Goal: Complete application form: Complete application form

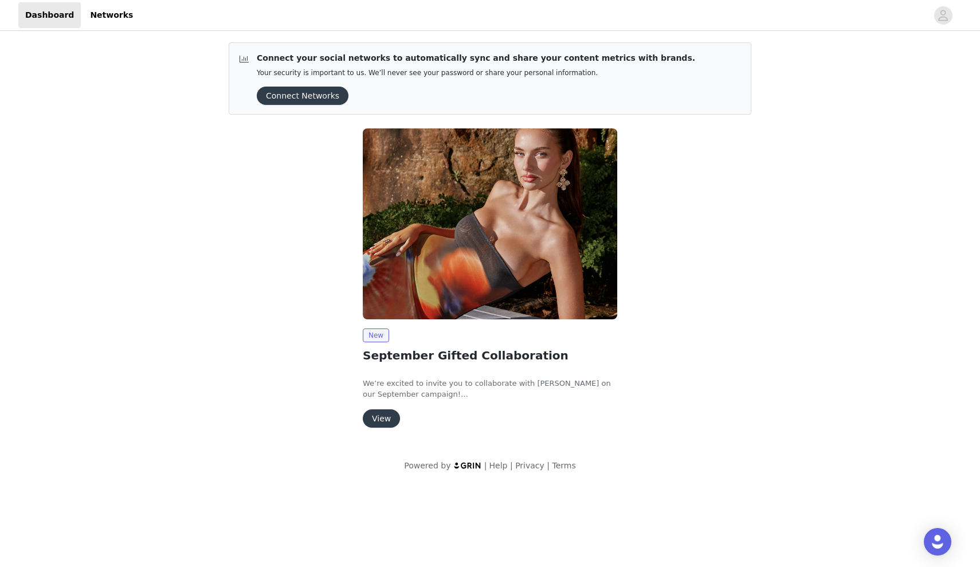
click at [387, 419] on button "View" at bounding box center [381, 418] width 37 height 18
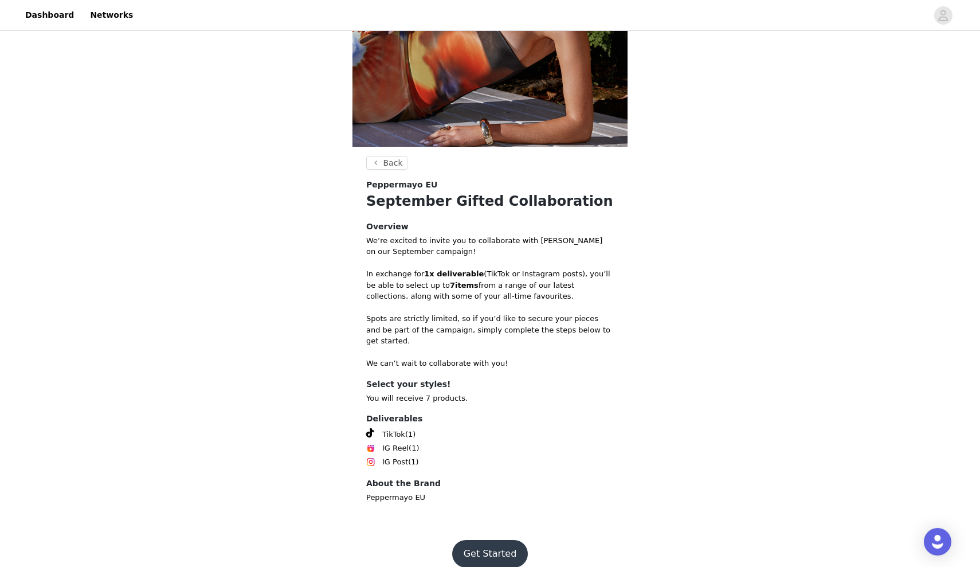
scroll to position [182, 0]
click at [491, 546] on button "Get Started" at bounding box center [490, 554] width 76 height 28
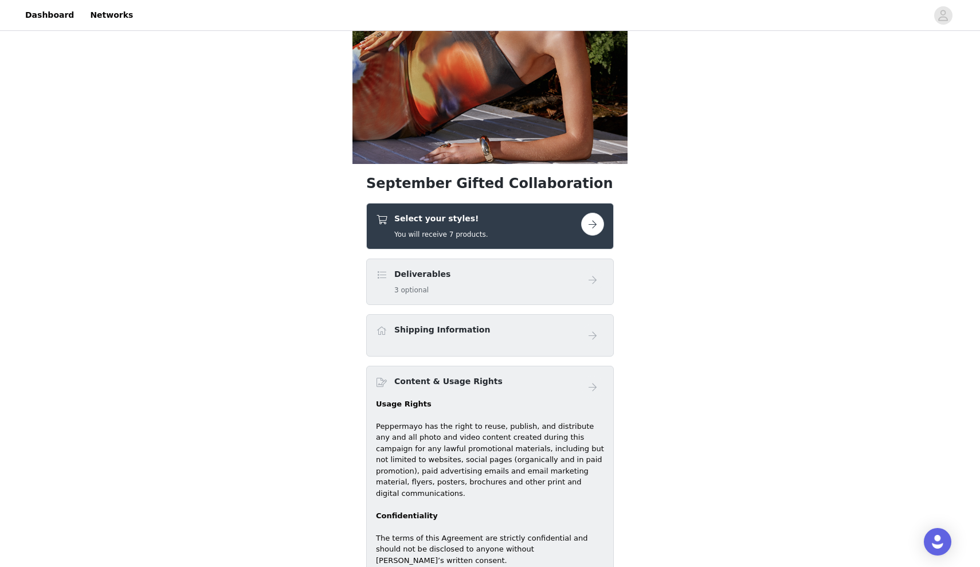
scroll to position [169, 0]
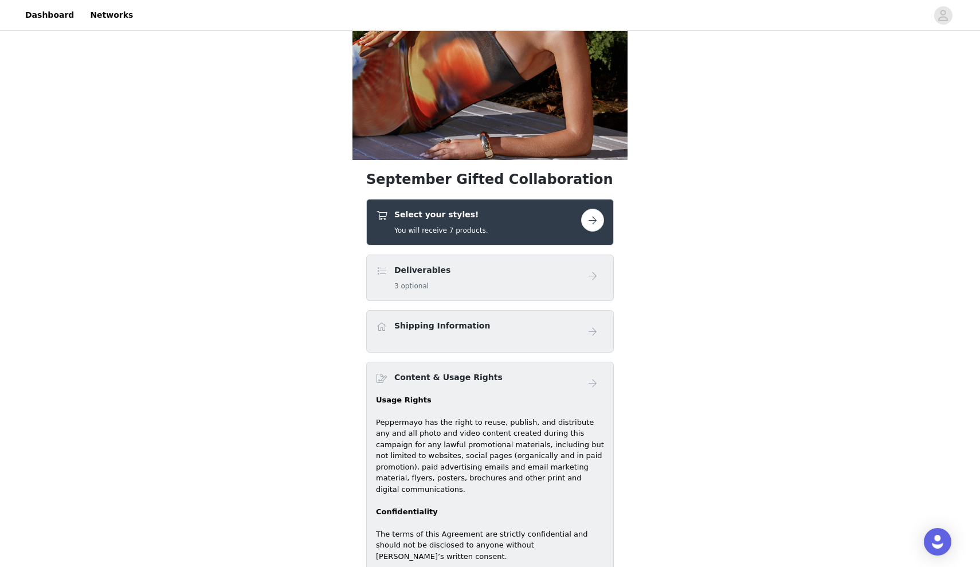
click at [604, 219] on div "Select your styles! You will receive 7 products." at bounding box center [490, 222] width 248 height 46
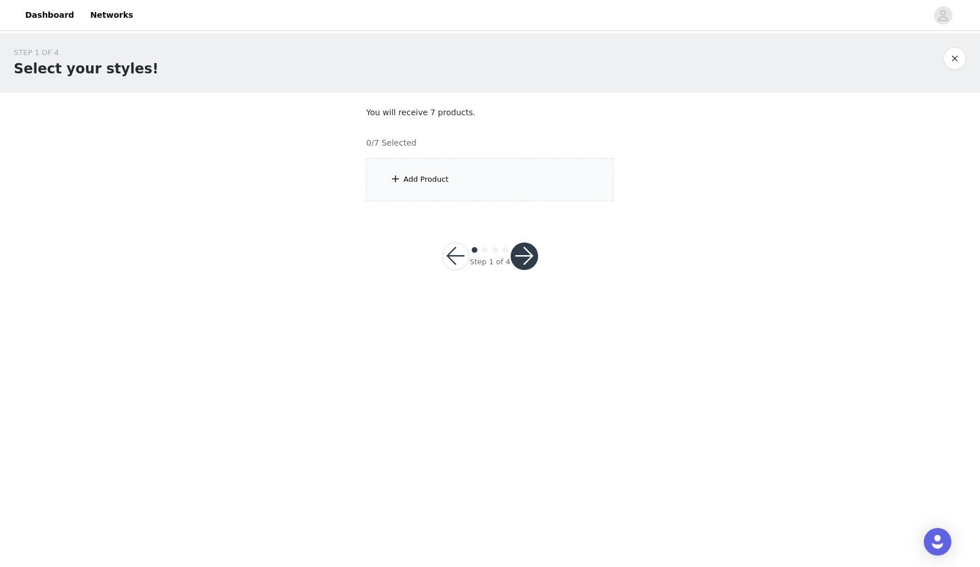
click at [514, 192] on div "Add Product" at bounding box center [490, 179] width 248 height 43
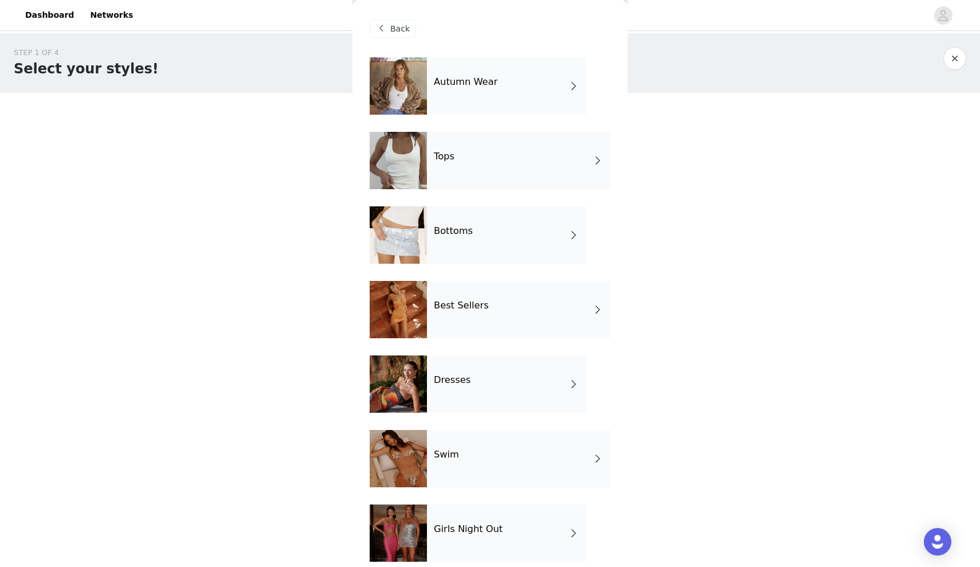
click at [538, 80] on div "Autumn Wear" at bounding box center [506, 85] width 159 height 57
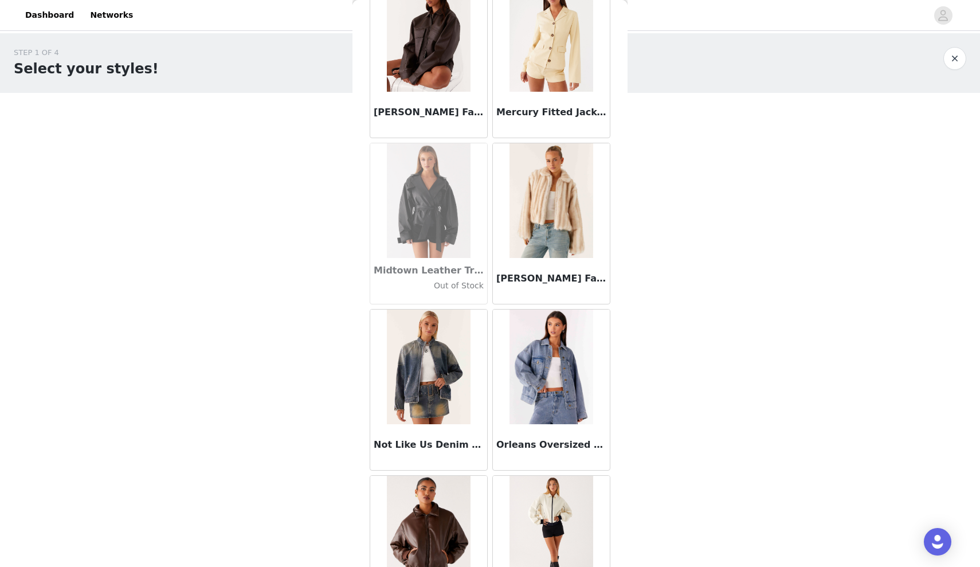
scroll to position [1034, 0]
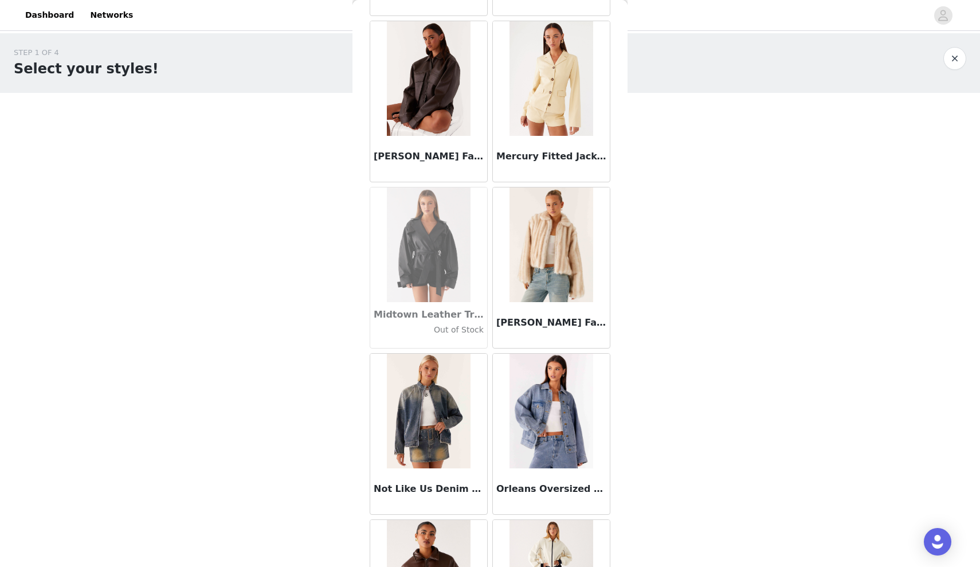
click at [550, 223] on img at bounding box center [550, 244] width 83 height 115
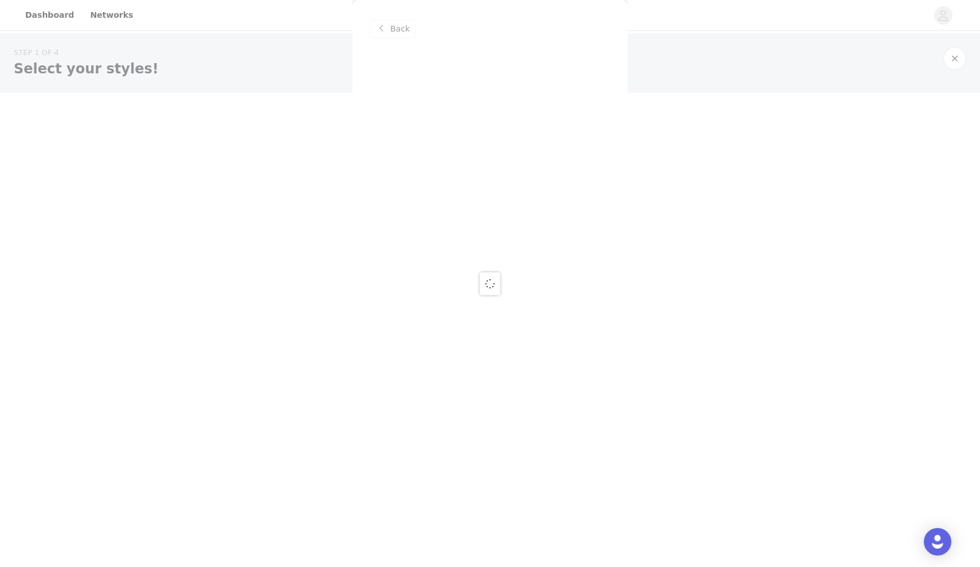
scroll to position [0, 0]
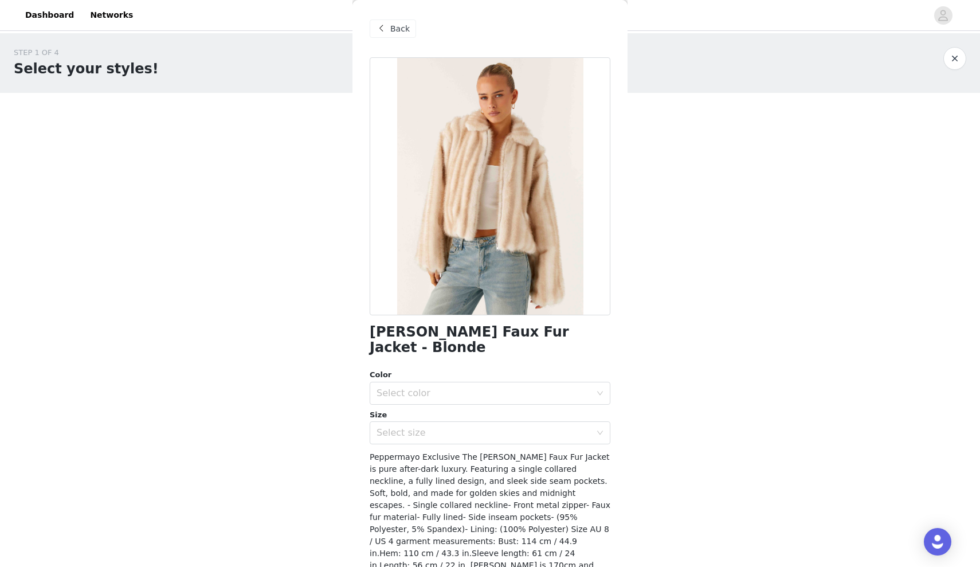
click at [387, 37] on div "Back" at bounding box center [393, 28] width 46 height 18
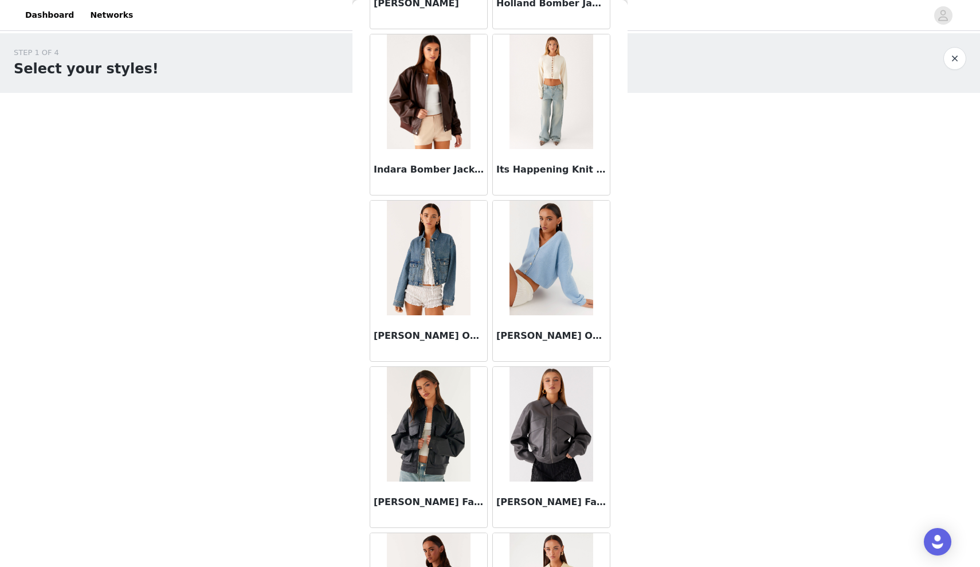
scroll to position [533, 0]
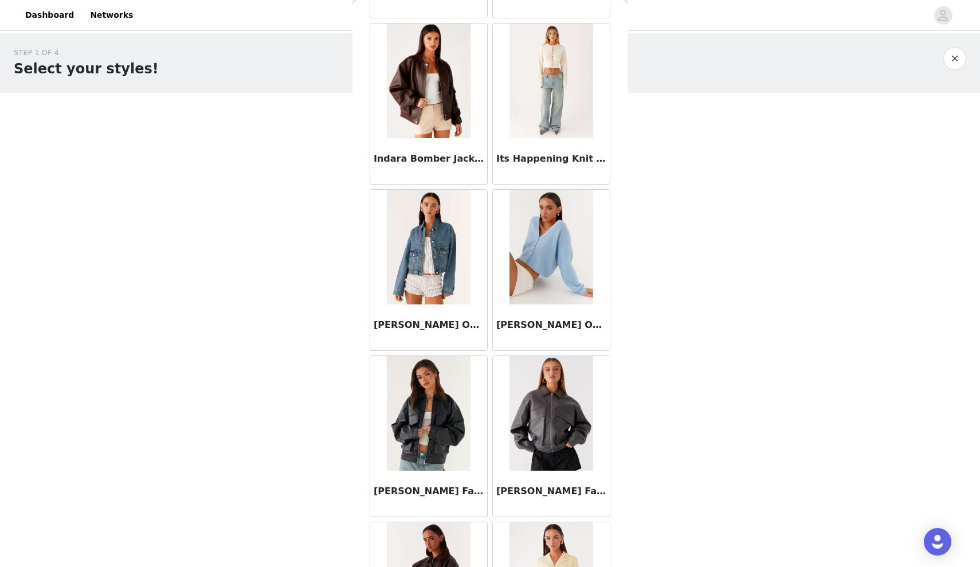
click at [431, 103] on img at bounding box center [429, 80] width 84 height 115
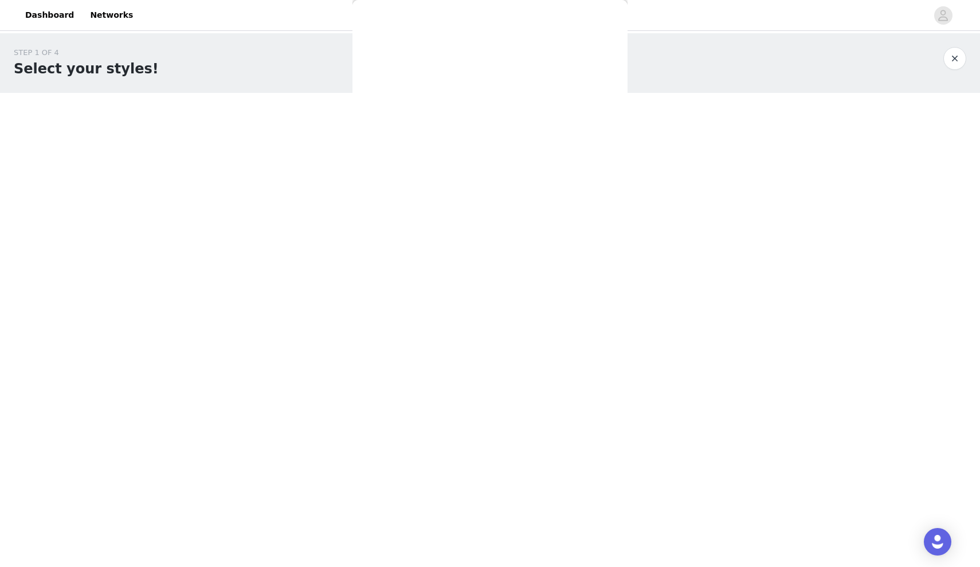
scroll to position [0, 0]
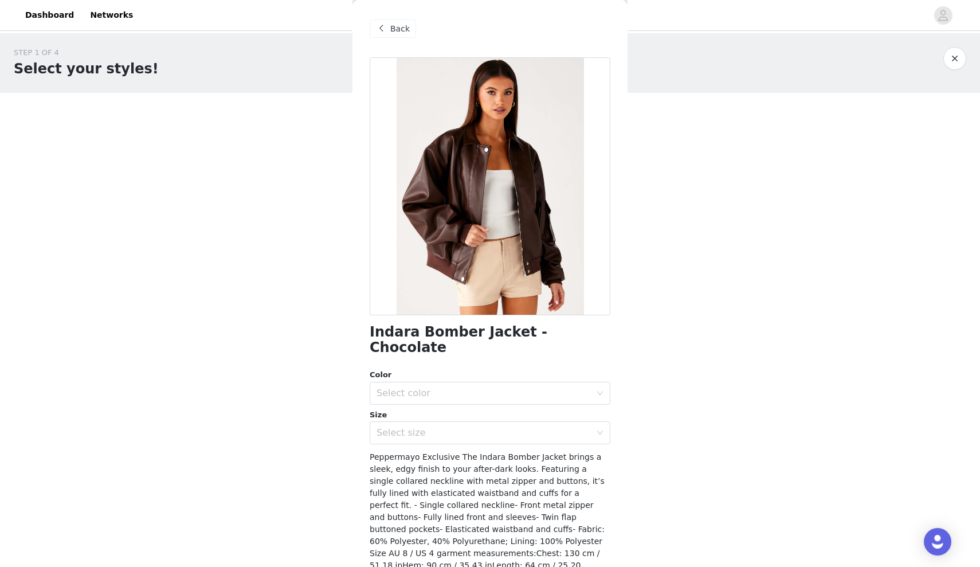
click at [396, 34] on span "Back" at bounding box center [399, 29] width 19 height 12
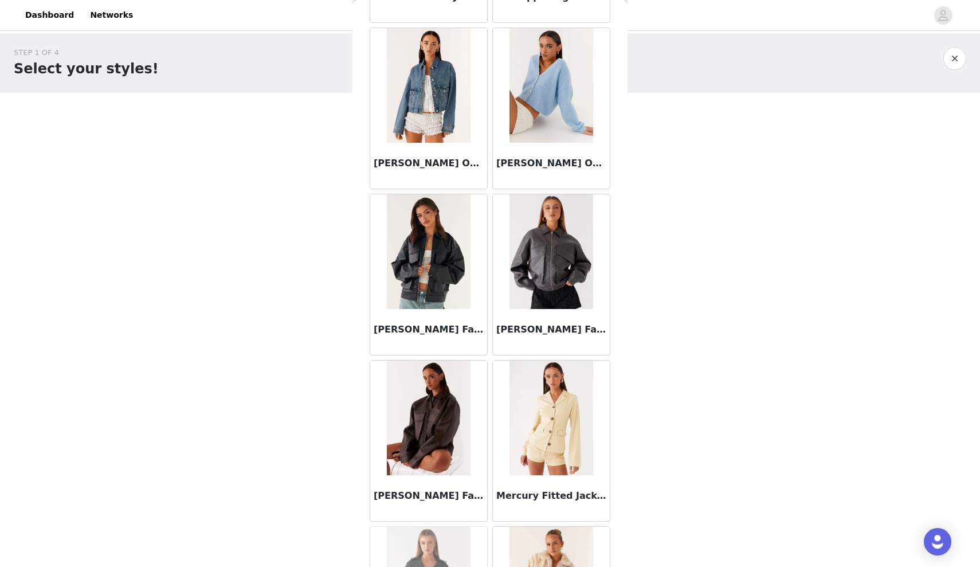
scroll to position [696, 0]
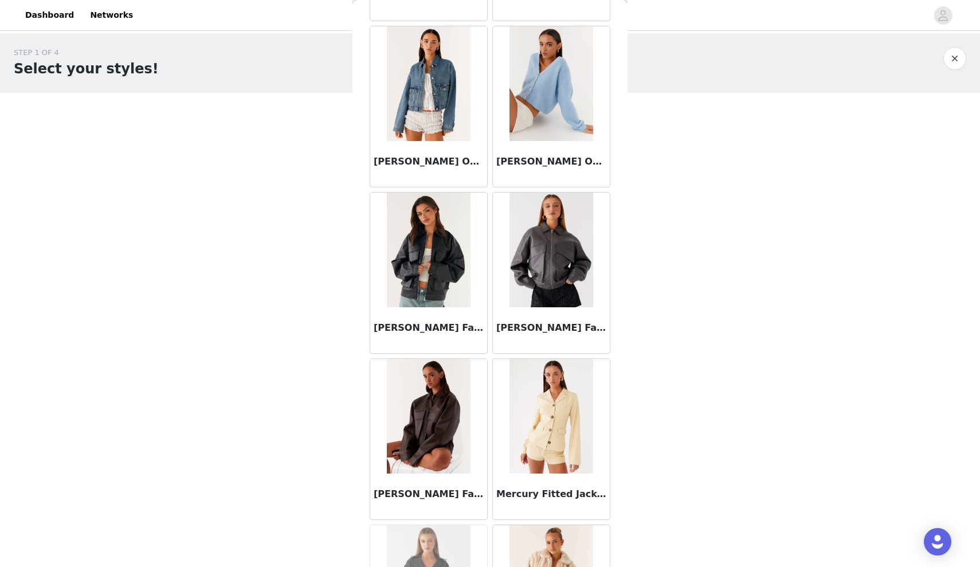
click at [560, 266] on img at bounding box center [551, 250] width 84 height 115
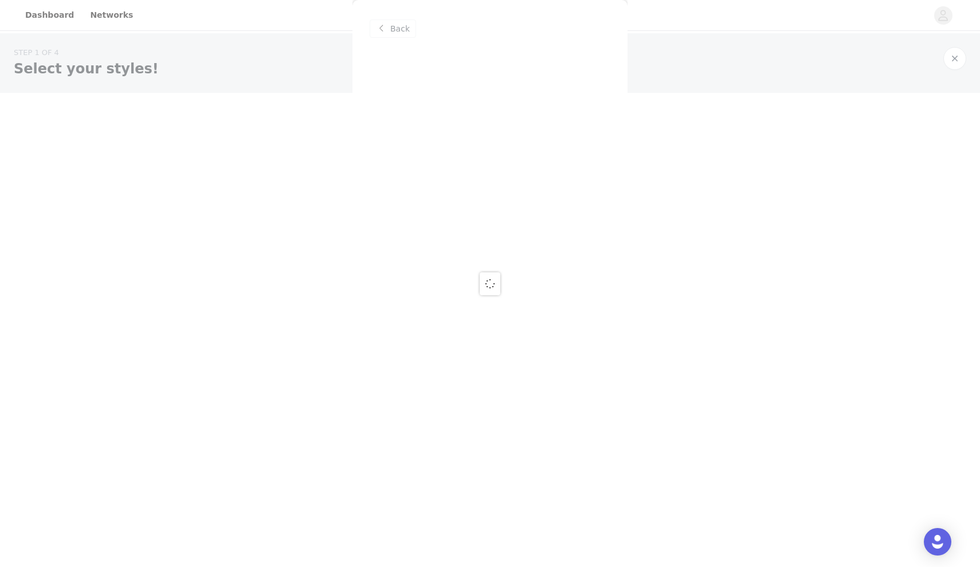
scroll to position [0, 0]
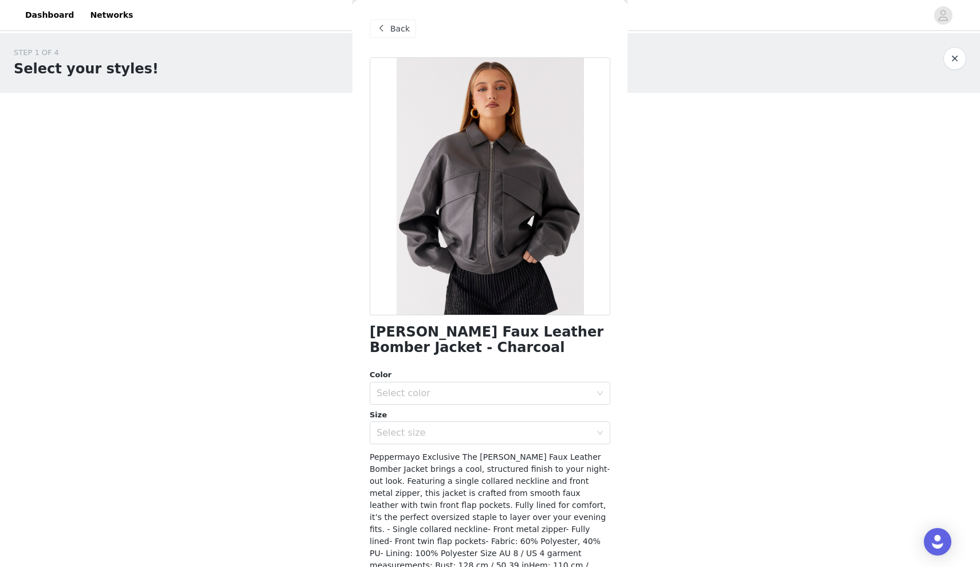
click at [399, 31] on span "Back" at bounding box center [399, 29] width 19 height 12
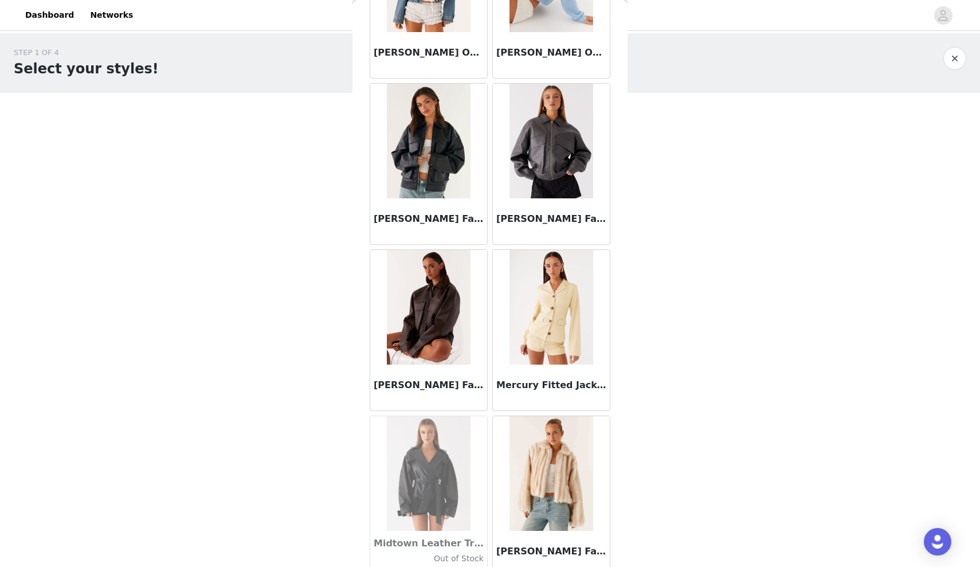
scroll to position [806, 0]
click at [426, 297] on img at bounding box center [428, 306] width 83 height 115
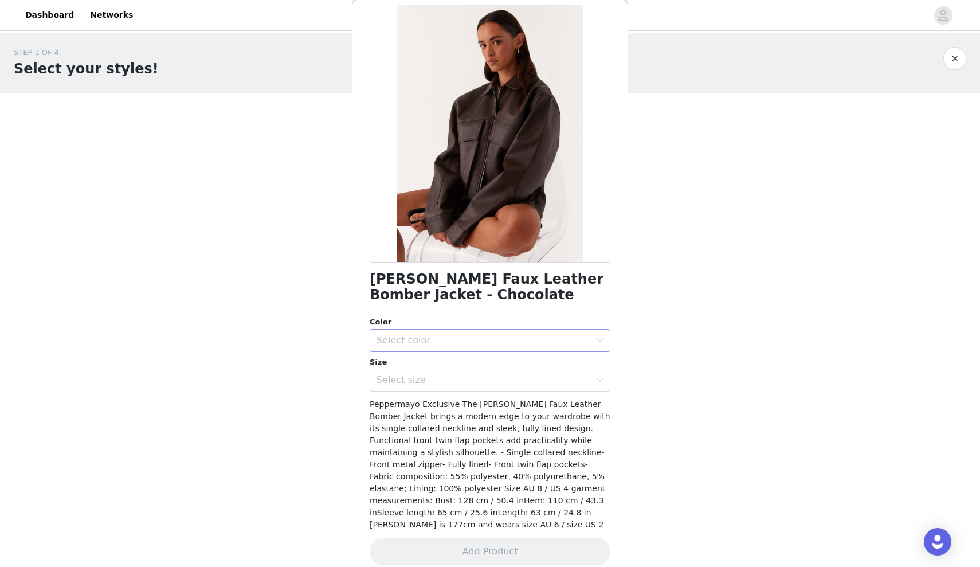
scroll to position [52, 0]
click at [429, 349] on div "Select color" at bounding box center [486, 341] width 219 height 22
click at [426, 364] on li "Chocolate" at bounding box center [490, 365] width 241 height 18
click at [426, 382] on div "Select size" at bounding box center [484, 380] width 214 height 11
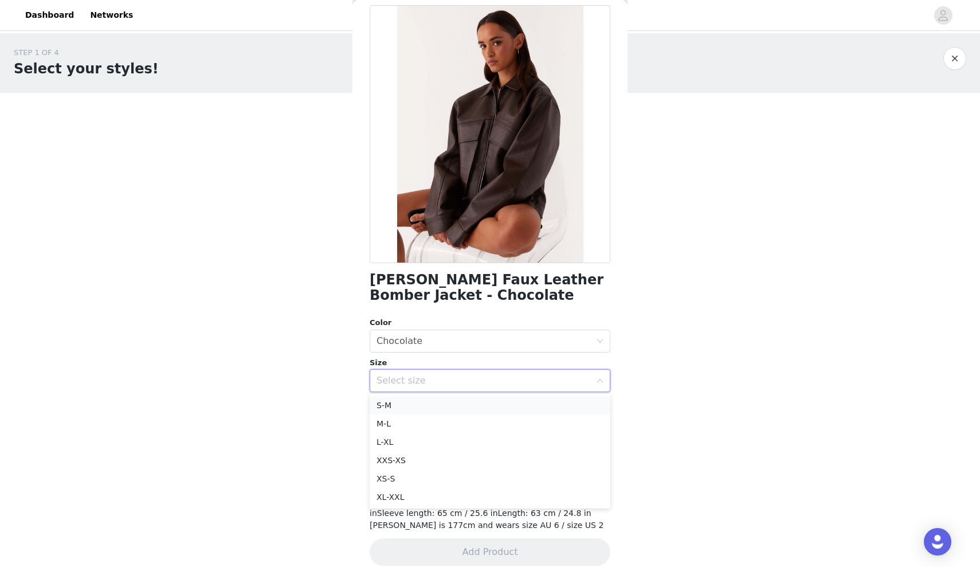
click at [405, 408] on li "S-M" at bounding box center [490, 405] width 241 height 18
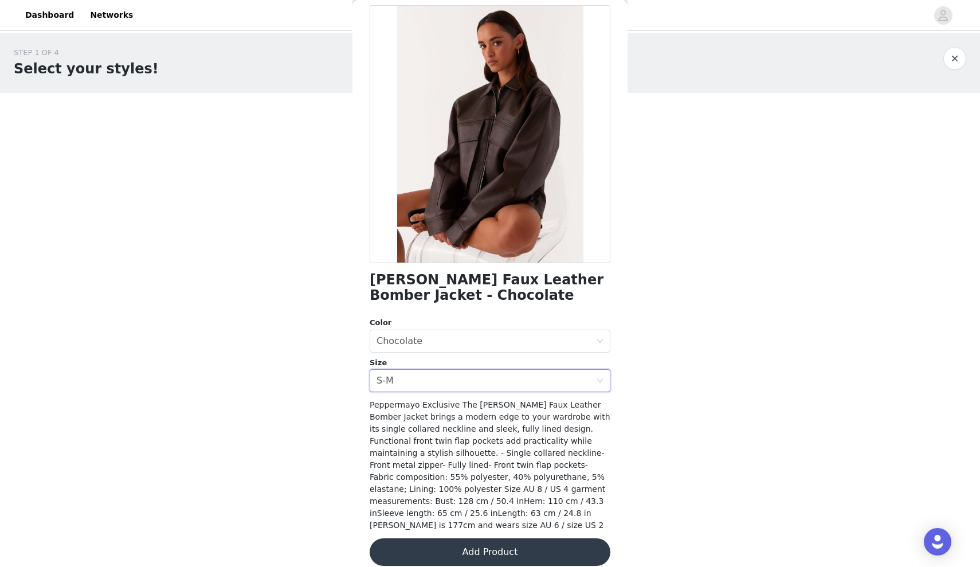
scroll to position [0, 0]
click at [414, 375] on div "Select size S-M" at bounding box center [486, 381] width 219 height 22
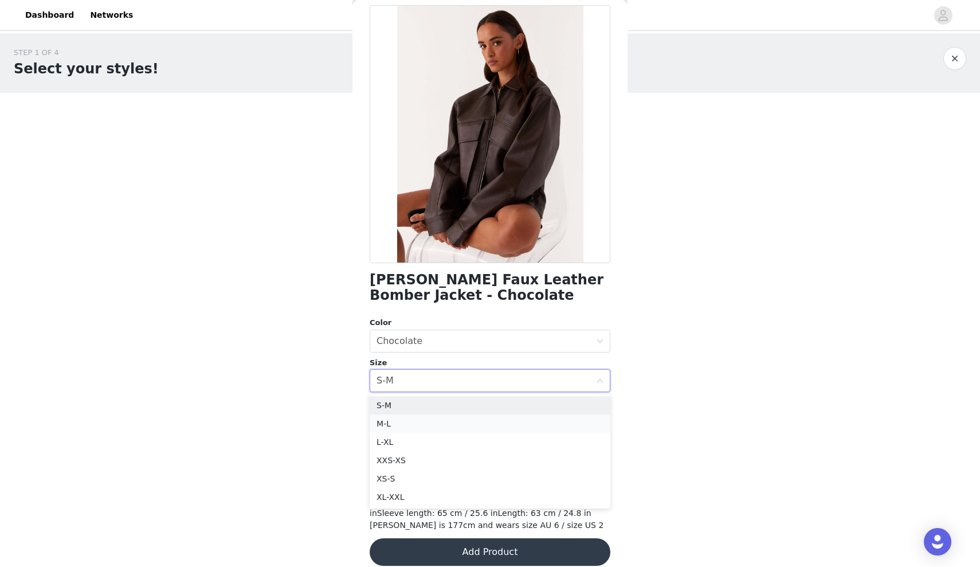
click at [396, 424] on li "M-L" at bounding box center [490, 423] width 241 height 18
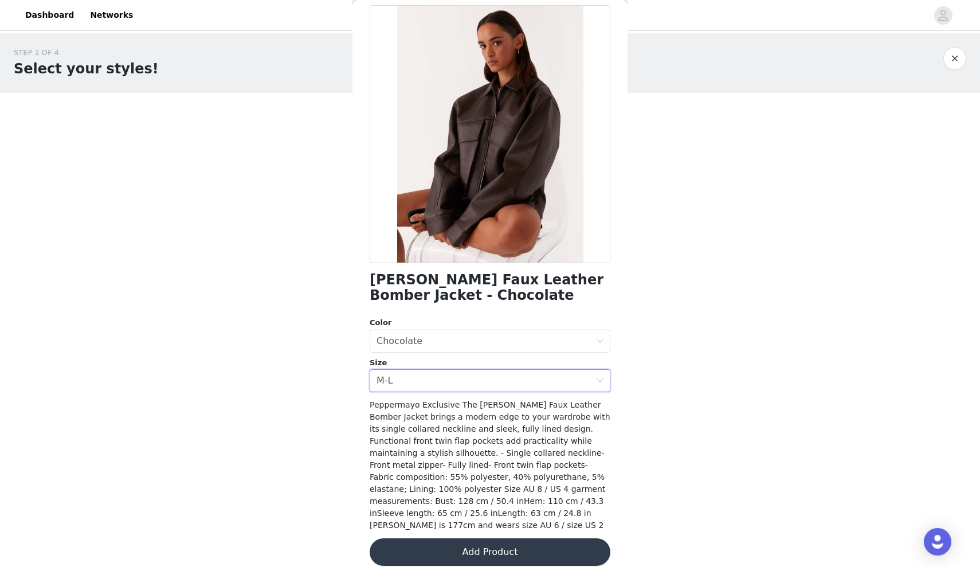
click at [499, 539] on button "Add Product" at bounding box center [490, 552] width 241 height 28
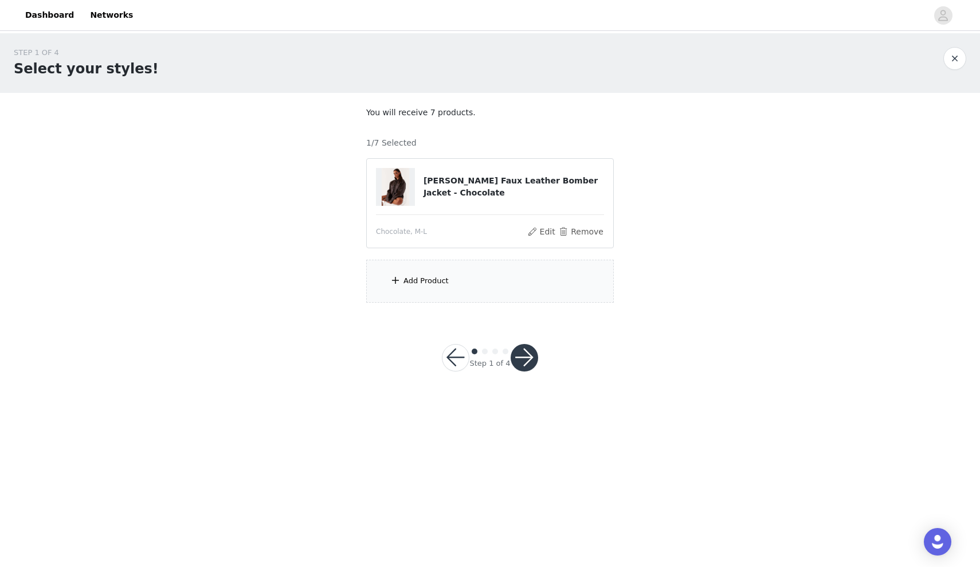
click at [456, 272] on div "Add Product" at bounding box center [490, 281] width 248 height 43
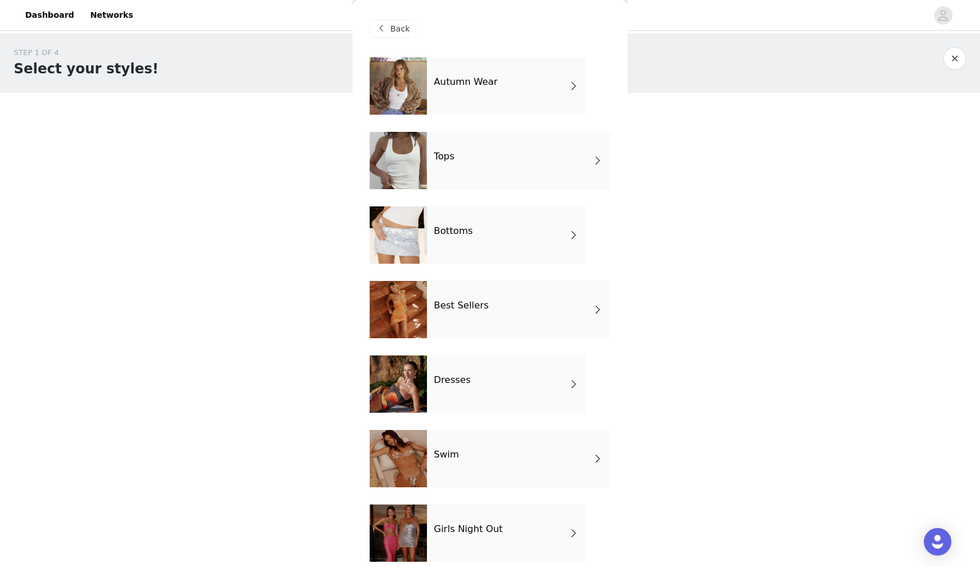
click at [491, 140] on div "Tops" at bounding box center [518, 160] width 183 height 57
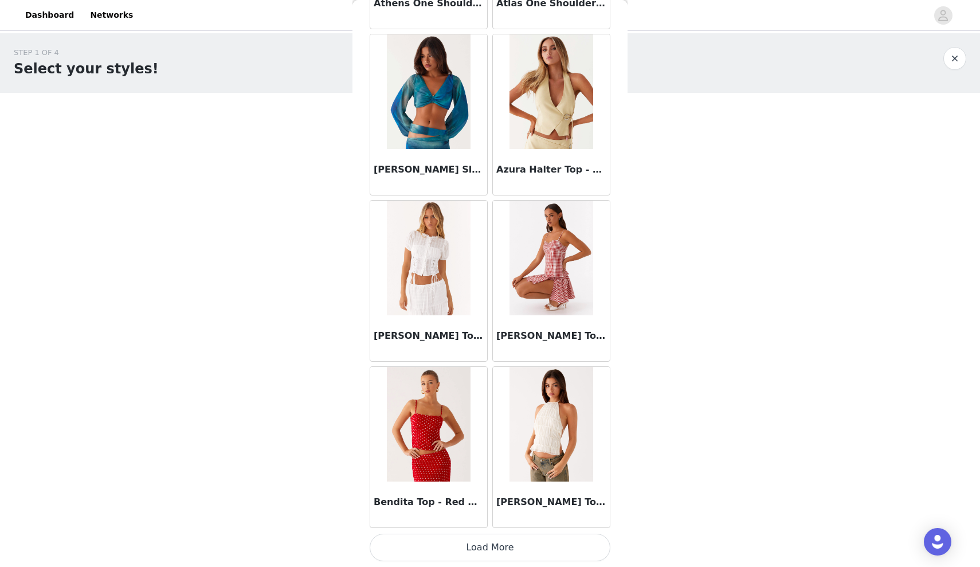
scroll to position [1187, 0]
click at [539, 425] on img at bounding box center [550, 424] width 83 height 115
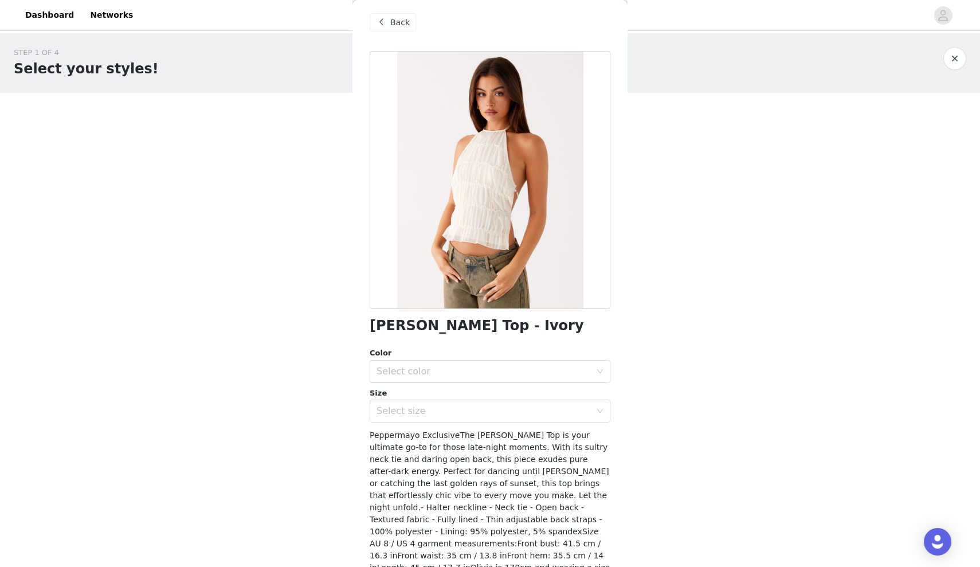
scroll to position [7, 0]
click at [411, 370] on div "Select color" at bounding box center [484, 370] width 214 height 11
click at [412, 393] on li "Ivory" at bounding box center [490, 395] width 241 height 18
click at [413, 416] on div "Select size" at bounding box center [486, 410] width 219 height 22
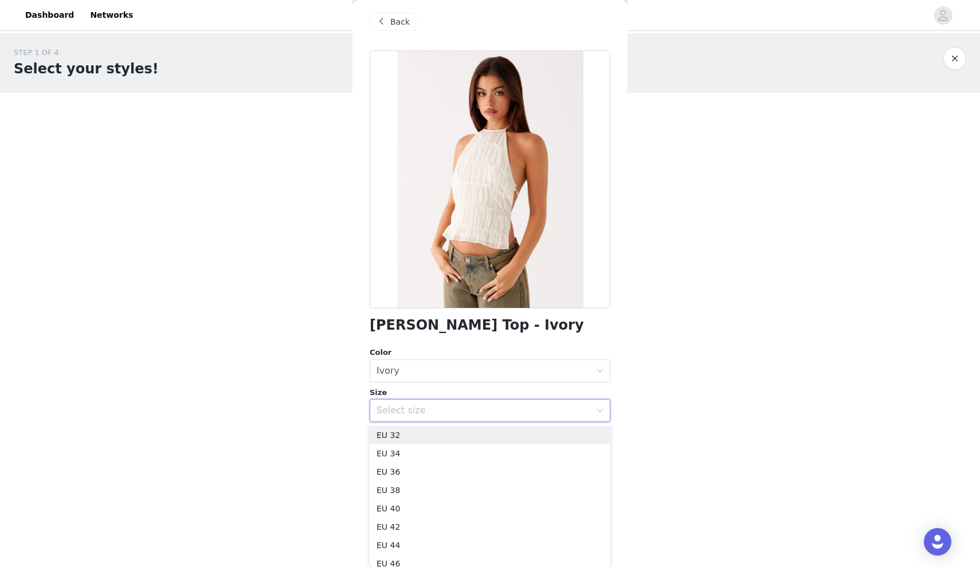
click at [297, 430] on body "Dashboard Networks STEP 1 OF 4 Select your styles! You will receive 7 products.…" at bounding box center [490, 283] width 980 height 567
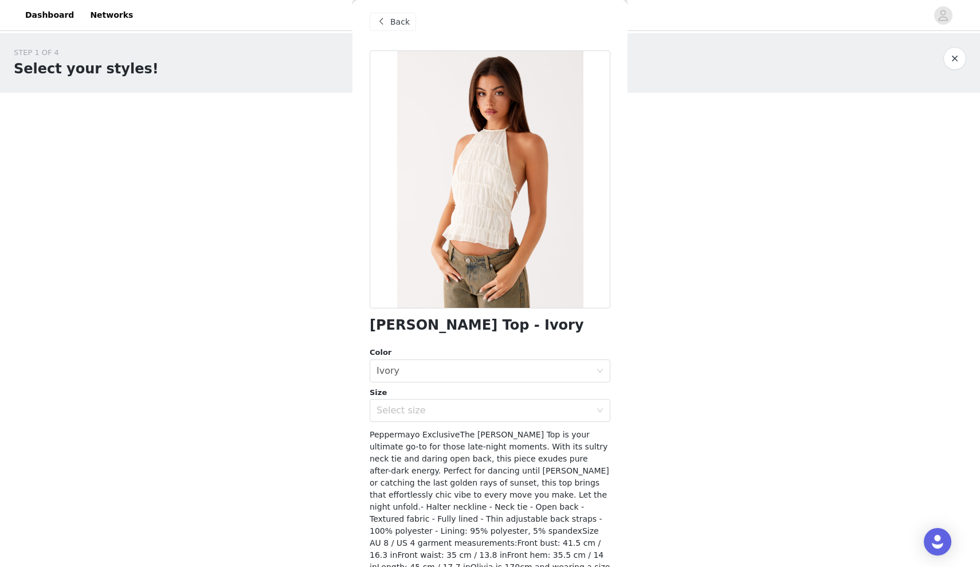
scroll to position [0, 0]
click at [424, 405] on div "Select size" at bounding box center [484, 410] width 214 height 11
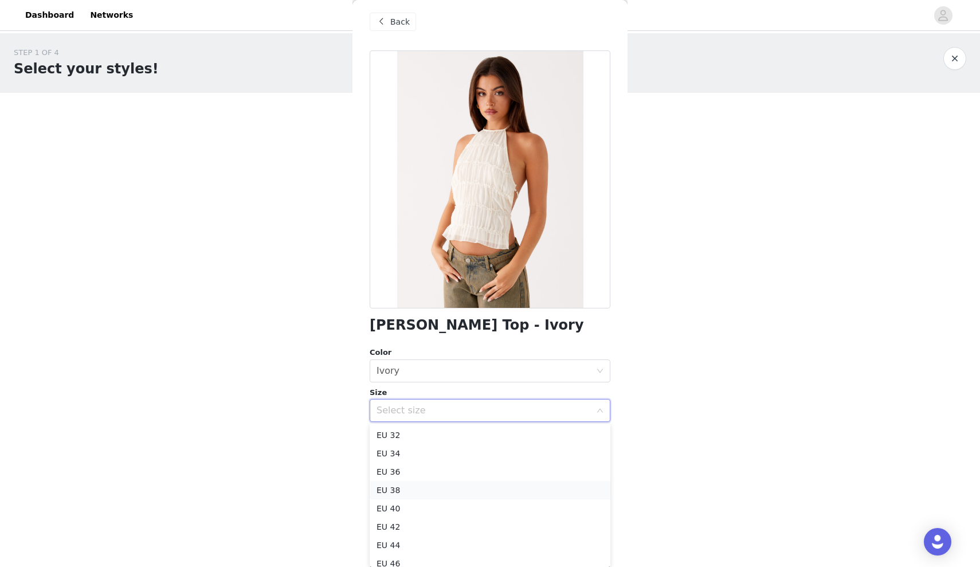
click at [410, 487] on li "EU 38" at bounding box center [490, 490] width 241 height 18
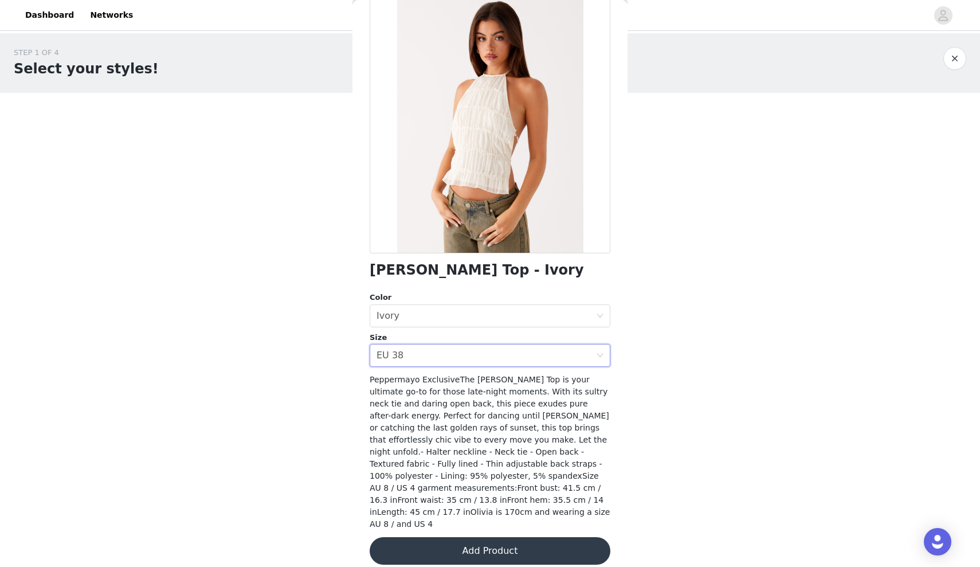
scroll to position [61, 0]
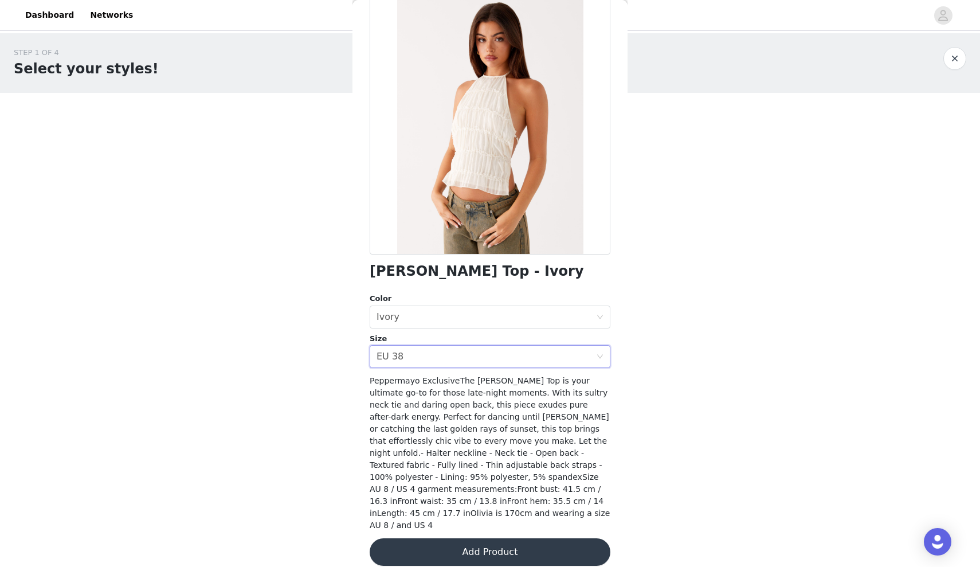
click at [454, 538] on button "Add Product" at bounding box center [490, 552] width 241 height 28
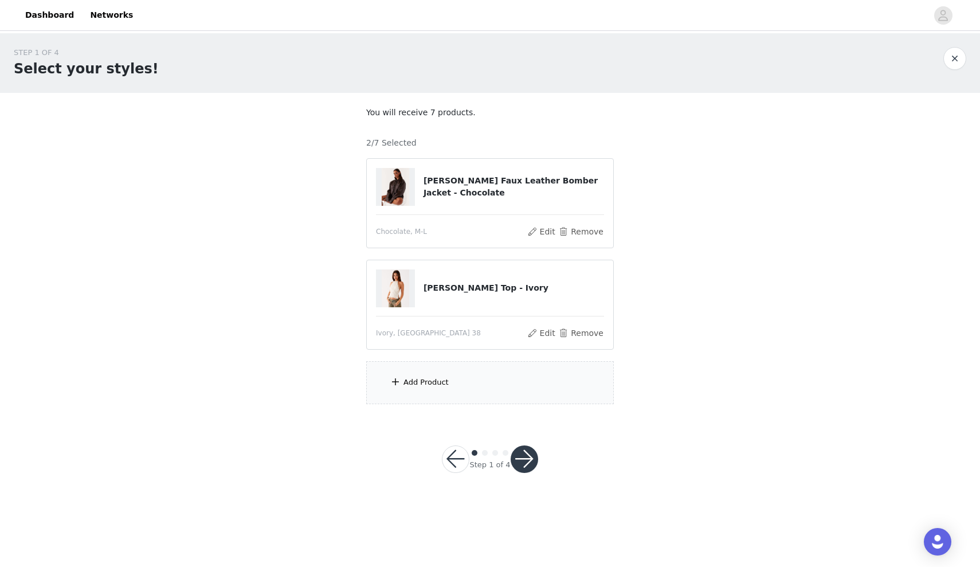
click at [462, 400] on div "Add Product" at bounding box center [490, 382] width 248 height 43
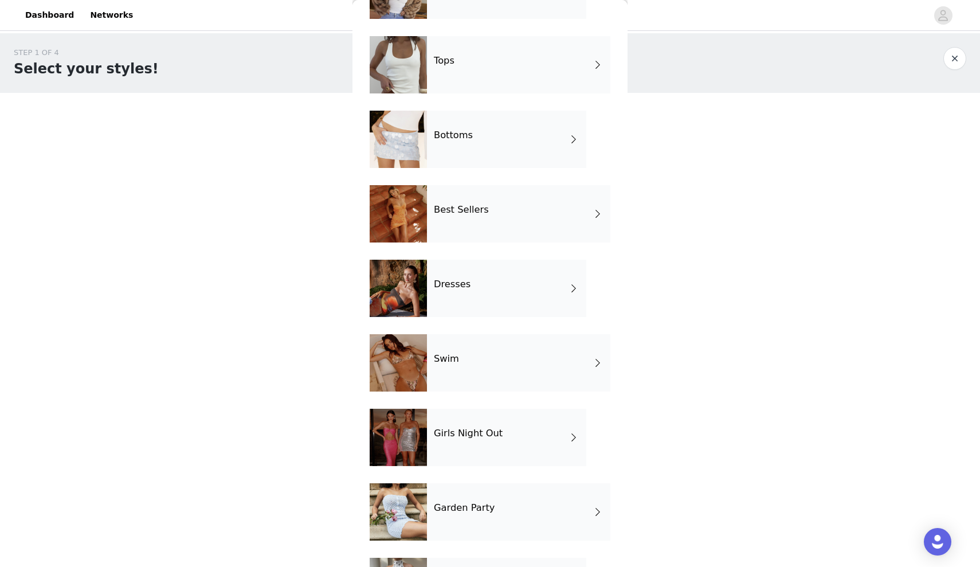
scroll to position [98, 0]
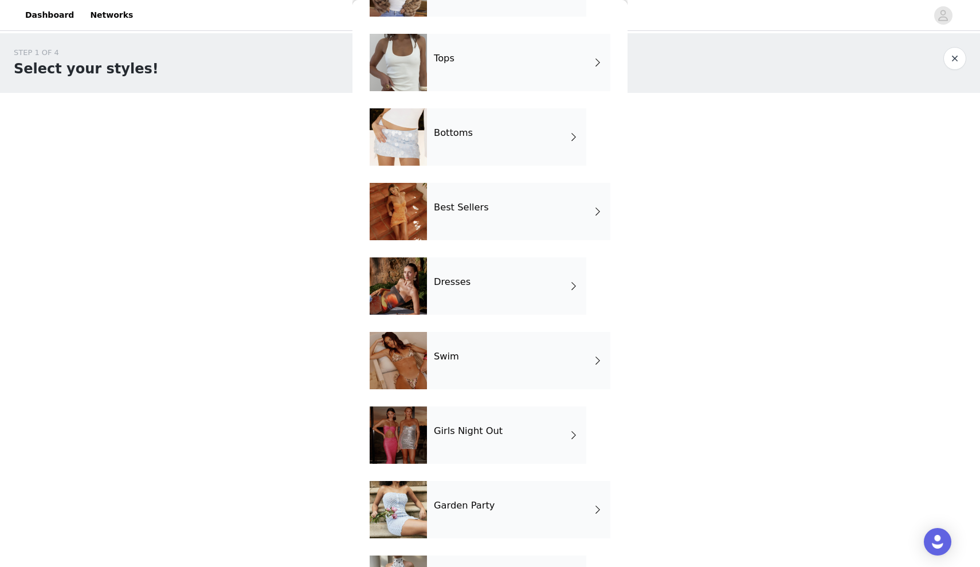
click at [518, 134] on div "Bottoms" at bounding box center [506, 136] width 159 height 57
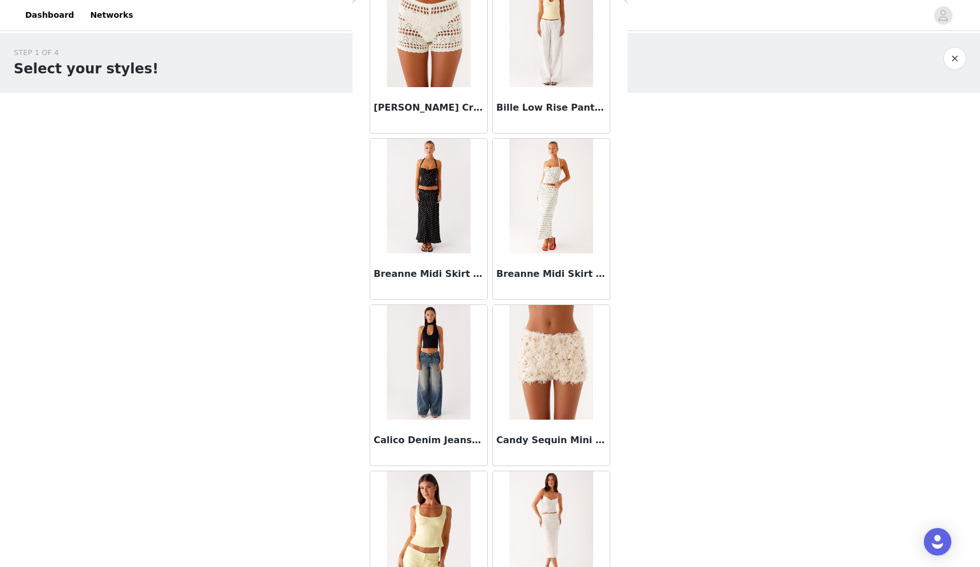
scroll to position [379, 0]
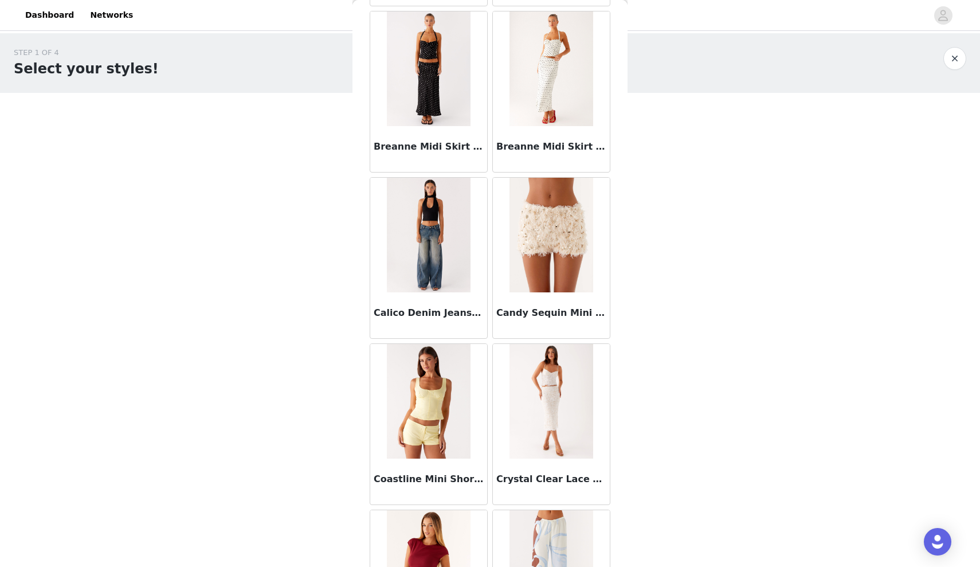
click at [442, 235] on img at bounding box center [428, 235] width 83 height 115
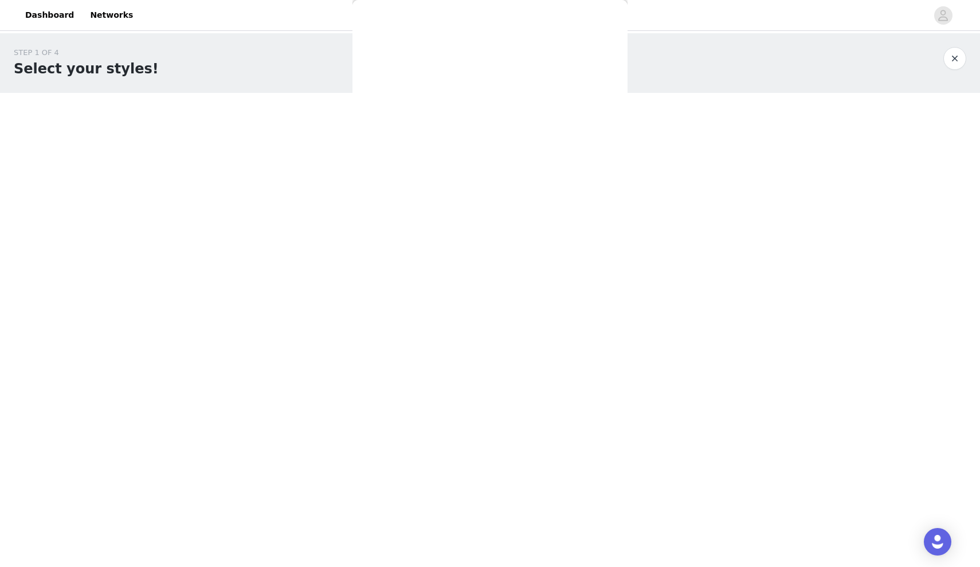
scroll to position [0, 0]
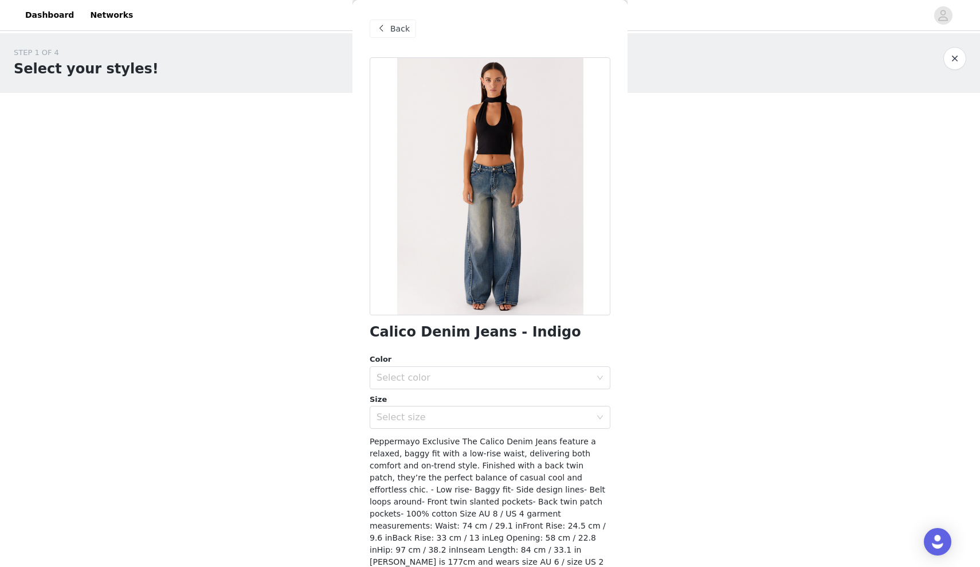
click at [402, 34] on span "Back" at bounding box center [399, 29] width 19 height 12
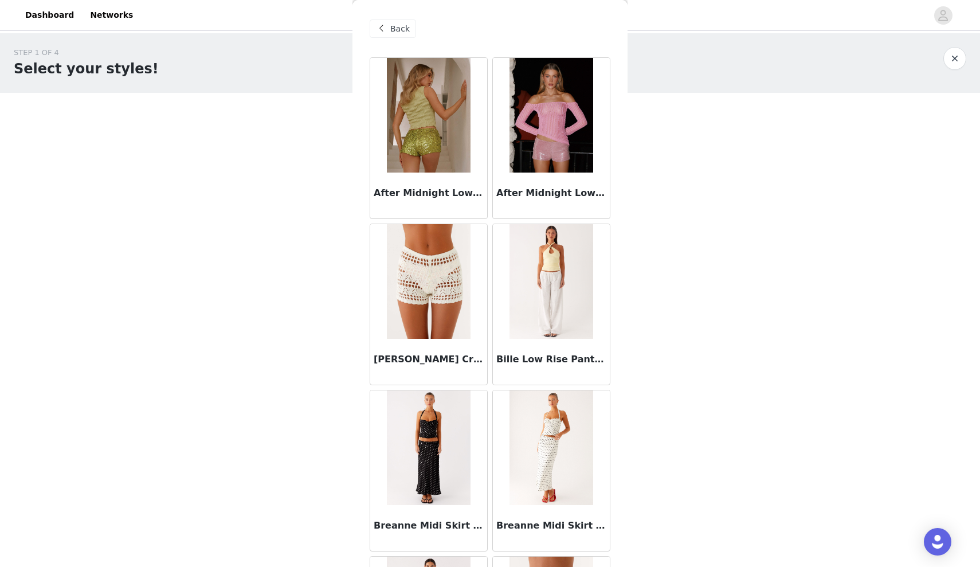
click at [402, 34] on span "Back" at bounding box center [399, 29] width 19 height 12
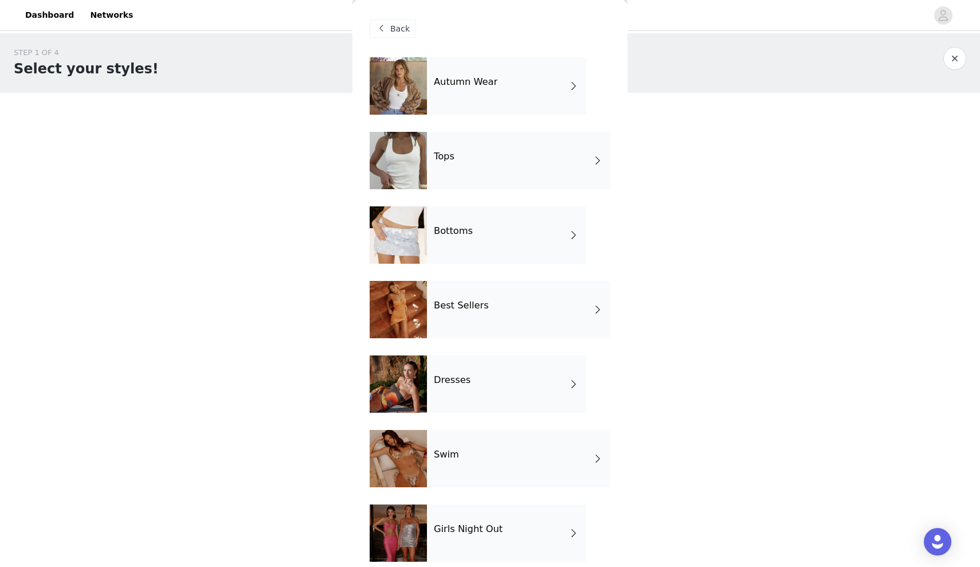
scroll to position [33, 0]
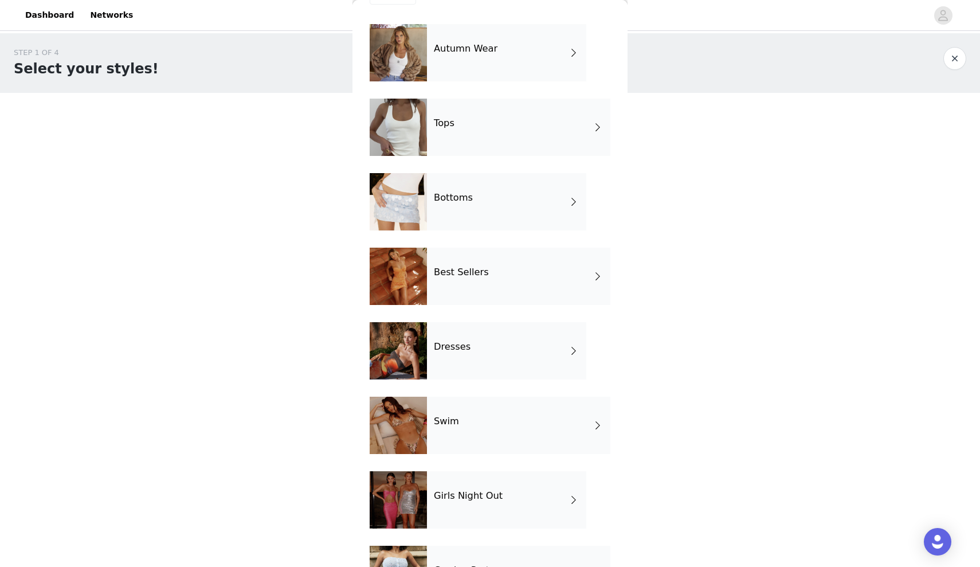
click at [473, 288] on div "Best Sellers" at bounding box center [518, 276] width 183 height 57
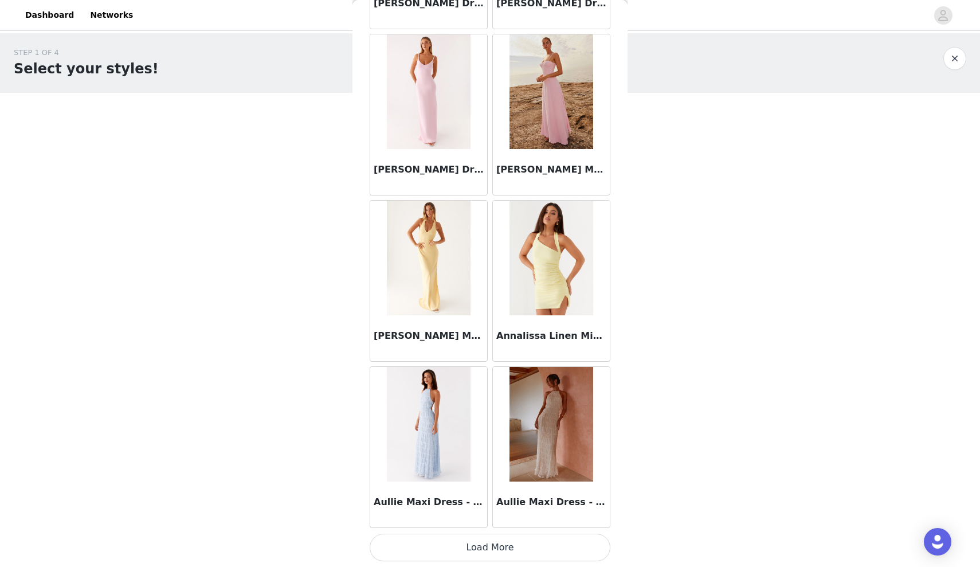
scroll to position [0, 0]
click at [499, 549] on button "Load More" at bounding box center [490, 548] width 241 height 28
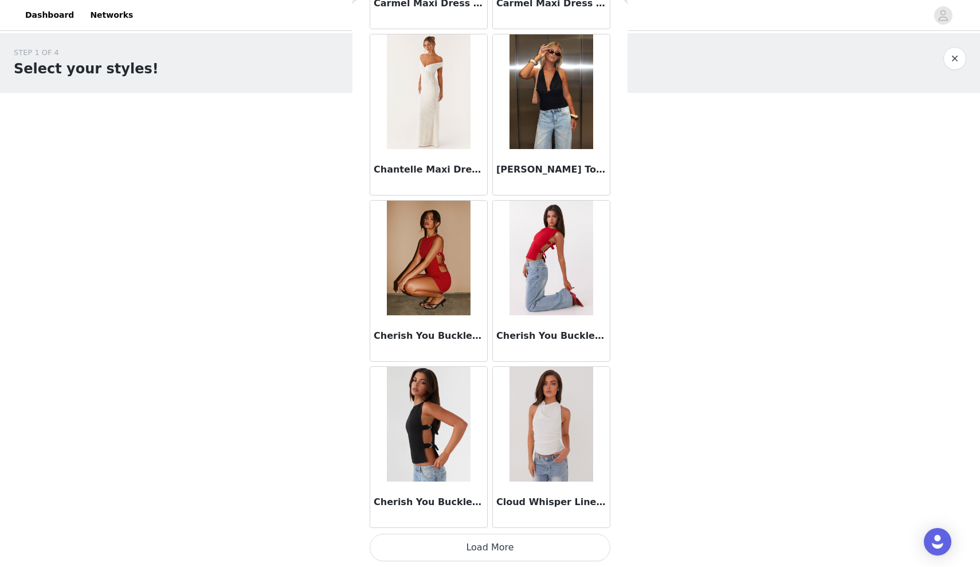
click at [480, 543] on button "Load More" at bounding box center [490, 548] width 241 height 28
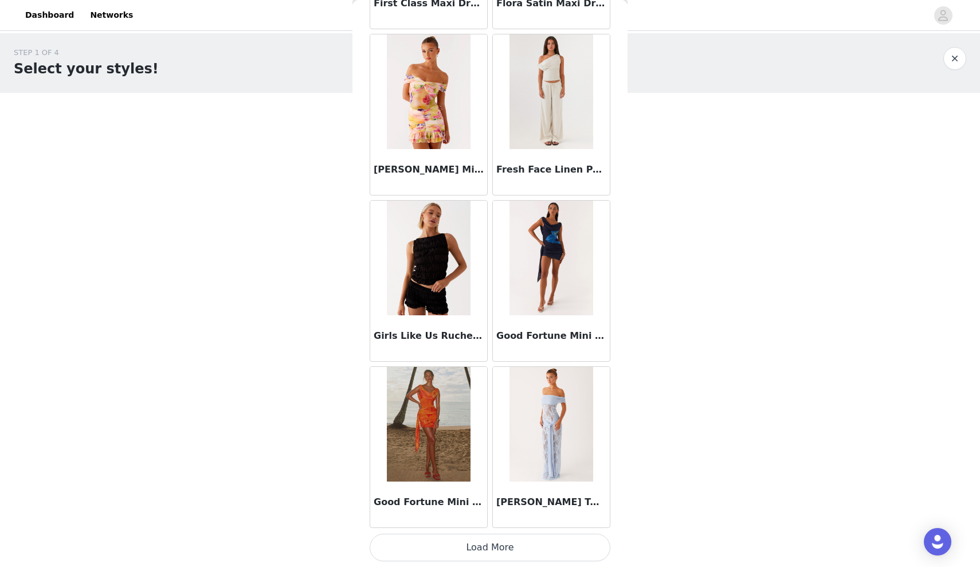
scroll to position [4511, 0]
click at [479, 542] on button "Load More" at bounding box center [490, 548] width 241 height 28
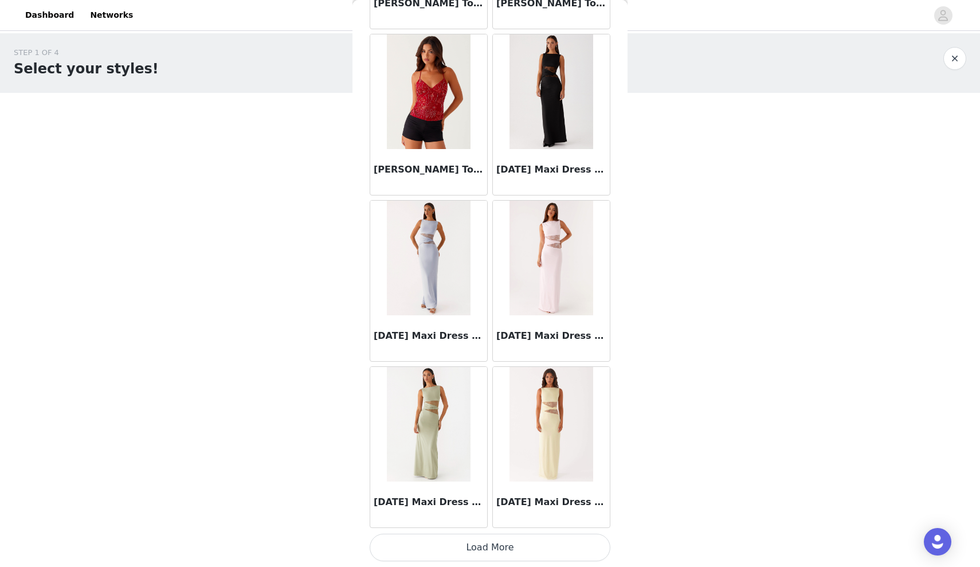
scroll to position [6173, 0]
click at [501, 548] on button "Load More" at bounding box center [490, 548] width 241 height 28
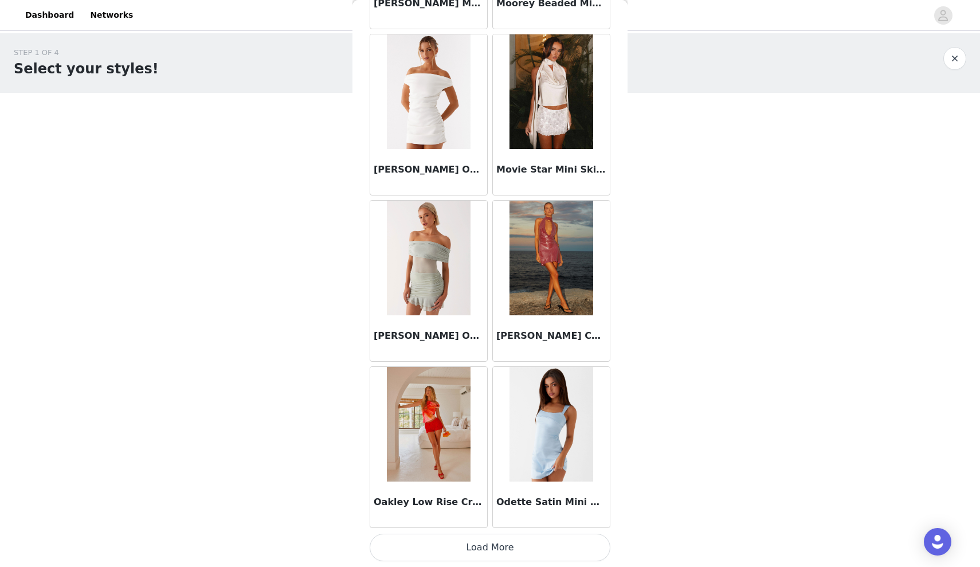
scroll to position [0, 0]
click at [493, 552] on button "Load More" at bounding box center [490, 548] width 241 height 28
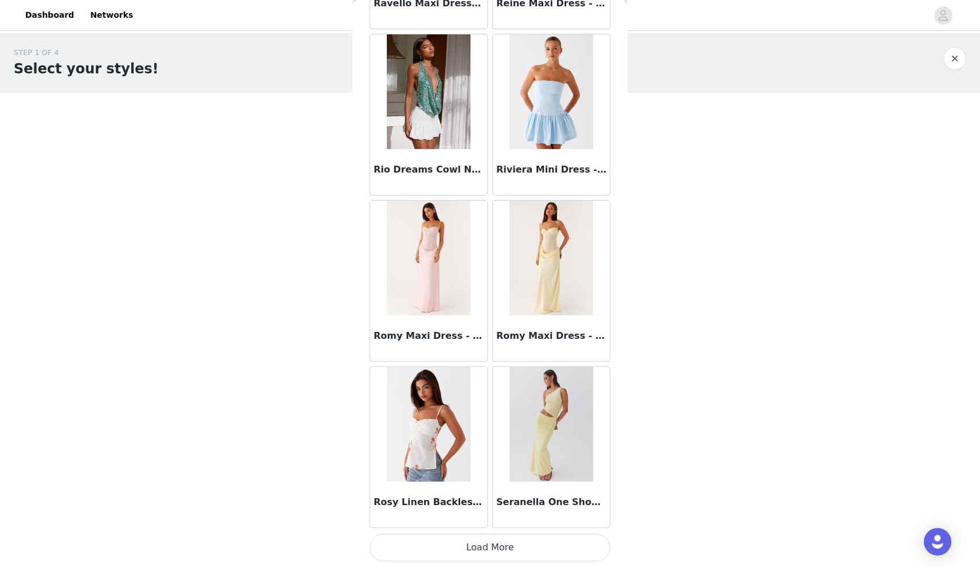
click at [495, 551] on button "Load More" at bounding box center [490, 548] width 241 height 28
click at [428, 253] on img at bounding box center [428, 258] width 83 height 115
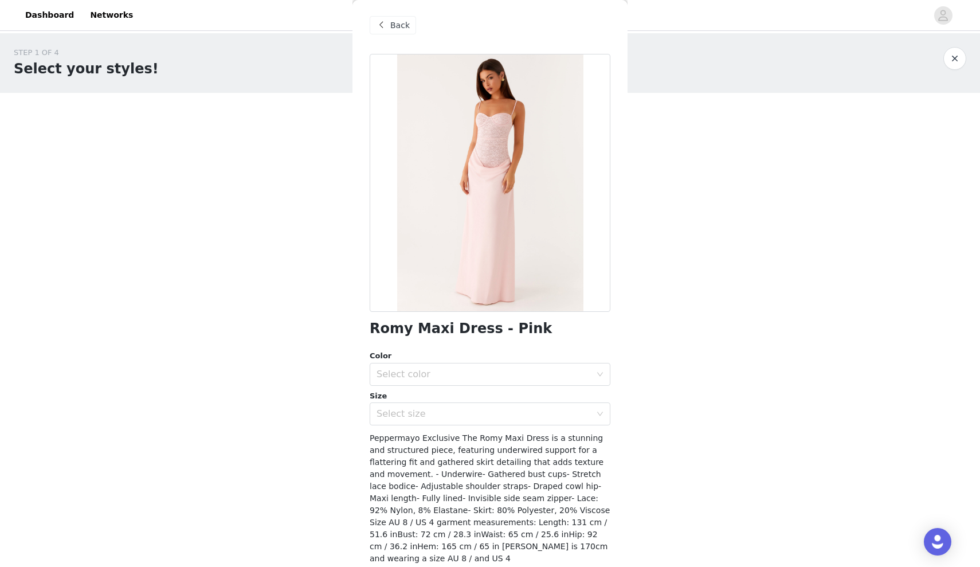
scroll to position [3, 0]
click at [381, 19] on span at bounding box center [381, 26] width 14 height 14
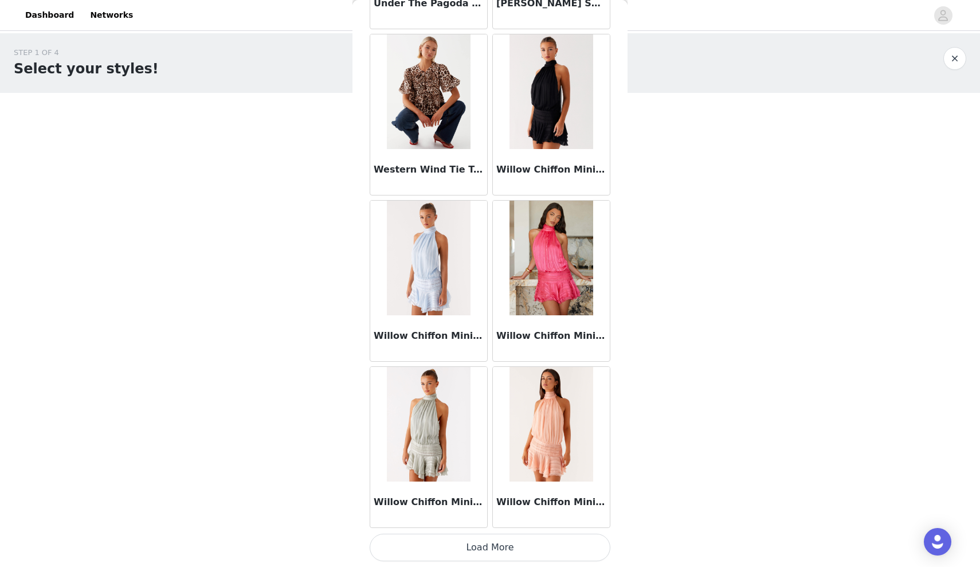
scroll to position [0, 0]
click at [548, 108] on img at bounding box center [550, 91] width 83 height 115
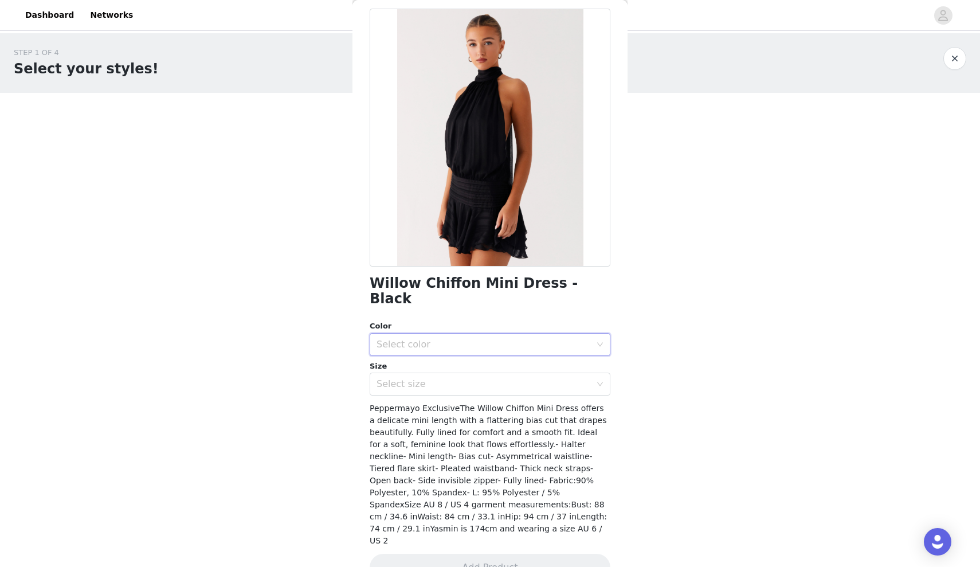
click at [458, 335] on div "Select color" at bounding box center [486, 345] width 219 height 22
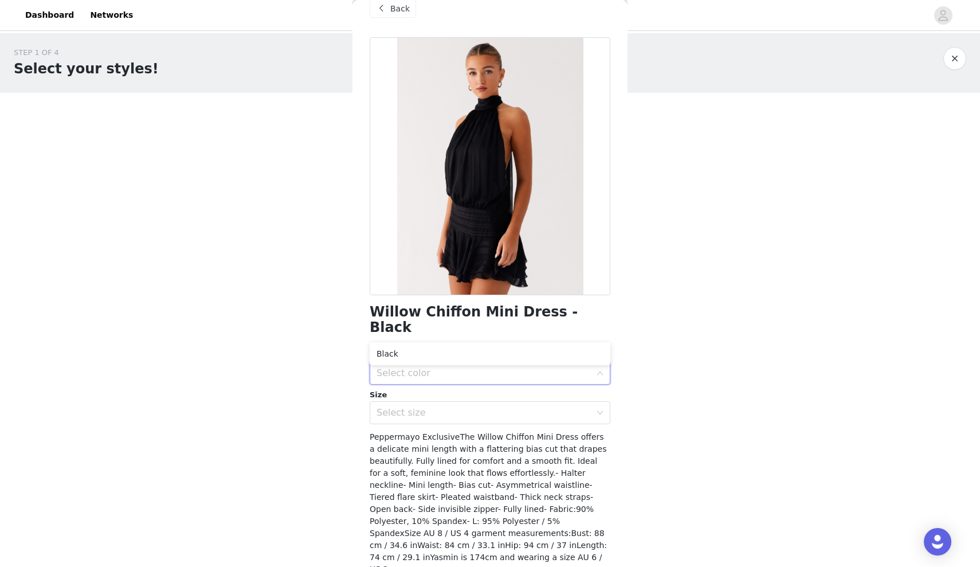
scroll to position [21, 0]
click at [476, 406] on div "Select size" at bounding box center [484, 411] width 214 height 11
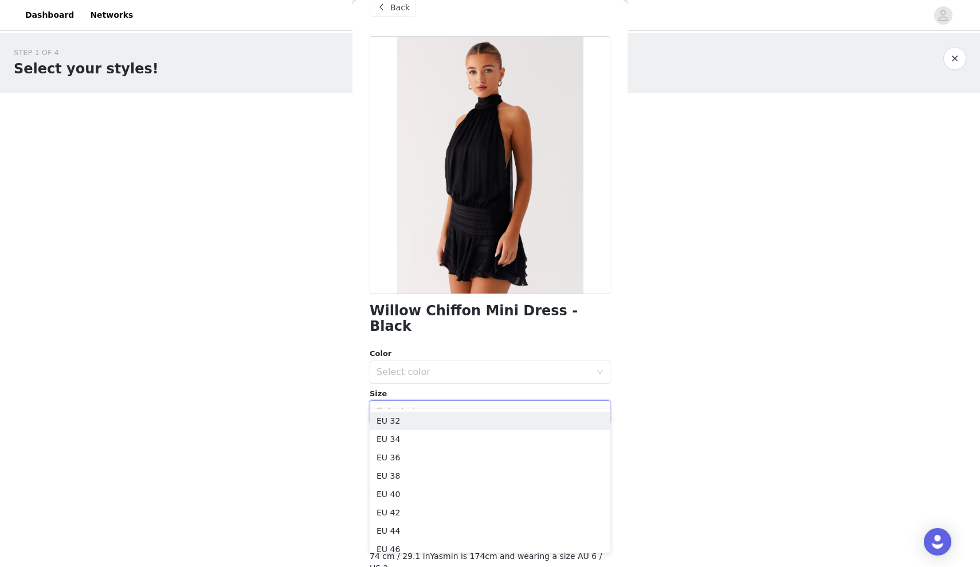
click at [300, 390] on div "STEP 1 OF 4 Select your styles! You will receive 7 products. 2/7 Selected [PERS…" at bounding box center [490, 225] width 980 height 385
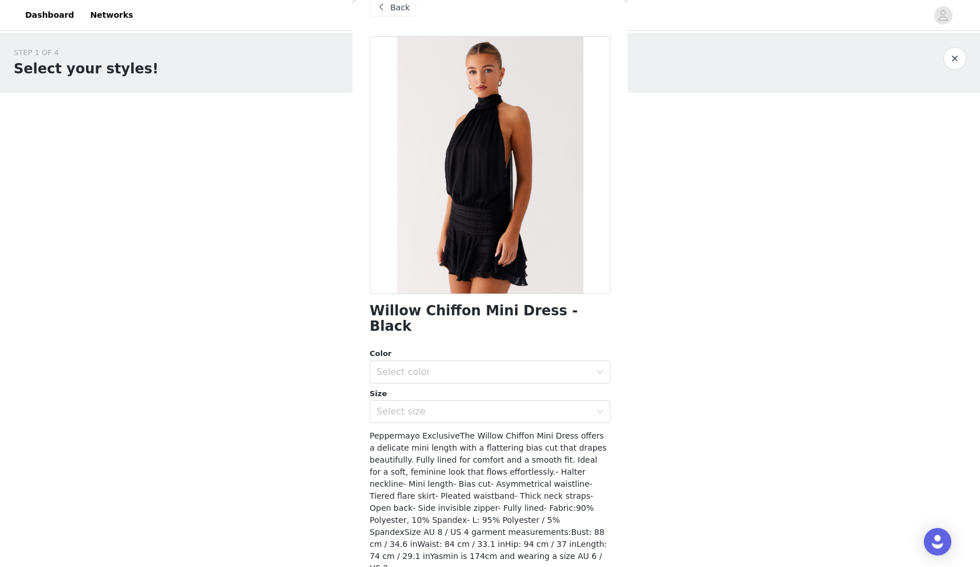
scroll to position [0, 0]
click at [403, 11] on span "Back" at bounding box center [399, 8] width 19 height 12
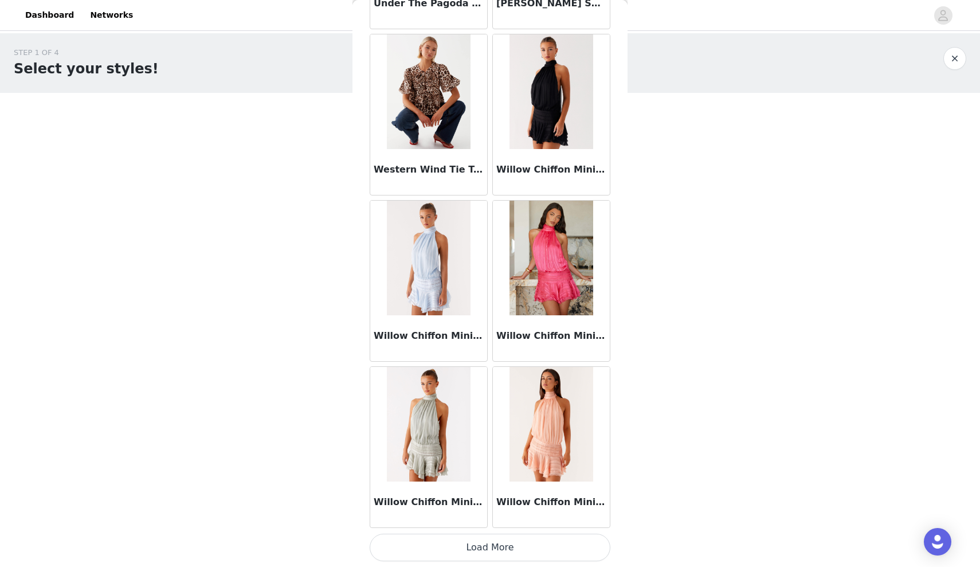
click at [480, 542] on button "Load More" at bounding box center [490, 548] width 241 height 28
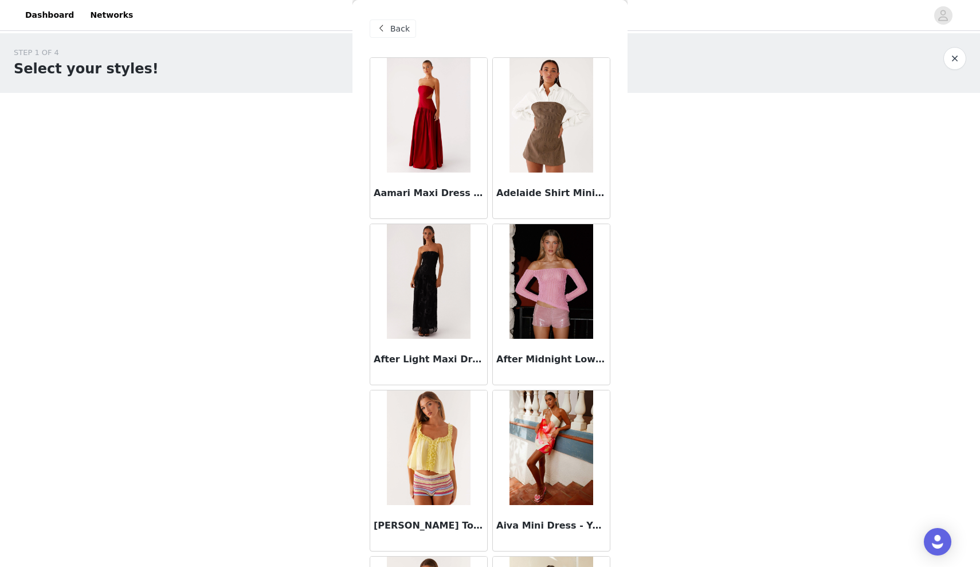
click at [387, 31] on span at bounding box center [381, 29] width 14 height 14
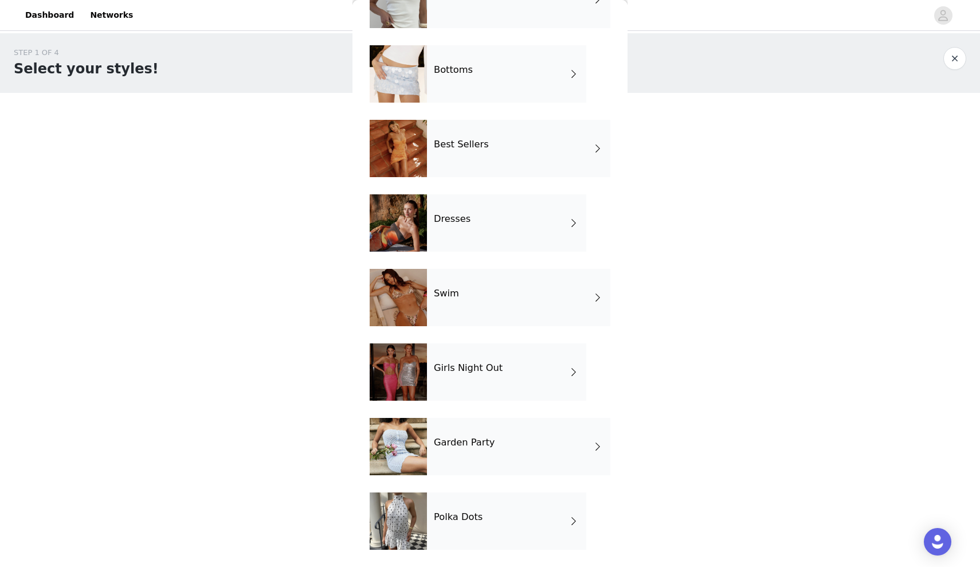
scroll to position [161, 0]
click at [451, 522] on h4 "Polka Dots" at bounding box center [458, 517] width 49 height 10
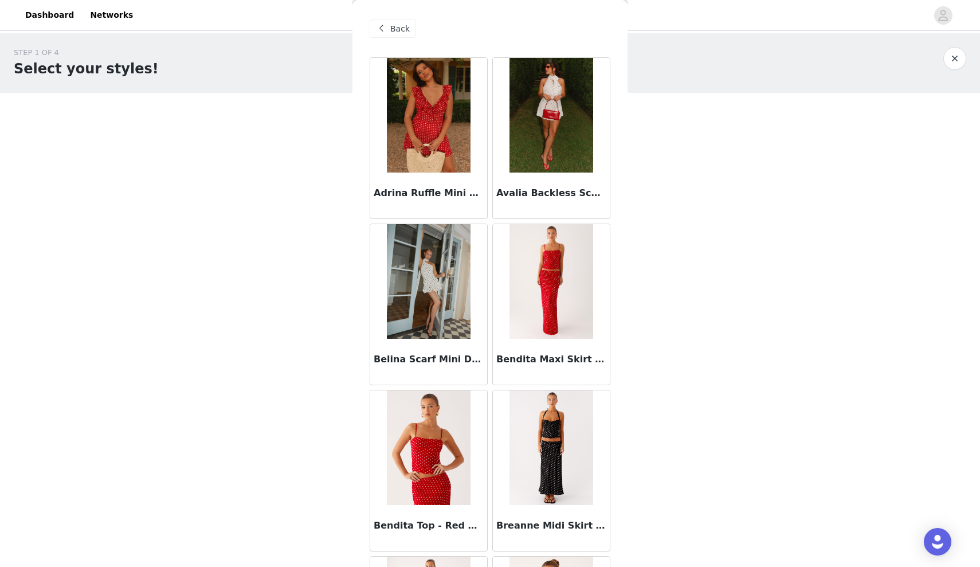
scroll to position [0, 0]
click at [390, 34] on div "Back" at bounding box center [393, 28] width 46 height 18
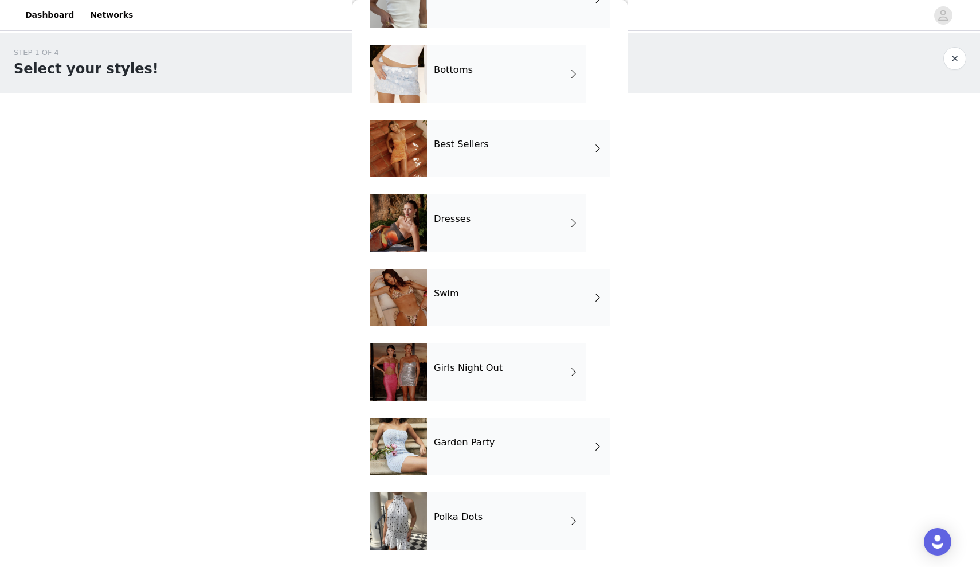
click at [489, 442] on h4 "Garden Party" at bounding box center [464, 442] width 61 height 10
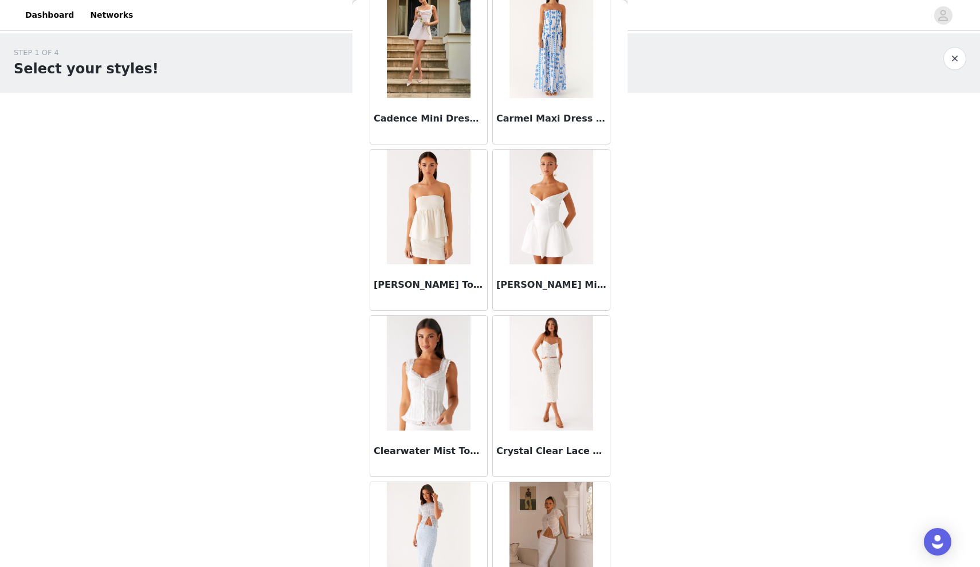
click at [563, 197] on img at bounding box center [550, 207] width 83 height 115
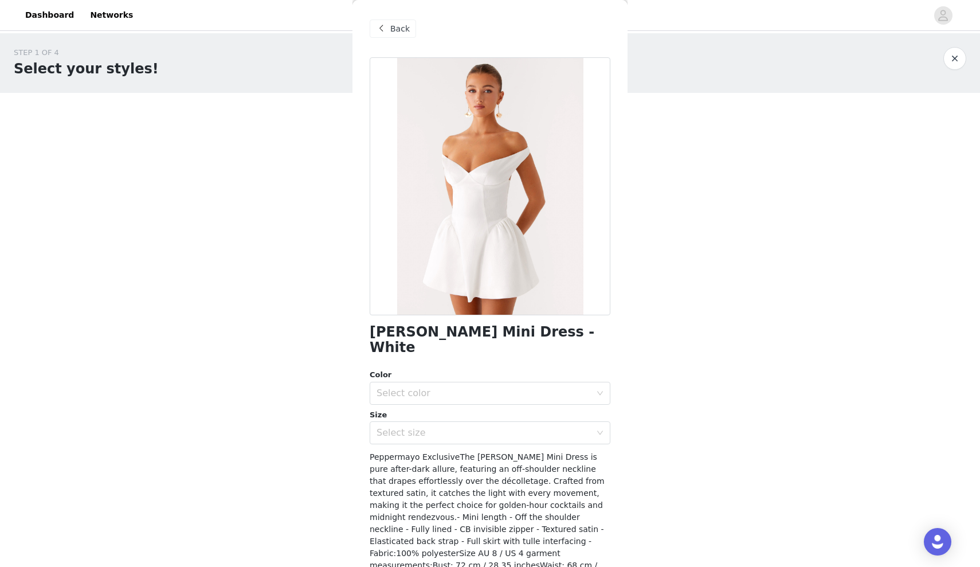
click at [381, 29] on span at bounding box center [381, 29] width 14 height 14
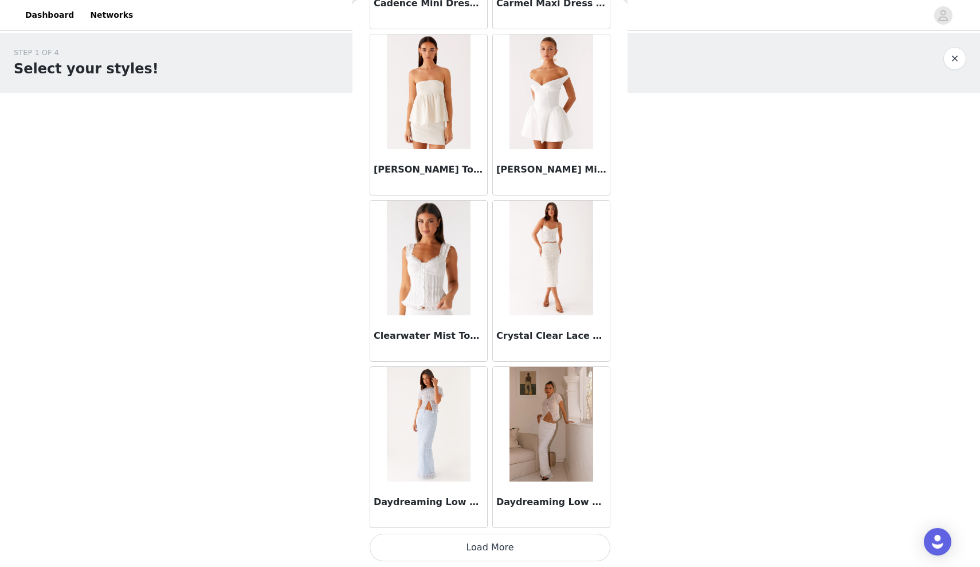
click at [445, 295] on img at bounding box center [428, 258] width 83 height 115
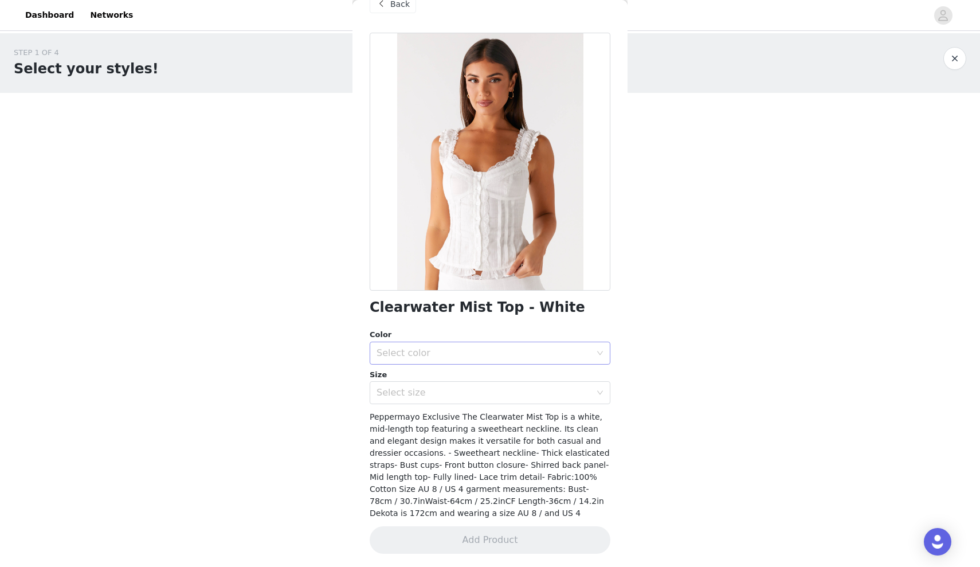
click at [549, 351] on div "Select color" at bounding box center [484, 352] width 214 height 11
click at [516, 377] on li "White" at bounding box center [490, 377] width 241 height 18
click at [509, 389] on div "Select size" at bounding box center [484, 392] width 214 height 11
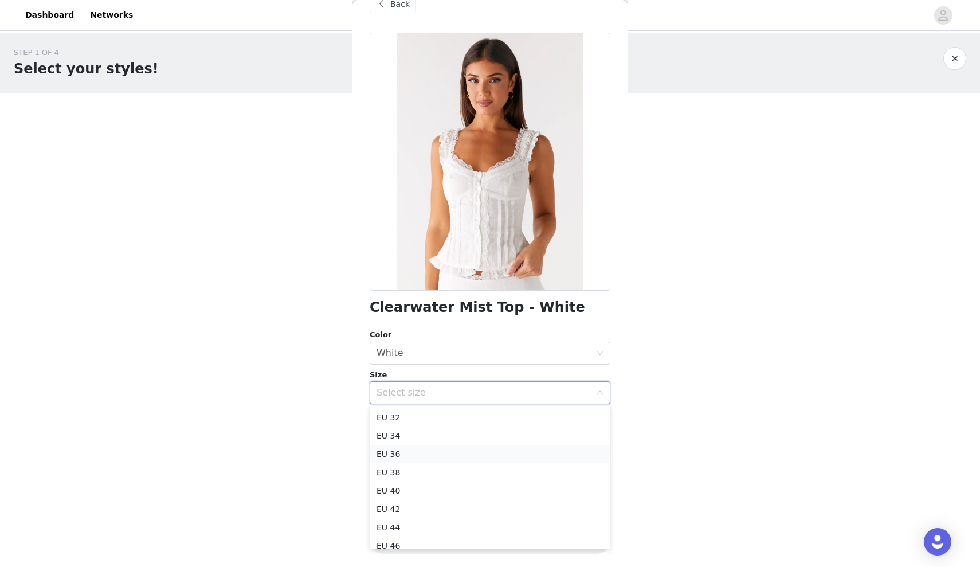
click at [395, 452] on li "EU 36" at bounding box center [490, 454] width 241 height 18
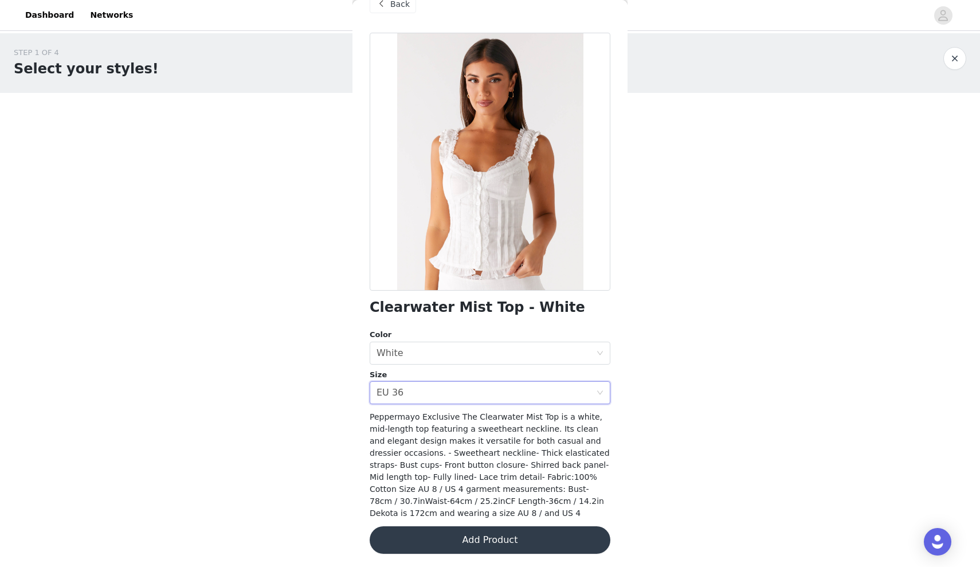
click at [501, 542] on button "Add Product" at bounding box center [490, 540] width 241 height 28
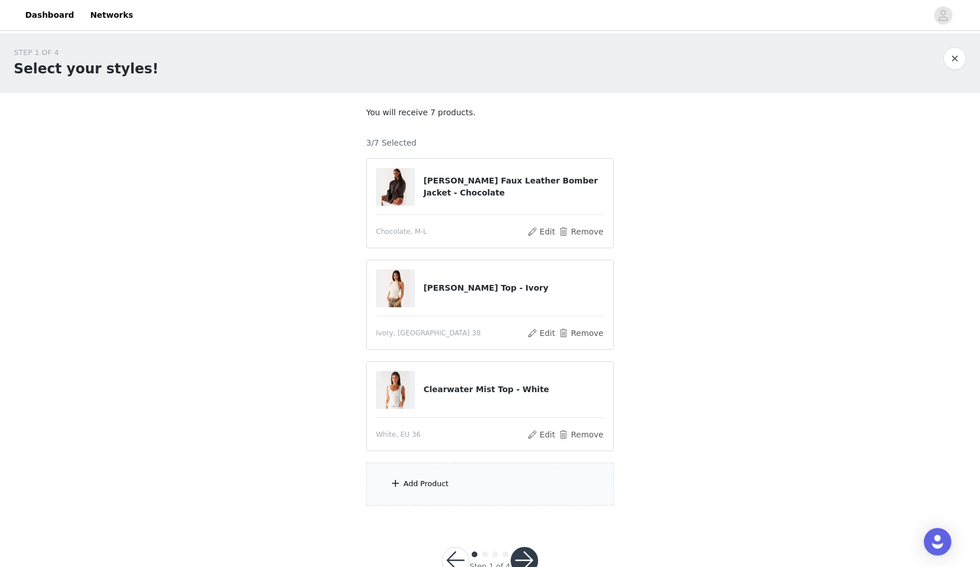
click at [422, 482] on div "Add Product" at bounding box center [425, 483] width 45 height 11
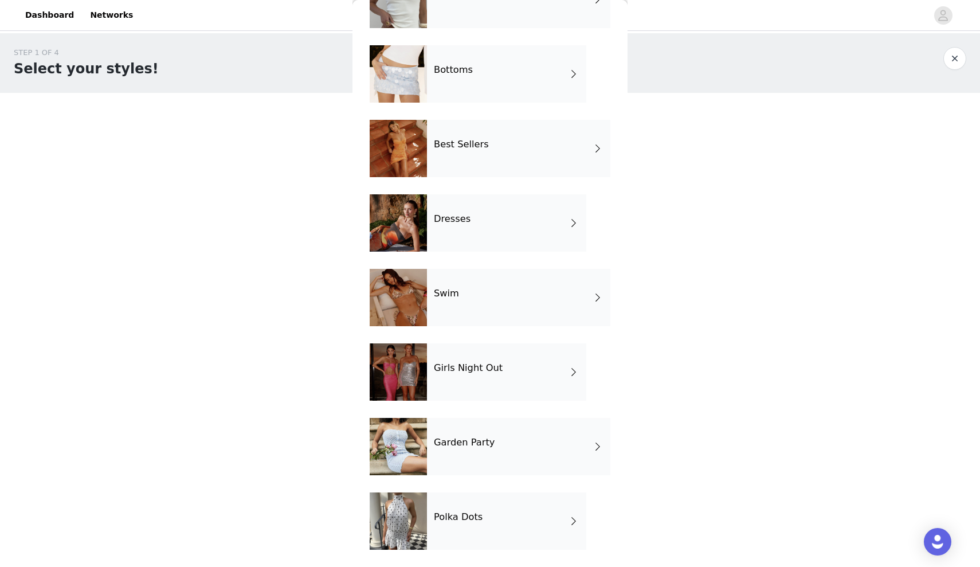
scroll to position [161, 0]
click at [491, 374] on div "Girls Night Out" at bounding box center [506, 371] width 159 height 57
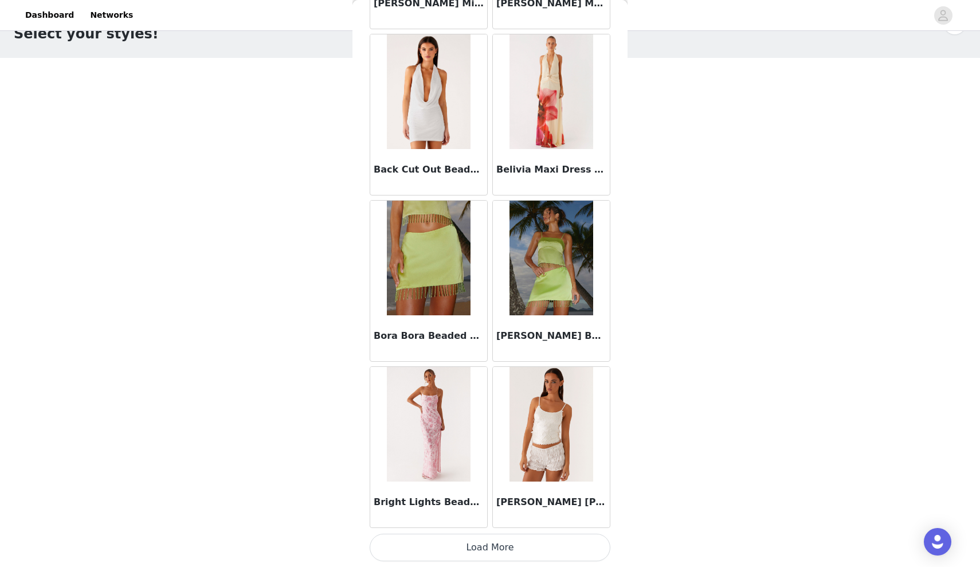
scroll to position [34, 0]
click at [484, 550] on button "Load More" at bounding box center [490, 548] width 241 height 28
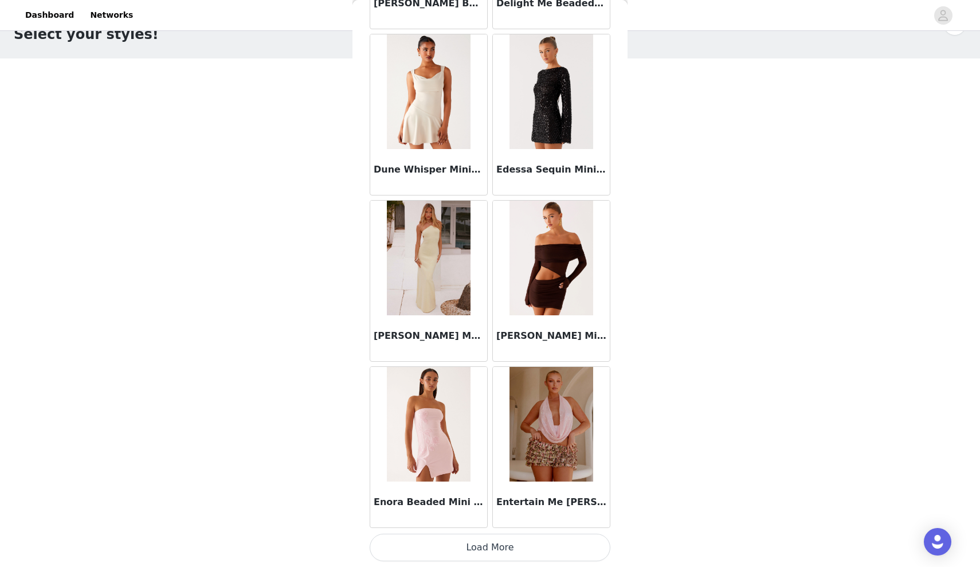
scroll to position [2849, 0]
click at [483, 544] on button "Load More" at bounding box center [490, 548] width 241 height 28
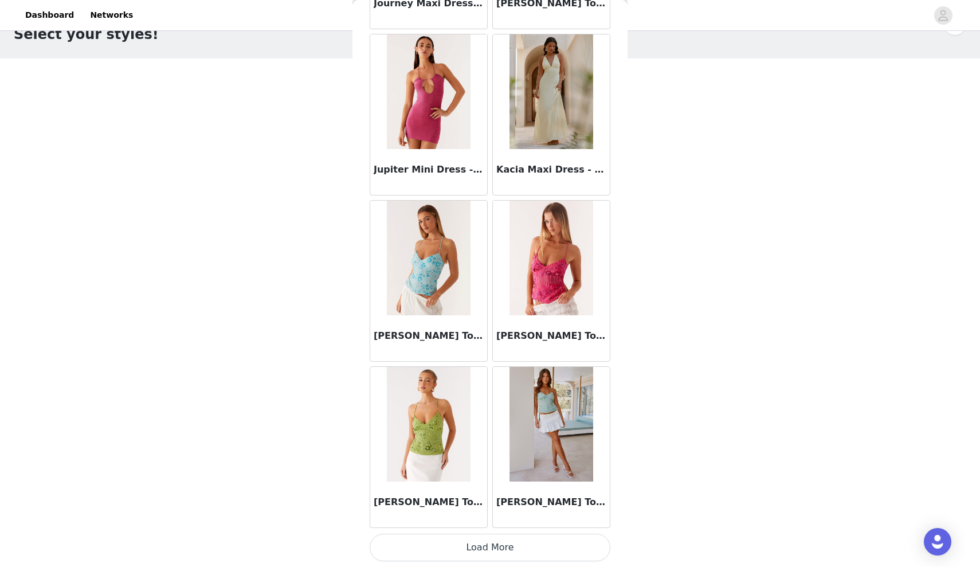
scroll to position [4511, 0]
click at [485, 550] on button "Load More" at bounding box center [490, 548] width 241 height 28
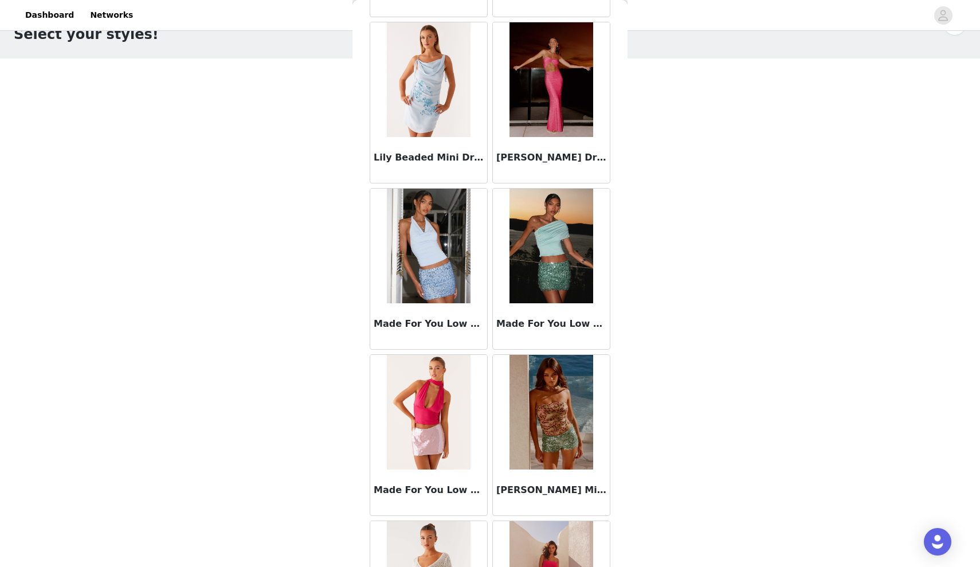
scroll to position [6165, 0]
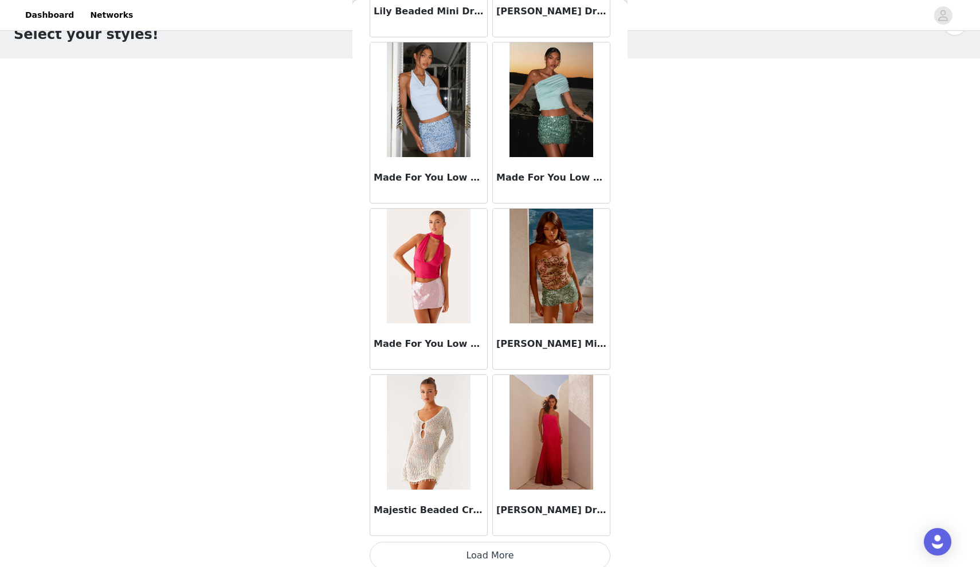
click at [487, 556] on button "Load More" at bounding box center [490, 556] width 241 height 28
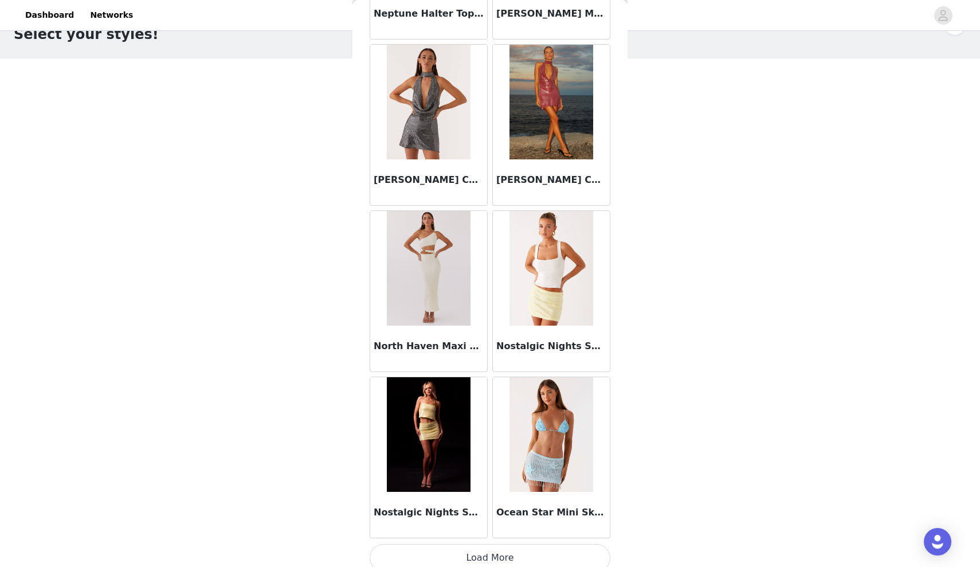
scroll to position [7825, 0]
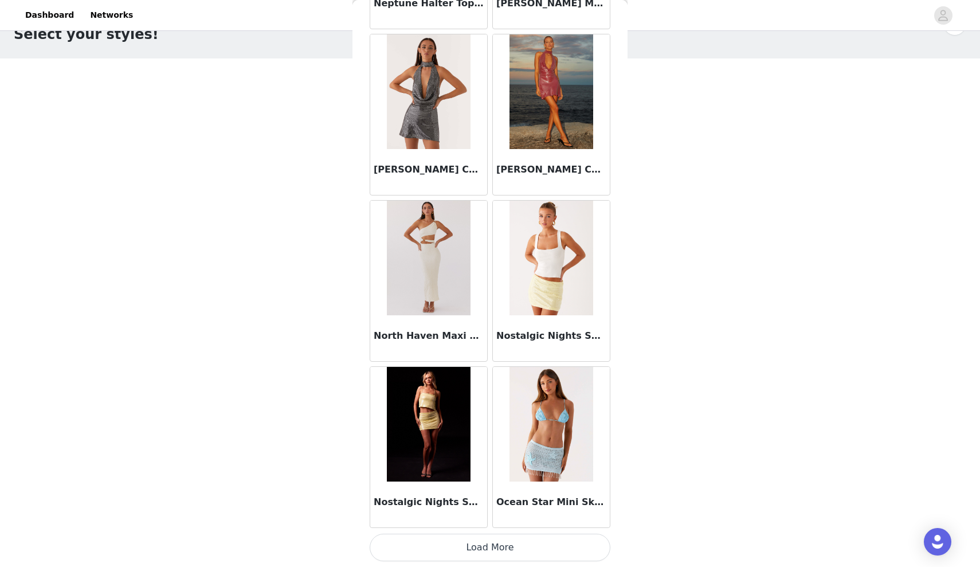
click at [491, 549] on button "Load More" at bounding box center [490, 548] width 241 height 28
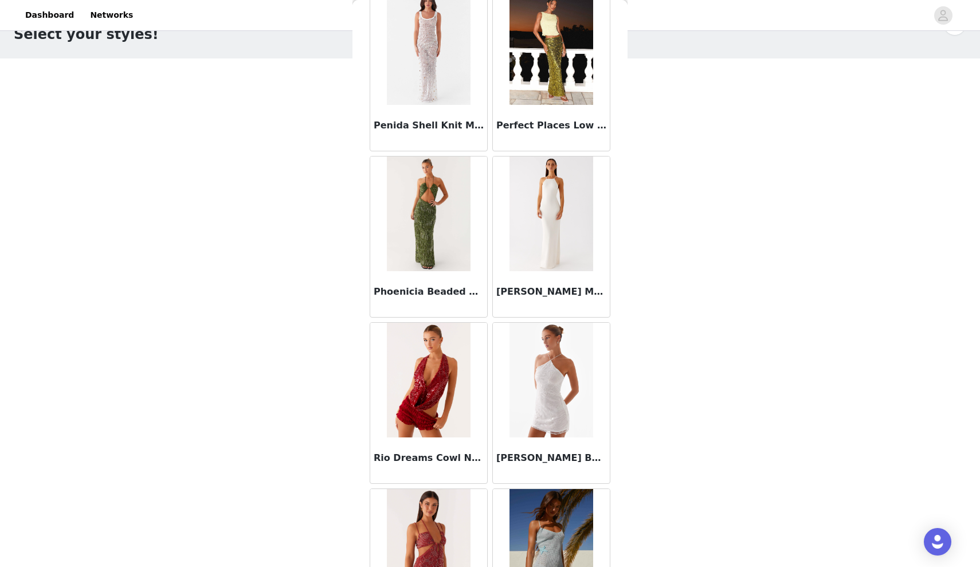
scroll to position [9050, 0]
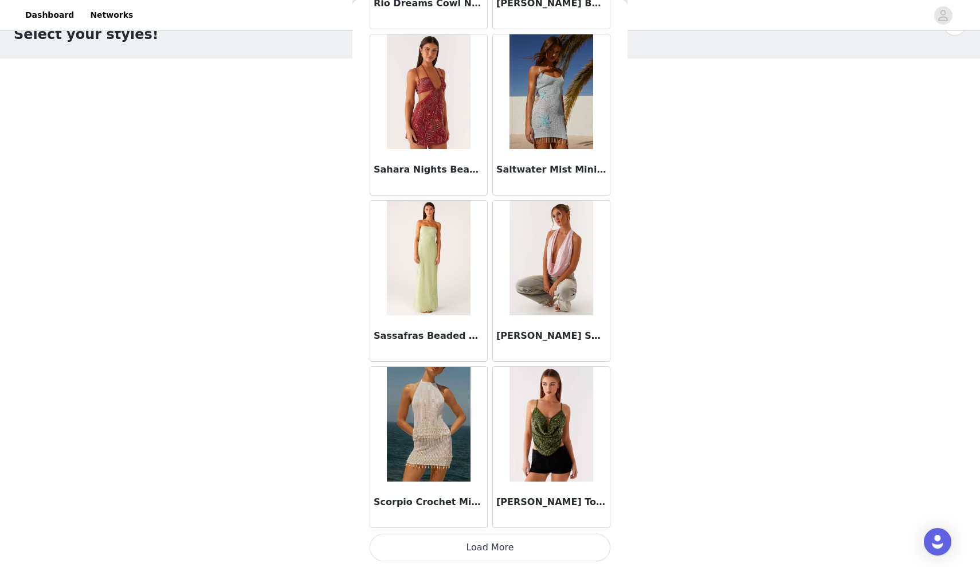
click at [487, 539] on button "Load More" at bounding box center [490, 548] width 241 height 28
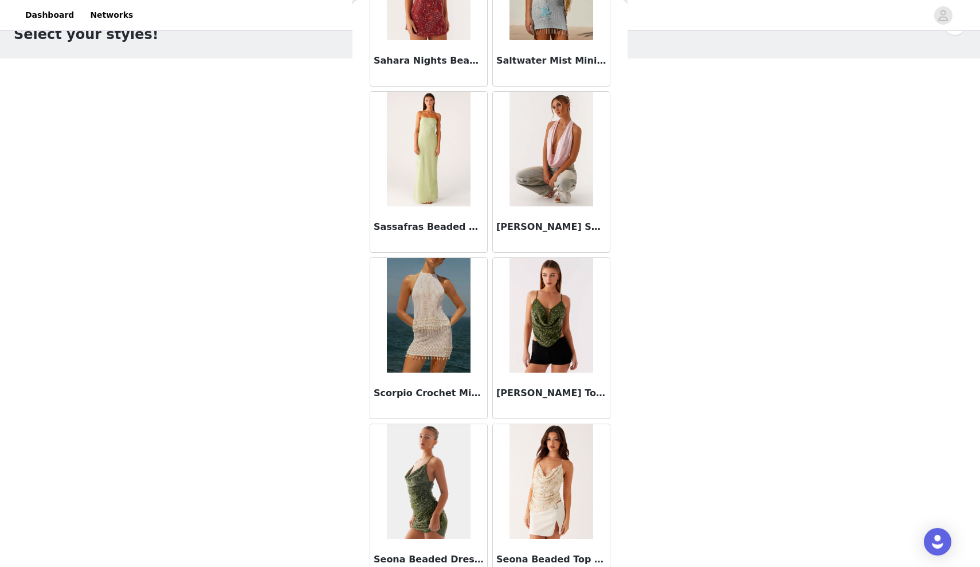
scroll to position [9611, 0]
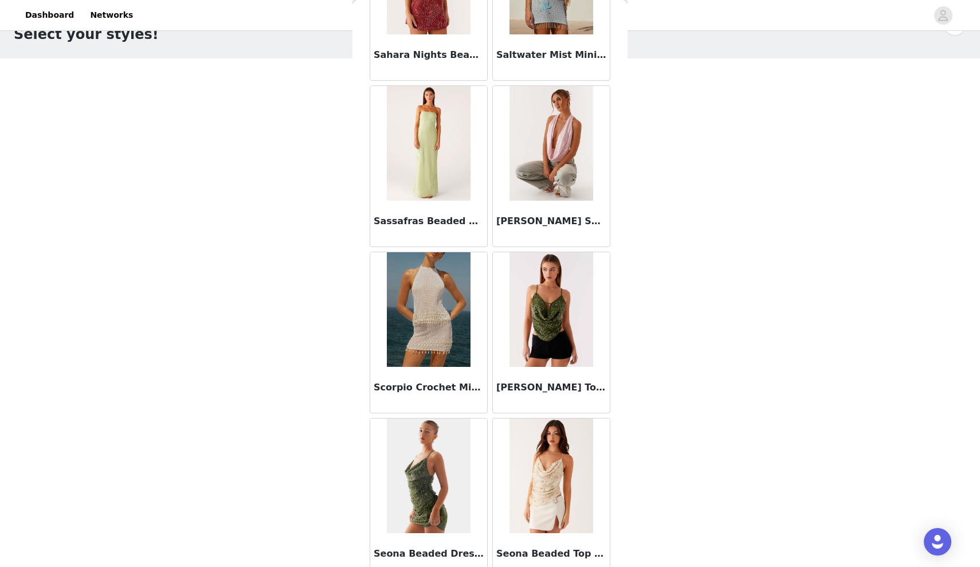
click at [546, 133] on img at bounding box center [550, 143] width 83 height 115
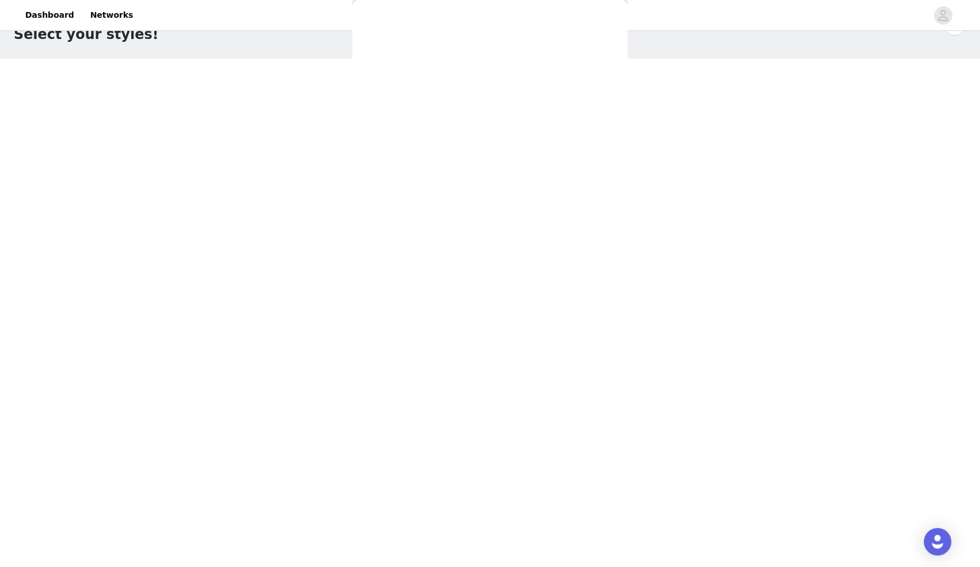
scroll to position [0, 0]
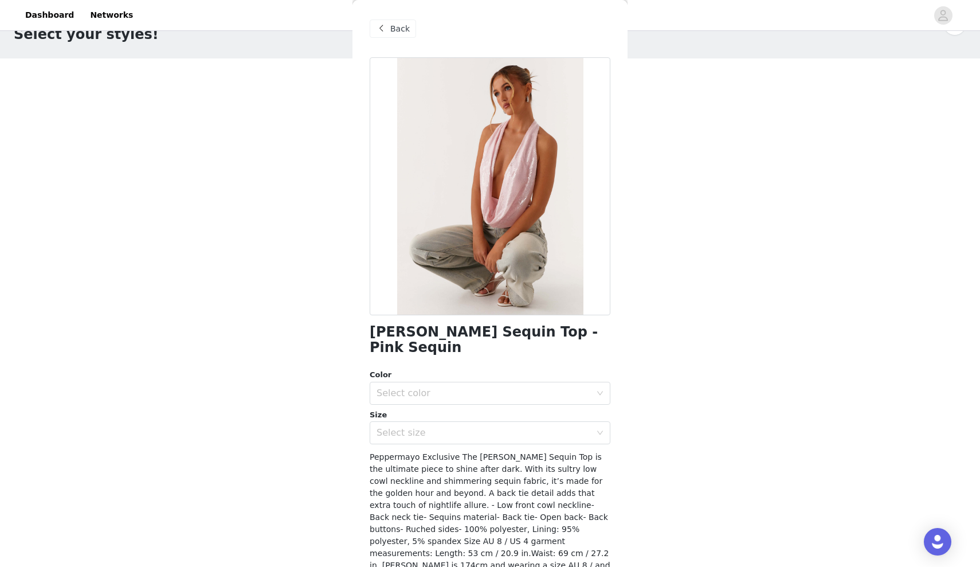
click at [401, 29] on span "Back" at bounding box center [399, 29] width 19 height 12
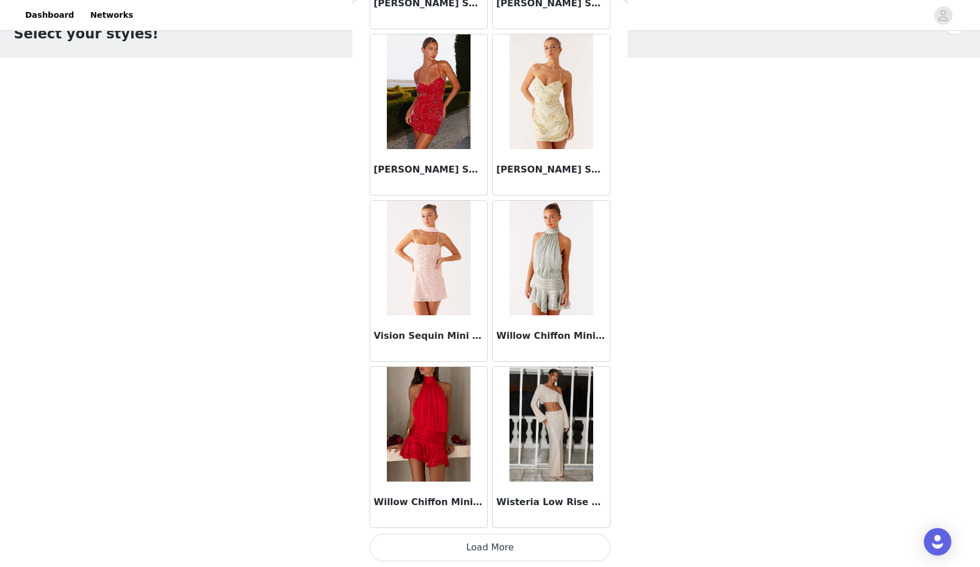
scroll to position [34, 0]
click at [493, 546] on button "Load More" at bounding box center [490, 548] width 241 height 28
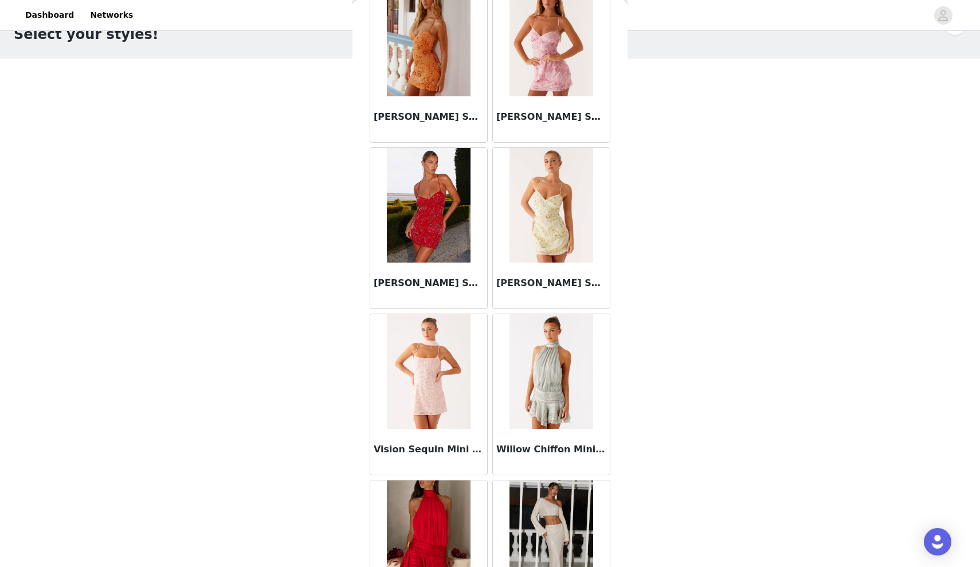
scroll to position [10972, 0]
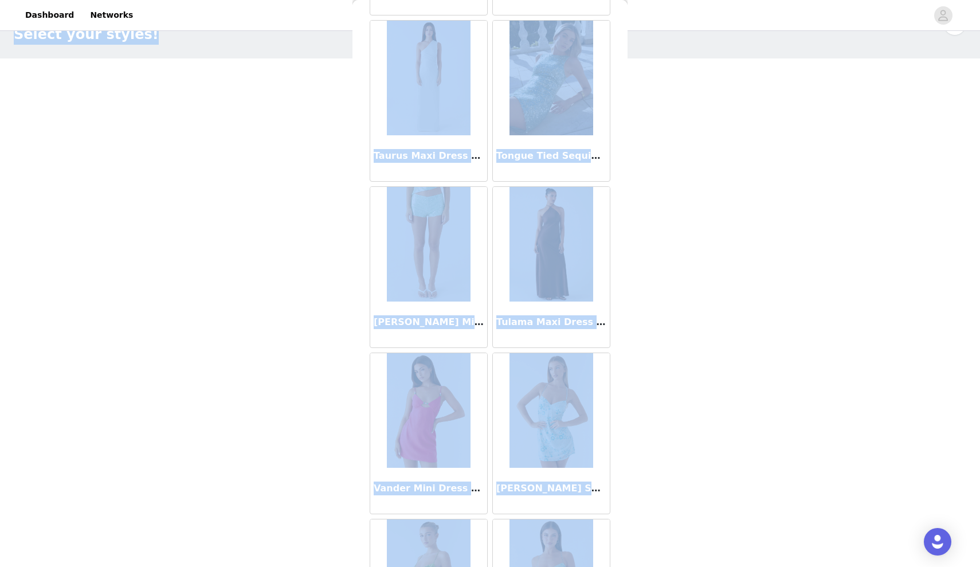
drag, startPoint x: 625, startPoint y: 506, endPoint x: 624, endPoint y: -66, distance: 572.5
click at [624, 0] on html "Dashboard Networks STEP 1 OF 4 Select your styles! You will receive 7 products.…" at bounding box center [490, 249] width 980 height 567
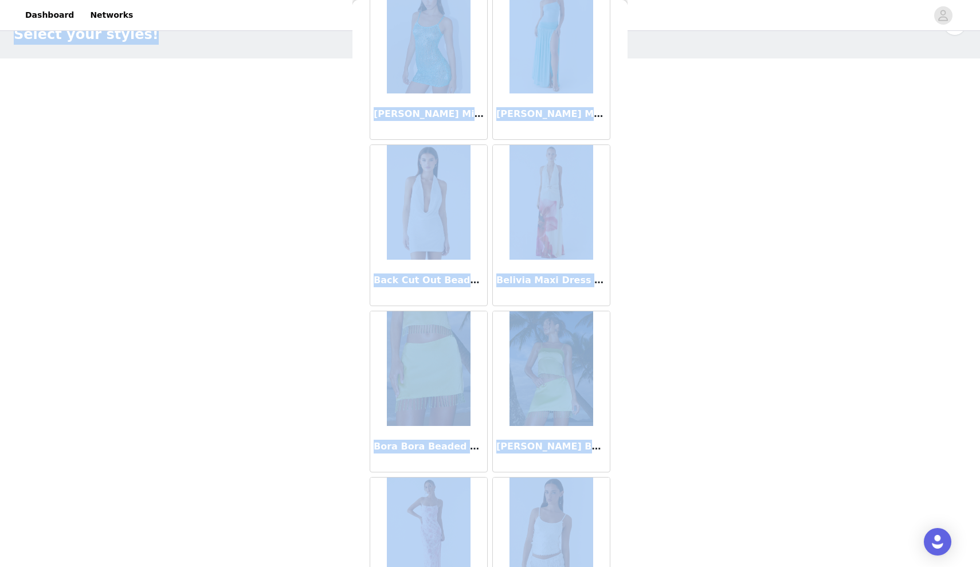
scroll to position [0, 0]
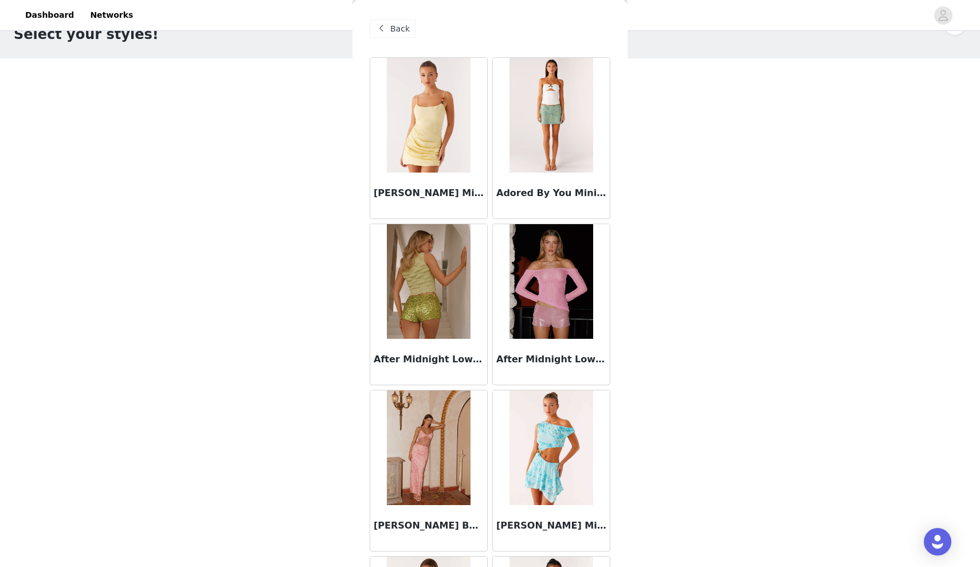
click at [660, 21] on div at bounding box center [533, 15] width 787 height 26
click at [385, 38] on div "Back" at bounding box center [490, 28] width 241 height 57
click at [394, 25] on span "Back" at bounding box center [399, 29] width 19 height 12
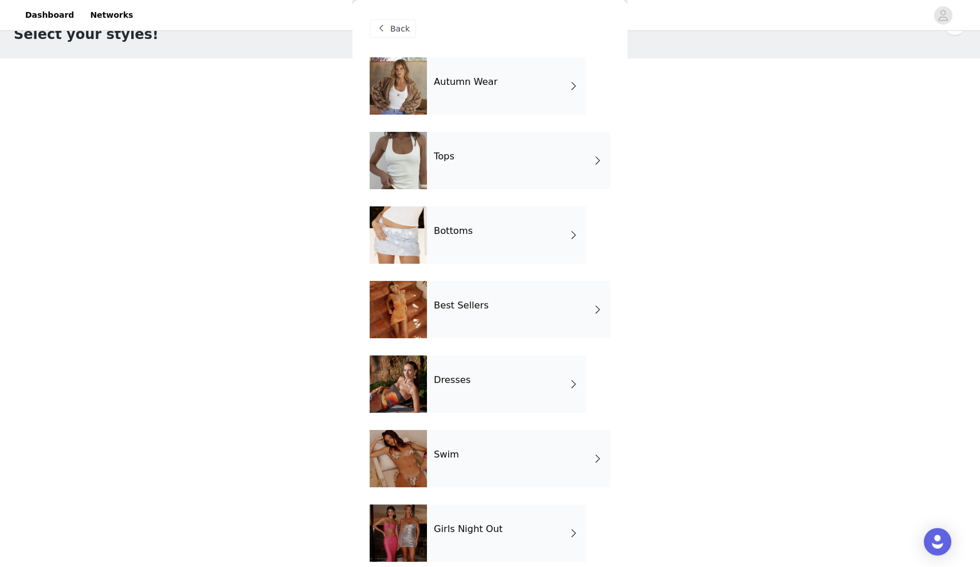
click at [517, 69] on div "Autumn Wear" at bounding box center [506, 85] width 159 height 57
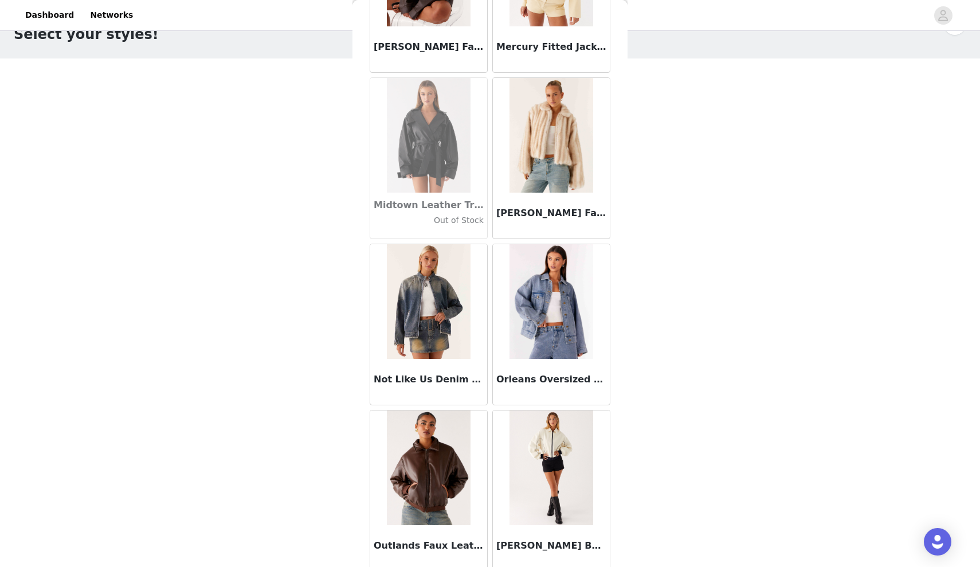
scroll to position [1144, 0]
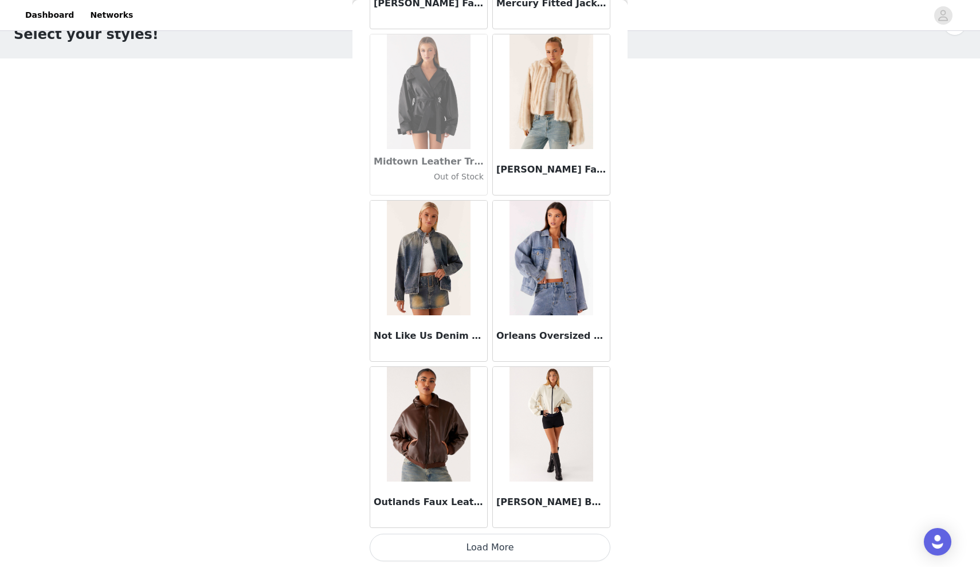
click at [487, 542] on button "Load More" at bounding box center [490, 548] width 241 height 28
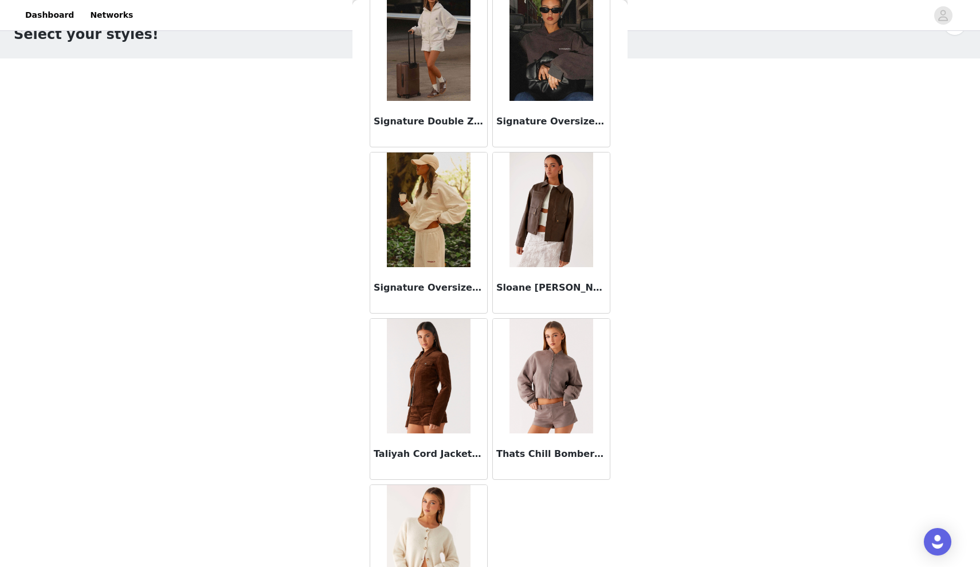
scroll to position [1732, 0]
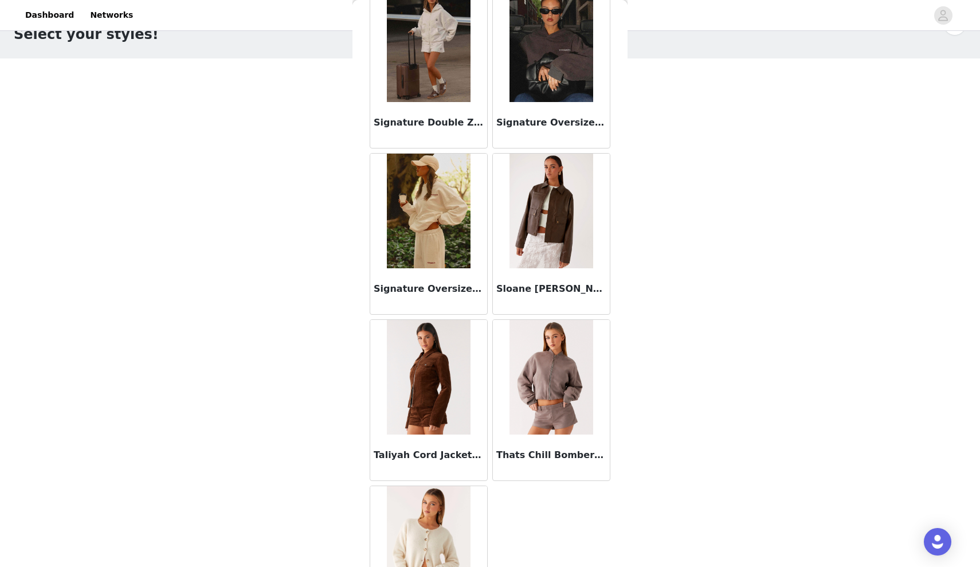
click at [410, 206] on img at bounding box center [428, 211] width 83 height 115
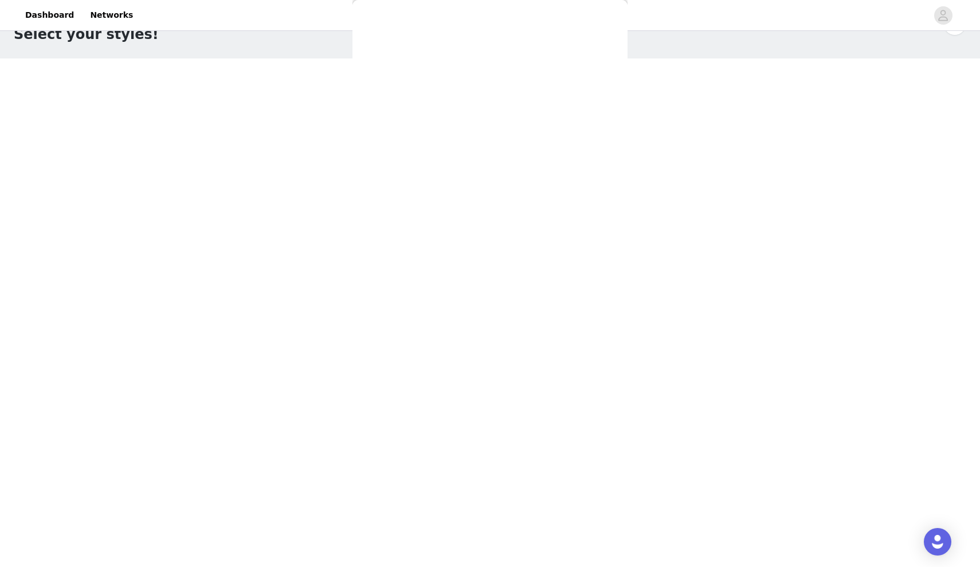
scroll to position [0, 0]
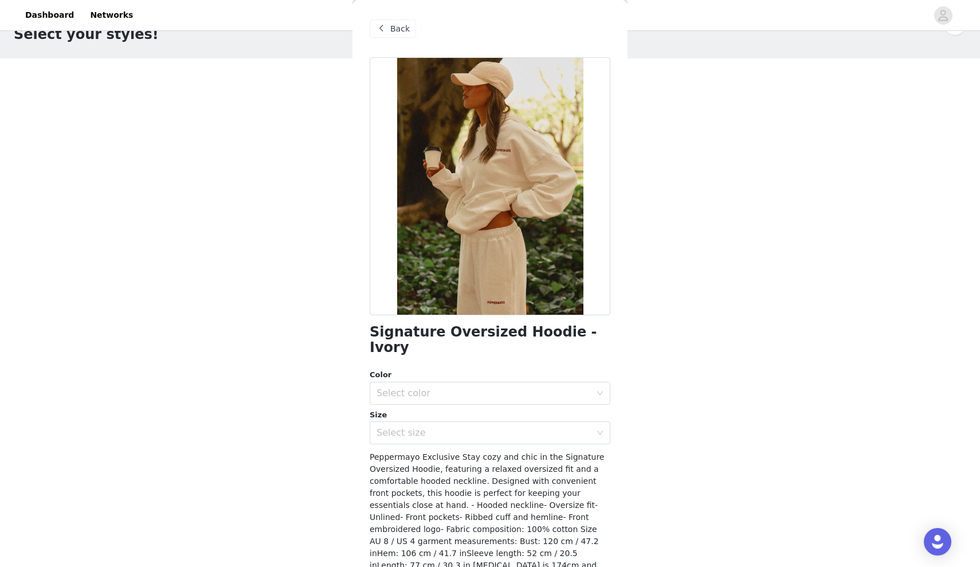
click at [399, 23] on span "Back" at bounding box center [399, 29] width 19 height 12
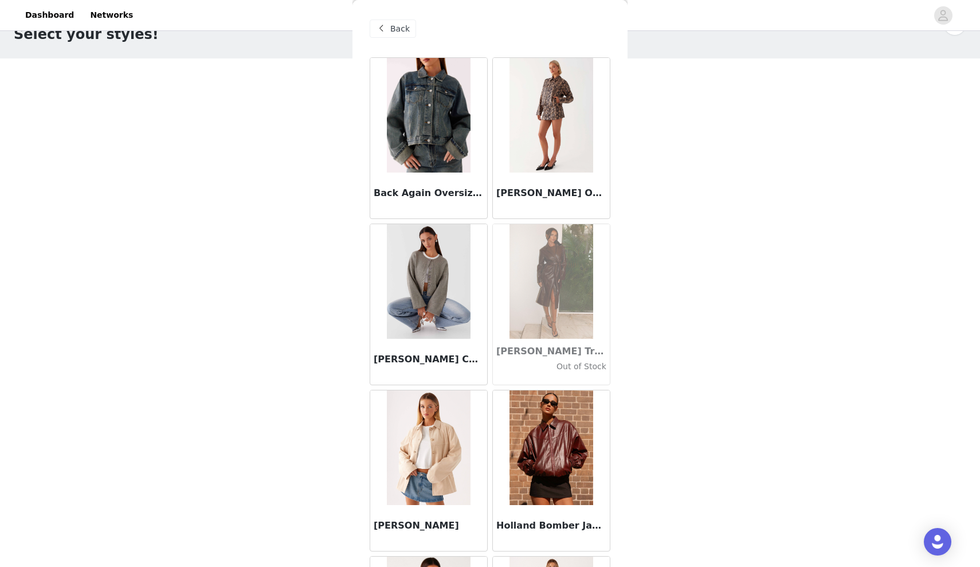
scroll to position [40, 0]
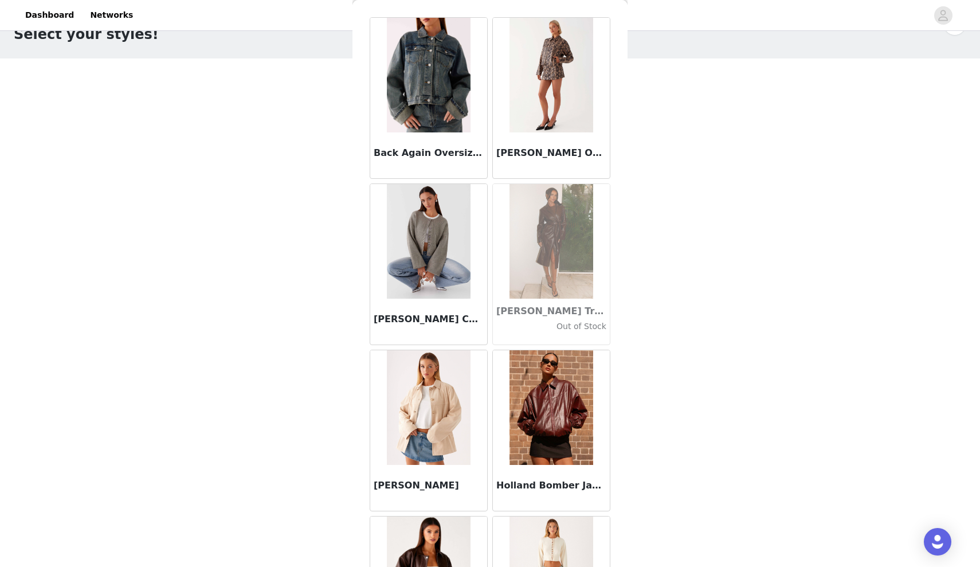
click at [451, 250] on img at bounding box center [428, 241] width 83 height 115
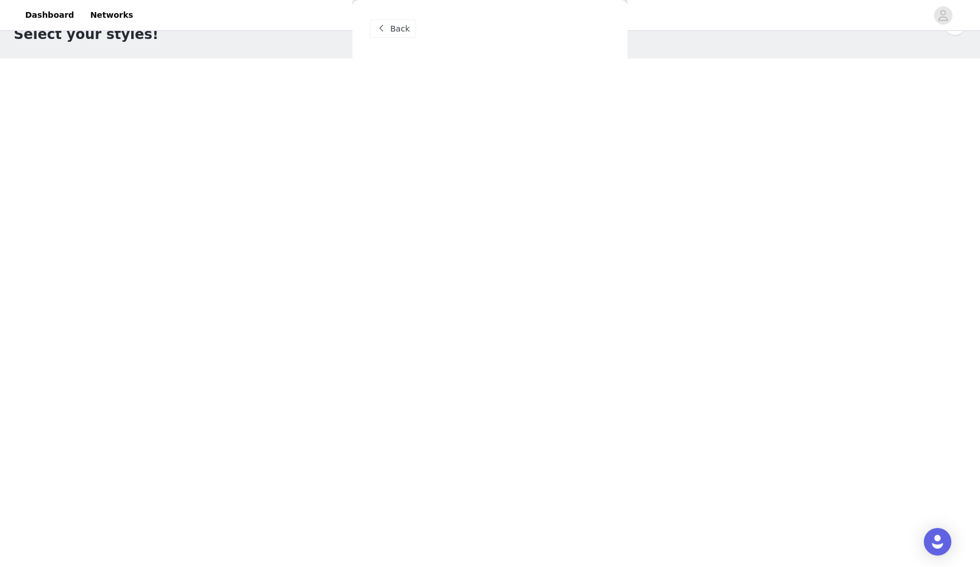
scroll to position [0, 0]
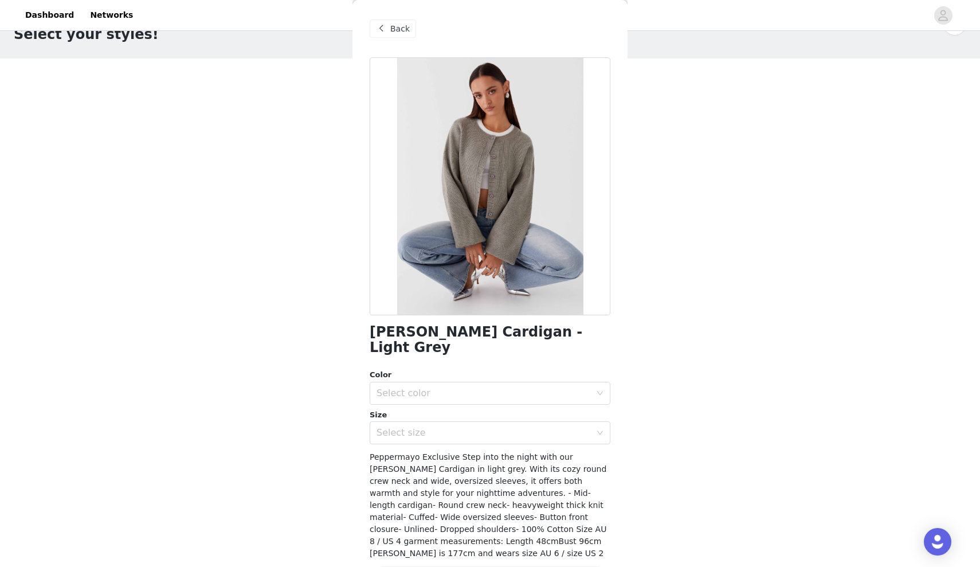
click at [403, 29] on span "Back" at bounding box center [399, 29] width 19 height 12
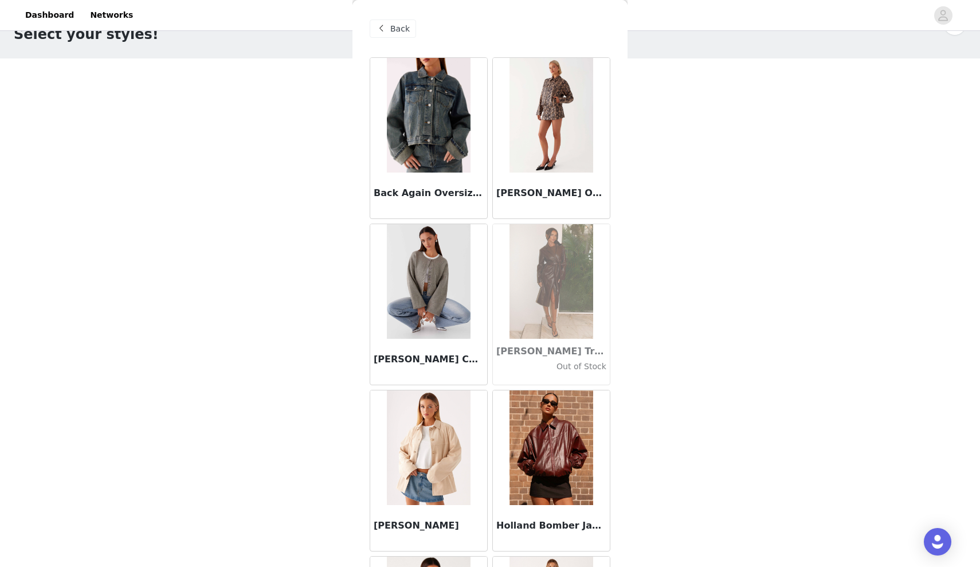
click at [400, 32] on span "Back" at bounding box center [399, 29] width 19 height 12
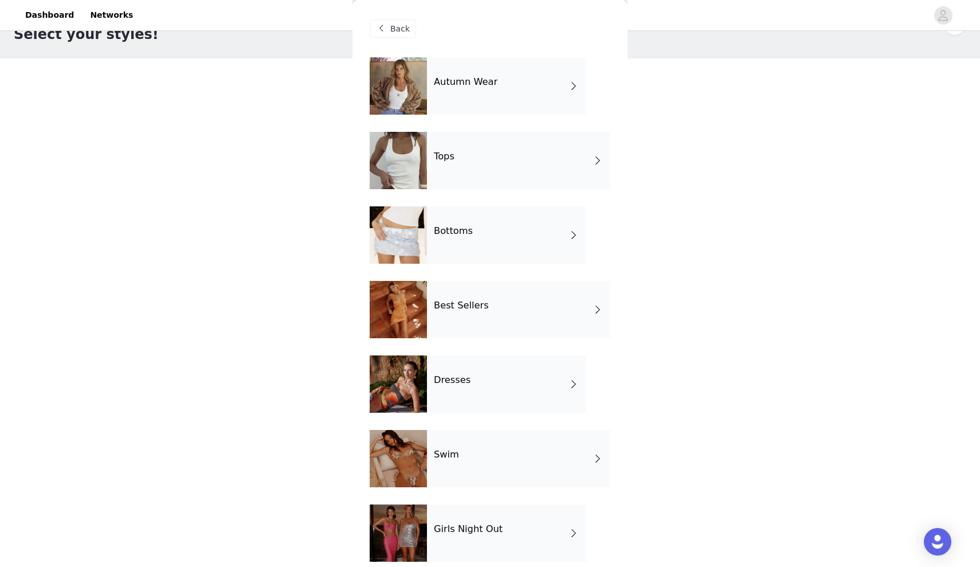
click at [514, 163] on div "Tops" at bounding box center [518, 160] width 183 height 57
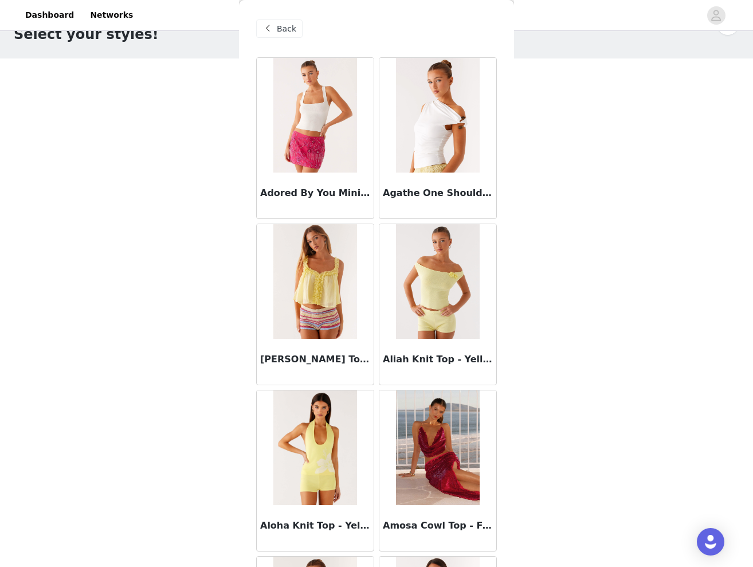
click at [614, 273] on div "STEP 1 OF 4 Select your styles! You will receive 7 products. 3/7 Selected [PERS…" at bounding box center [376, 242] width 753 height 486
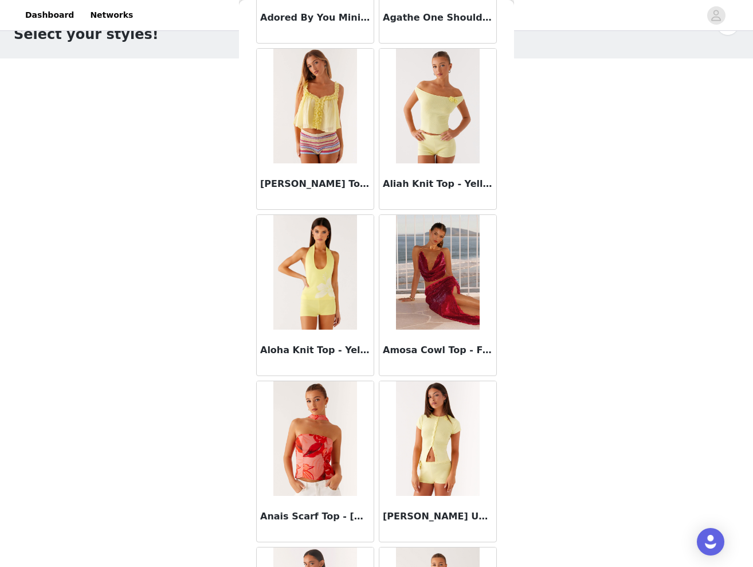
scroll to position [417, 0]
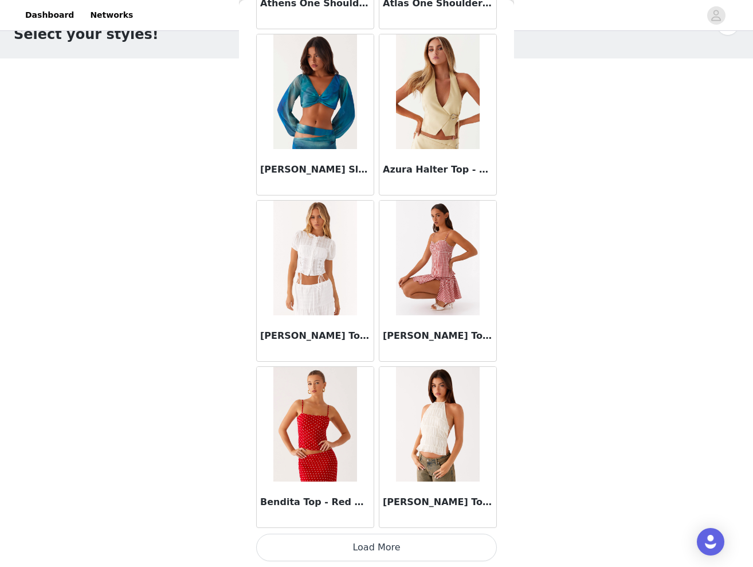
click at [366, 545] on button "Load More" at bounding box center [376, 548] width 241 height 28
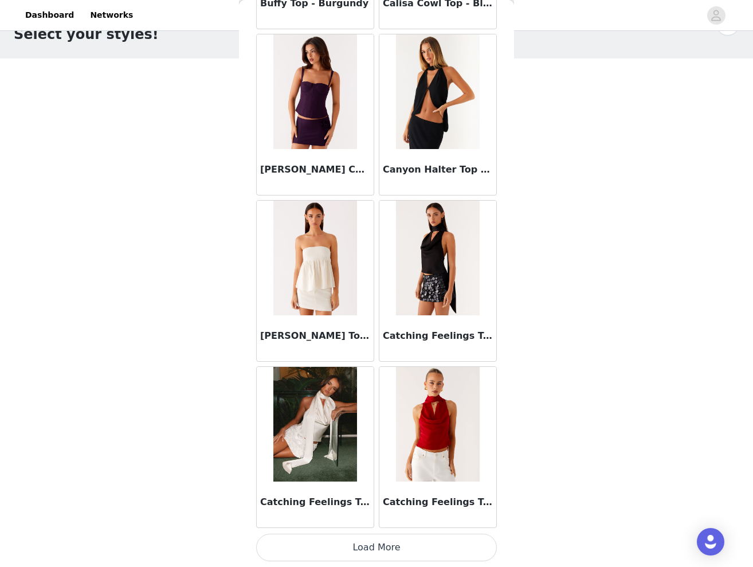
scroll to position [2849, 0]
click at [415, 547] on button "Load More" at bounding box center [376, 548] width 241 height 28
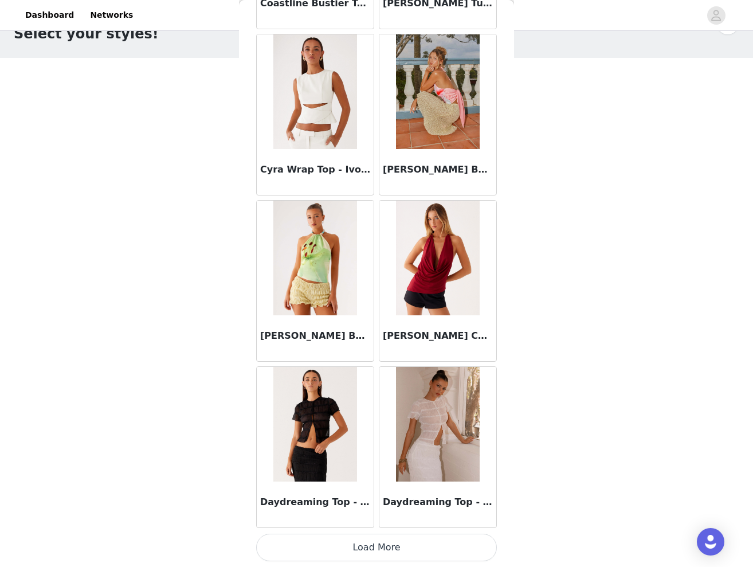
scroll to position [34, 0]
click at [394, 554] on button "Load More" at bounding box center [376, 548] width 241 height 28
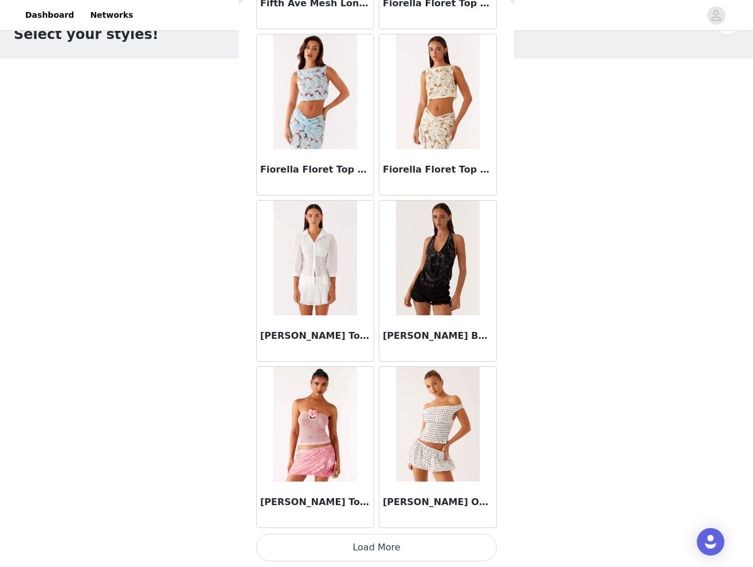
click at [390, 545] on button "Load More" at bounding box center [376, 548] width 241 height 28
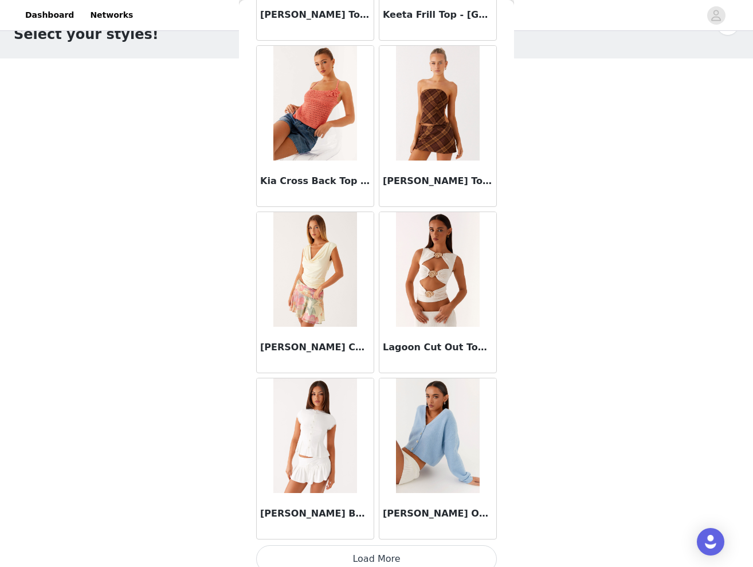
scroll to position [7824, 0]
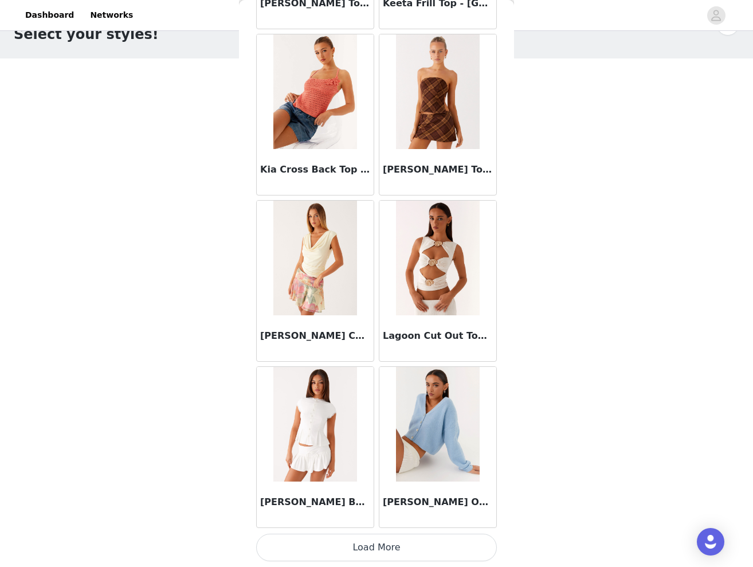
click at [374, 548] on button "Load More" at bounding box center [376, 548] width 241 height 28
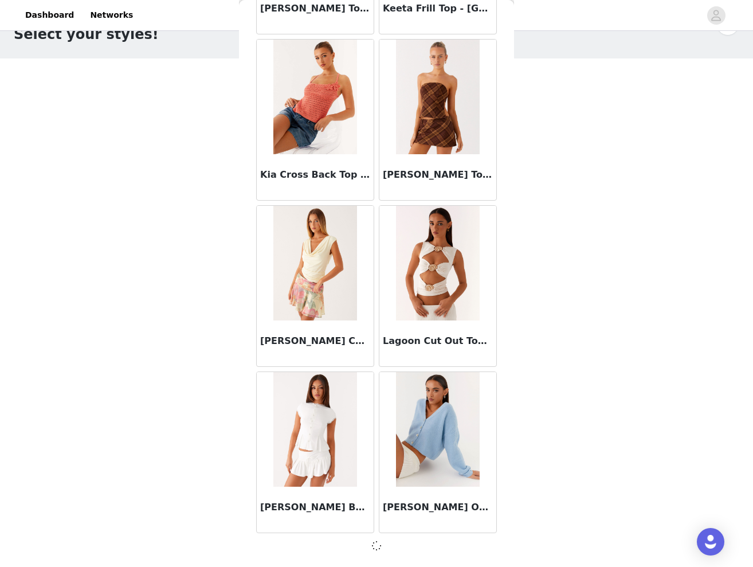
scroll to position [7830, 0]
click at [310, 418] on img at bounding box center [314, 429] width 83 height 115
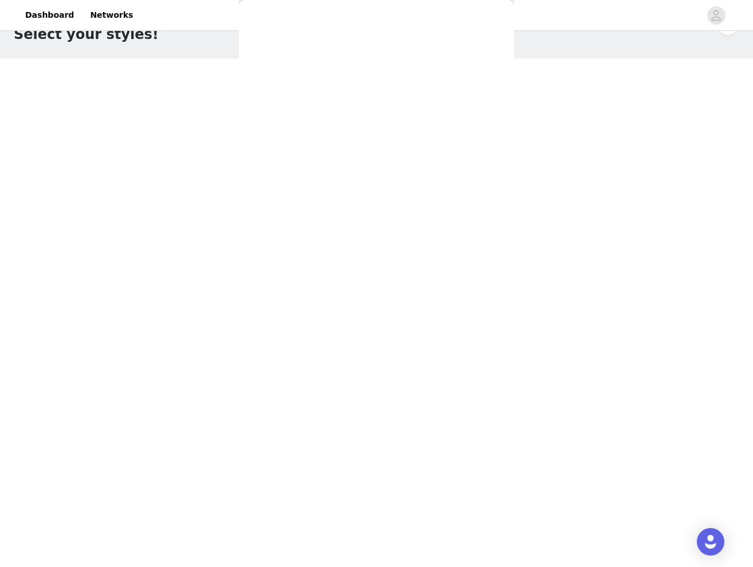
scroll to position [0, 0]
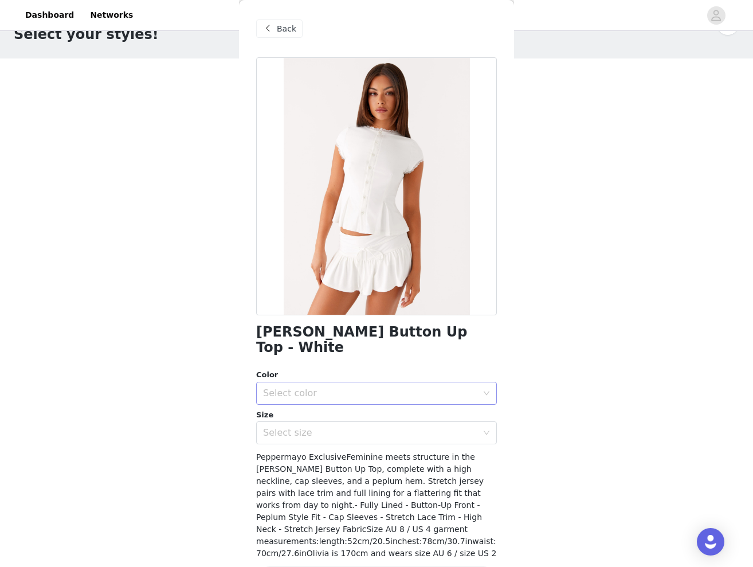
click at [351, 387] on div "Select color" at bounding box center [370, 392] width 214 height 11
click at [319, 400] on li "White" at bounding box center [376, 402] width 241 height 18
click at [318, 427] on div "Select size" at bounding box center [370, 432] width 214 height 11
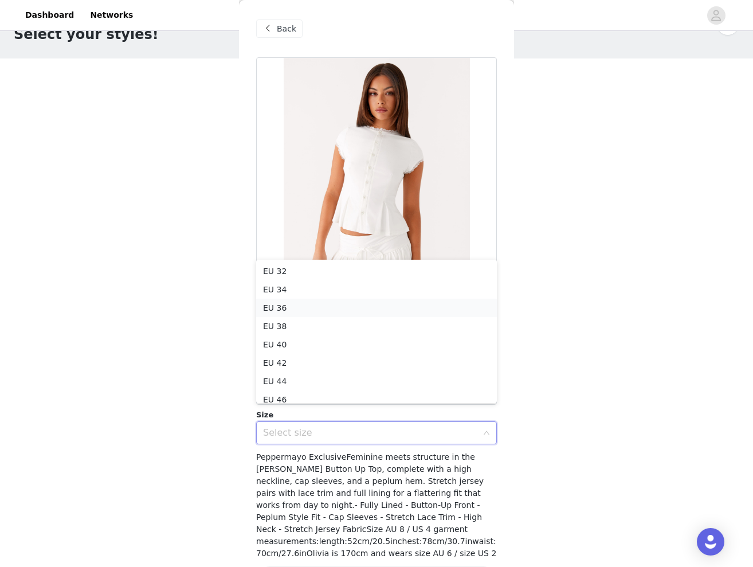
click at [296, 304] on li "EU 36" at bounding box center [376, 308] width 241 height 18
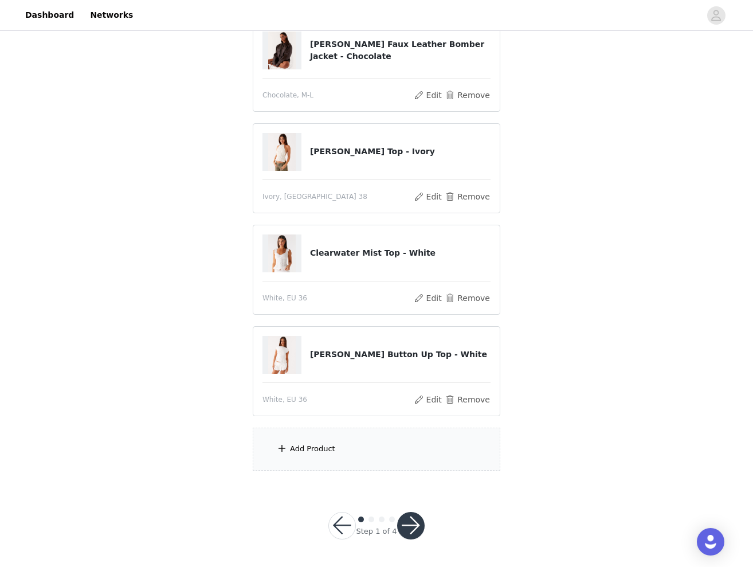
scroll to position [136, 0]
click at [318, 446] on div "Add Product" at bounding box center [312, 449] width 45 height 11
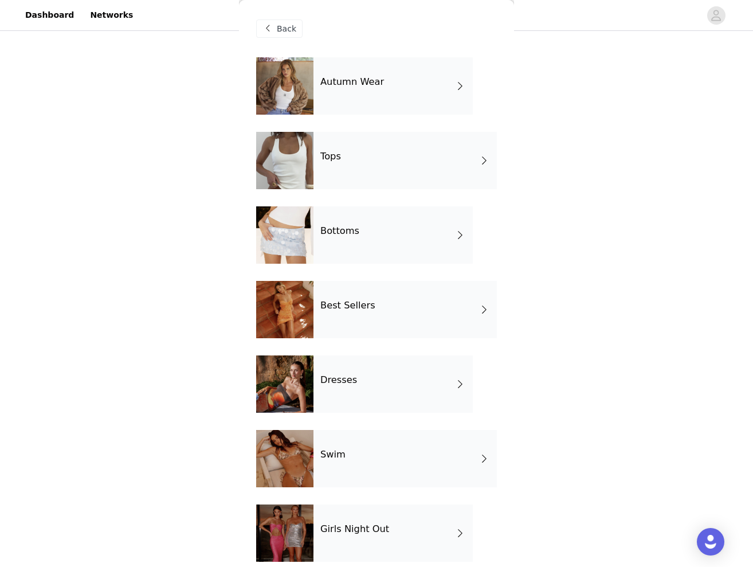
click at [425, 167] on div "Tops" at bounding box center [404, 160] width 183 height 57
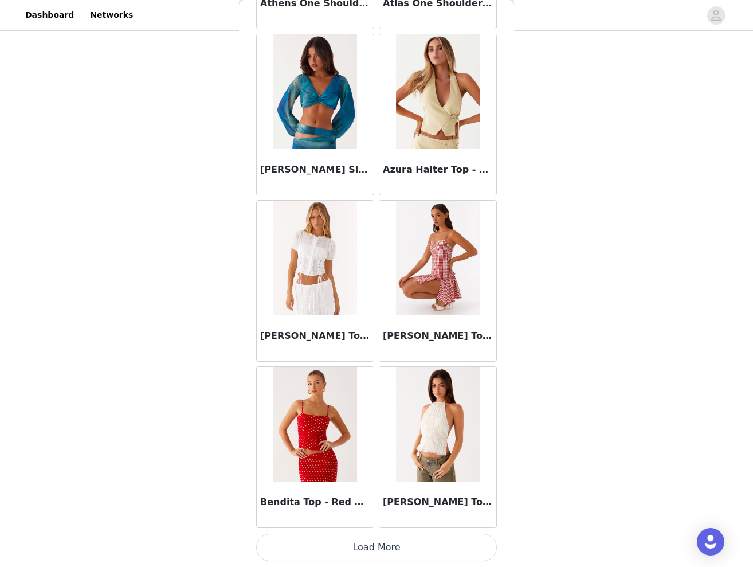
click at [372, 554] on button "Load More" at bounding box center [376, 548] width 241 height 28
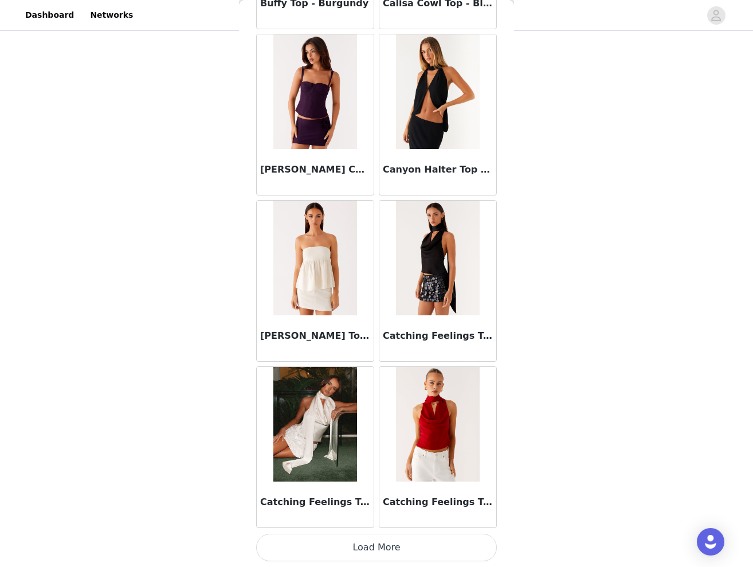
scroll to position [2849, 0]
click at [373, 549] on button "Load More" at bounding box center [376, 548] width 241 height 28
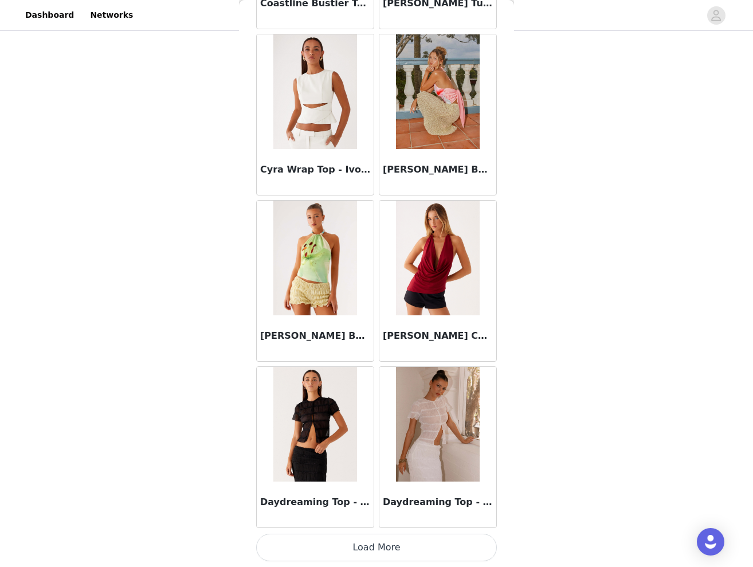
scroll to position [4506, 0]
click at [373, 549] on button "Load More" at bounding box center [376, 548] width 241 height 28
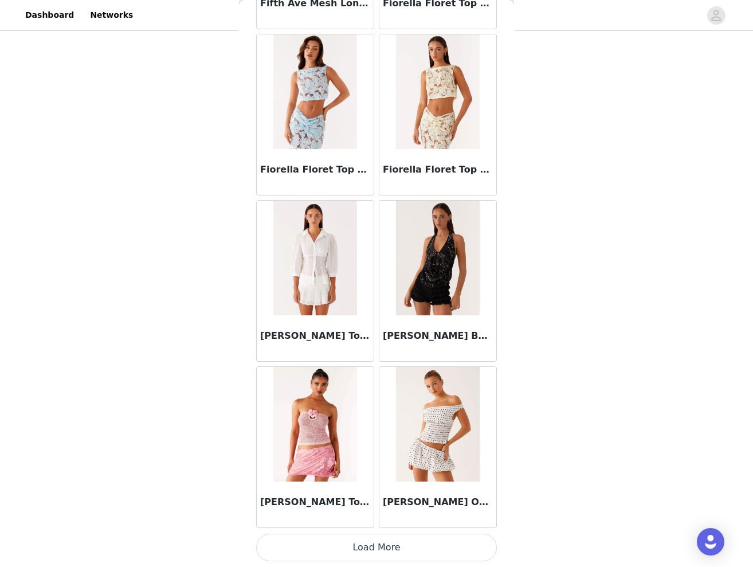
click at [373, 549] on button "Load More" at bounding box center [376, 548] width 241 height 28
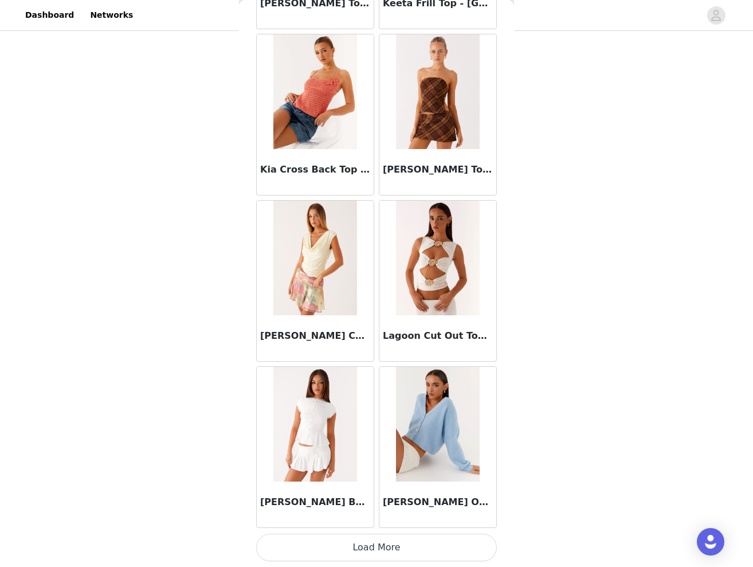
click at [373, 549] on button "Load More" at bounding box center [376, 548] width 241 height 28
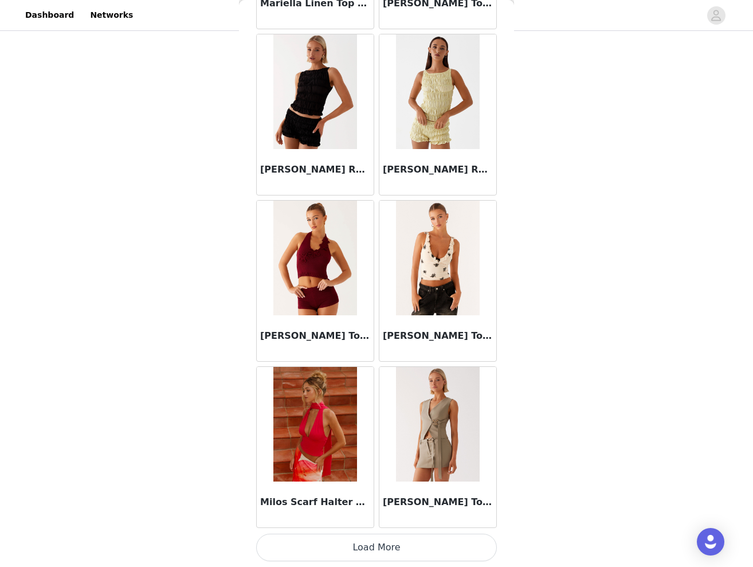
scroll to position [136, 0]
click at [374, 555] on button "Load More" at bounding box center [376, 548] width 241 height 28
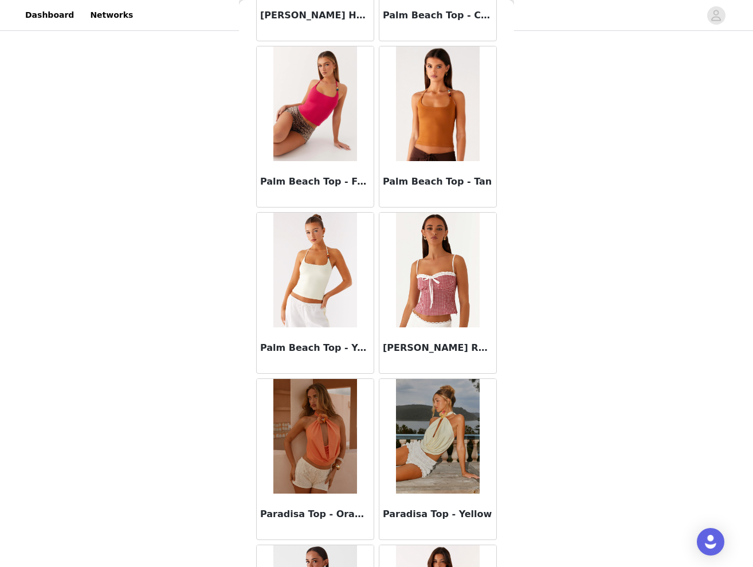
scroll to position [11074, 0]
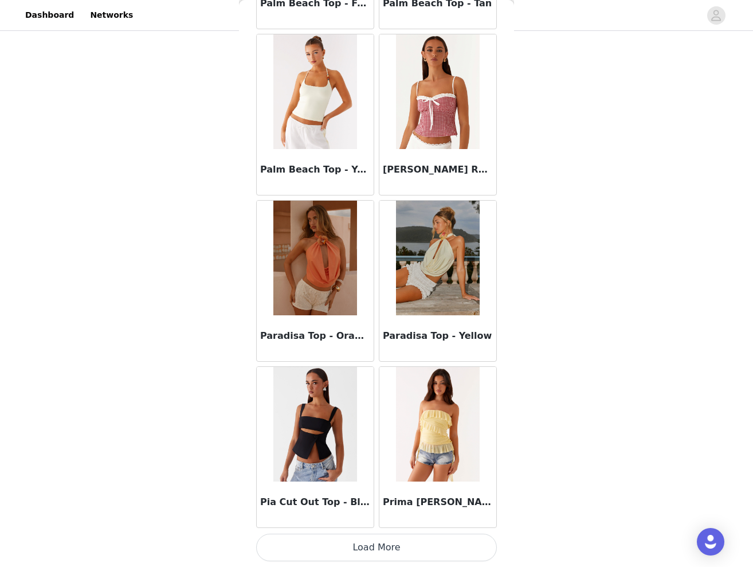
click at [374, 555] on button "Load More" at bounding box center [376, 548] width 241 height 28
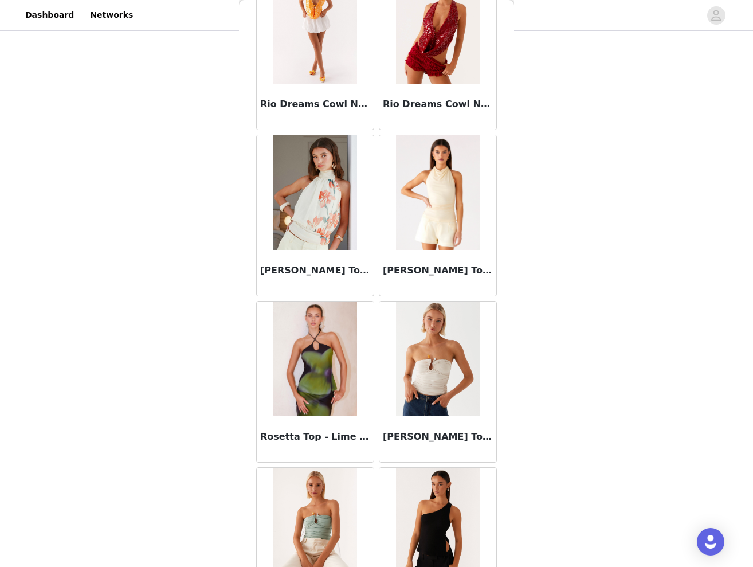
scroll to position [12483, 0]
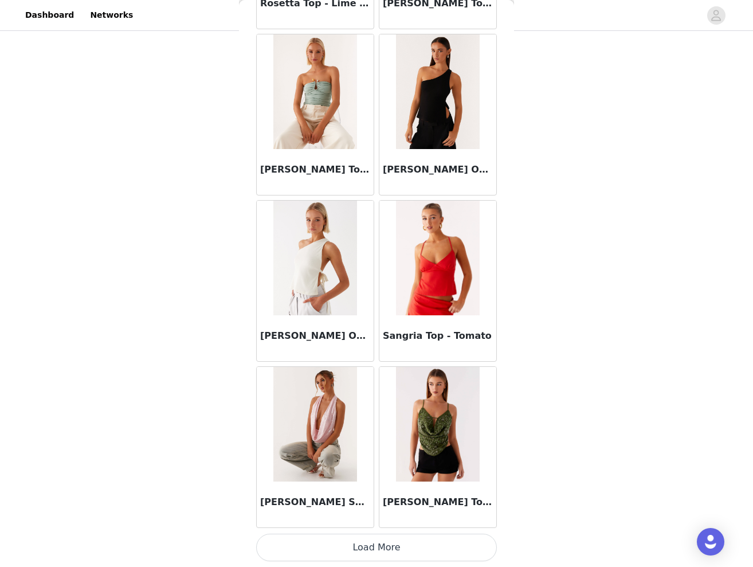
click at [374, 555] on button "Load More" at bounding box center [376, 548] width 241 height 28
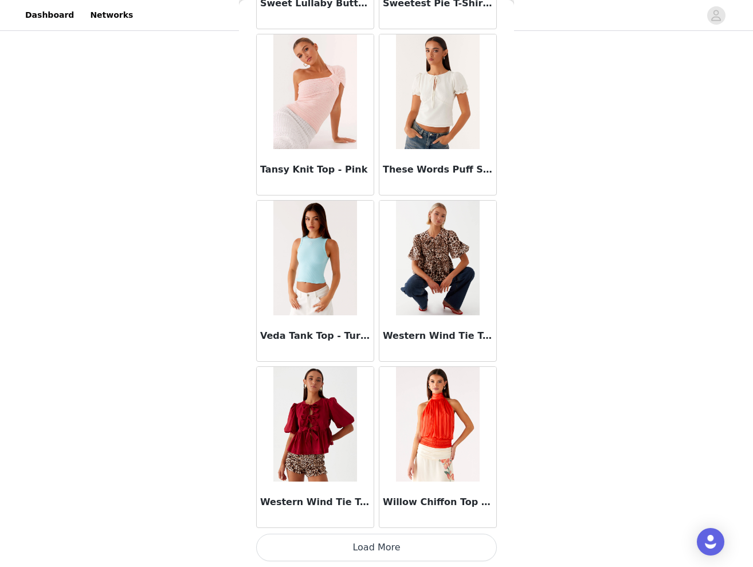
scroll to position [136, 0]
click at [374, 558] on button "Load More" at bounding box center [376, 548] width 241 height 28
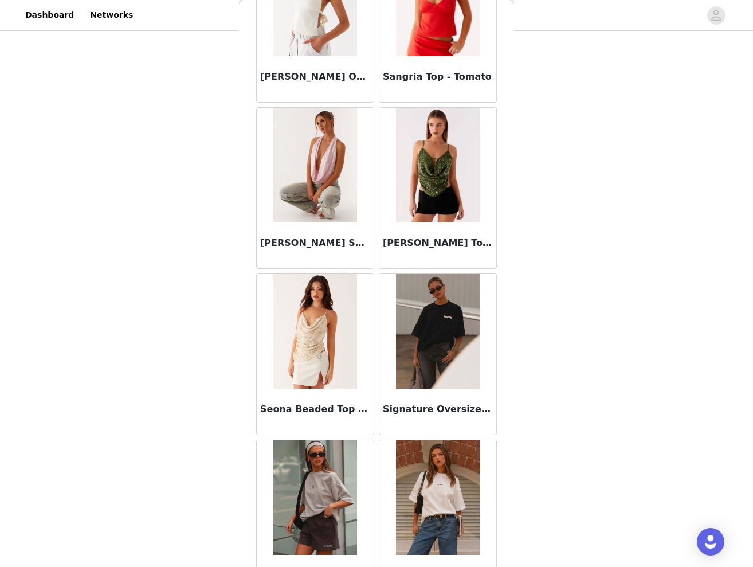
scroll to position [13039, 0]
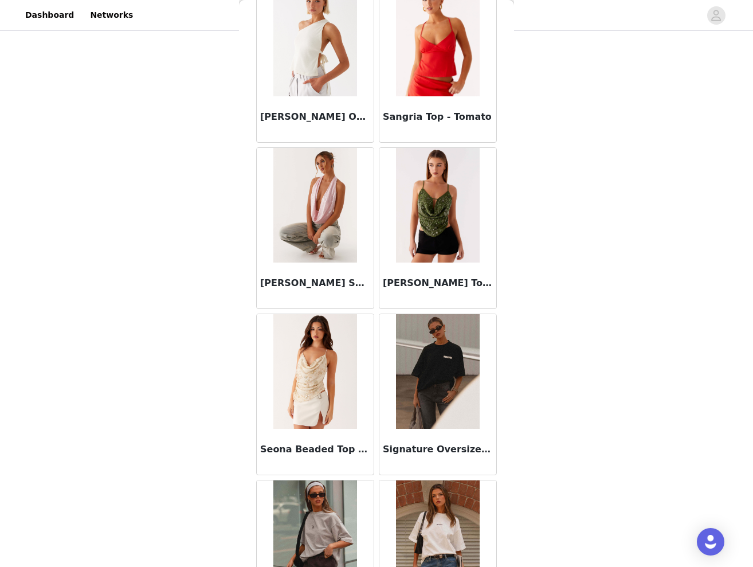
click at [321, 213] on img at bounding box center [314, 205] width 83 height 115
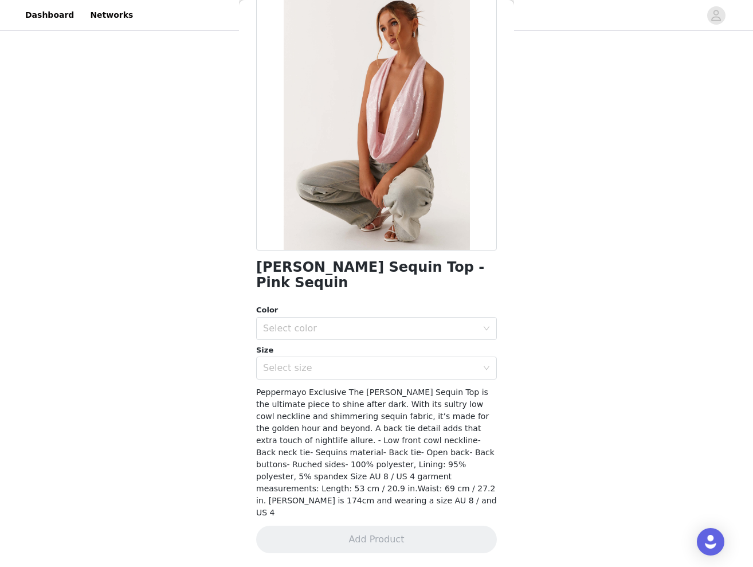
scroll to position [25, 0]
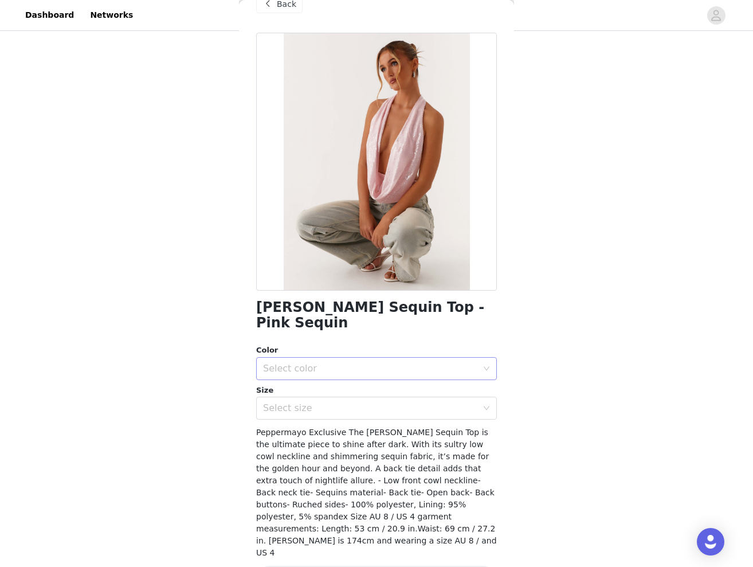
click at [358, 363] on div "Select color" at bounding box center [370, 368] width 214 height 11
click at [332, 377] on li "Pink Sequin" at bounding box center [376, 377] width 241 height 18
click at [333, 402] on div "Select size" at bounding box center [370, 407] width 214 height 11
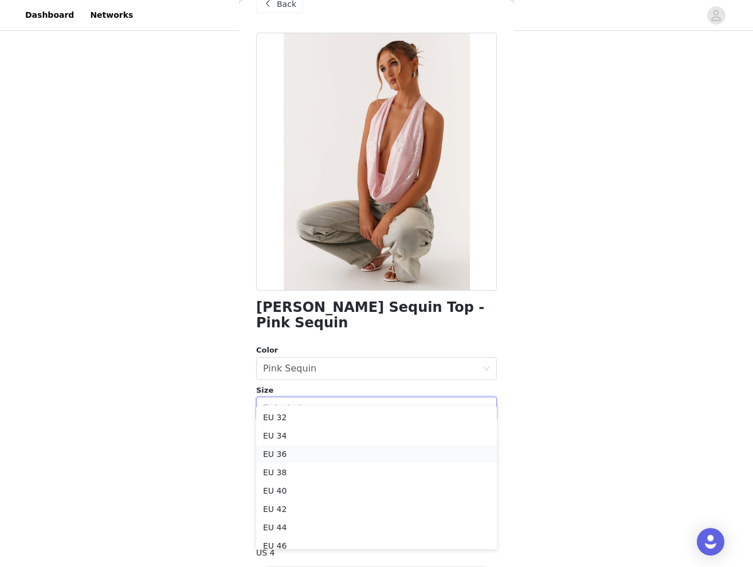
click at [303, 452] on li "EU 36" at bounding box center [376, 454] width 241 height 18
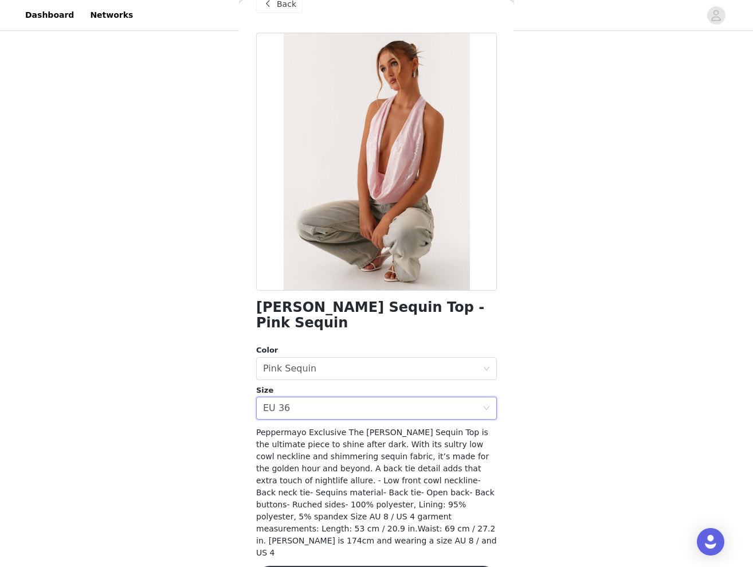
scroll to position [136, 0]
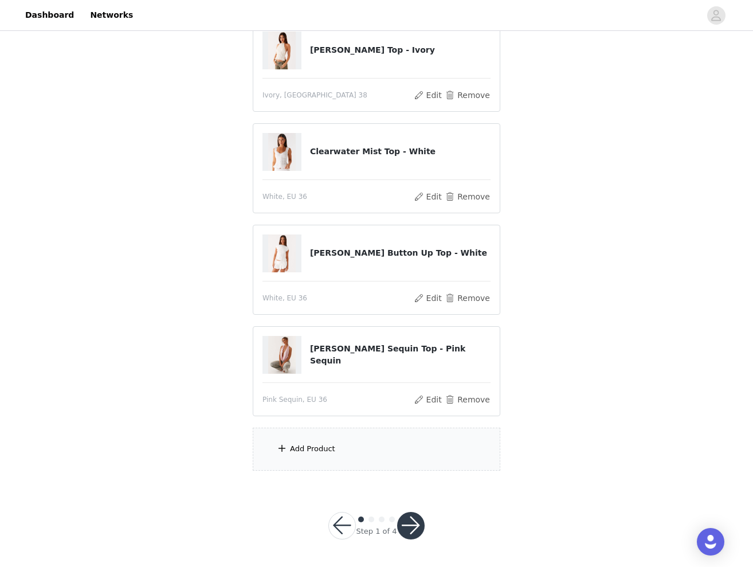
scroll to position [237, 0]
click at [320, 444] on div "Add Product" at bounding box center [312, 449] width 45 height 11
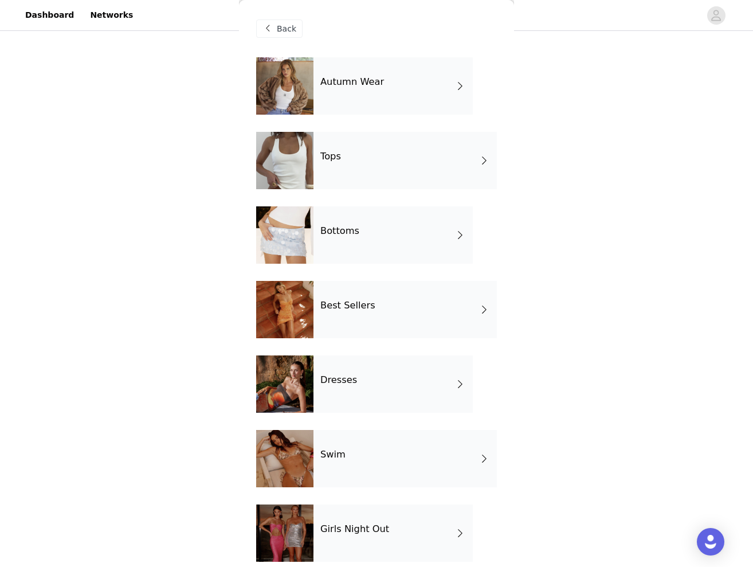
click at [354, 233] on h4 "Bottoms" at bounding box center [339, 231] width 39 height 10
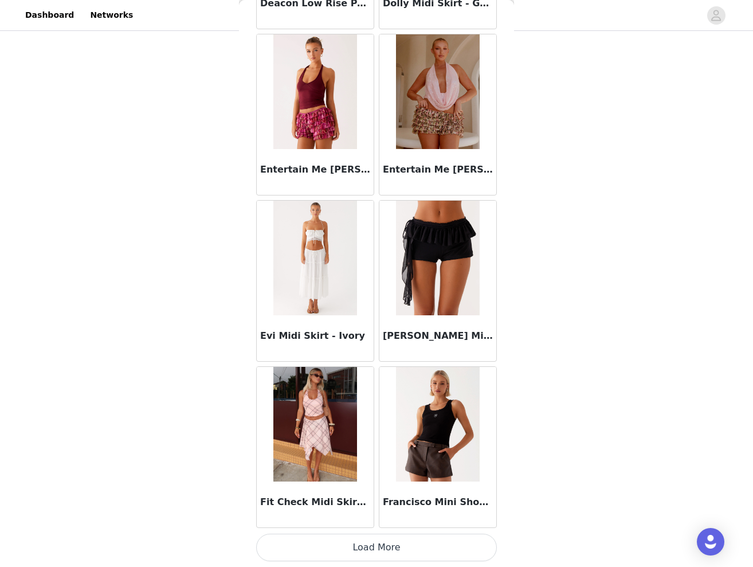
click at [383, 542] on button "Load More" at bounding box center [376, 548] width 241 height 28
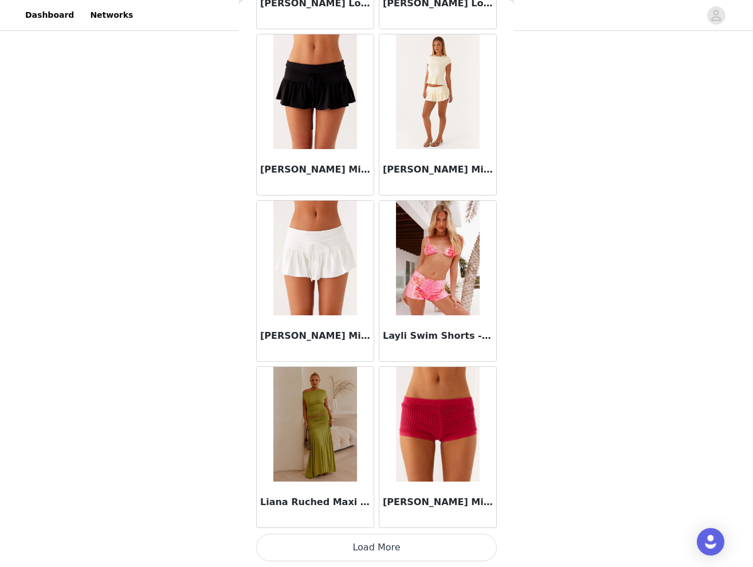
click at [371, 544] on button "Load More" at bounding box center [376, 548] width 241 height 28
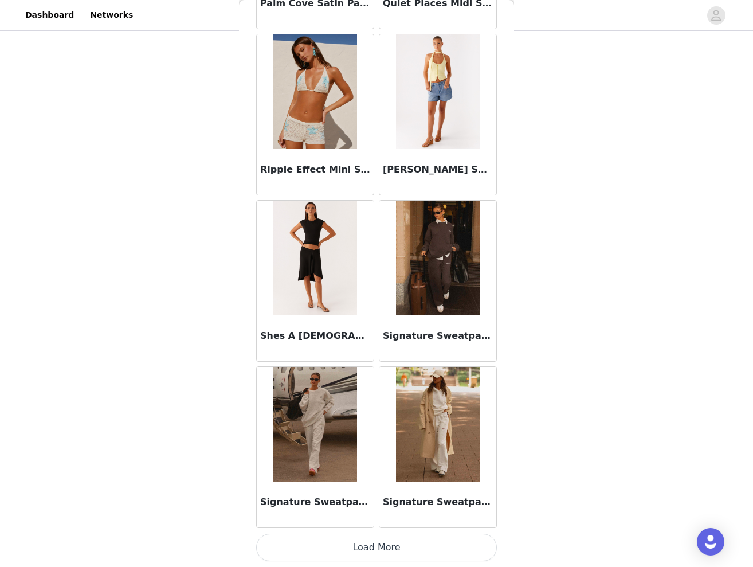
click at [375, 556] on button "Load More" at bounding box center [376, 548] width 241 height 28
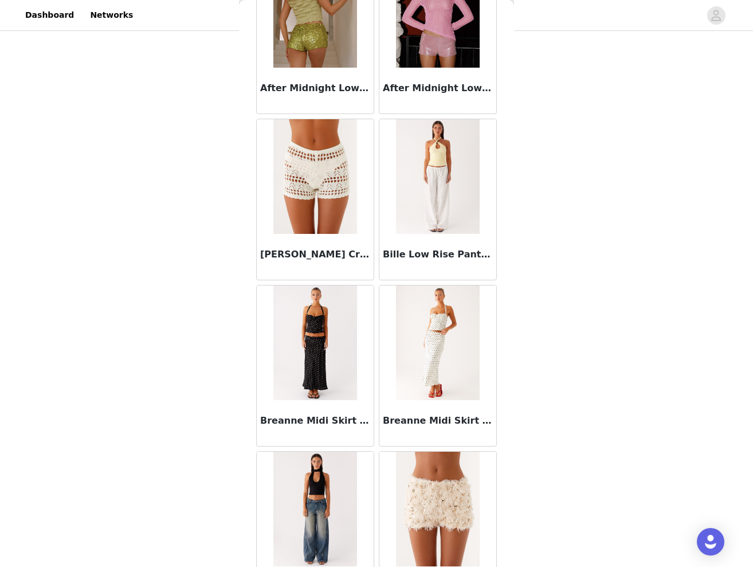
scroll to position [104, 0]
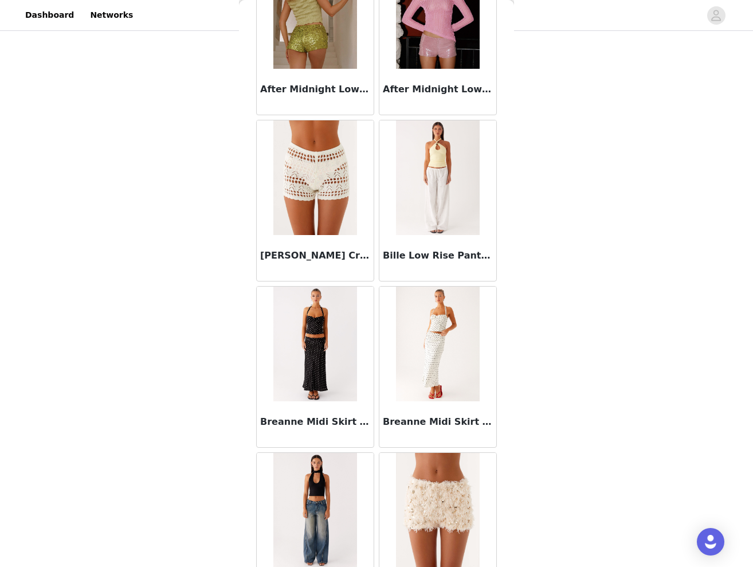
click at [440, 207] on img at bounding box center [437, 177] width 83 height 115
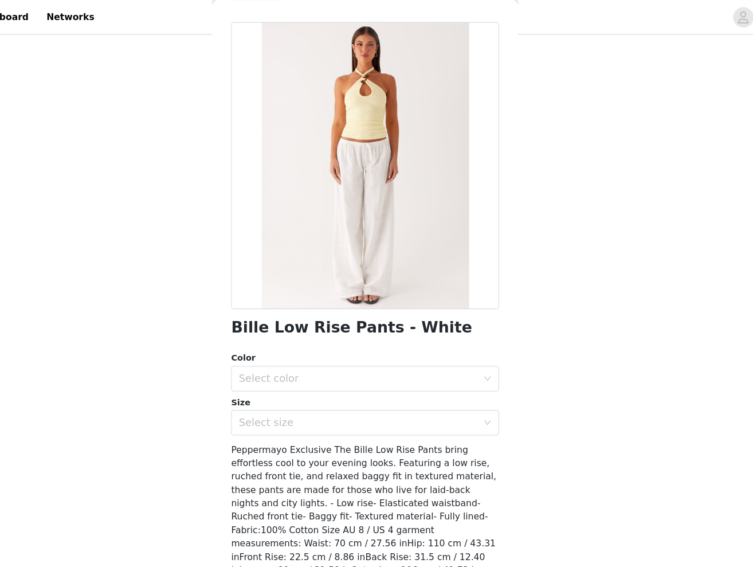
scroll to position [37, 0]
click at [339, 339] on div "Select color" at bounding box center [370, 340] width 214 height 11
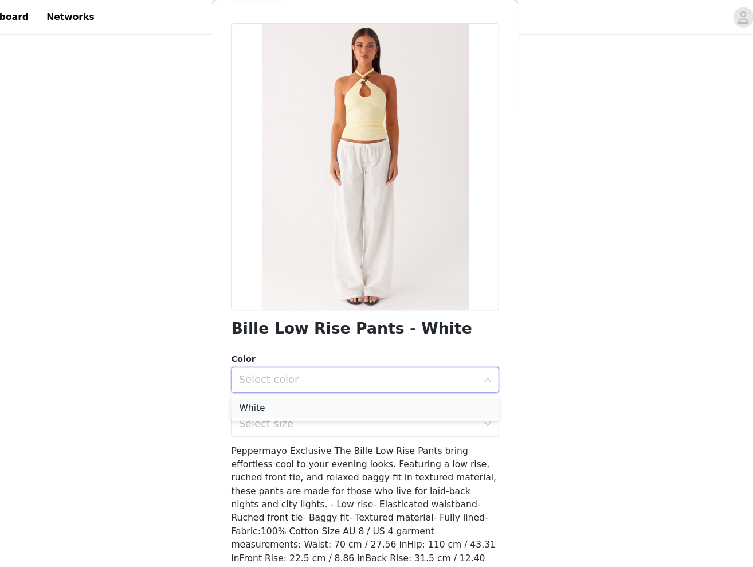
click at [265, 365] on li "White" at bounding box center [376, 366] width 241 height 18
click at [265, 377] on div "Select size" at bounding box center [370, 380] width 214 height 11
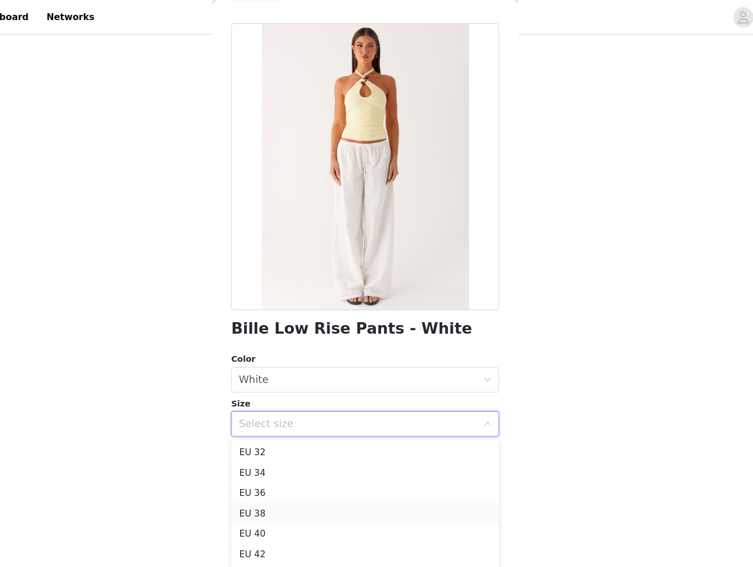
click at [256, 458] on li "EU 38" at bounding box center [376, 461] width 241 height 18
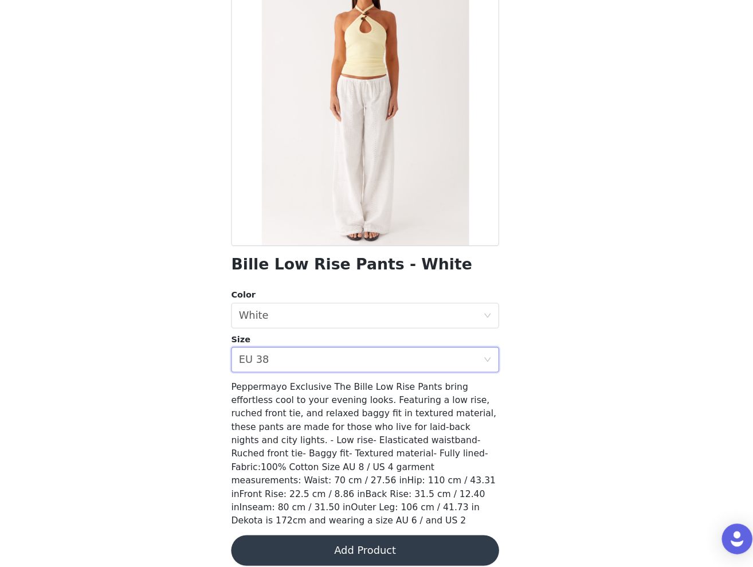
scroll to position [237, 0]
click at [293, 538] on button "Add Product" at bounding box center [376, 552] width 241 height 28
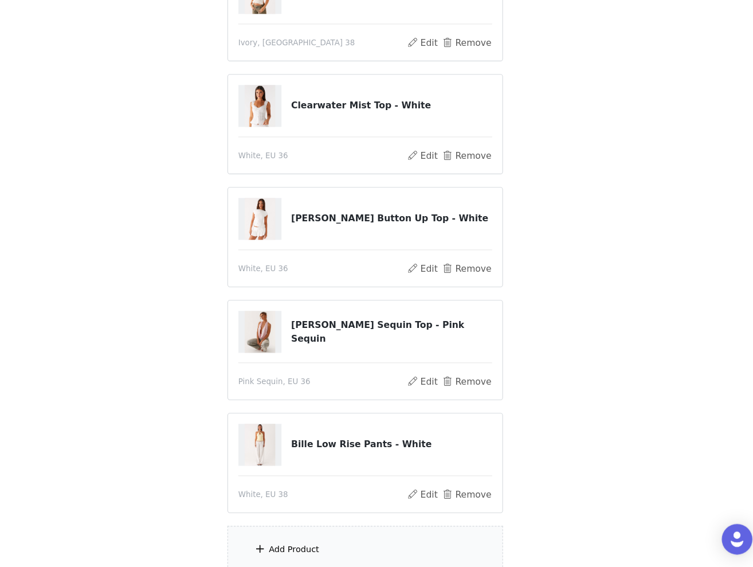
click at [266, 530] on div "Add Product" at bounding box center [377, 551] width 248 height 43
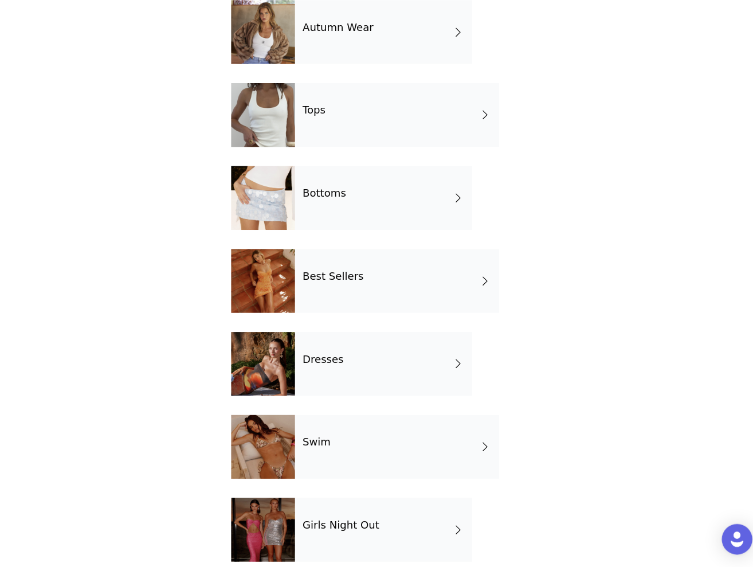
click at [327, 206] on div "Bottoms" at bounding box center [392, 234] width 159 height 57
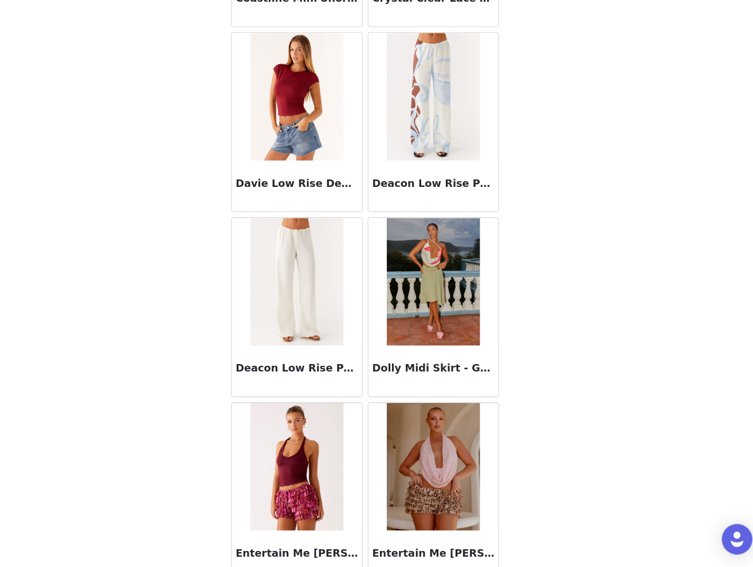
scroll to position [803, 0]
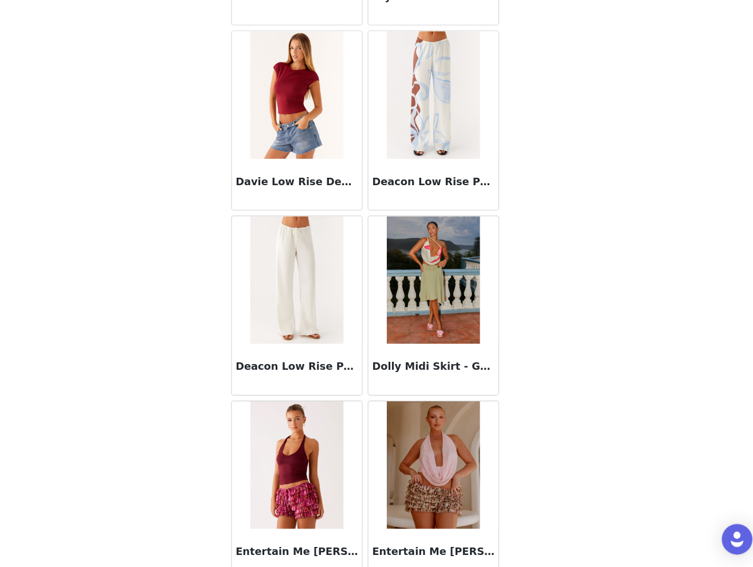
click at [274, 252] on img at bounding box center [314, 309] width 83 height 115
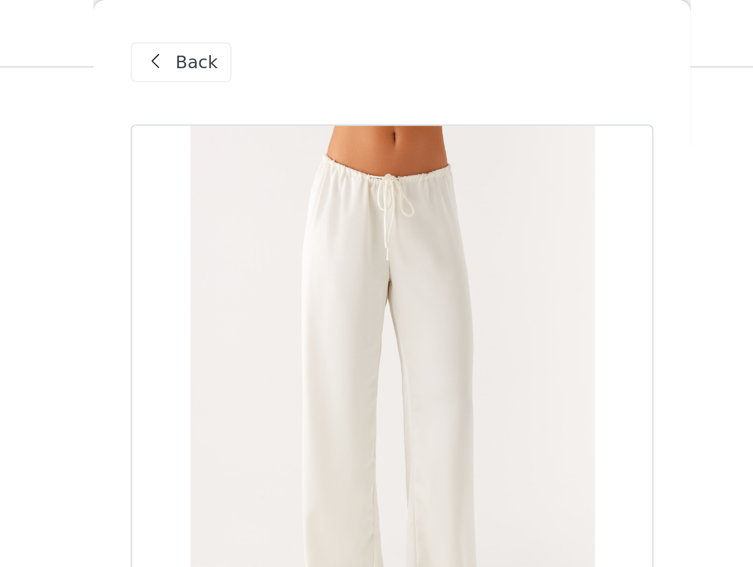
scroll to position [169, 0]
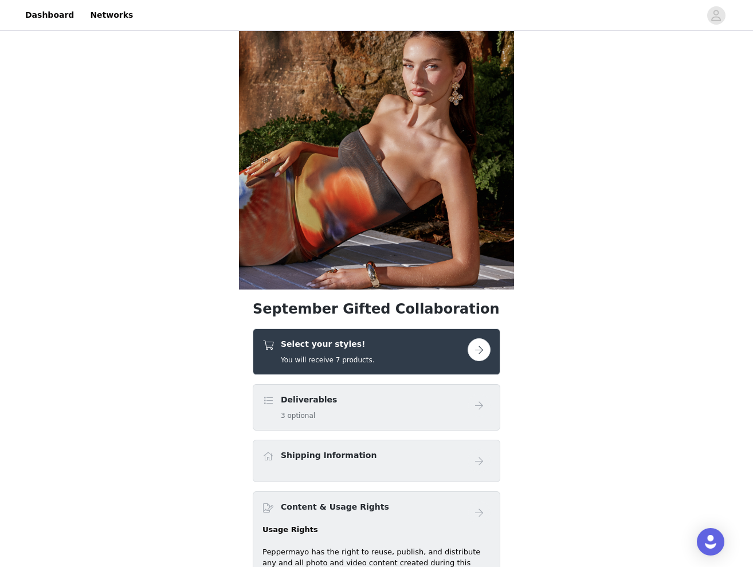
scroll to position [54, 0]
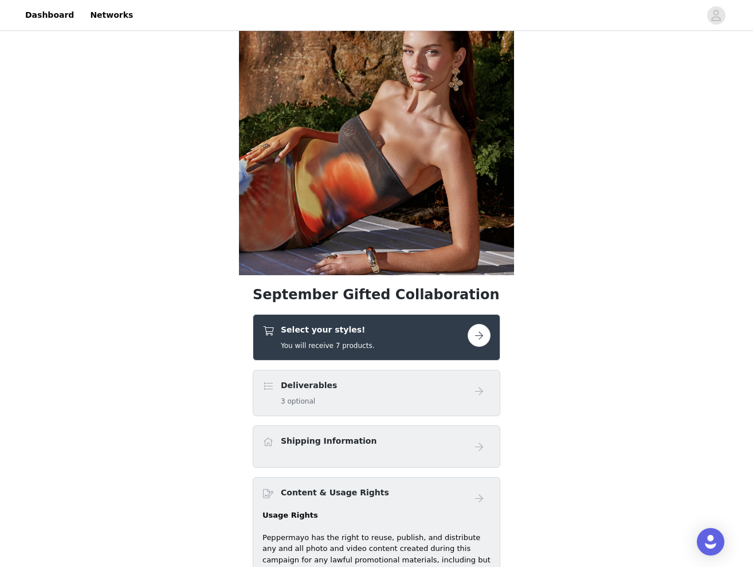
click at [394, 343] on div "Select your styles! You will receive 7 products." at bounding box center [364, 337] width 205 height 27
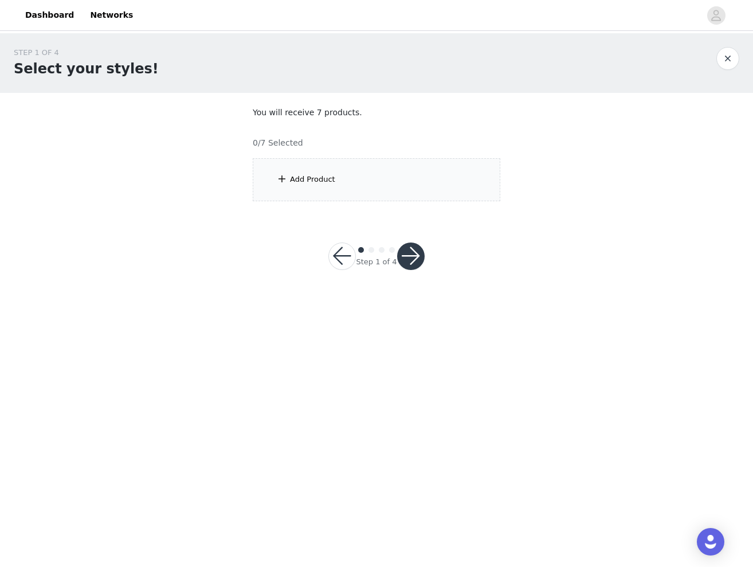
click at [328, 185] on div "Add Product" at bounding box center [377, 179] width 248 height 43
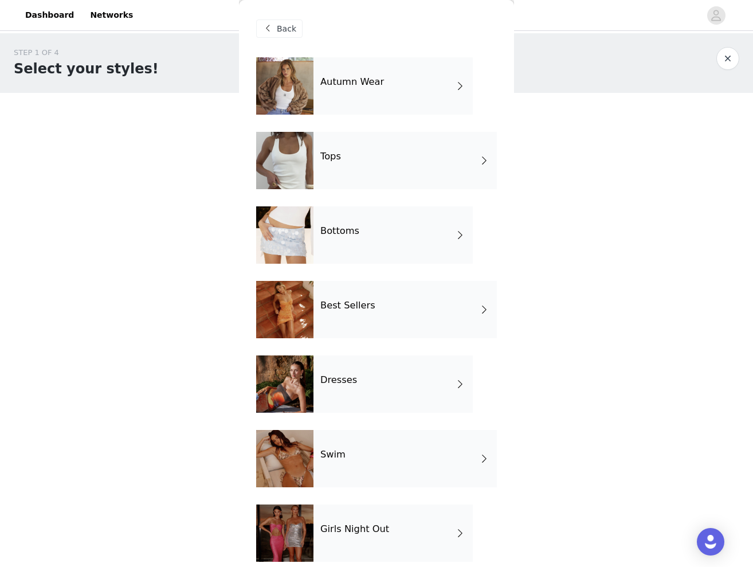
click at [382, 83] on div "Autumn Wear" at bounding box center [392, 85] width 159 height 57
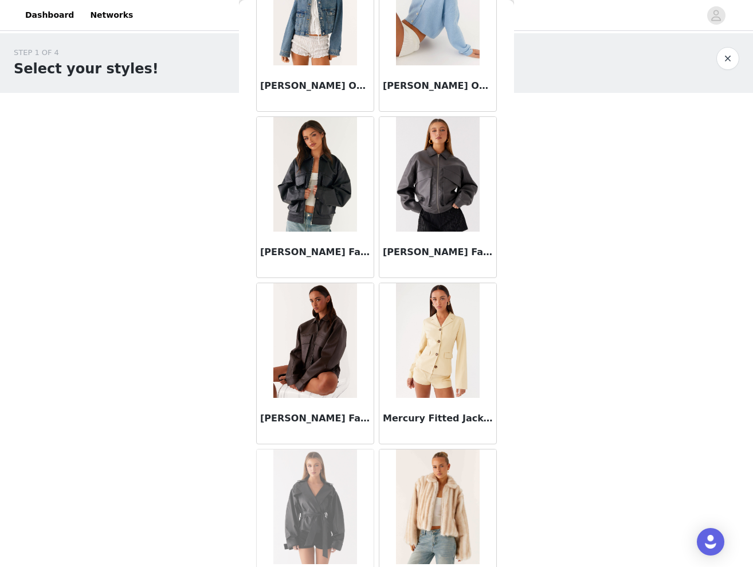
scroll to position [773, 0]
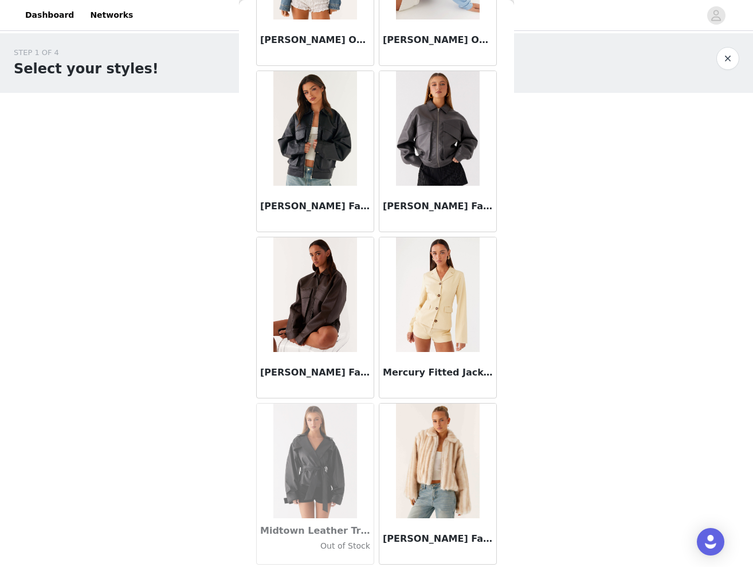
click at [315, 313] on img at bounding box center [314, 294] width 83 height 115
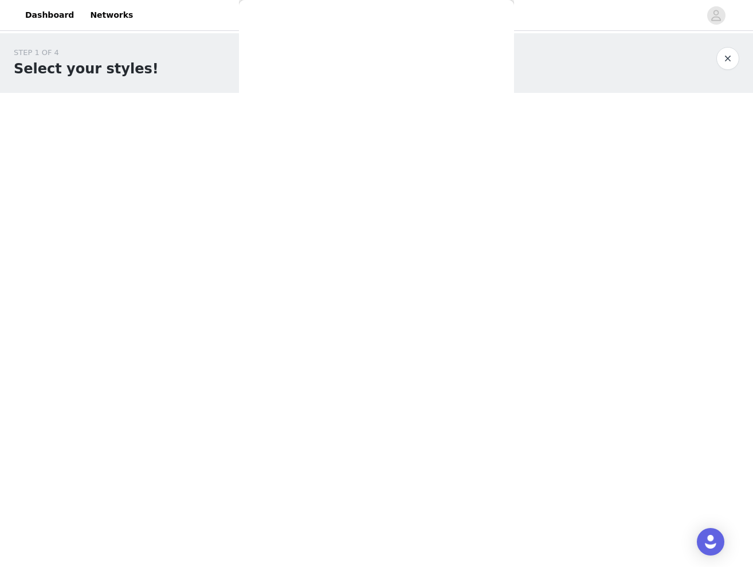
scroll to position [52, 0]
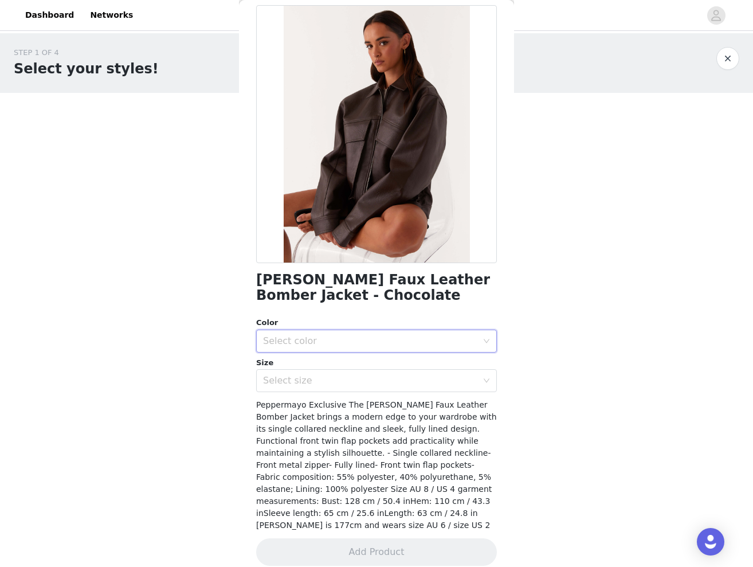
click at [323, 334] on div "Select color" at bounding box center [372, 341] width 219 height 22
click at [299, 365] on li "Chocolate" at bounding box center [376, 365] width 241 height 18
click at [299, 382] on div "Select size" at bounding box center [370, 380] width 214 height 11
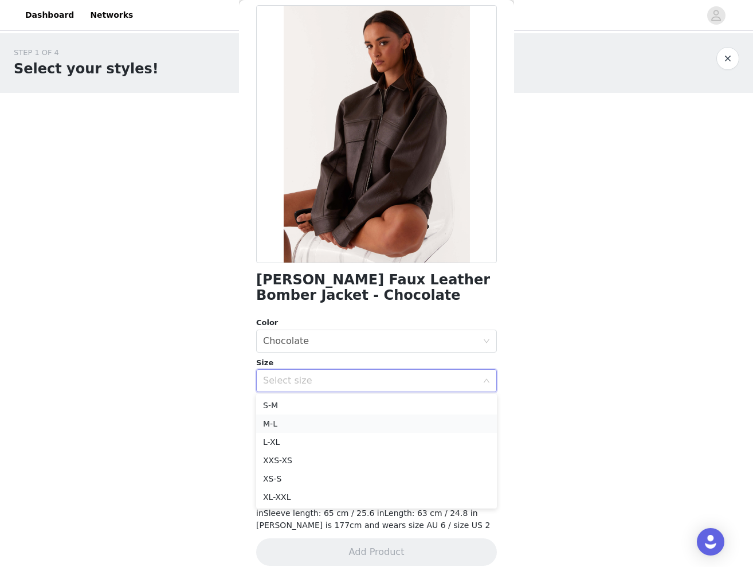
click at [289, 421] on li "M-L" at bounding box center [376, 423] width 241 height 18
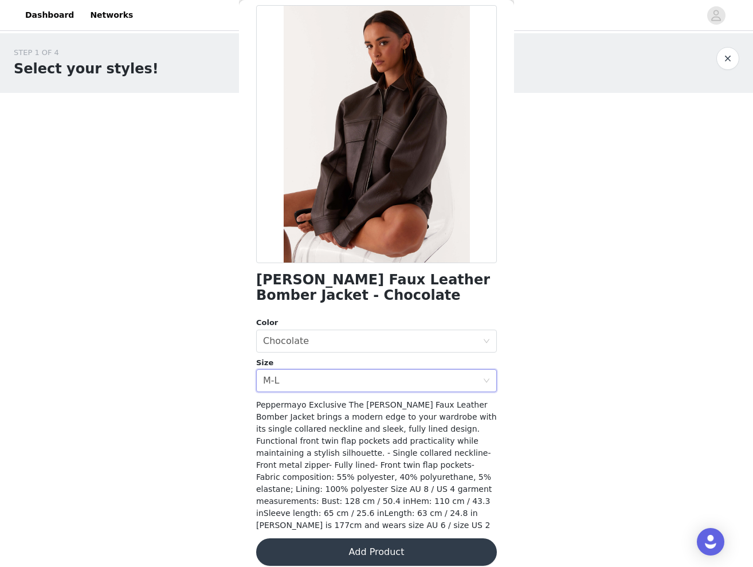
click at [367, 540] on button "Add Product" at bounding box center [376, 552] width 241 height 28
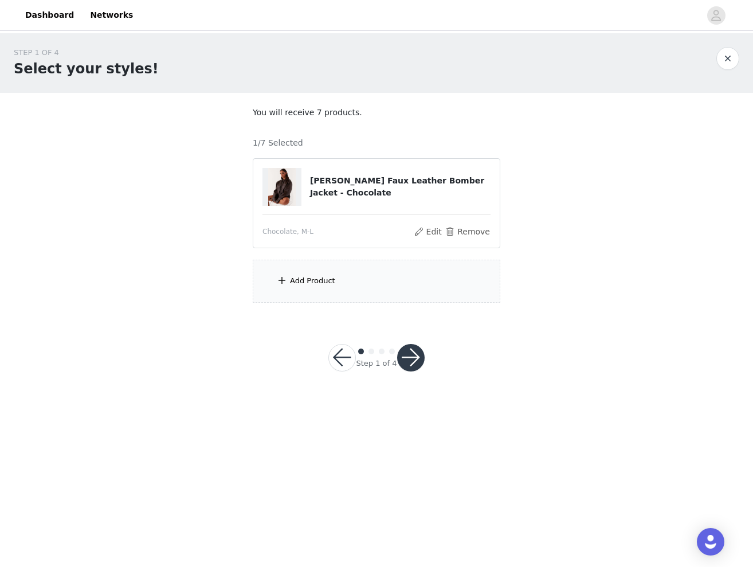
click at [343, 297] on div "Add Product" at bounding box center [377, 281] width 248 height 43
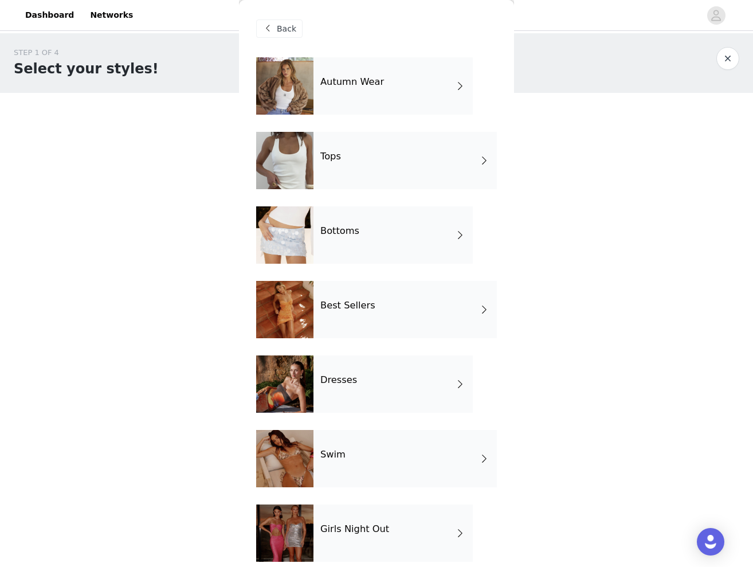
click at [382, 83] on div "Autumn Wear" at bounding box center [392, 85] width 159 height 57
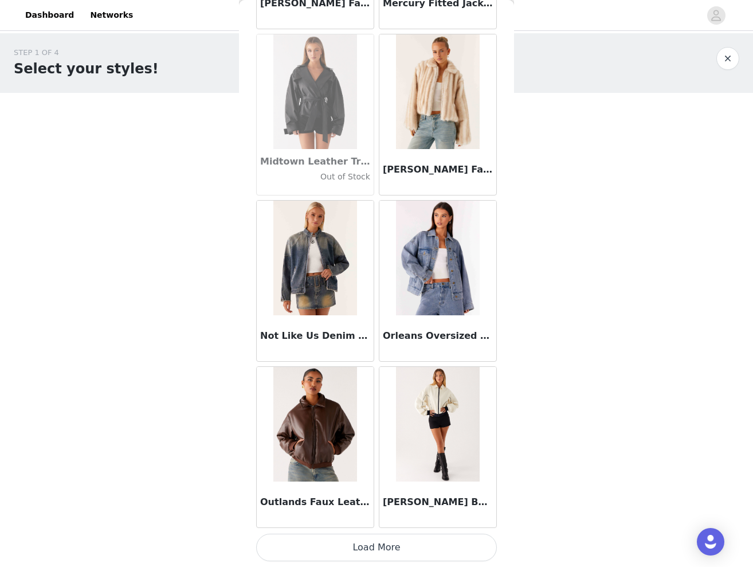
click at [375, 554] on button "Load More" at bounding box center [376, 548] width 241 height 28
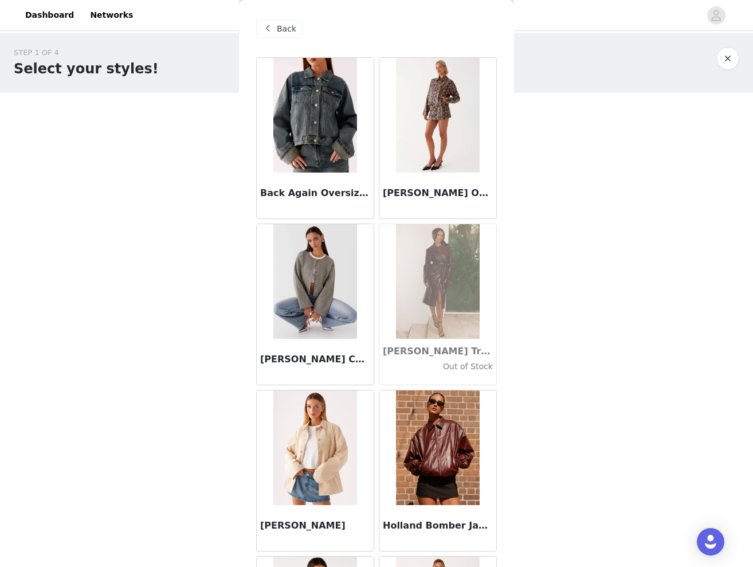
scroll to position [0, 0]
click at [281, 35] on div "Back" at bounding box center [279, 28] width 46 height 18
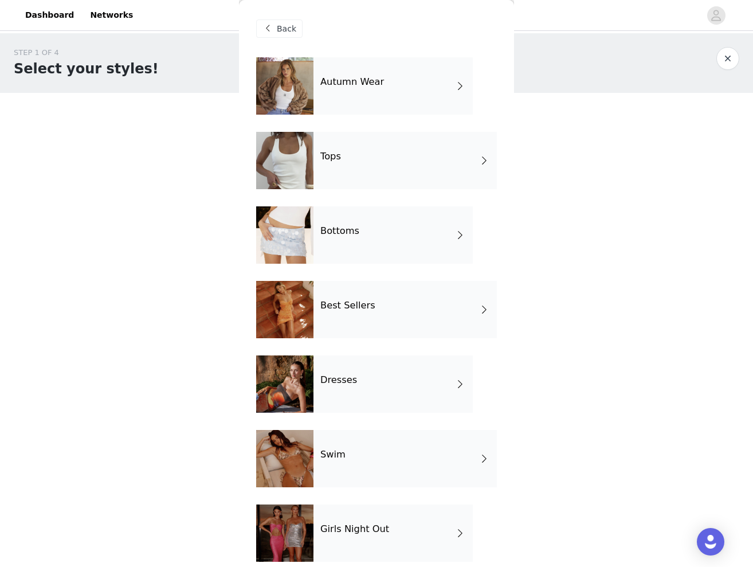
click at [352, 156] on div "Tops" at bounding box center [404, 160] width 183 height 57
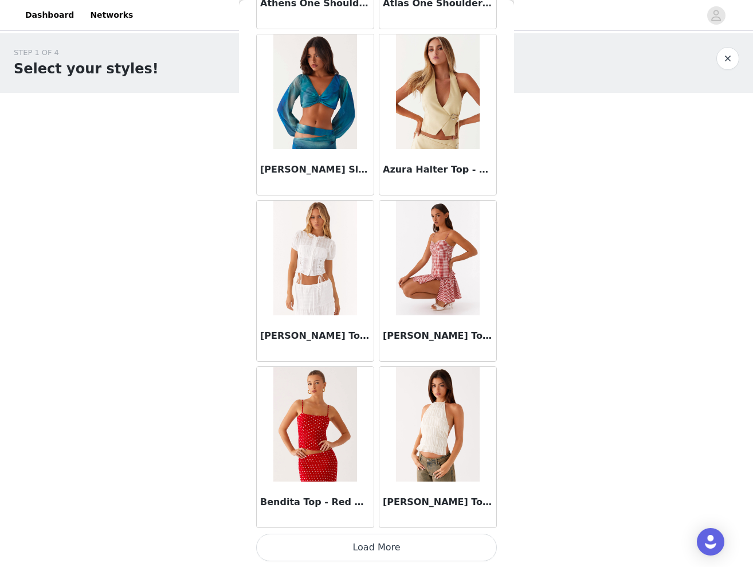
click at [370, 546] on button "Load More" at bounding box center [376, 548] width 241 height 28
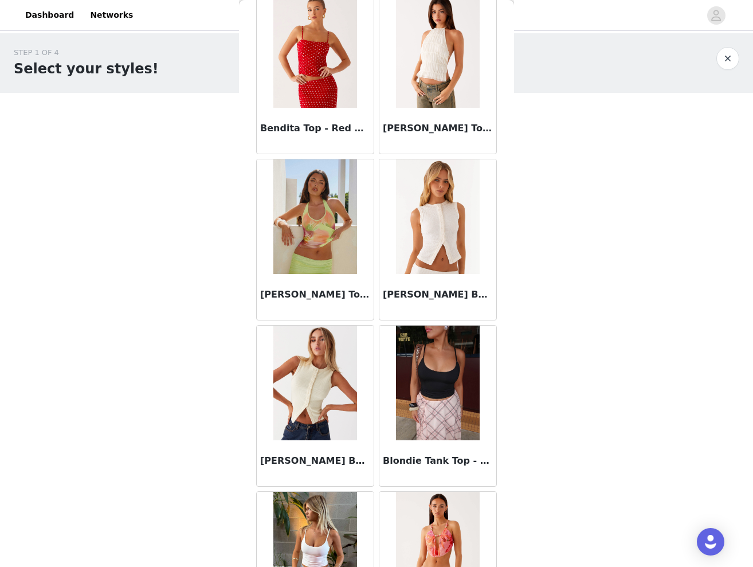
scroll to position [1559, 0]
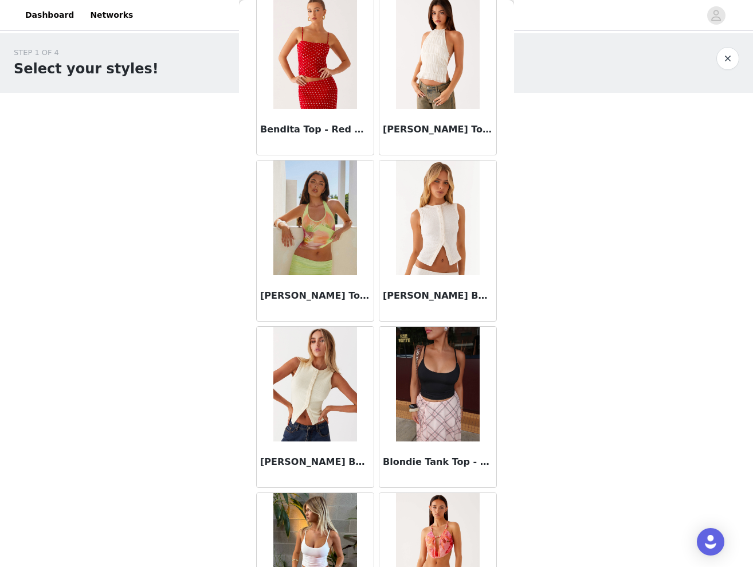
click at [433, 82] on img at bounding box center [437, 51] width 83 height 115
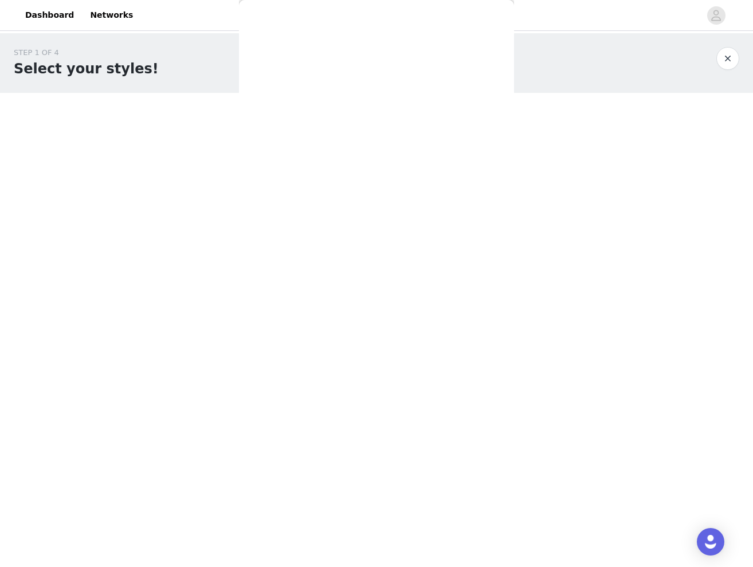
scroll to position [61, 0]
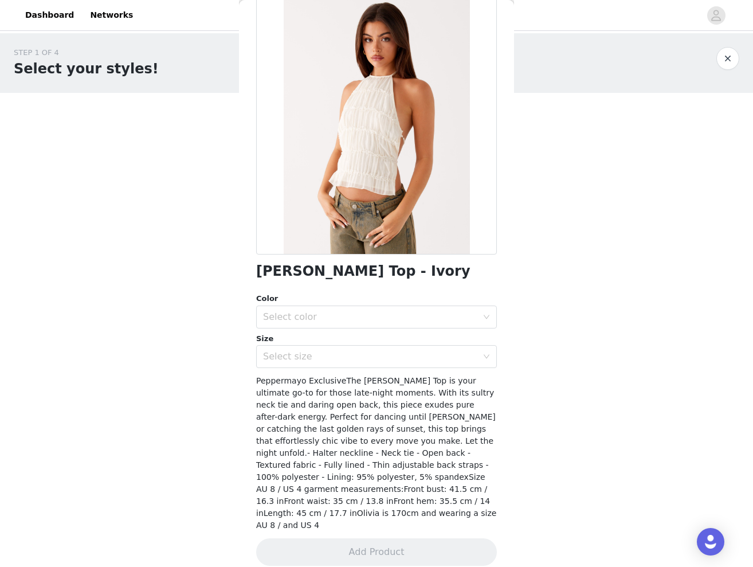
click at [347, 335] on div "Size" at bounding box center [376, 338] width 241 height 11
click at [332, 317] on div "Select color" at bounding box center [370, 316] width 214 height 11
click at [279, 339] on li "Ivory" at bounding box center [376, 341] width 241 height 18
click at [286, 347] on div "Select size" at bounding box center [372, 357] width 219 height 22
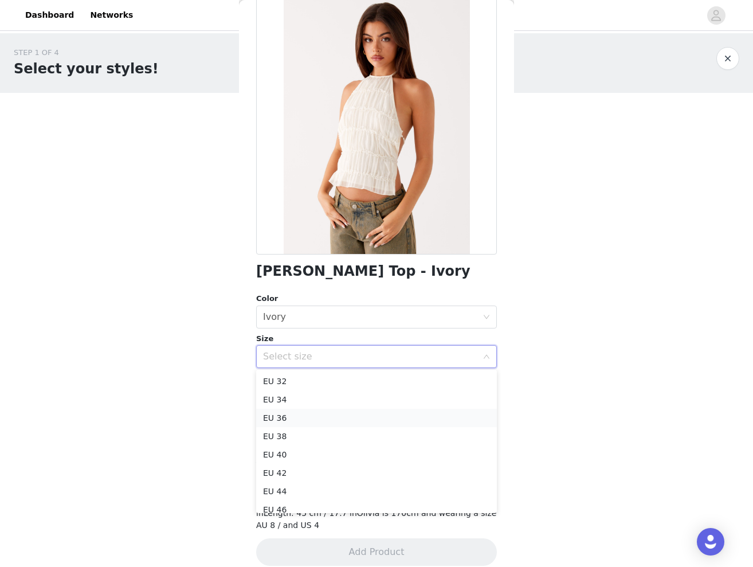
click at [284, 411] on li "EU 36" at bounding box center [376, 418] width 241 height 18
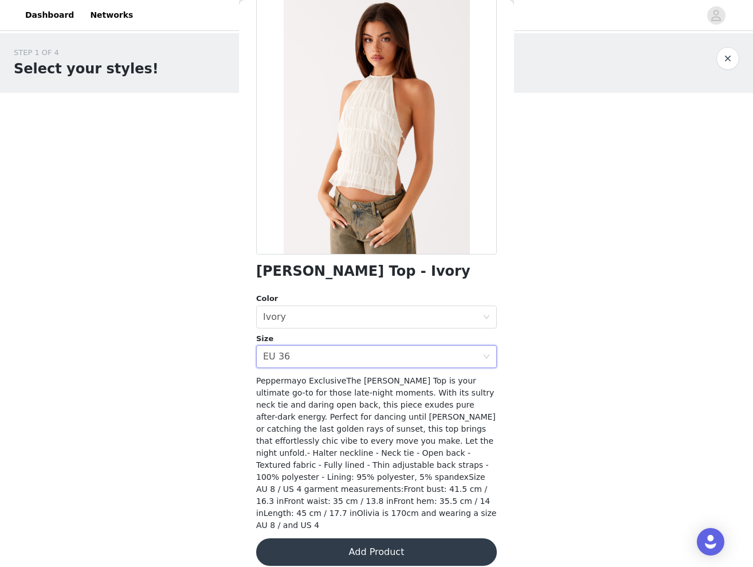
click at [347, 539] on button "Add Product" at bounding box center [376, 552] width 241 height 28
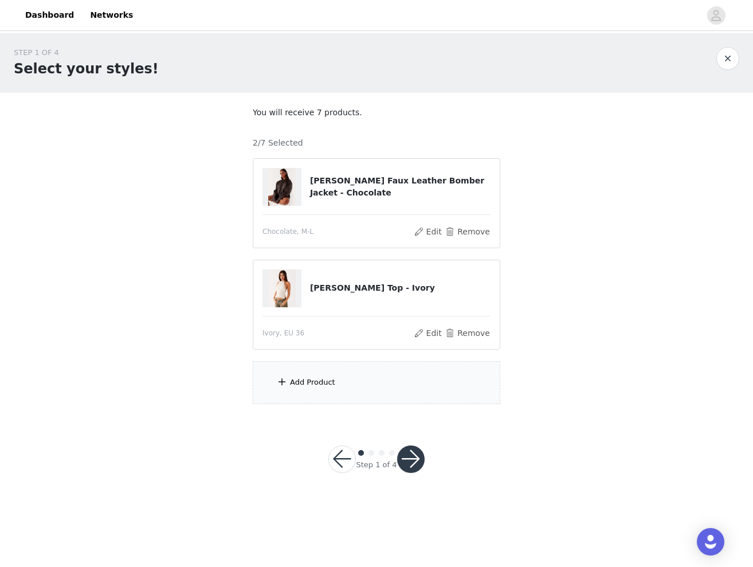
click at [339, 390] on div "Add Product" at bounding box center [377, 382] width 248 height 43
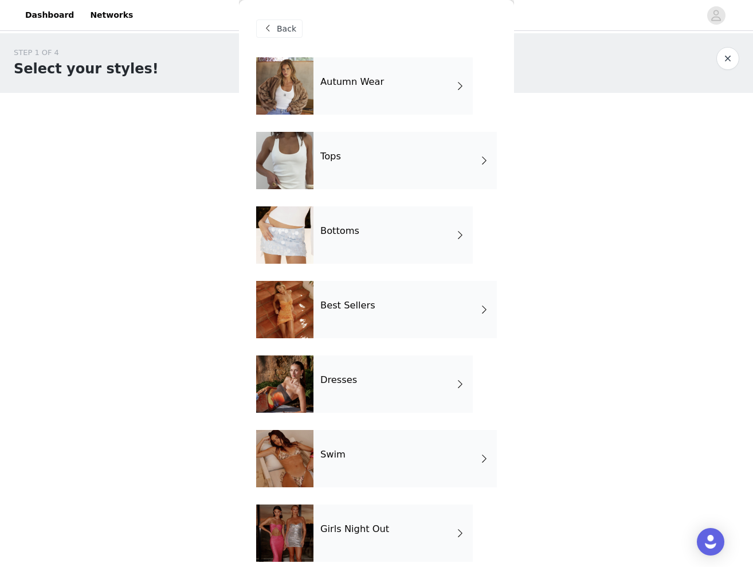
click at [346, 154] on div "Tops" at bounding box center [404, 160] width 183 height 57
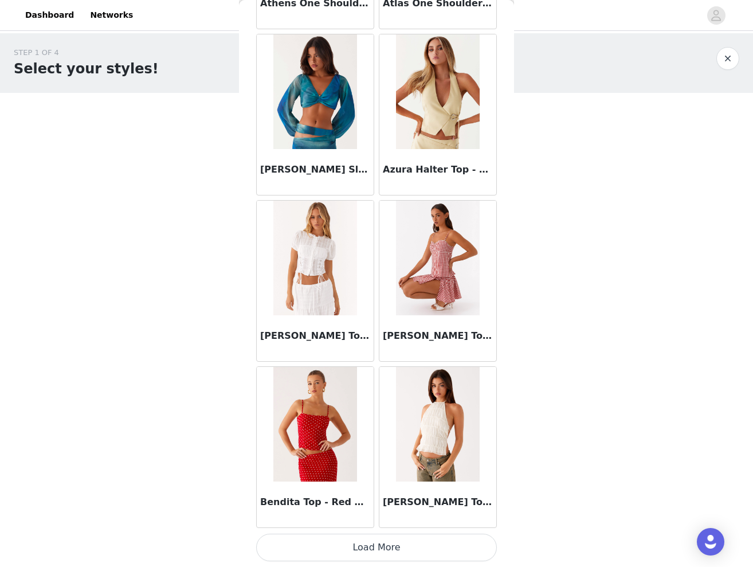
scroll to position [0, 0]
click at [370, 544] on button "Load More" at bounding box center [376, 548] width 241 height 28
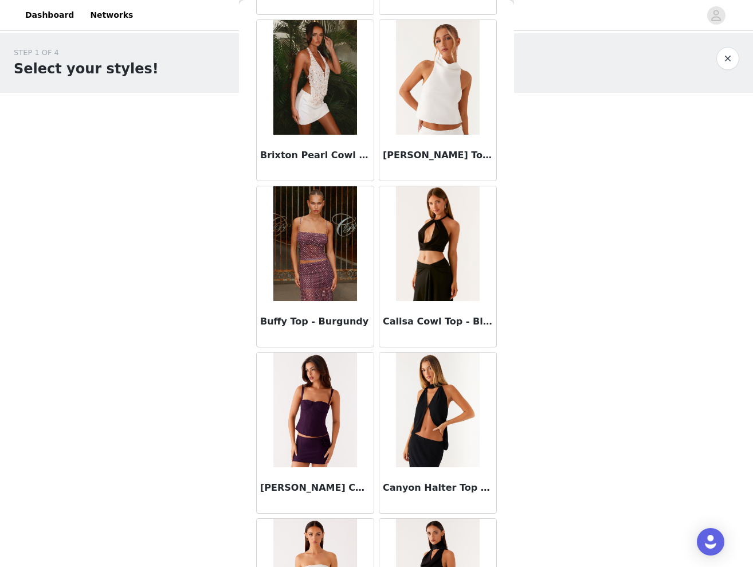
scroll to position [2533, 0]
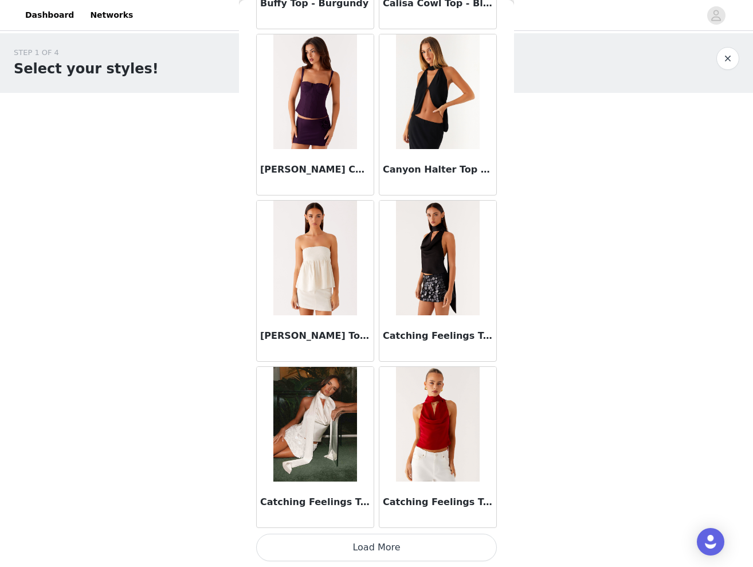
click at [412, 552] on button "Load More" at bounding box center [376, 548] width 241 height 28
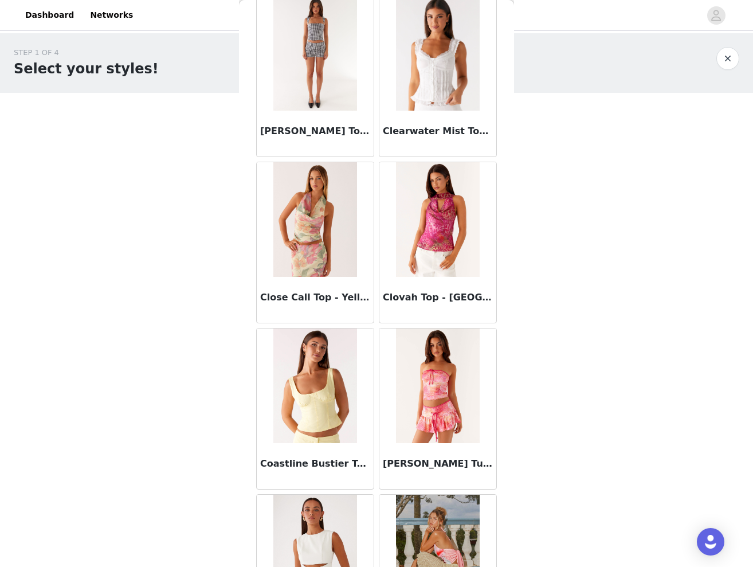
scroll to position [4053, 0]
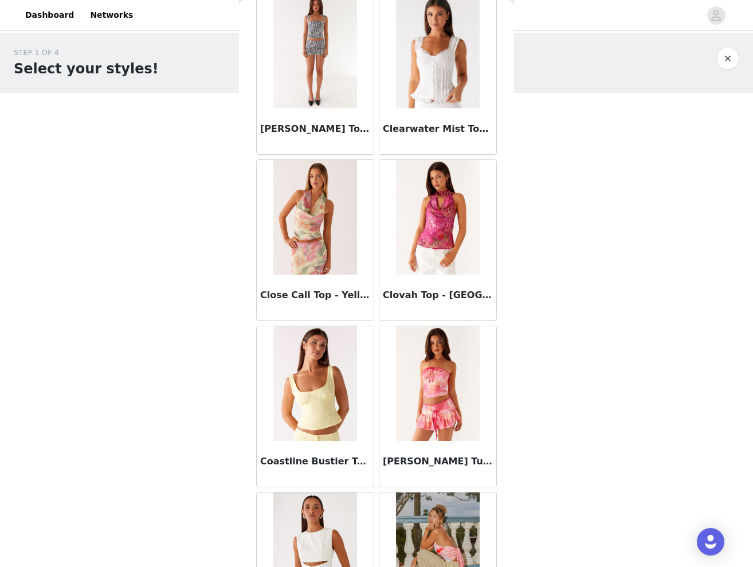
click at [445, 56] on img at bounding box center [437, 51] width 83 height 115
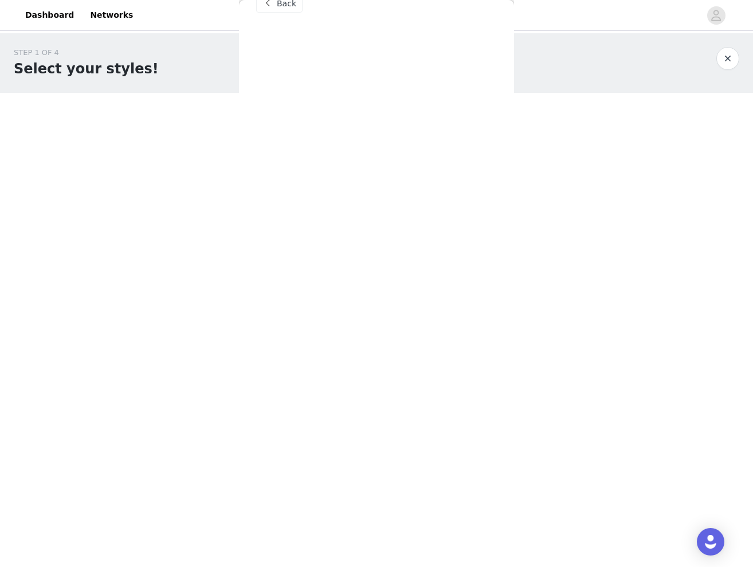
scroll to position [25, 0]
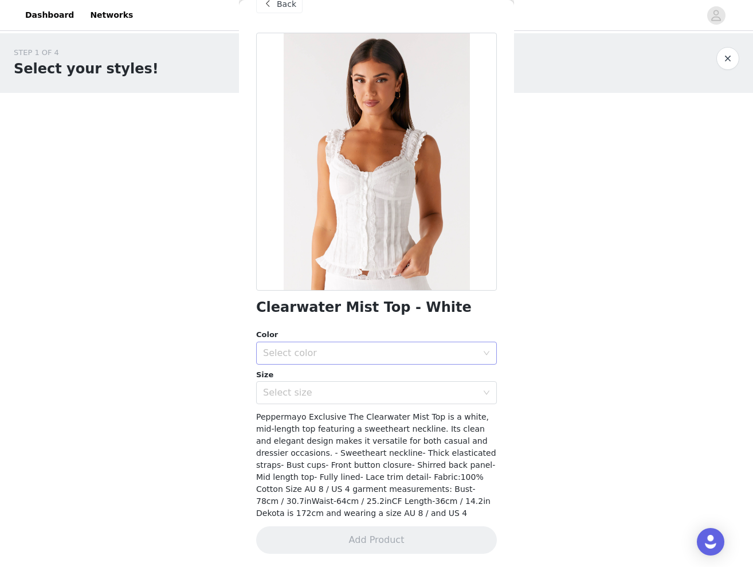
click at [333, 359] on div "Select color" at bounding box center [372, 353] width 219 height 22
click at [318, 373] on li "White" at bounding box center [376, 377] width 241 height 18
click at [327, 392] on div "Select size" at bounding box center [370, 392] width 214 height 11
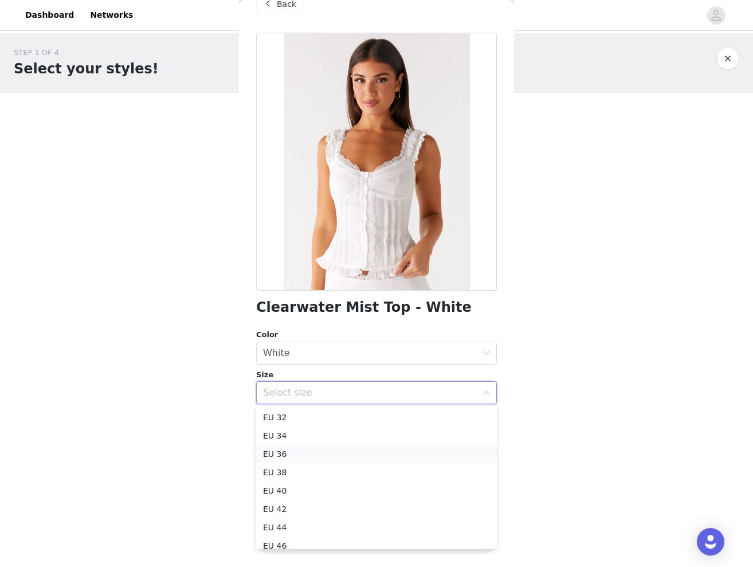
click at [296, 452] on li "EU 36" at bounding box center [376, 454] width 241 height 18
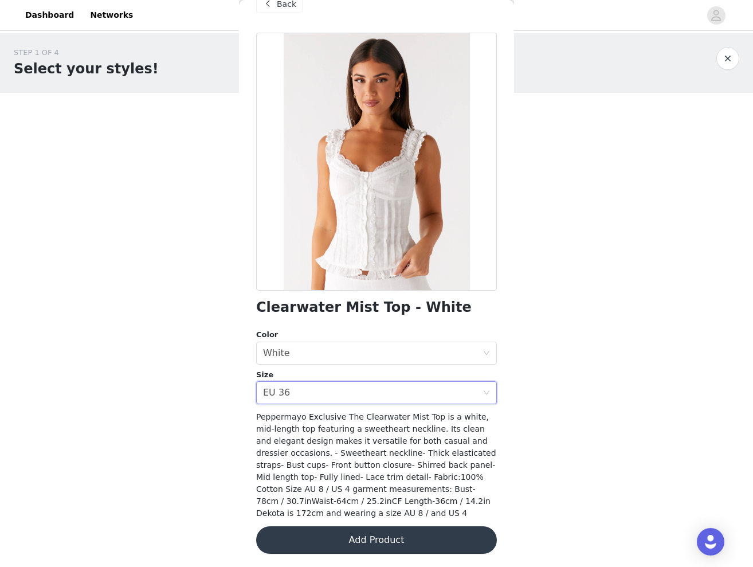
click at [368, 543] on button "Add Product" at bounding box center [376, 540] width 241 height 28
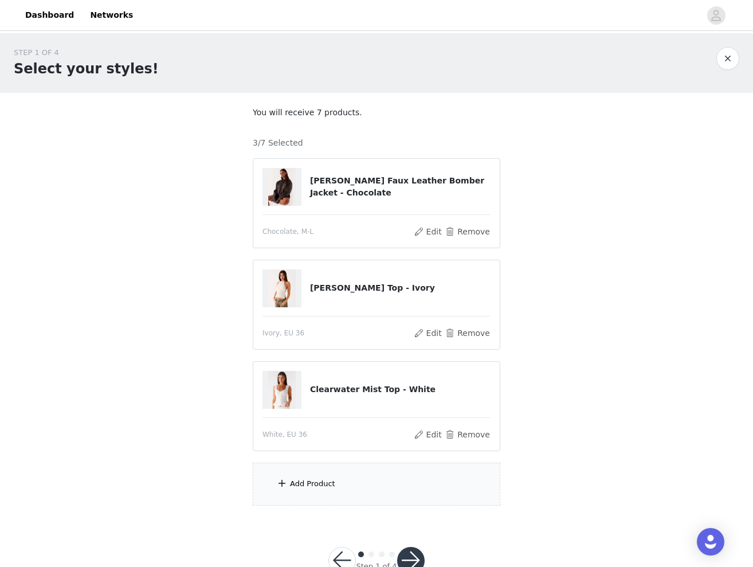
click at [333, 479] on div "Add Product" at bounding box center [312, 483] width 45 height 11
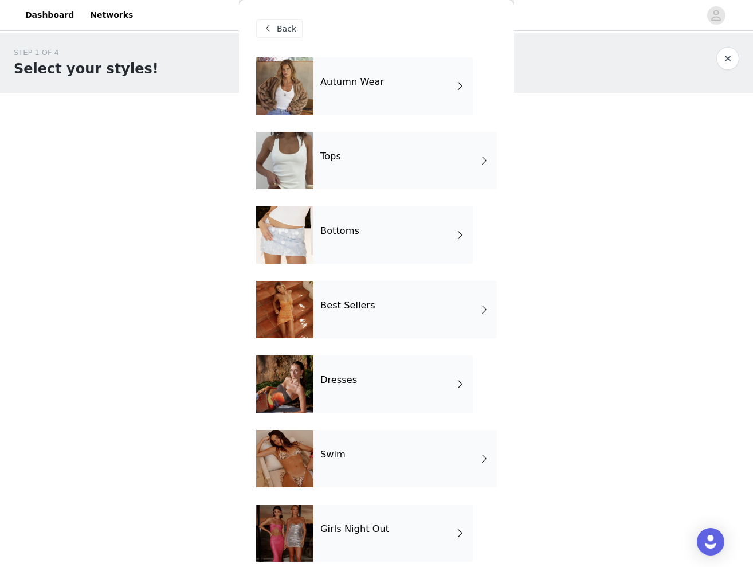
click at [308, 156] on div at bounding box center [284, 160] width 57 height 57
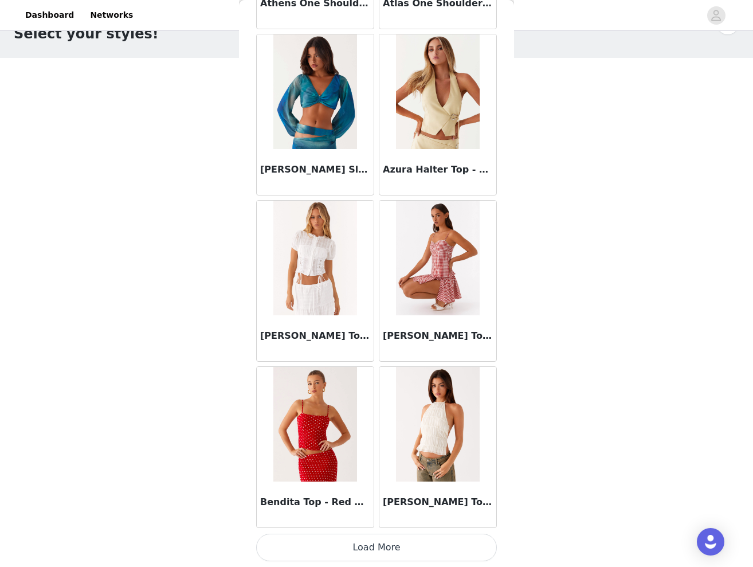
scroll to position [34, 0]
click at [407, 546] on button "Load More" at bounding box center [376, 548] width 241 height 28
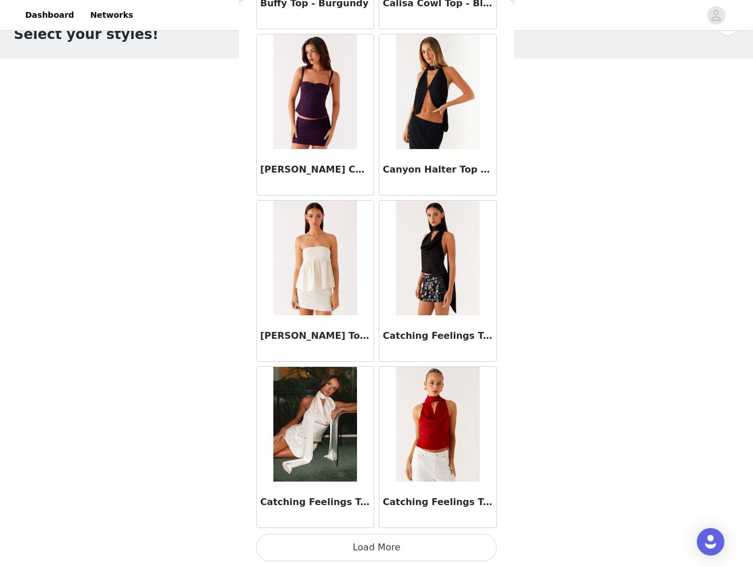
click at [388, 542] on button "Load More" at bounding box center [376, 548] width 241 height 28
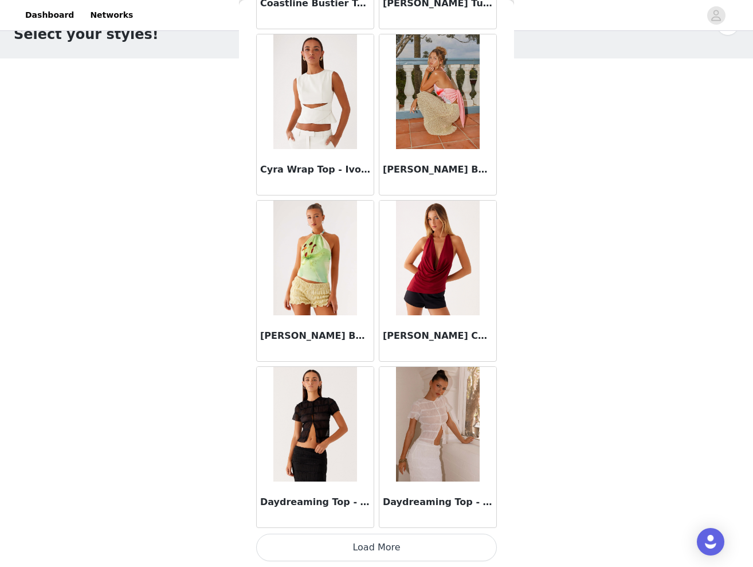
click at [368, 550] on button "Load More" at bounding box center [376, 548] width 241 height 28
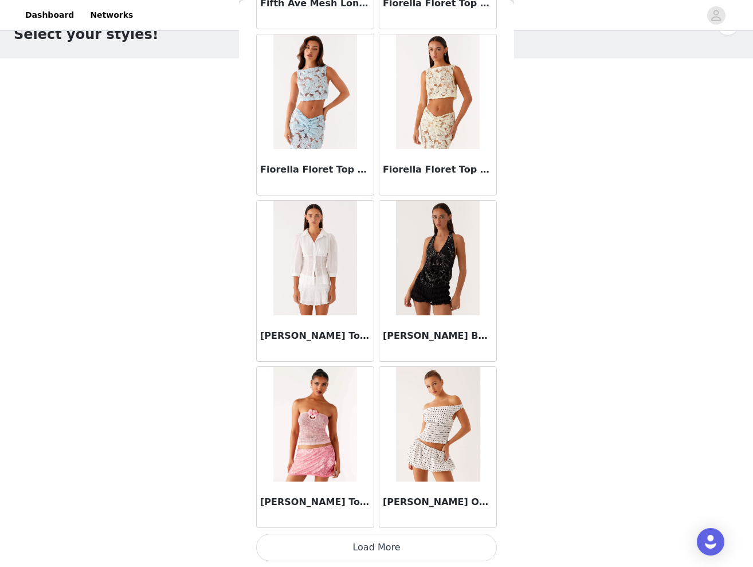
click at [367, 542] on button "Load More" at bounding box center [376, 548] width 241 height 28
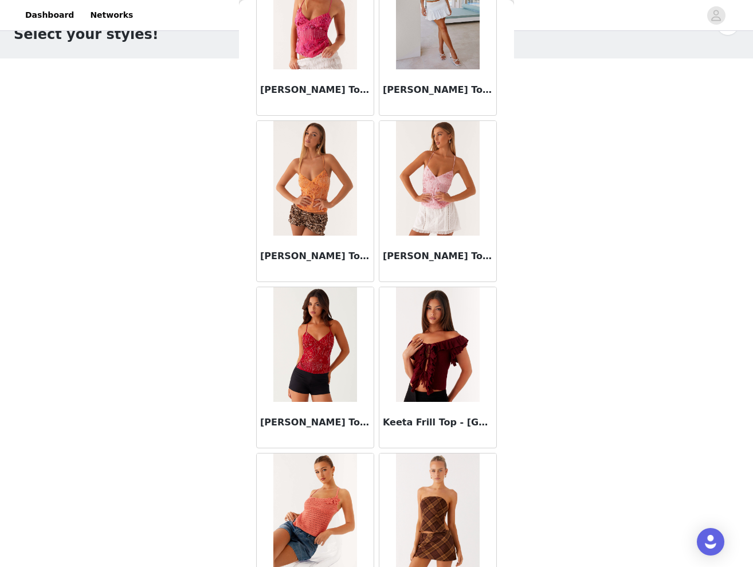
click at [450, 198] on img at bounding box center [437, 178] width 83 height 115
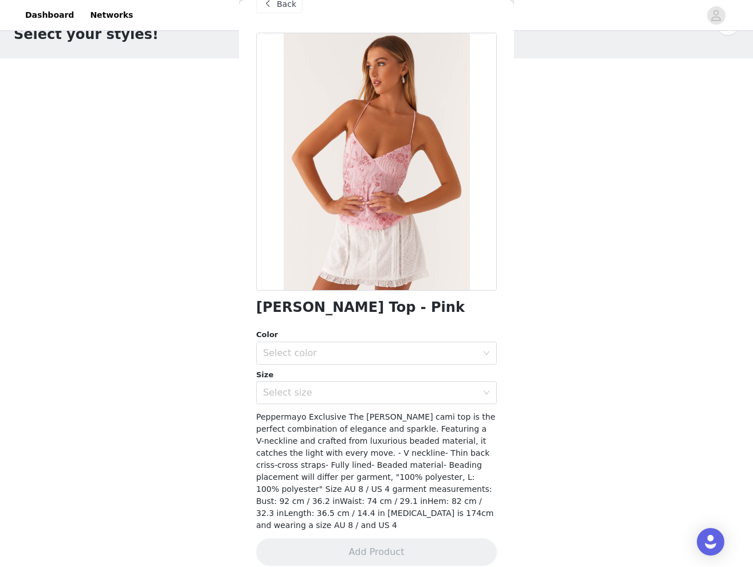
drag, startPoint x: 254, startPoint y: 303, endPoint x: 452, endPoint y: 306, distance: 197.7
click at [452, 306] on div "Back [PERSON_NAME] Cami Top - Pink Color Select color Size Select size Pepperma…" at bounding box center [376, 283] width 275 height 567
copy h1 "[PERSON_NAME] Top - Pink"
click at [285, 5] on span "Back" at bounding box center [286, 4] width 19 height 12
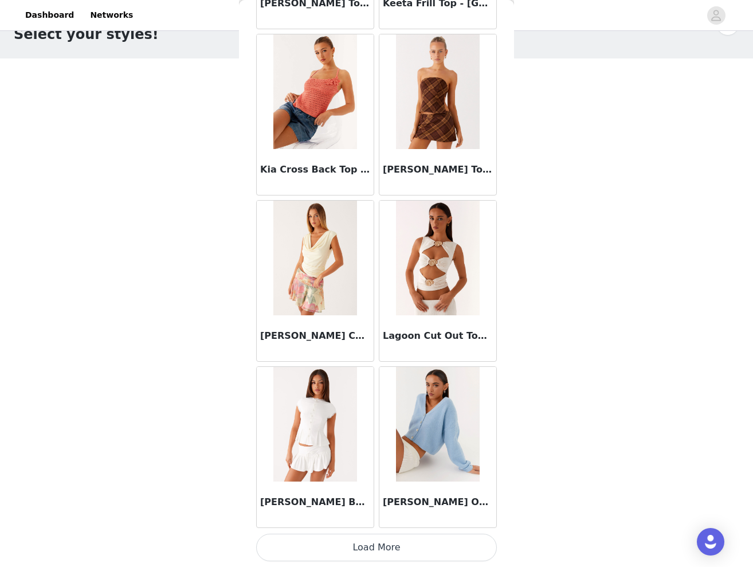
click at [356, 546] on button "Load More" at bounding box center [376, 548] width 241 height 28
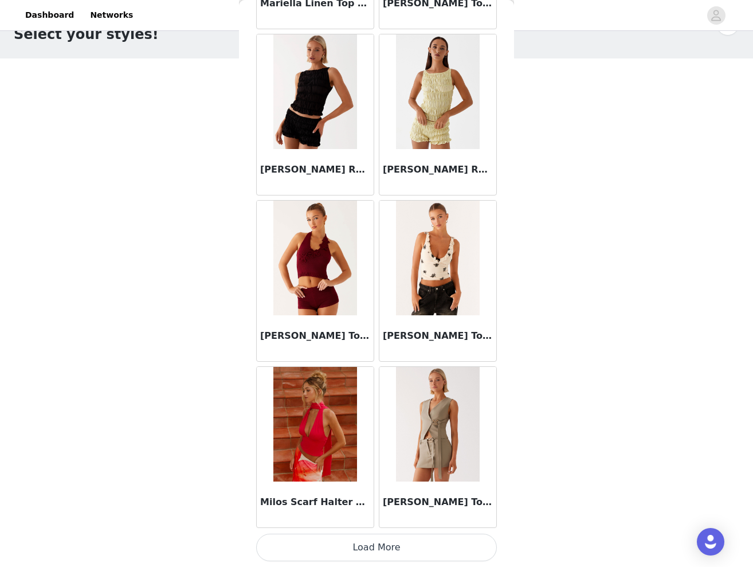
scroll to position [9497, 0]
click at [383, 544] on button "Load More" at bounding box center [376, 548] width 241 height 28
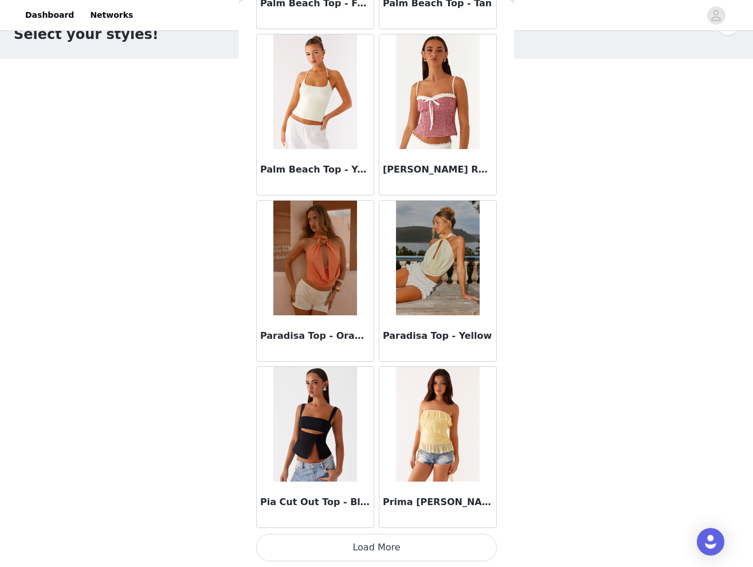
scroll to position [11159, 0]
click at [372, 551] on button "Load More" at bounding box center [376, 548] width 241 height 28
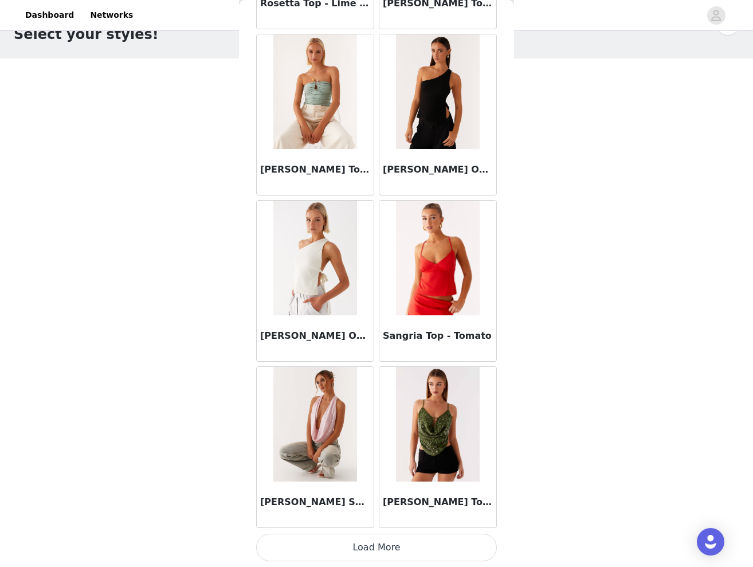
scroll to position [12821, 0]
click at [379, 548] on button "Load More" at bounding box center [376, 548] width 241 height 28
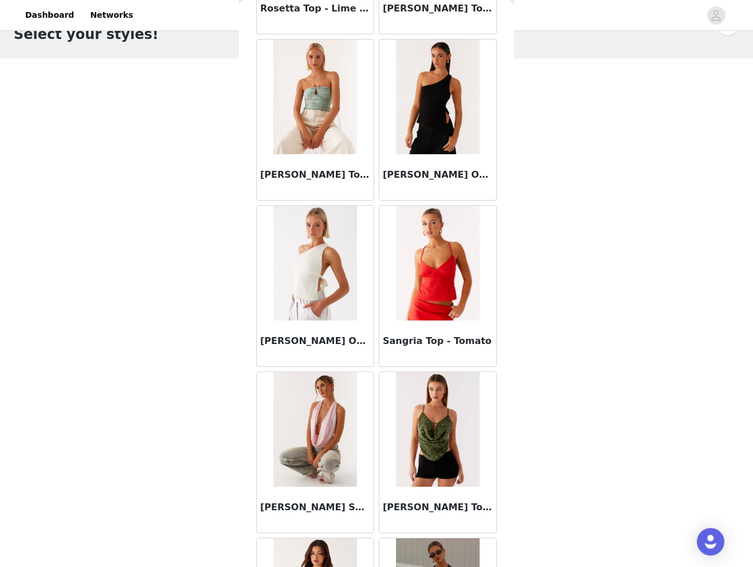
click at [332, 455] on img at bounding box center [314, 429] width 83 height 115
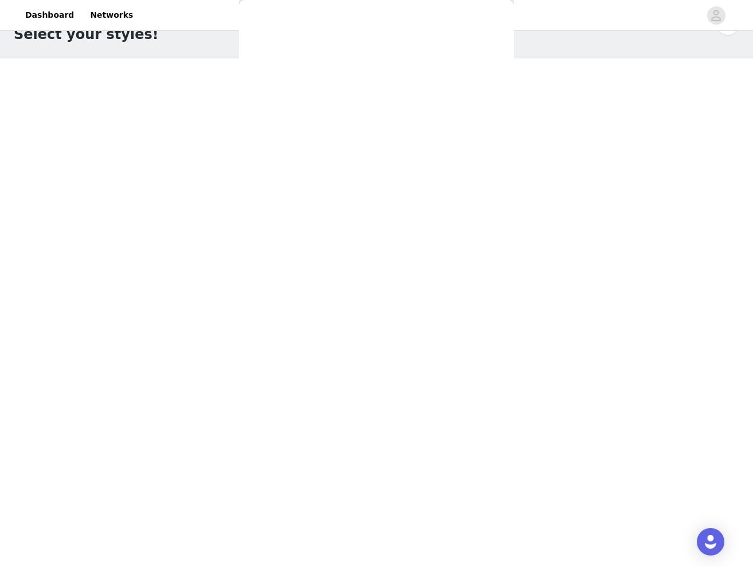
scroll to position [25, 0]
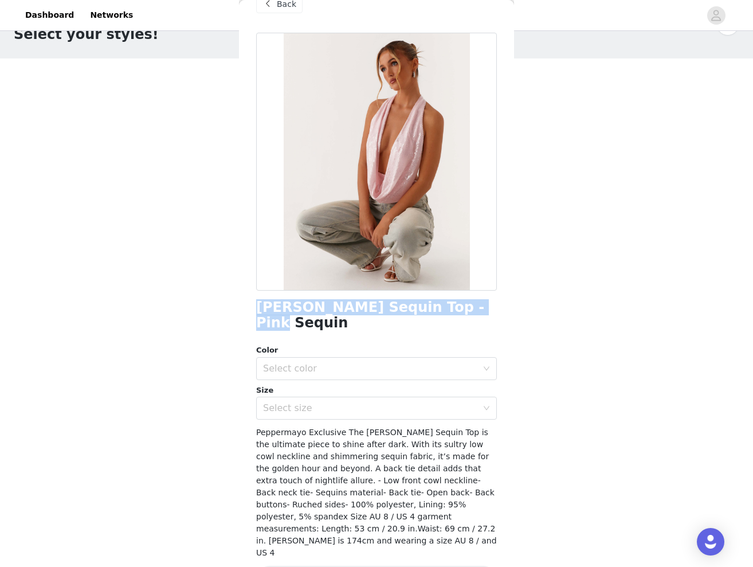
drag, startPoint x: 475, startPoint y: 303, endPoint x: 257, endPoint y: 305, distance: 217.2
click at [257, 305] on div "[PERSON_NAME] Sequin Top - Pink Sequin" at bounding box center [376, 315] width 241 height 31
copy h1 "[PERSON_NAME] Sequin Top - Pink Sequin"
click at [429, 358] on div "Select color" at bounding box center [372, 369] width 219 height 22
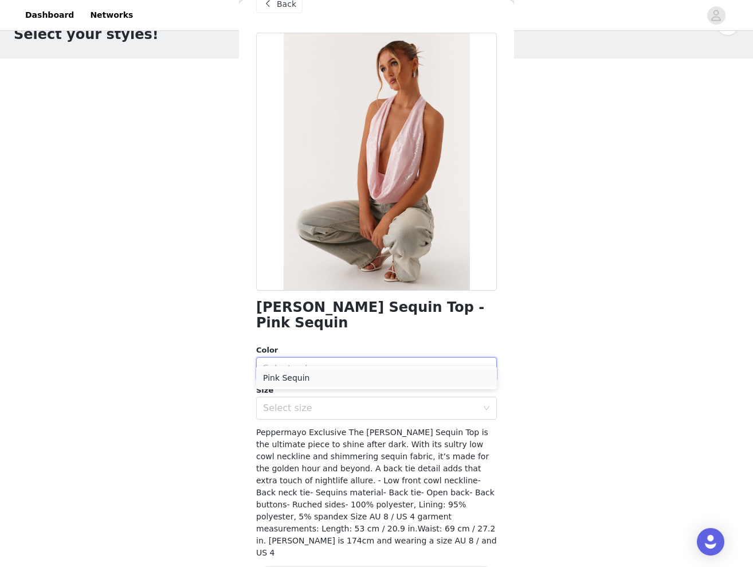
click at [363, 377] on li "Pink Sequin" at bounding box center [376, 377] width 241 height 18
click at [354, 402] on div "Select size" at bounding box center [370, 407] width 214 height 11
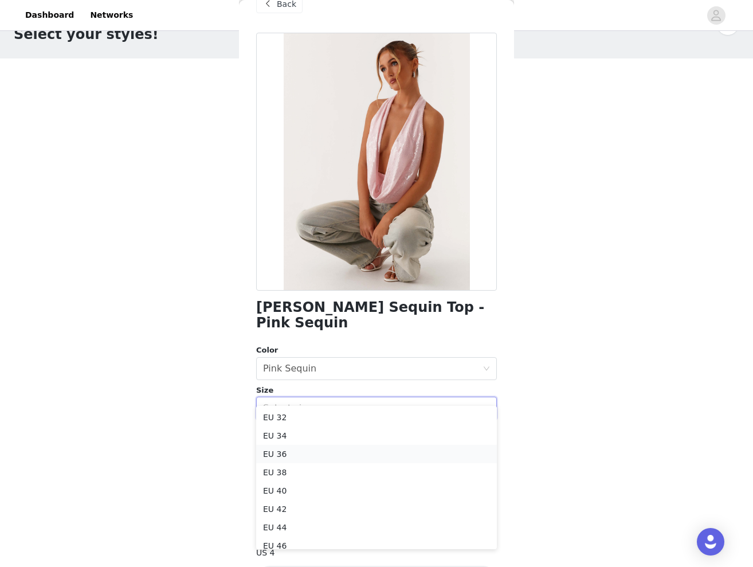
click at [299, 451] on li "EU 36" at bounding box center [376, 454] width 241 height 18
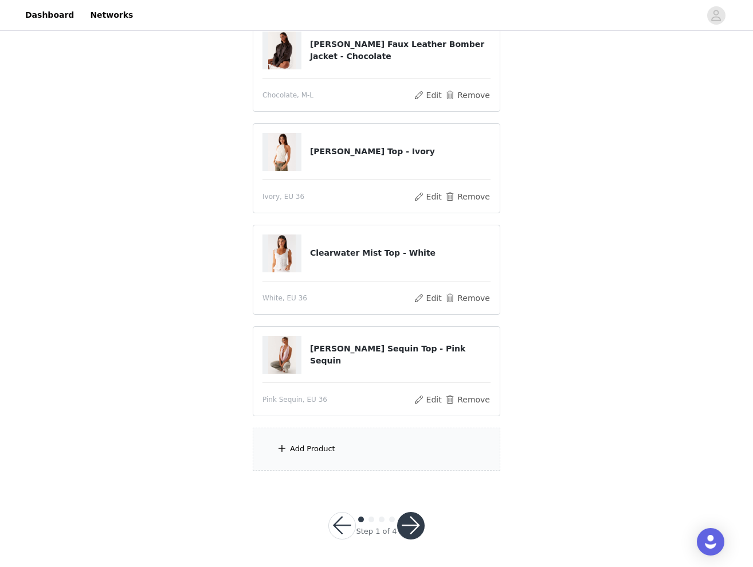
scroll to position [136, 0]
click at [311, 437] on div "Add Product" at bounding box center [377, 449] width 248 height 43
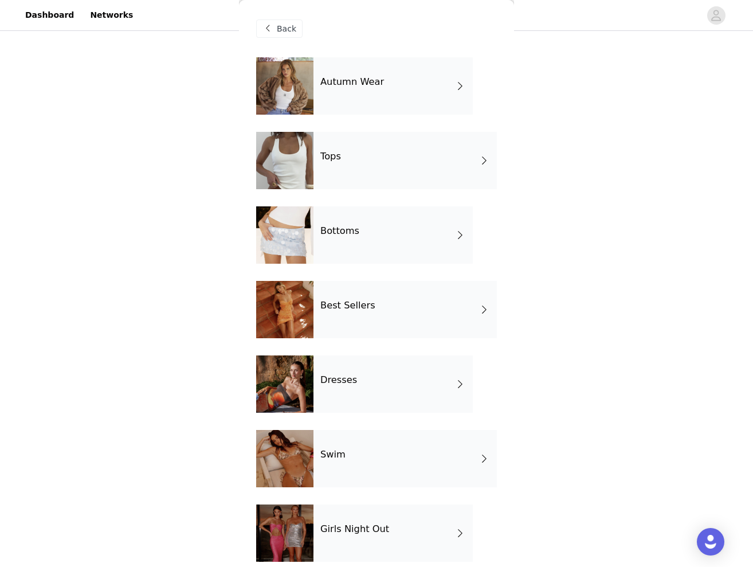
click at [351, 246] on div "Bottoms" at bounding box center [392, 234] width 159 height 57
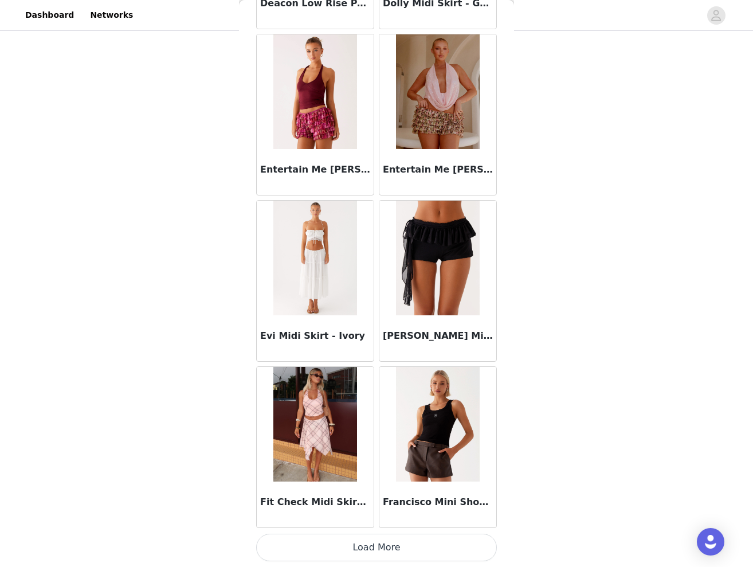
scroll to position [1187, 0]
click at [354, 545] on button "Load More" at bounding box center [376, 548] width 241 height 28
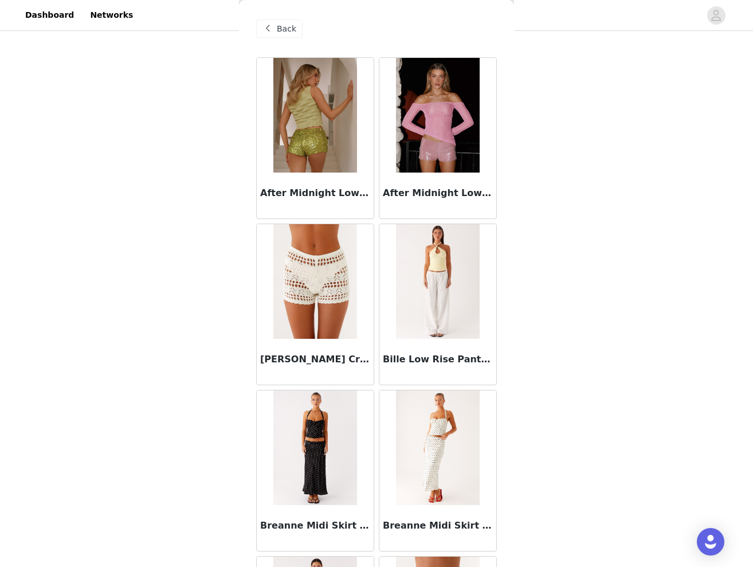
scroll to position [0, 0]
click at [277, 22] on div "Back" at bounding box center [279, 28] width 46 height 18
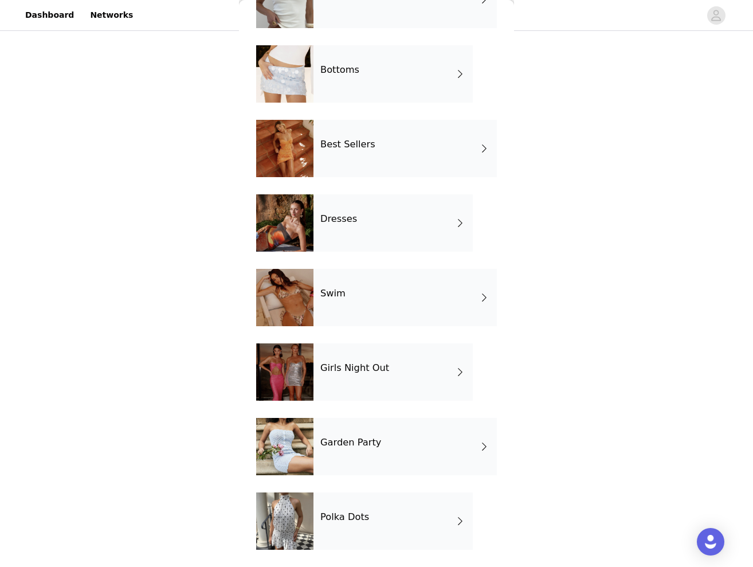
scroll to position [161, 0]
click at [371, 143] on div "Best Sellers" at bounding box center [404, 148] width 183 height 57
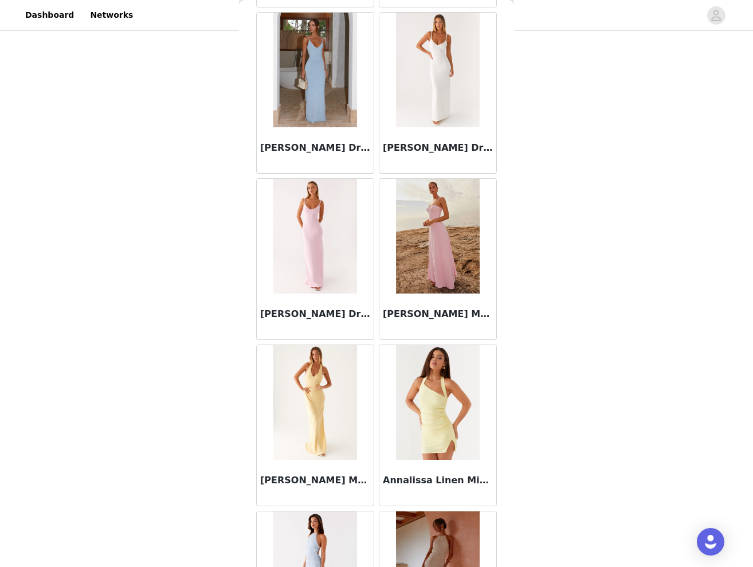
scroll to position [1047, 0]
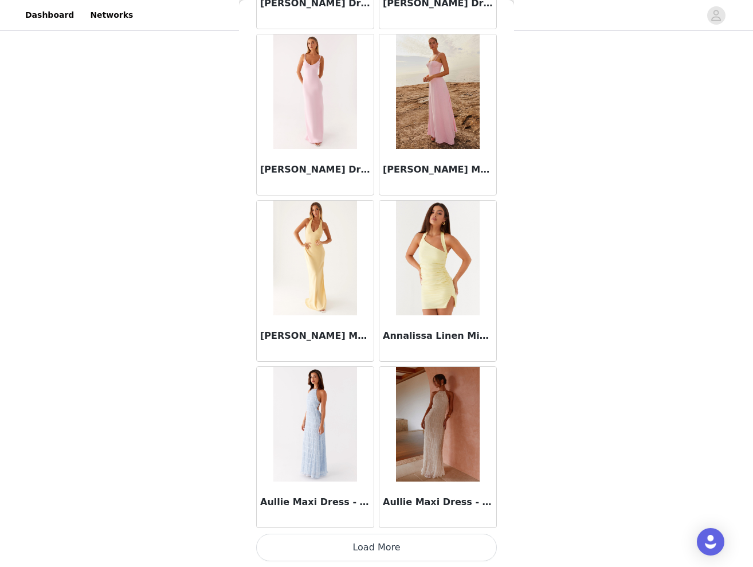
click at [380, 544] on button "Load More" at bounding box center [376, 548] width 241 height 28
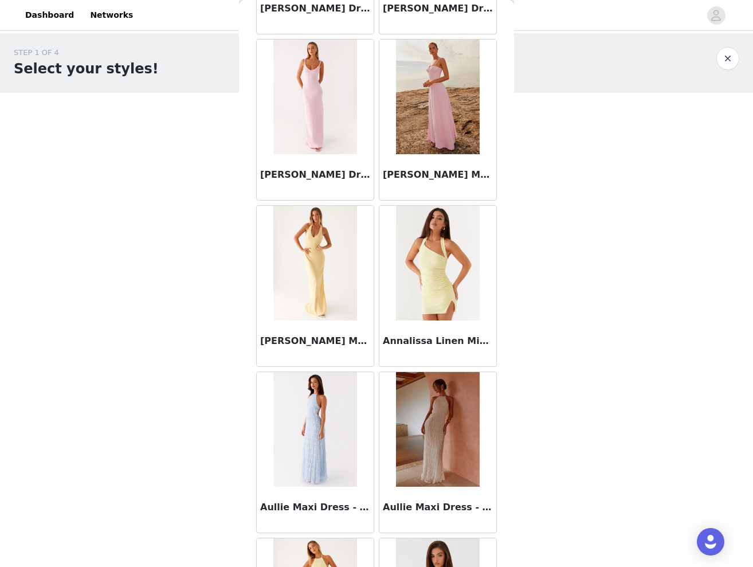
scroll to position [0, 0]
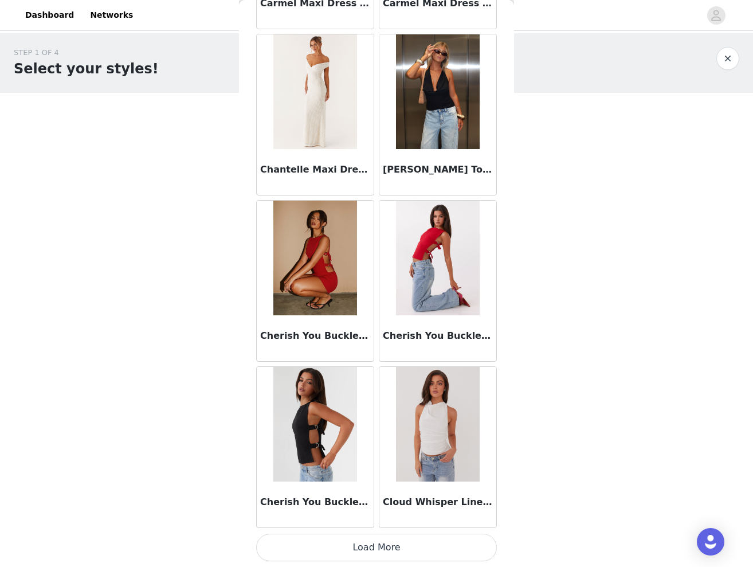
click at [379, 543] on button "Load More" at bounding box center [376, 548] width 241 height 28
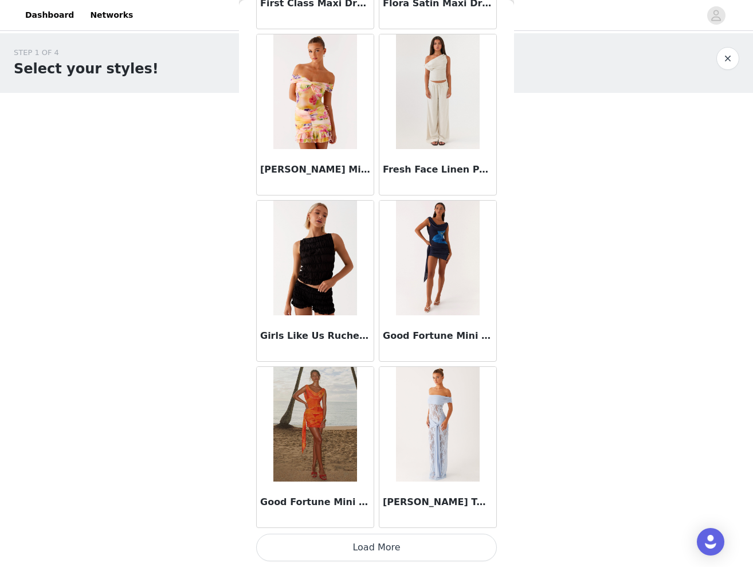
scroll to position [4511, 0]
drag, startPoint x: 381, startPoint y: 172, endPoint x: 486, endPoint y: 172, distance: 105.4
click at [486, 172] on div "Fresh Face Linen Pants - Oatmeal" at bounding box center [437, 172] width 117 height 46
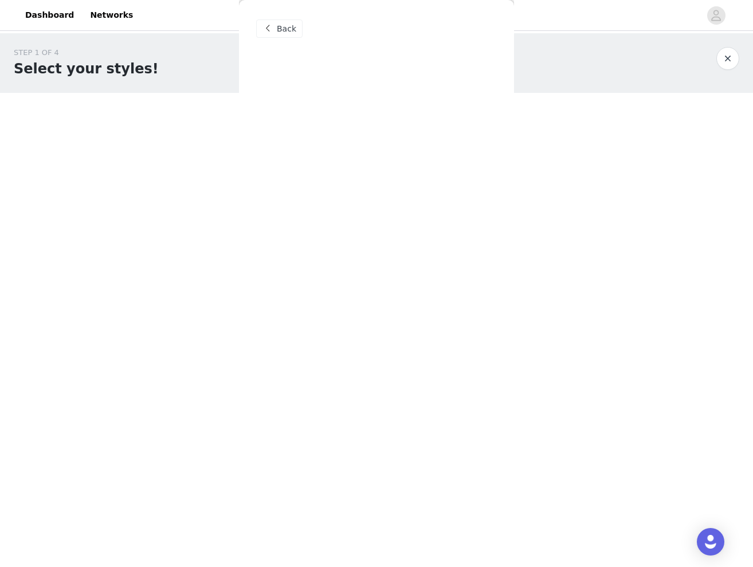
scroll to position [0, 0]
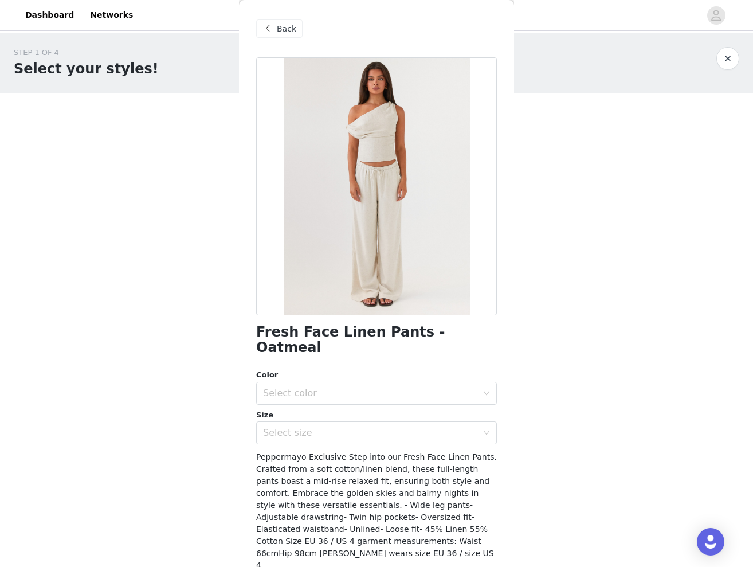
click at [271, 25] on span at bounding box center [268, 29] width 14 height 14
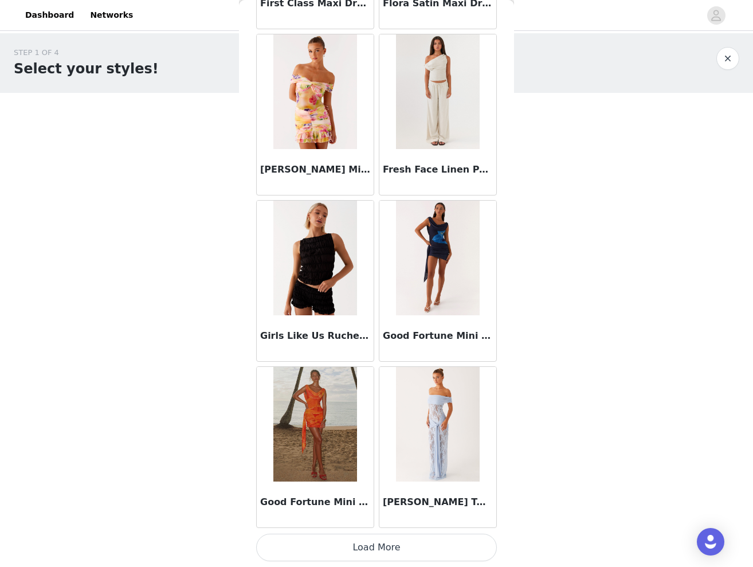
click at [401, 551] on button "Load More" at bounding box center [376, 548] width 241 height 28
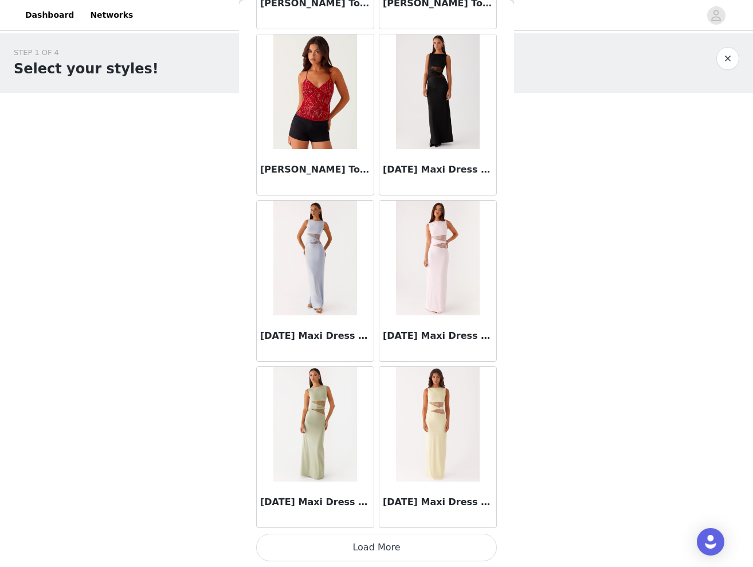
scroll to position [6173, 0]
click at [383, 535] on button "Load More" at bounding box center [376, 548] width 241 height 28
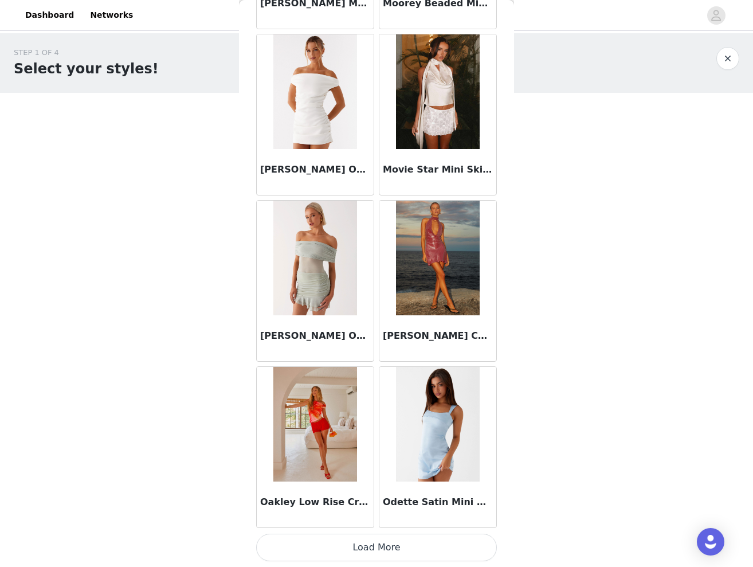
scroll to position [7835, 0]
click at [380, 556] on button "Load More" at bounding box center [376, 548] width 241 height 28
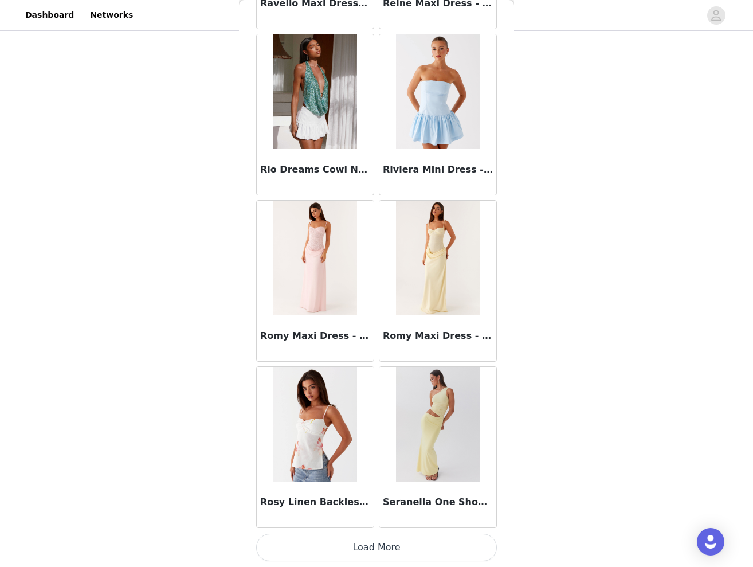
scroll to position [136, 0]
click at [382, 539] on button "Load More" at bounding box center [376, 548] width 241 height 28
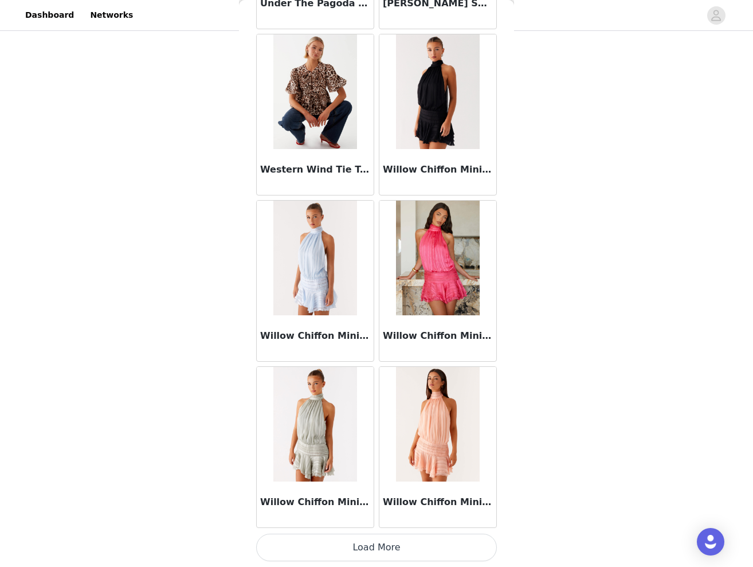
click at [364, 551] on button "Load More" at bounding box center [376, 548] width 241 height 28
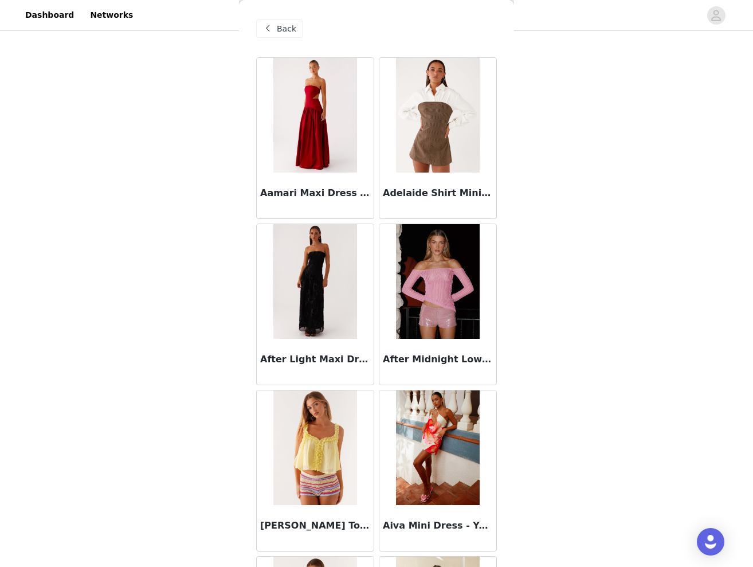
scroll to position [0, 0]
click at [288, 23] on span "Back" at bounding box center [286, 29] width 19 height 12
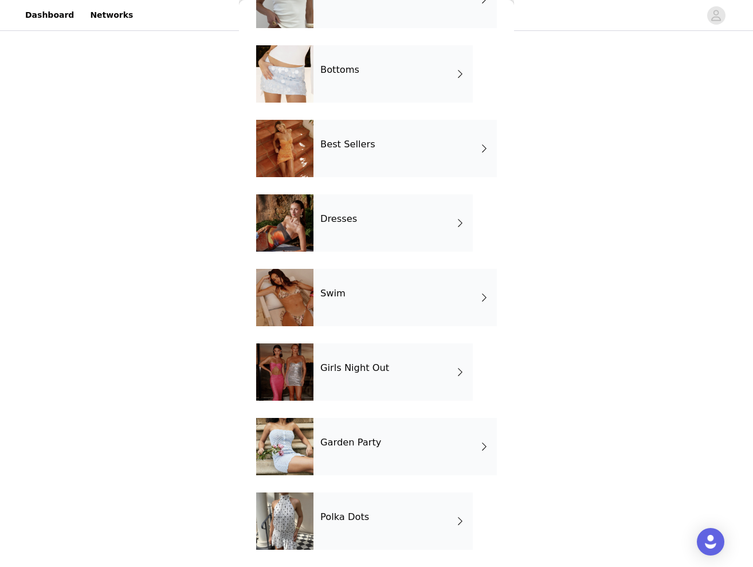
scroll to position [136, 0]
click at [350, 288] on div "Swim" at bounding box center [404, 297] width 183 height 57
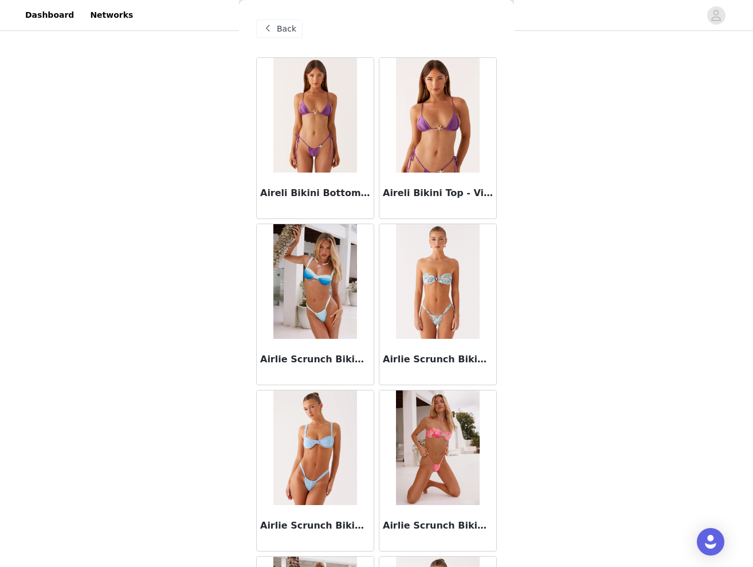
scroll to position [0, 0]
click at [279, 29] on span "Back" at bounding box center [286, 29] width 19 height 12
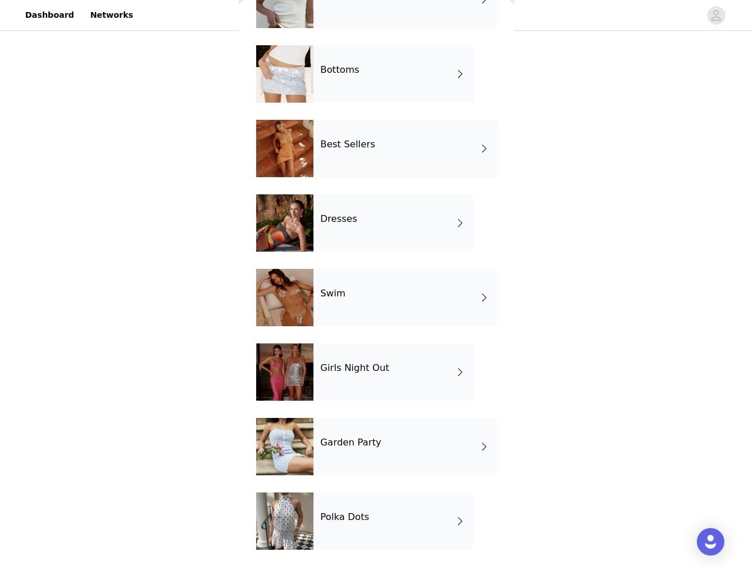
scroll to position [136, 0]
click at [368, 367] on h4 "Girls Night Out" at bounding box center [354, 368] width 69 height 10
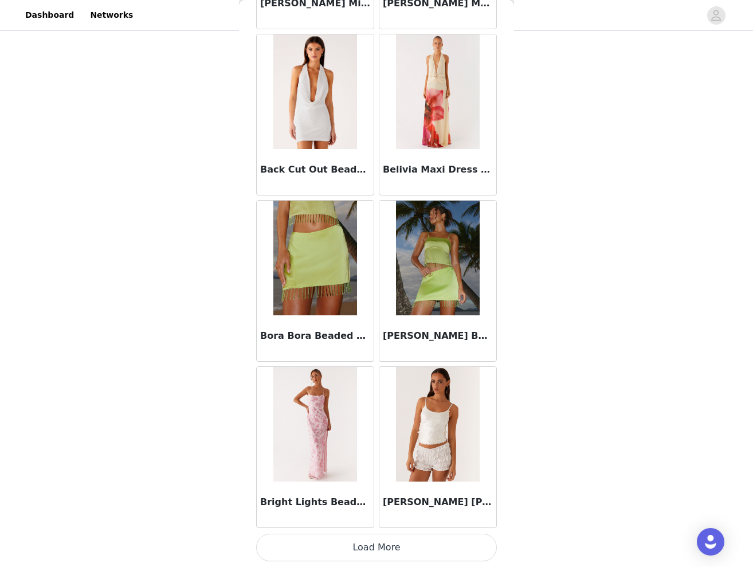
click at [379, 551] on button "Load More" at bounding box center [376, 548] width 241 height 28
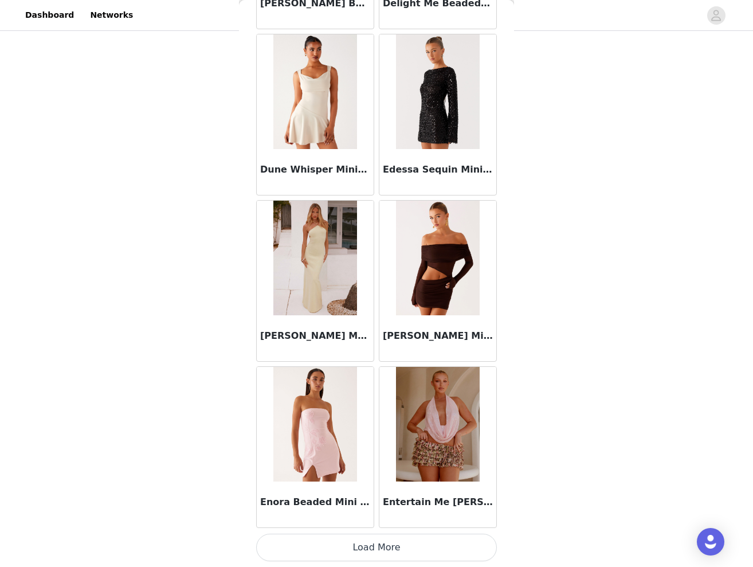
scroll to position [2849, 0]
click at [377, 538] on button "Load More" at bounding box center [376, 548] width 241 height 28
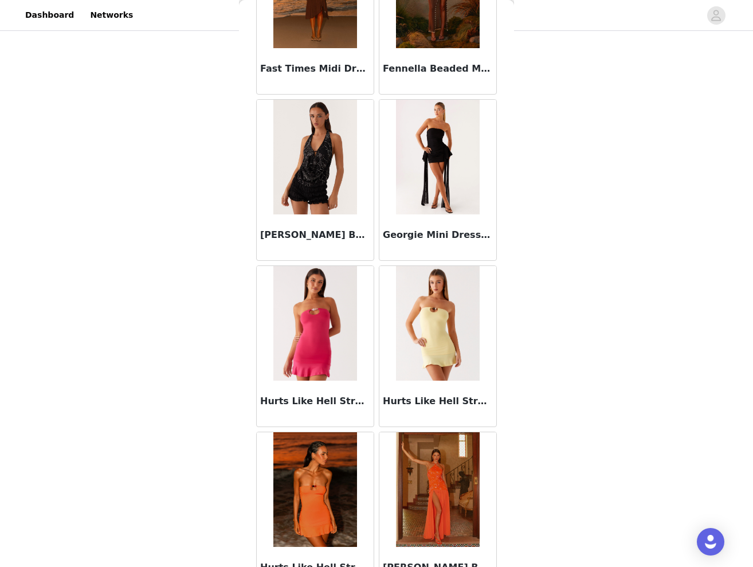
scroll to position [3451, 0]
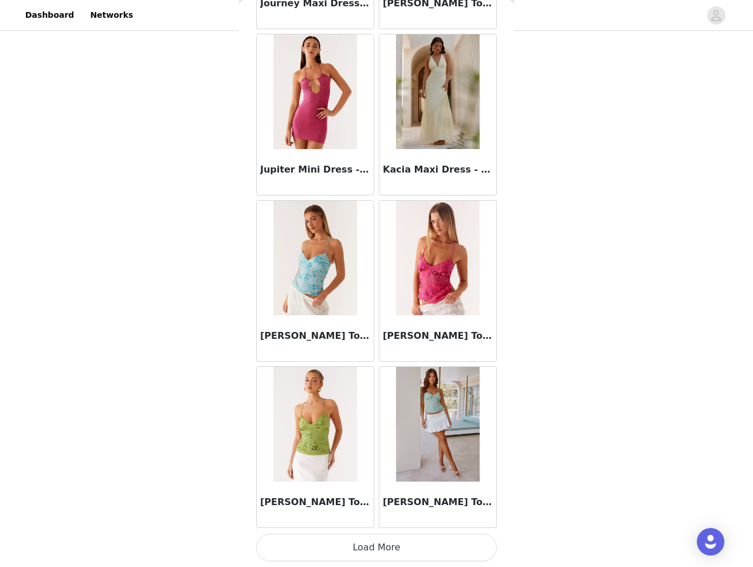
click at [383, 554] on button "Load More" at bounding box center [376, 548] width 241 height 28
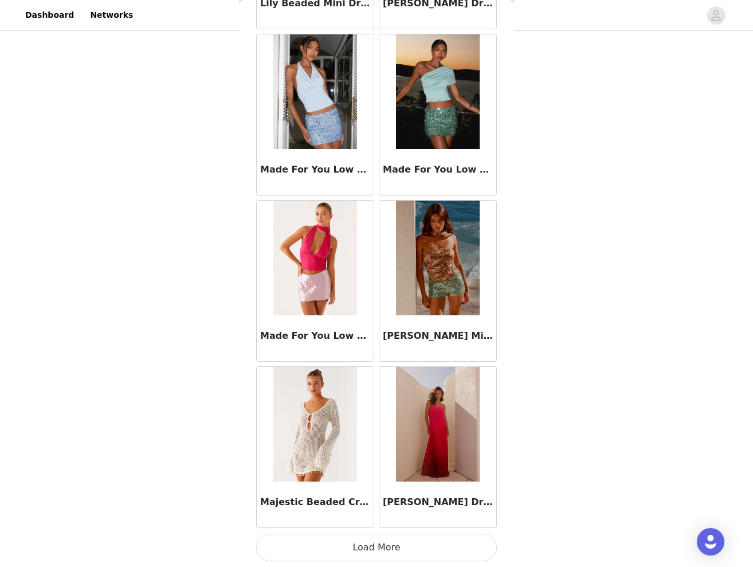
scroll to position [6173, 0]
click at [363, 544] on button "Load More" at bounding box center [376, 548] width 241 height 28
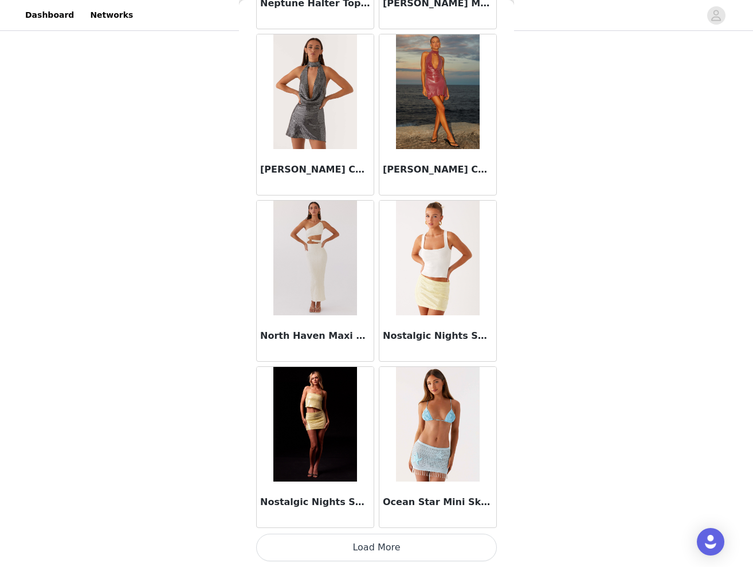
scroll to position [7835, 0]
click at [353, 546] on button "Load More" at bounding box center [376, 548] width 241 height 28
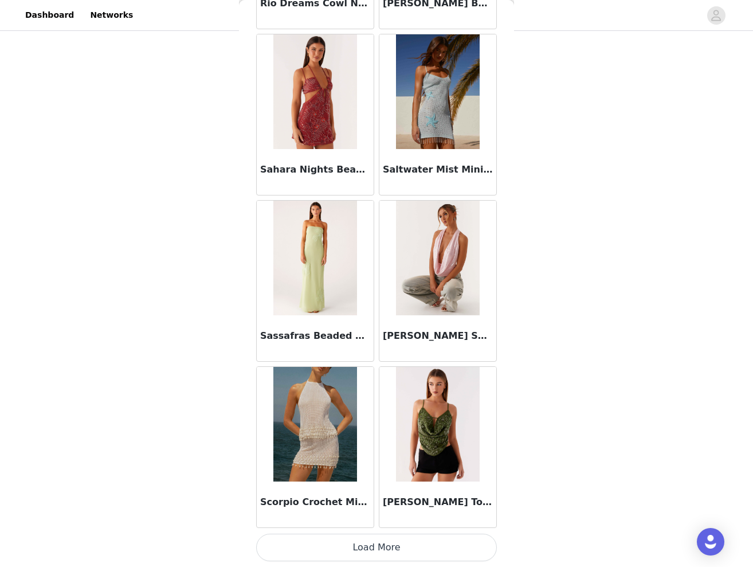
scroll to position [136, 0]
click at [363, 543] on button "Load More" at bounding box center [376, 548] width 241 height 28
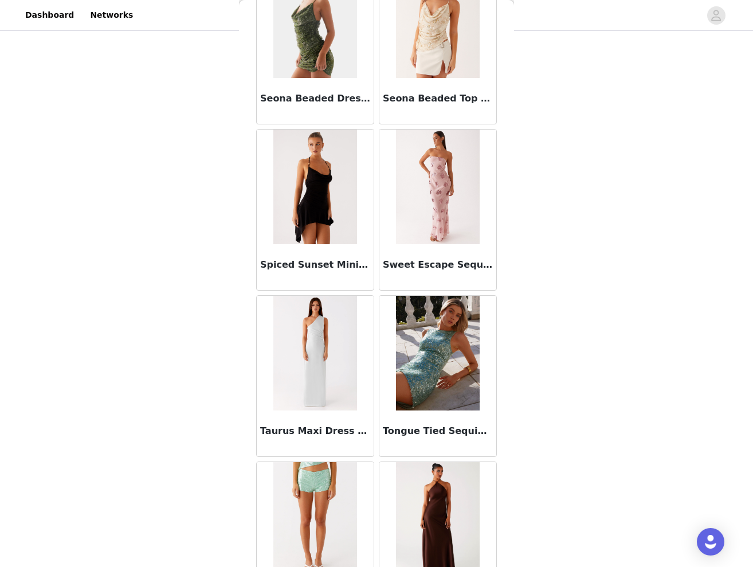
scroll to position [10318, 0]
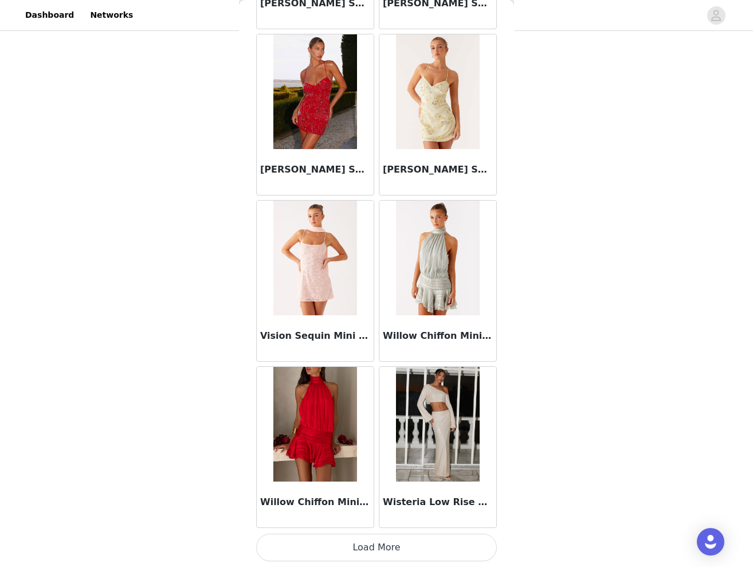
click at [402, 553] on button "Load More" at bounding box center [376, 548] width 241 height 28
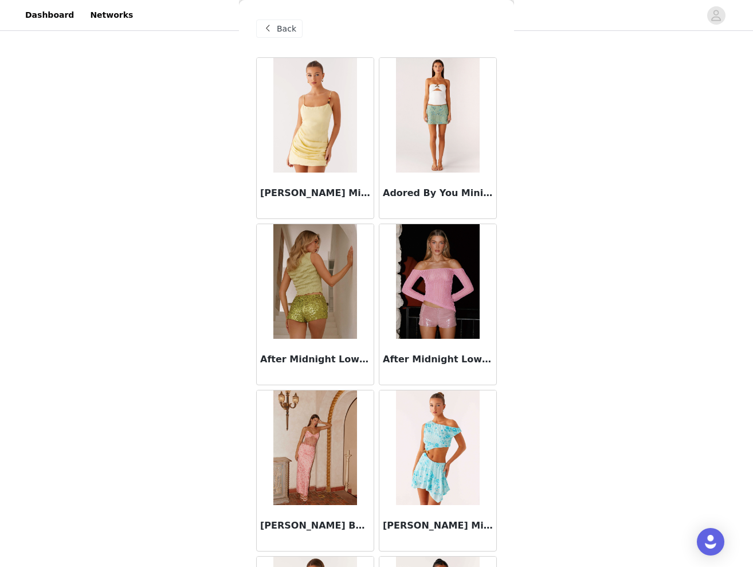
scroll to position [0, 0]
click at [285, 30] on span "Back" at bounding box center [286, 29] width 19 height 12
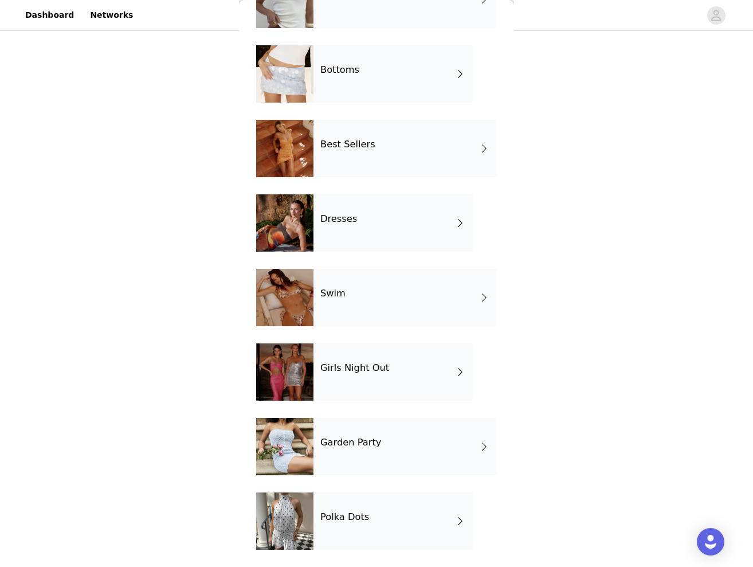
scroll to position [161, 0]
click at [395, 210] on div "Dresses" at bounding box center [392, 222] width 159 height 57
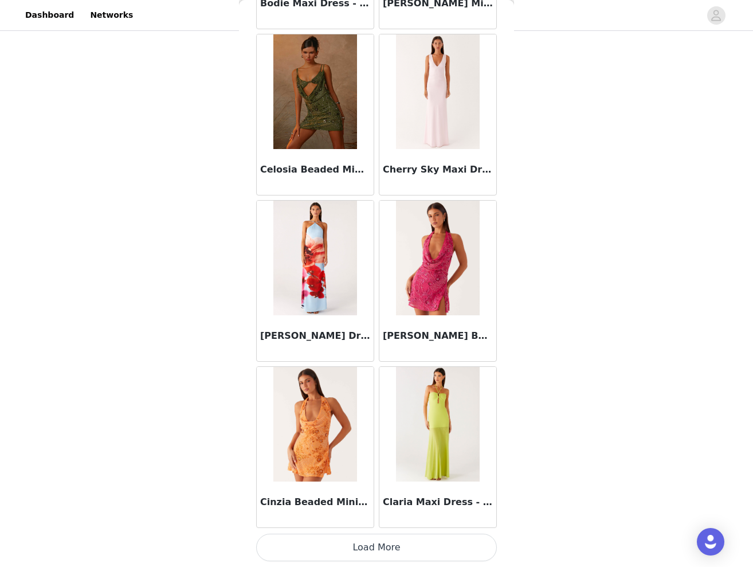
scroll to position [136, 0]
click at [388, 554] on button "Load More" at bounding box center [376, 548] width 241 height 28
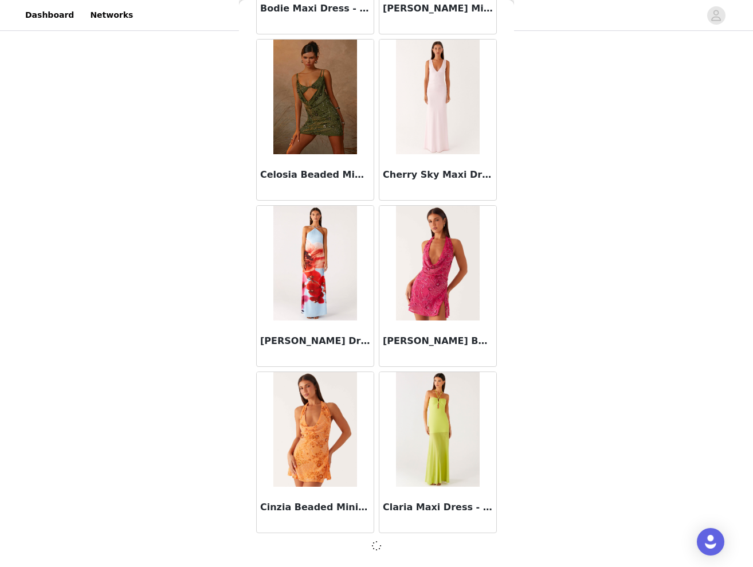
scroll to position [1182, 0]
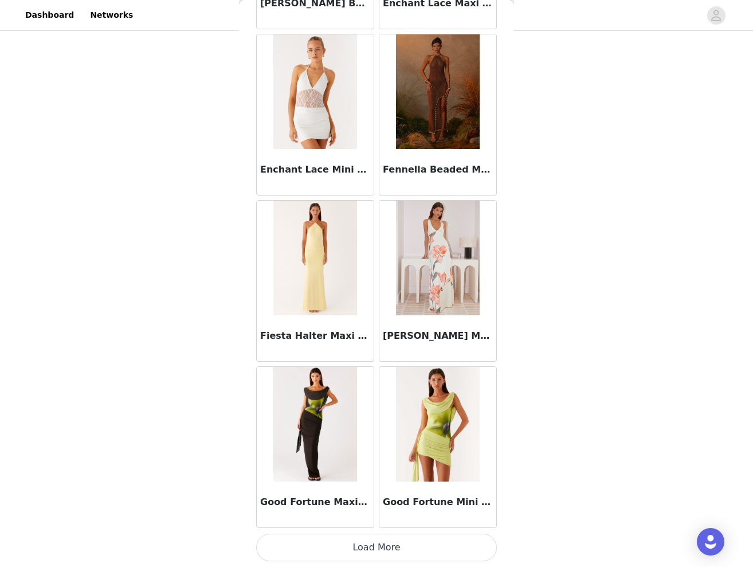
click at [389, 551] on button "Load More" at bounding box center [376, 548] width 241 height 28
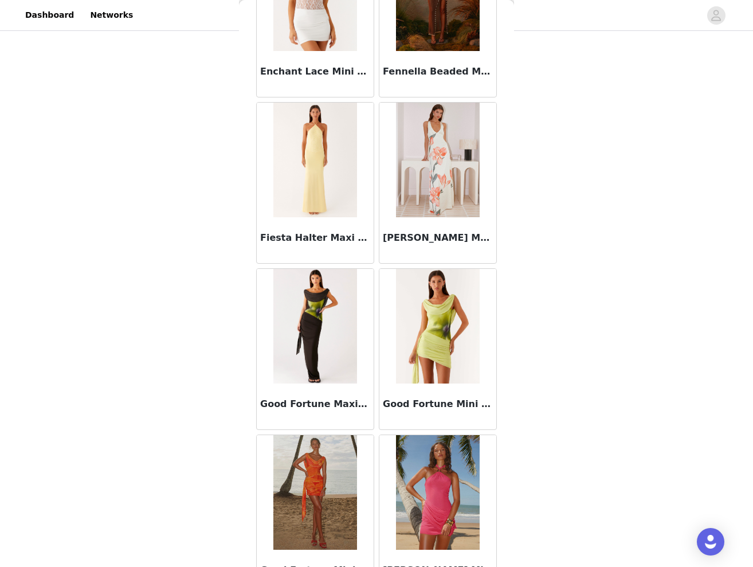
scroll to position [136, 0]
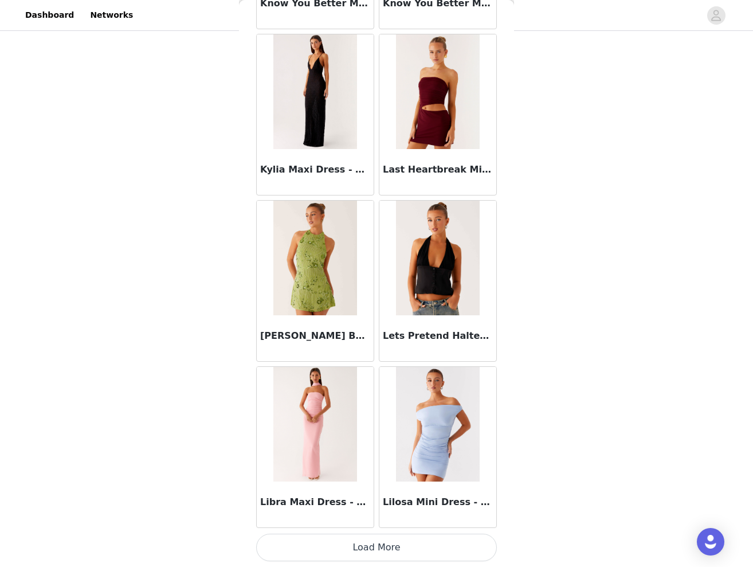
click at [372, 553] on button "Load More" at bounding box center [376, 548] width 241 height 28
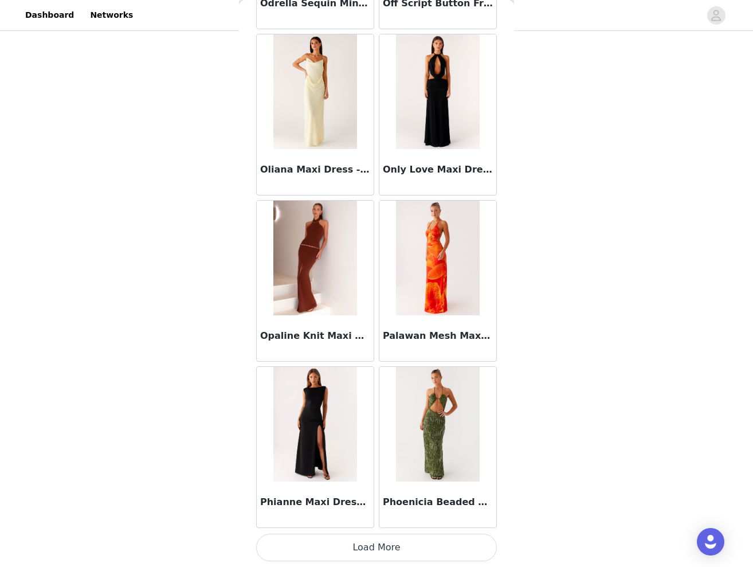
click at [372, 553] on button "Load More" at bounding box center [376, 548] width 241 height 28
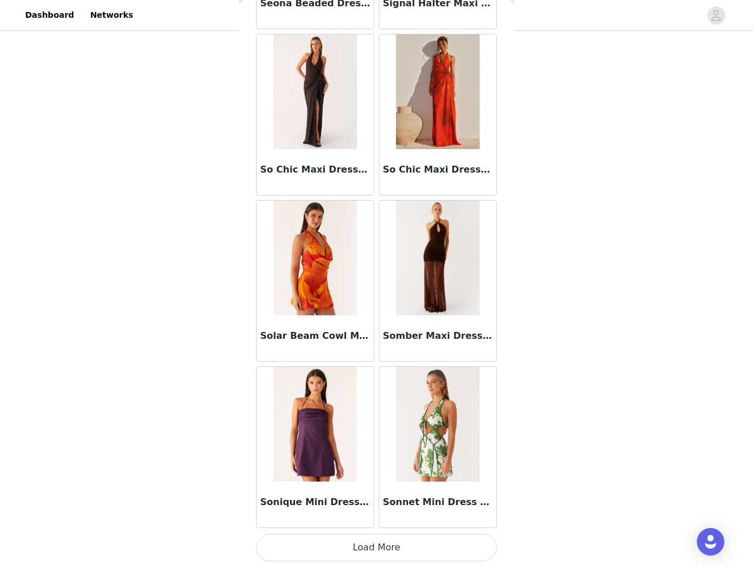
click at [373, 554] on button "Load More" at bounding box center [376, 548] width 241 height 28
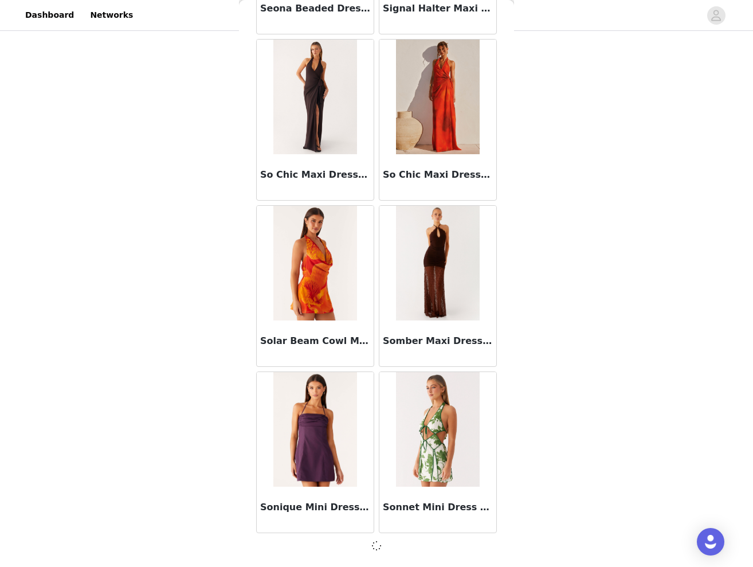
scroll to position [7830, 0]
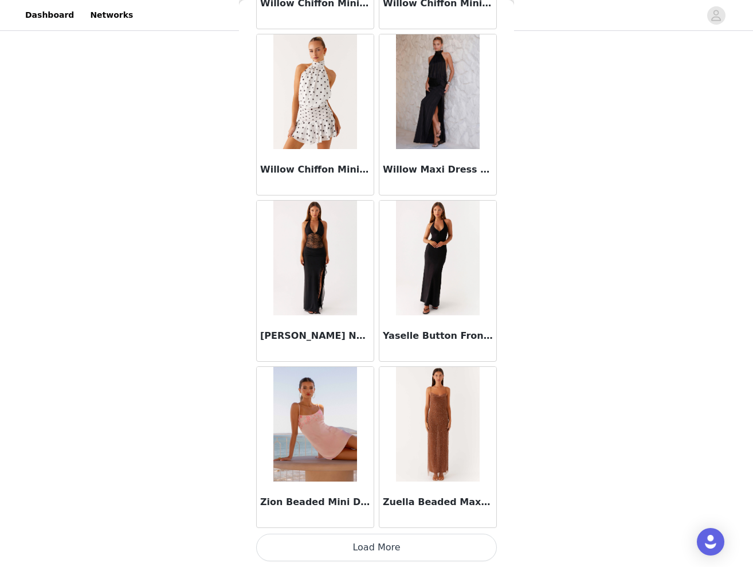
click at [377, 543] on button "Load More" at bounding box center [376, 548] width 241 height 28
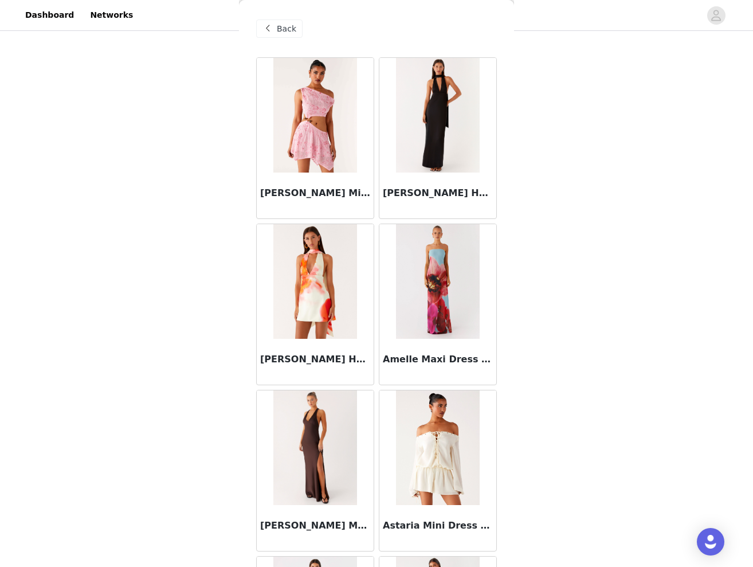
scroll to position [0, 0]
click at [282, 30] on span "Back" at bounding box center [286, 29] width 19 height 12
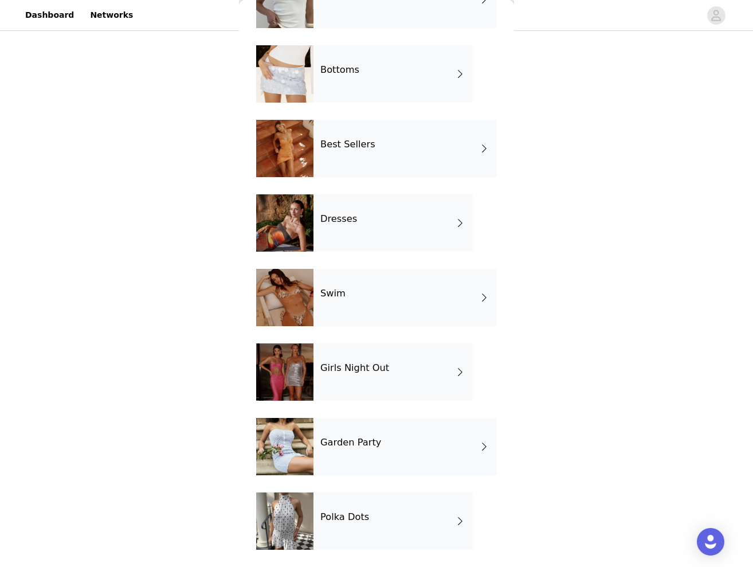
scroll to position [161, 0]
click at [374, 443] on h4 "Garden Party" at bounding box center [350, 442] width 61 height 10
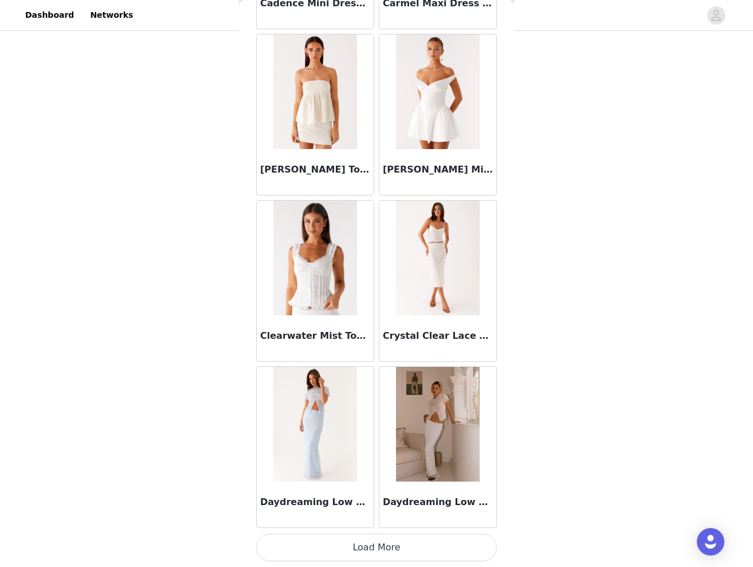
scroll to position [1187, 0]
click at [388, 545] on button "Load More" at bounding box center [376, 548] width 241 height 28
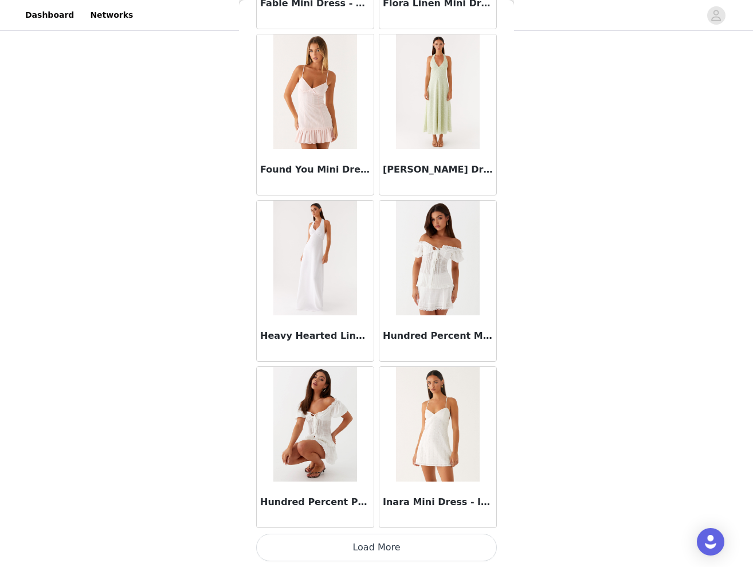
scroll to position [136, 0]
click at [368, 552] on button "Load More" at bounding box center [376, 548] width 241 height 28
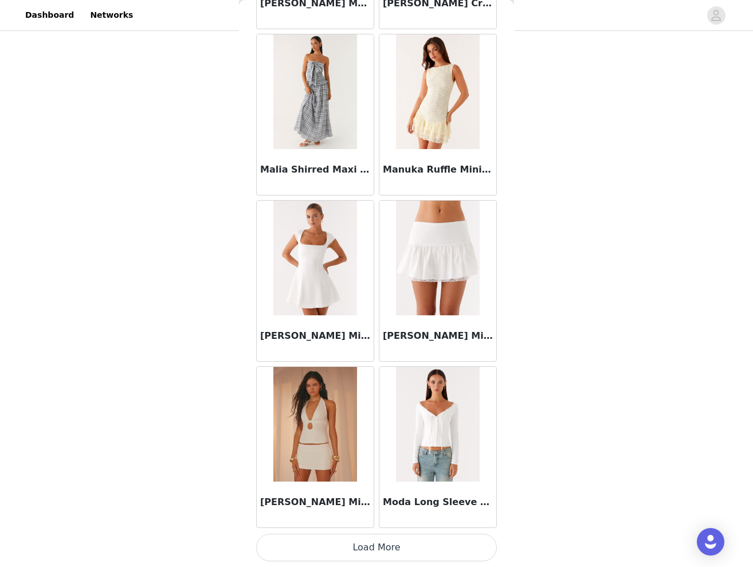
click at [368, 551] on button "Load More" at bounding box center [376, 548] width 241 height 28
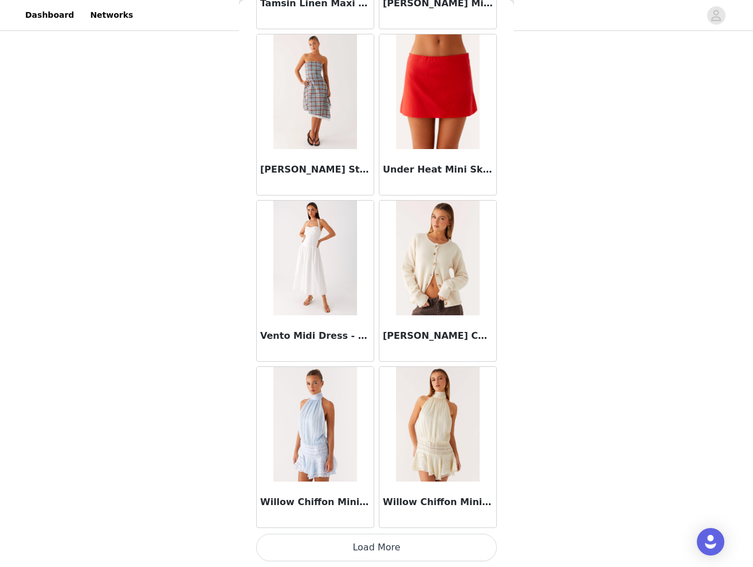
scroll to position [6173, 0]
click at [373, 551] on button "Load More" at bounding box center [376, 548] width 241 height 28
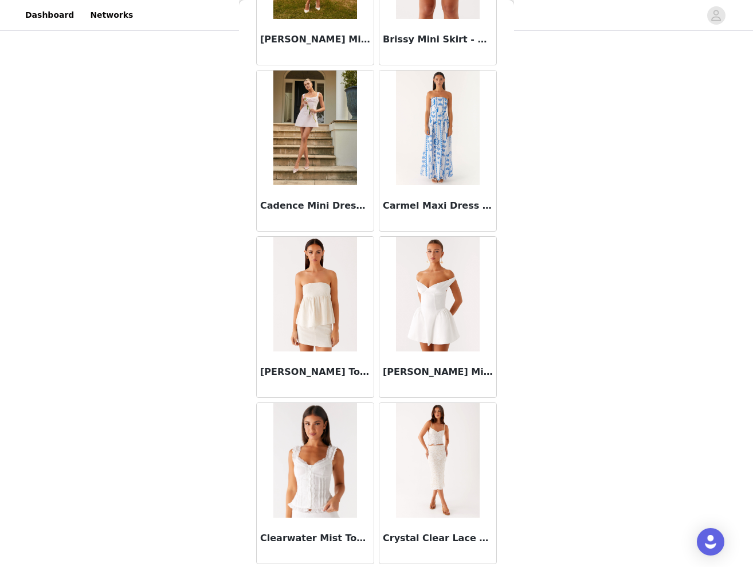
scroll to position [987, 0]
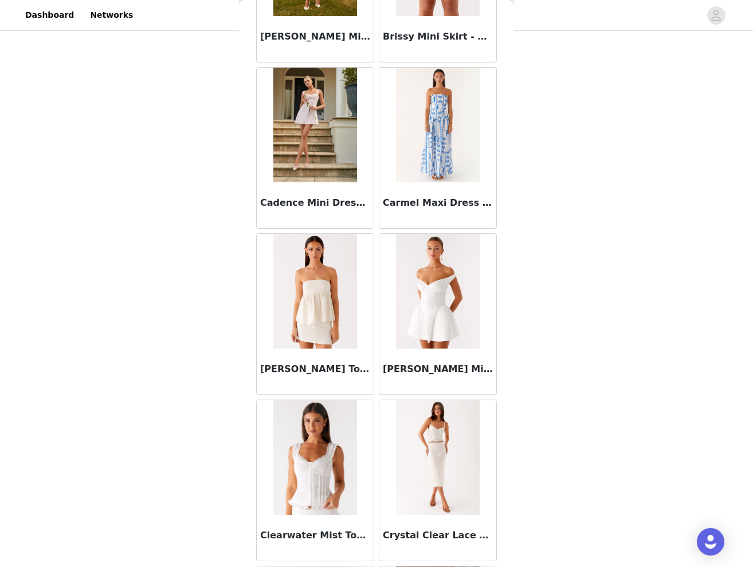
click at [428, 284] on img at bounding box center [437, 291] width 83 height 115
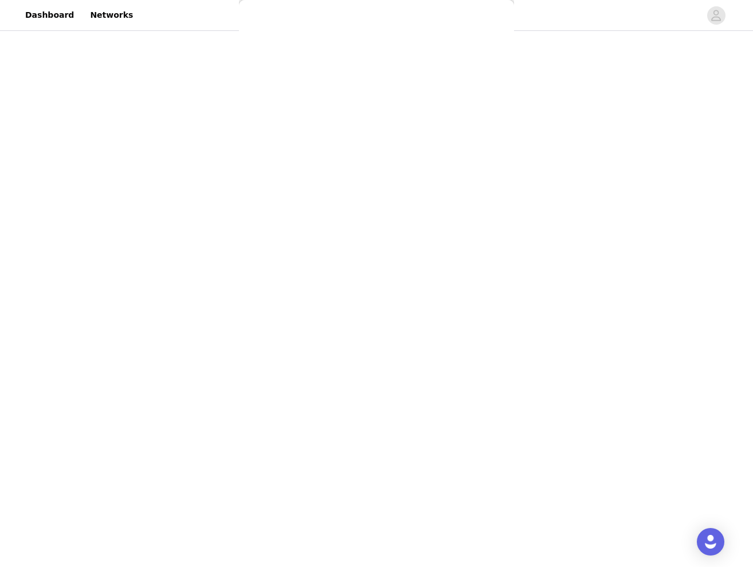
scroll to position [49, 0]
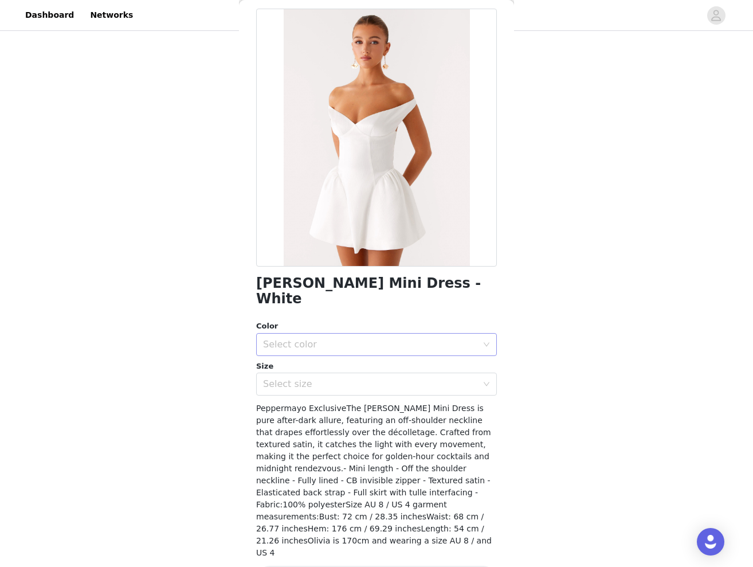
click at [345, 339] on div "Select color" at bounding box center [370, 344] width 214 height 11
click at [301, 353] on li "White" at bounding box center [376, 353] width 241 height 18
click at [301, 378] on div "Select size" at bounding box center [370, 383] width 214 height 11
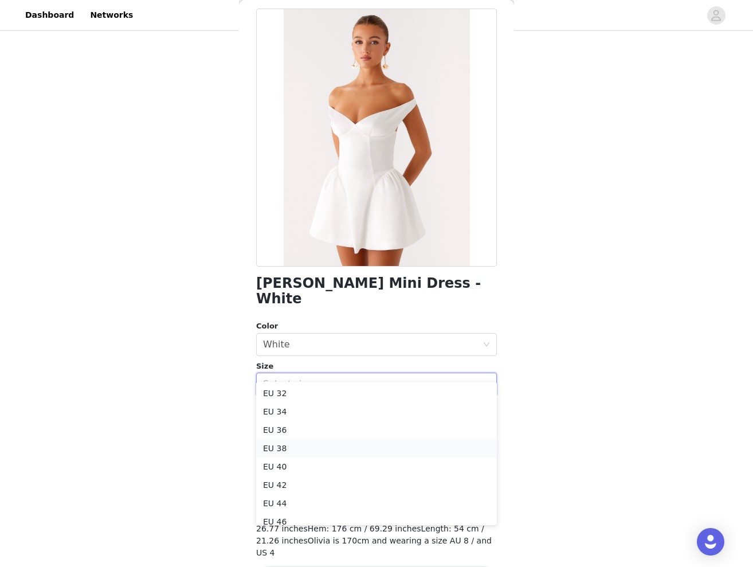
click at [284, 447] on li "EU 38" at bounding box center [376, 448] width 241 height 18
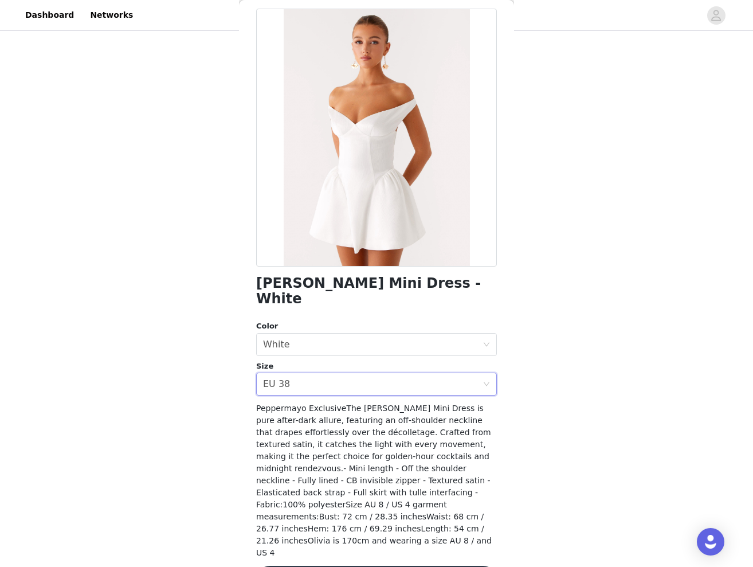
scroll to position [136, 0]
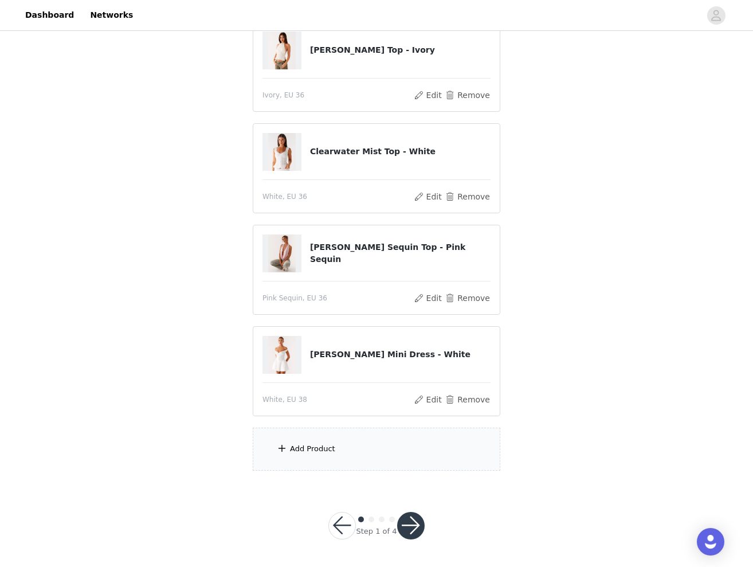
scroll to position [237, 0]
click at [307, 453] on div "Add Product" at bounding box center [312, 449] width 45 height 11
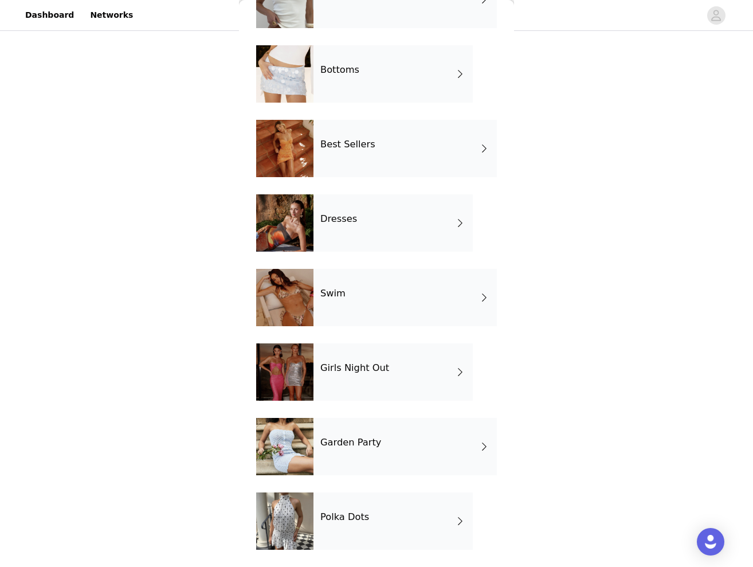
scroll to position [161, 0]
click at [352, 509] on div "Polka Dots" at bounding box center [392, 520] width 159 height 57
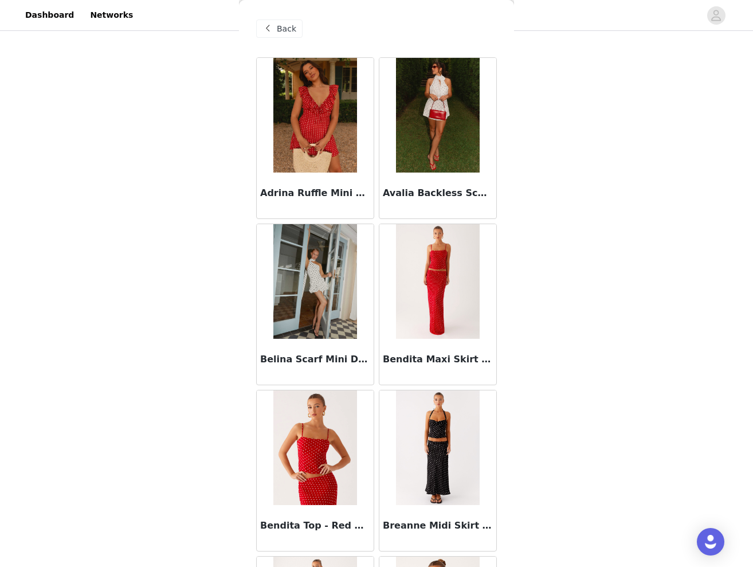
scroll to position [0, 0]
click at [278, 27] on span "Back" at bounding box center [286, 29] width 19 height 12
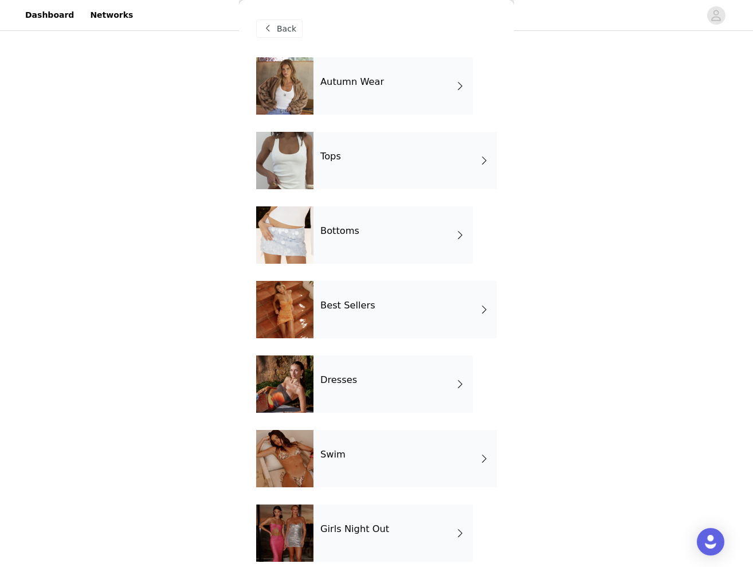
click at [378, 171] on div "Tops" at bounding box center [404, 160] width 183 height 57
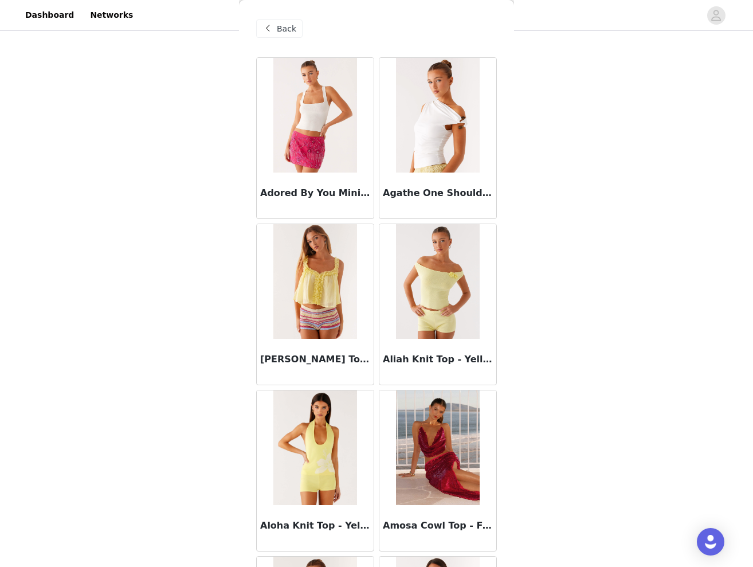
click at [296, 29] on div "Back" at bounding box center [279, 28] width 46 height 18
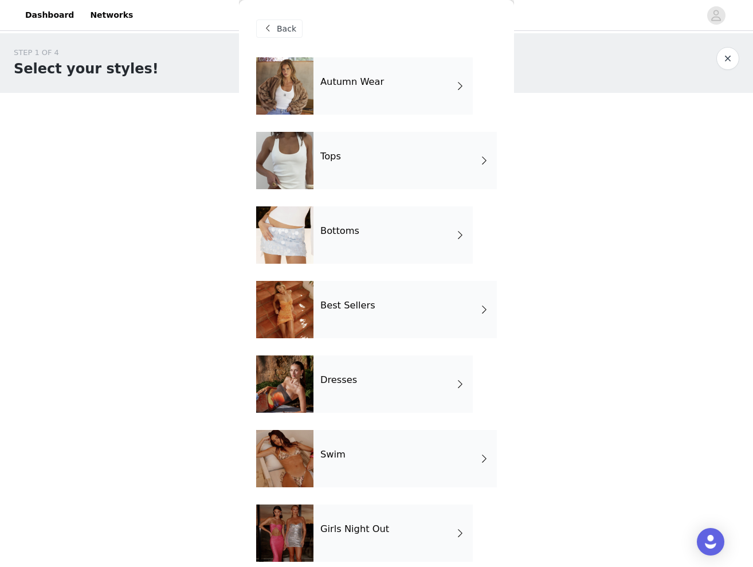
click at [368, 241] on div "Bottoms" at bounding box center [392, 234] width 159 height 57
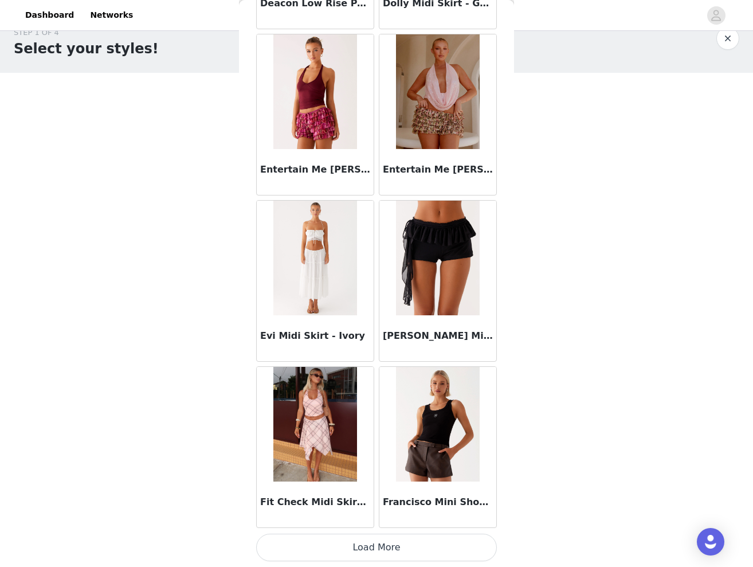
scroll to position [21, 0]
click at [375, 547] on button "Load More" at bounding box center [376, 548] width 241 height 28
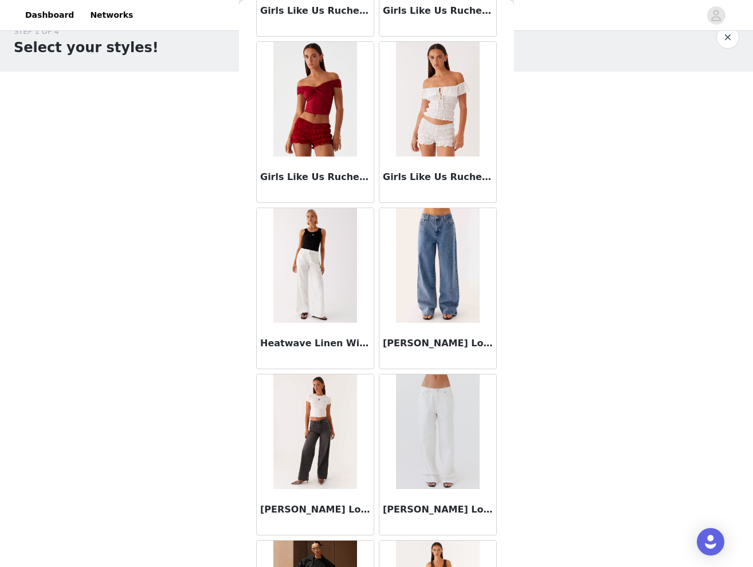
scroll to position [2001, 0]
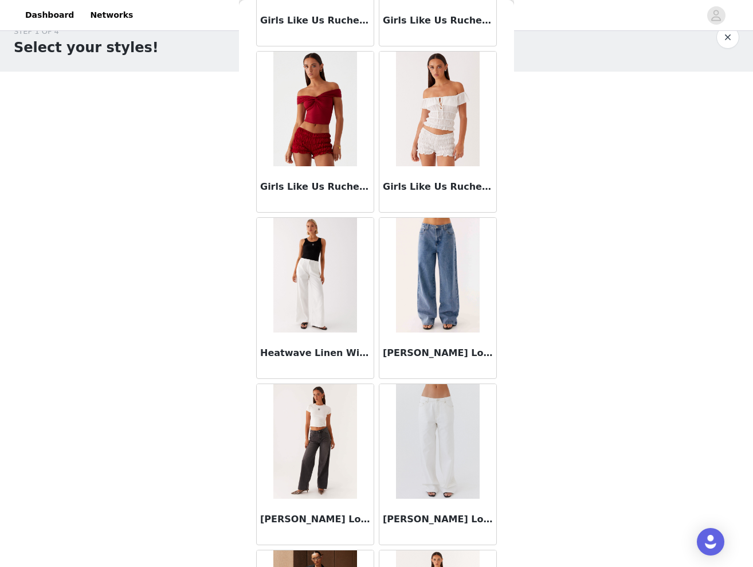
click at [438, 303] on img at bounding box center [437, 275] width 83 height 115
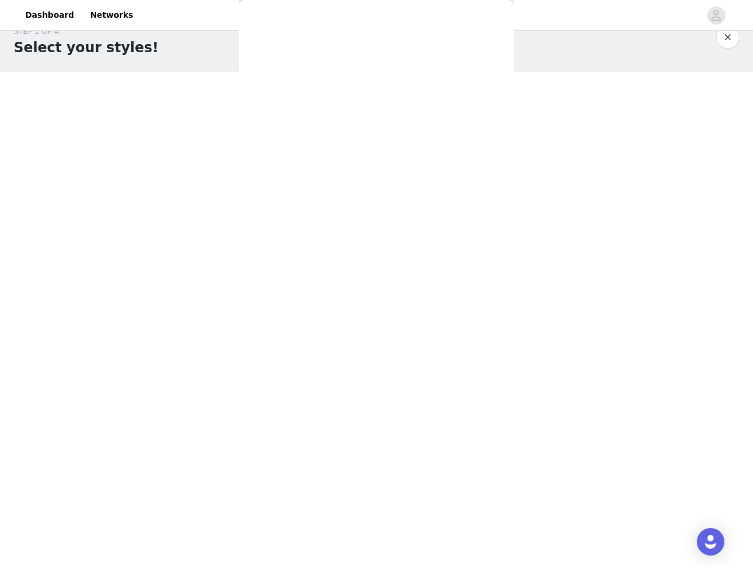
scroll to position [0, 0]
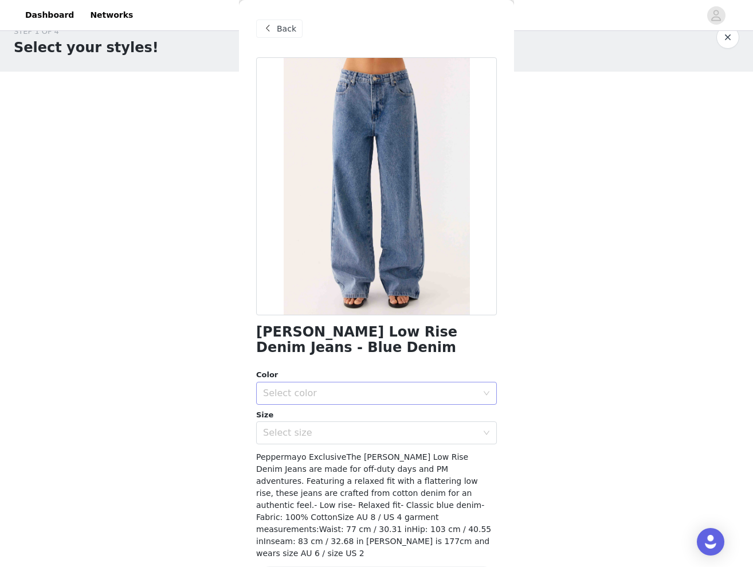
click at [372, 390] on div "Select color" at bounding box center [370, 392] width 214 height 11
click at [283, 28] on span "Back" at bounding box center [286, 29] width 19 height 12
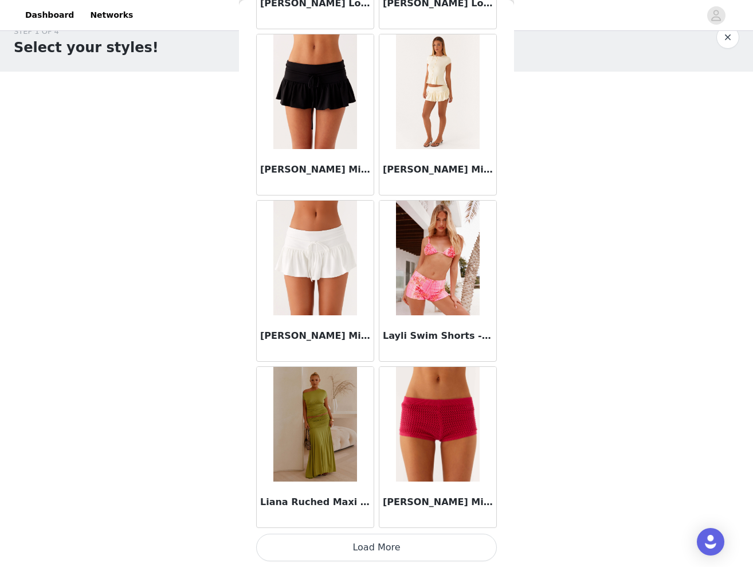
click at [382, 552] on button "Load More" at bounding box center [376, 548] width 241 height 28
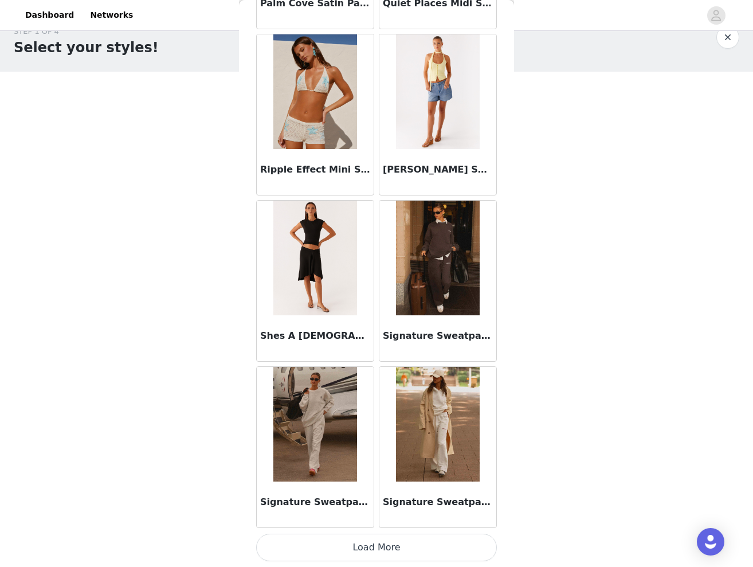
scroll to position [4511, 0]
click at [389, 546] on button "Load More" at bounding box center [376, 548] width 241 height 28
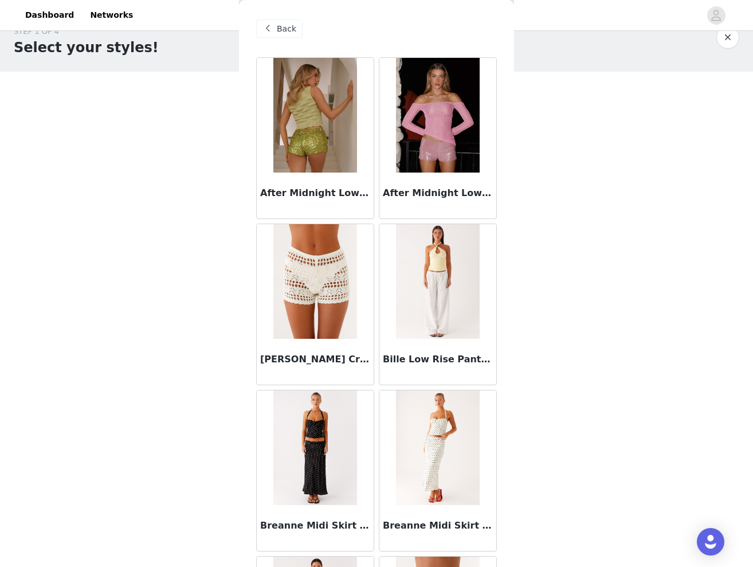
scroll to position [0, 0]
click at [274, 31] on span at bounding box center [268, 29] width 14 height 14
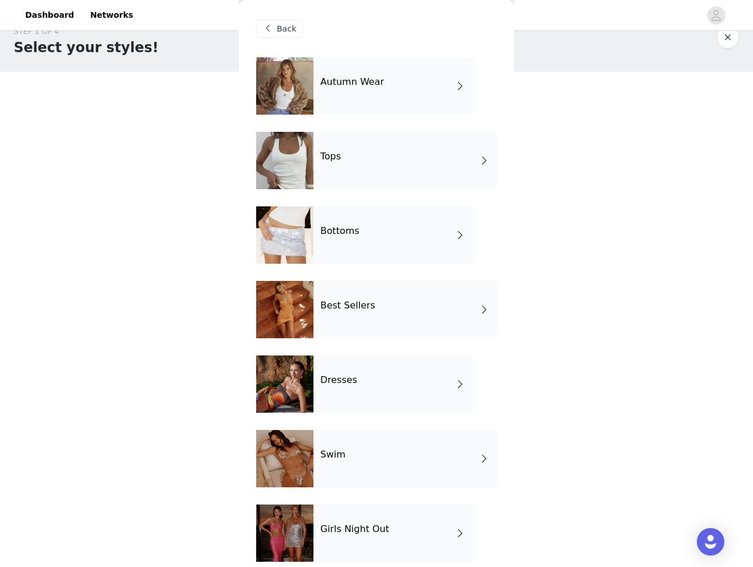
click at [361, 311] on h4 "Best Sellers" at bounding box center [347, 305] width 55 height 10
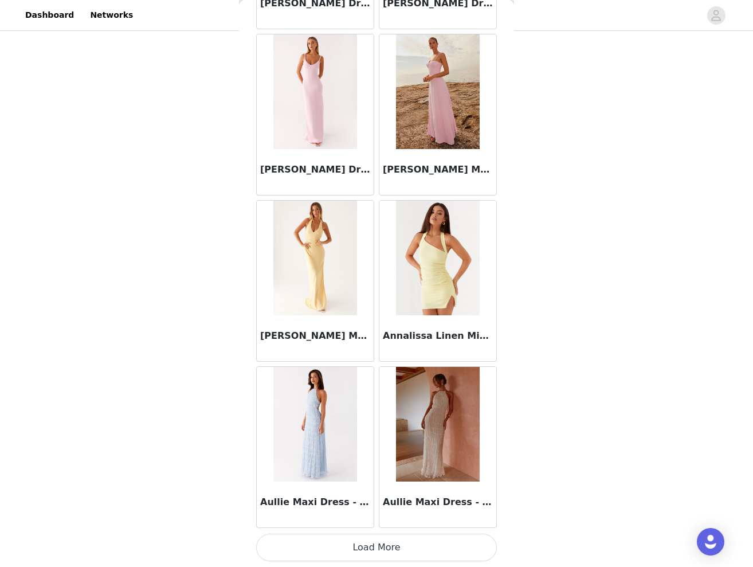
scroll to position [71, 0]
click at [364, 548] on button "Load More" at bounding box center [376, 548] width 241 height 28
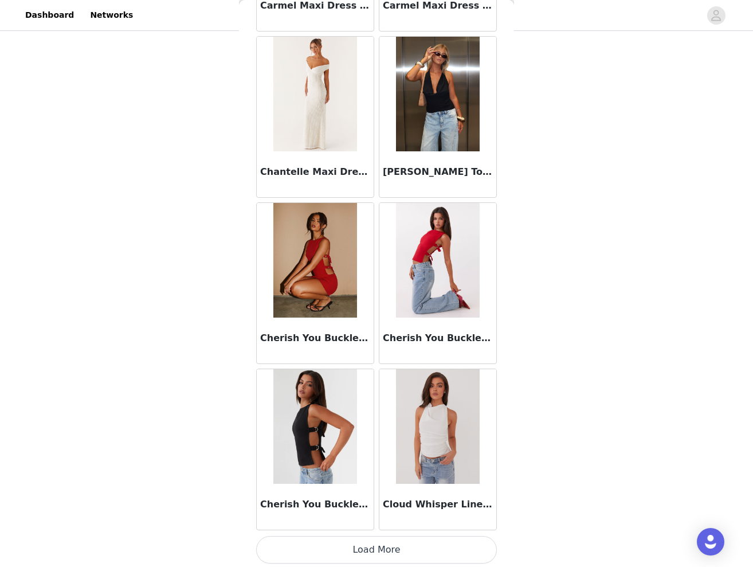
scroll to position [2848, 0]
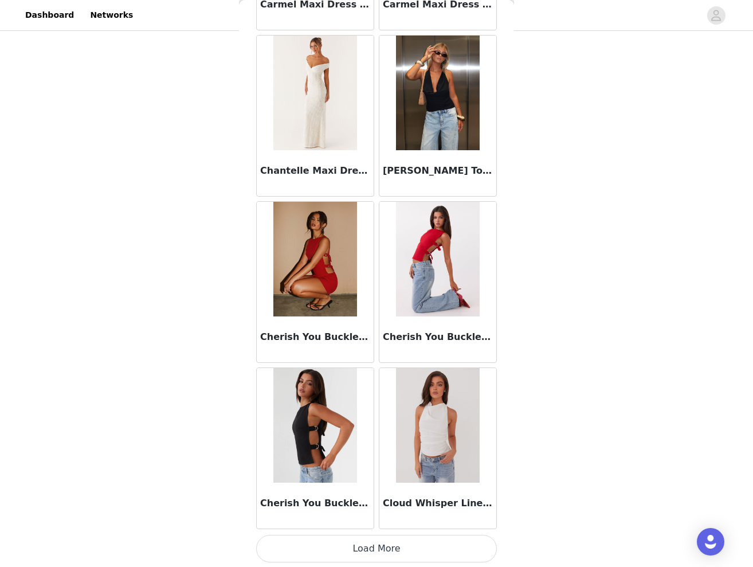
click at [386, 540] on button "Load More" at bounding box center [376, 549] width 241 height 28
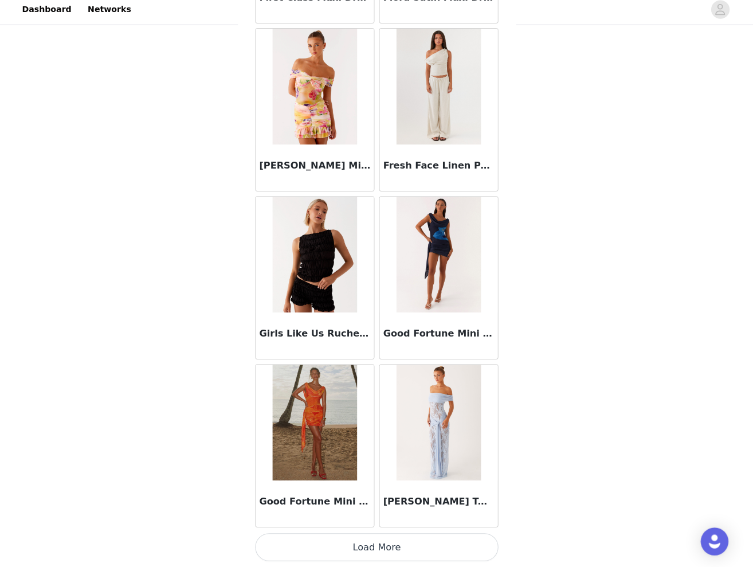
scroll to position [237, 0]
click at [383, 550] on button "Load More" at bounding box center [376, 548] width 241 height 28
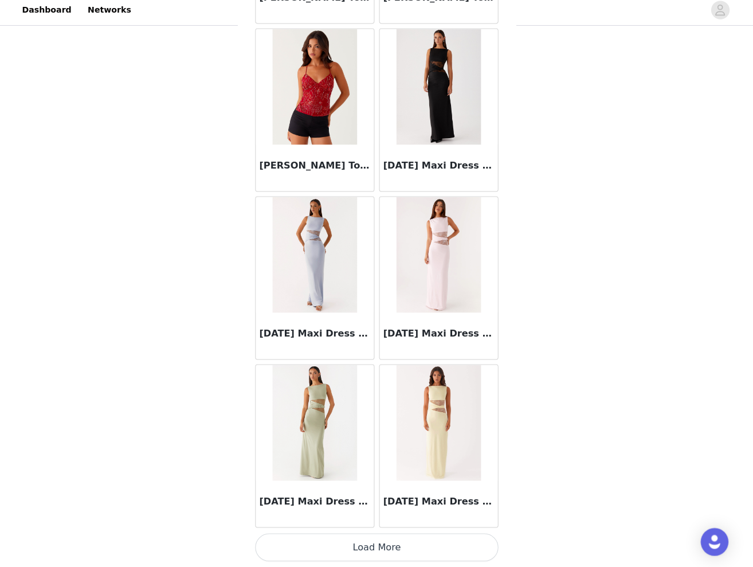
scroll to position [6173, 0]
click at [434, 226] on img at bounding box center [437, 258] width 83 height 115
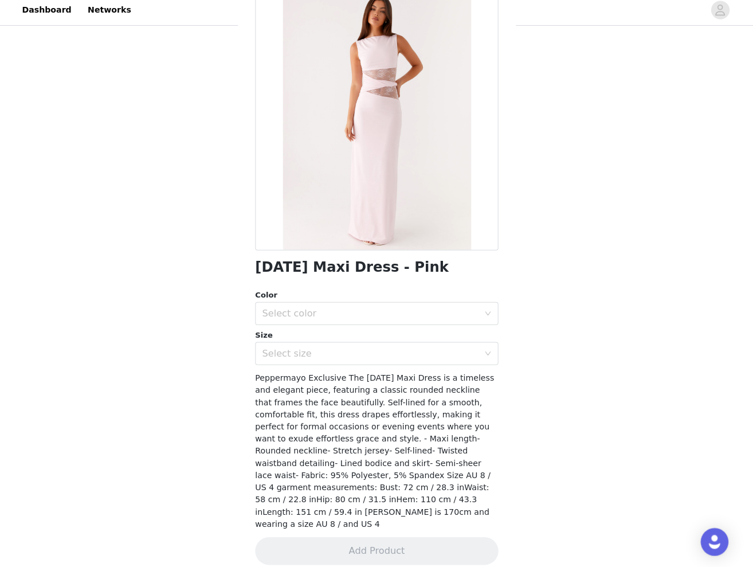
scroll to position [61, 0]
click at [342, 316] on div "Select color" at bounding box center [370, 316] width 214 height 11
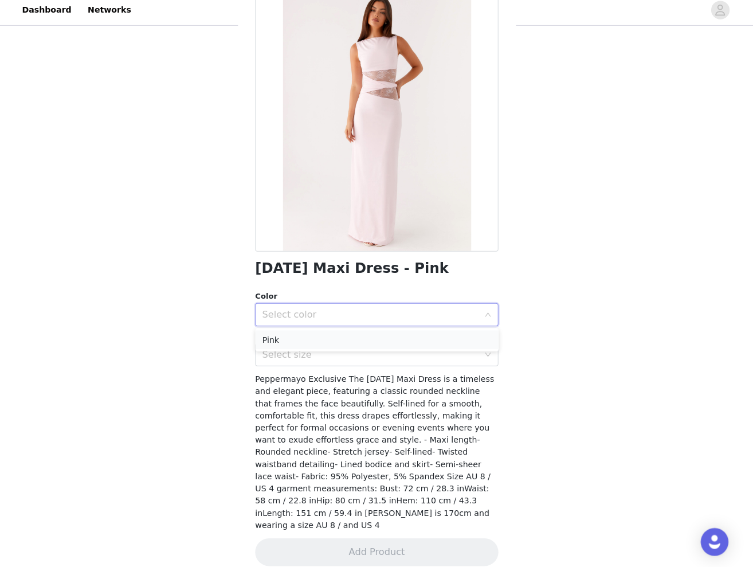
click at [299, 336] on li "Pink" at bounding box center [376, 341] width 241 height 18
click at [299, 351] on div "Select size" at bounding box center [370, 356] width 214 height 11
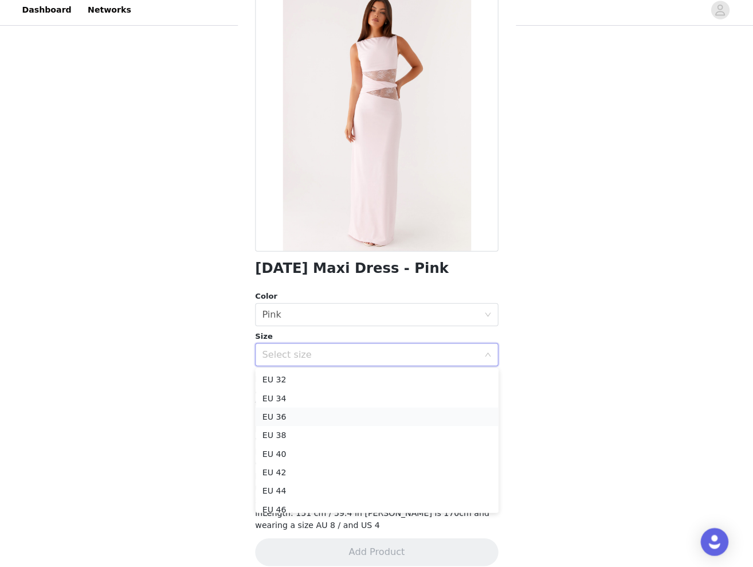
click at [282, 411] on li "EU 36" at bounding box center [376, 418] width 241 height 18
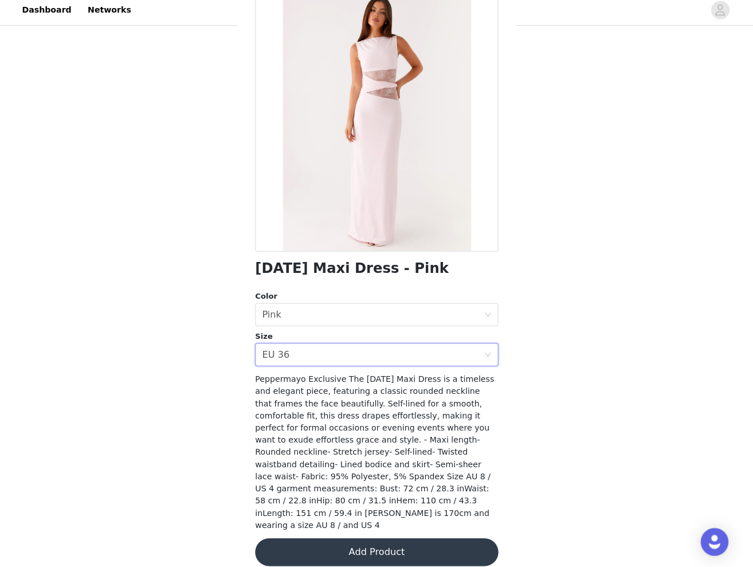
click at [365, 538] on button "Add Product" at bounding box center [376, 552] width 241 height 28
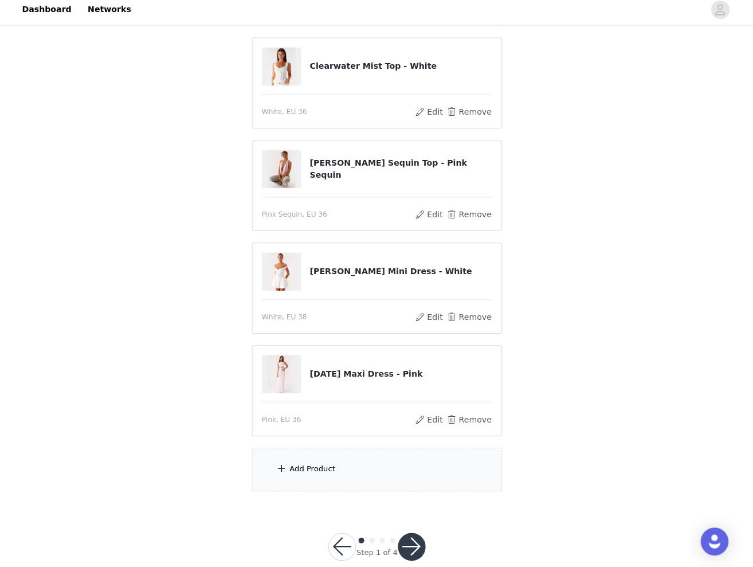
scroll to position [338, 0]
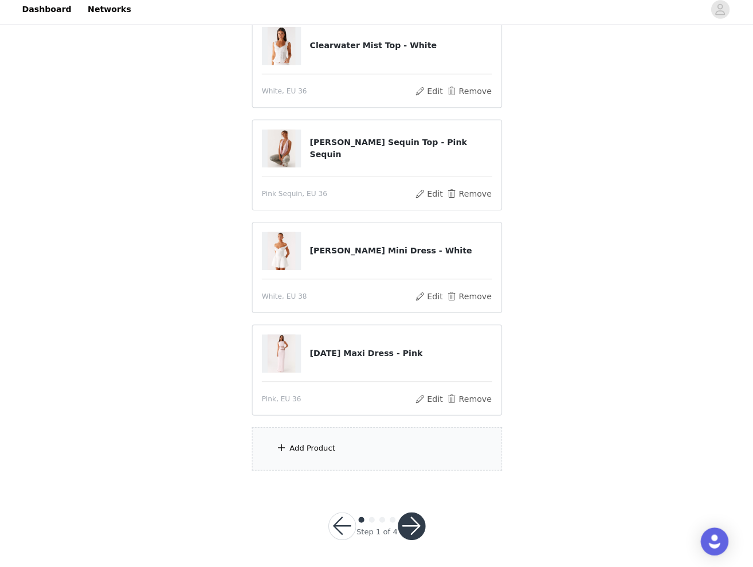
click at [313, 444] on div "Add Product" at bounding box center [312, 449] width 45 height 11
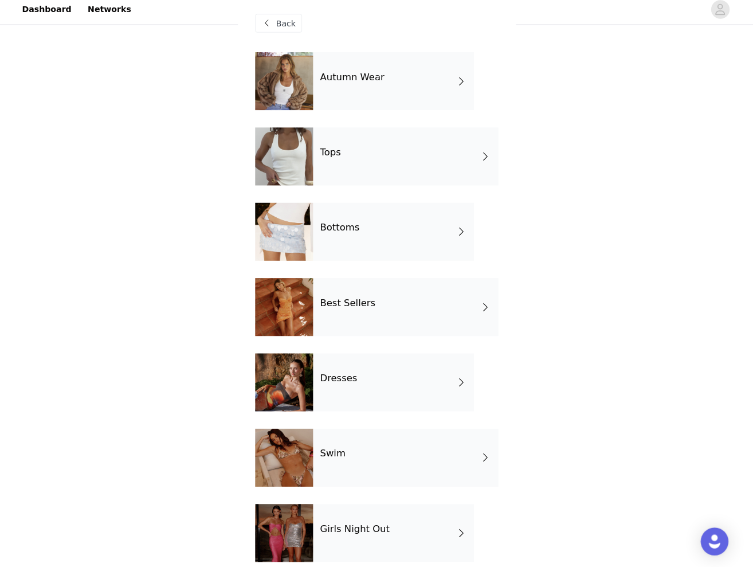
scroll to position [0, 0]
click at [391, 80] on div "Autumn Wear" at bounding box center [392, 85] width 159 height 57
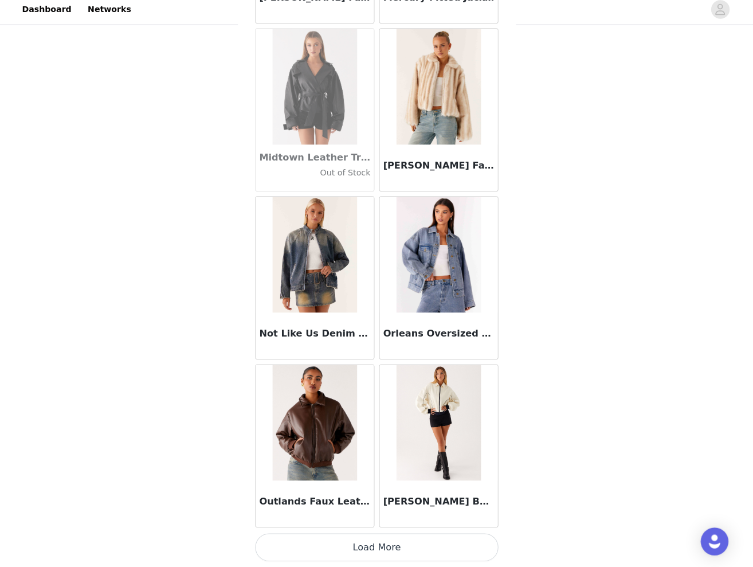
scroll to position [1187, 0]
click at [368, 542] on button "Load More" at bounding box center [376, 548] width 241 height 28
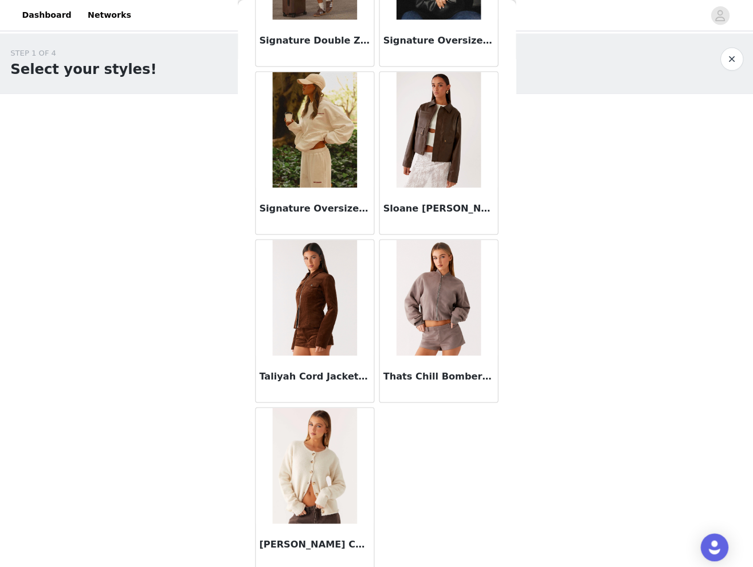
scroll to position [1815, 0]
click at [327, 475] on img at bounding box center [314, 460] width 83 height 115
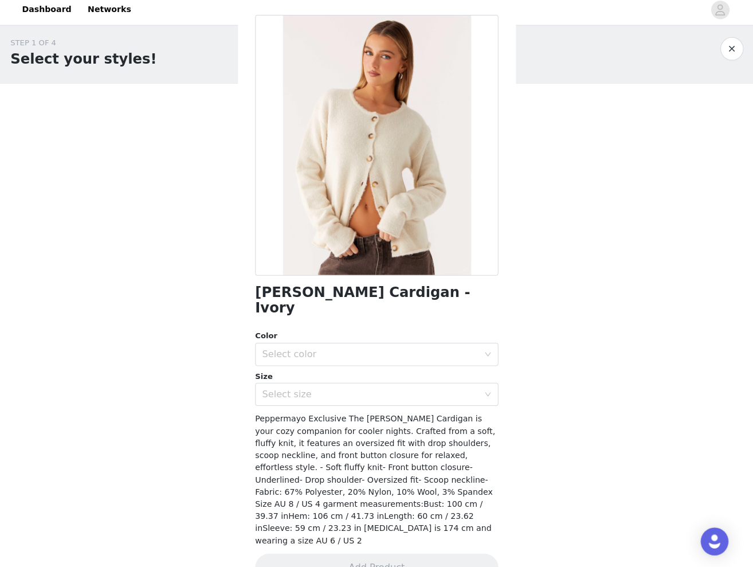
scroll to position [10, 0]
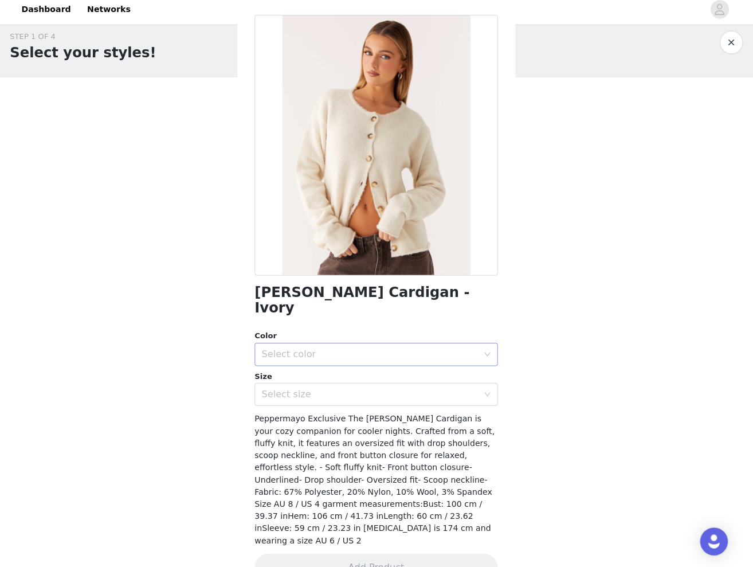
click at [402, 351] on div "Select color" at bounding box center [370, 356] width 214 height 11
click at [326, 362] on li "Ivory" at bounding box center [376, 366] width 241 height 18
click at [324, 390] on div "Select size" at bounding box center [370, 395] width 214 height 11
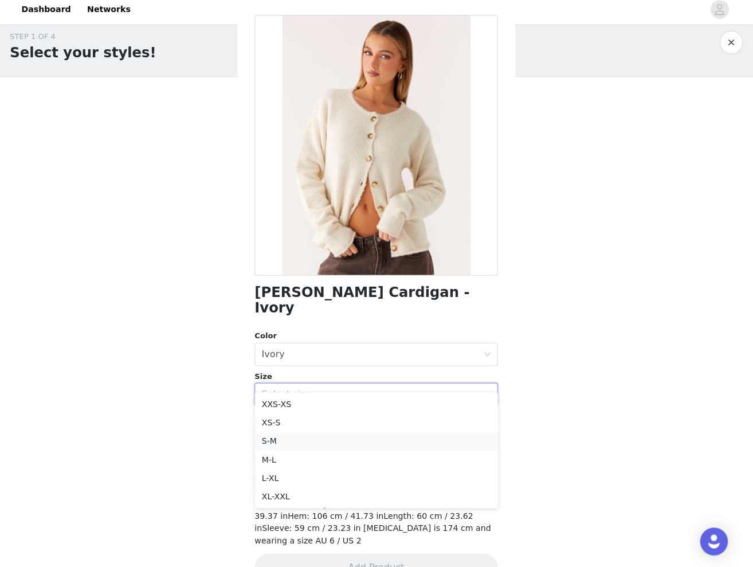
click at [281, 436] on li "S-M" at bounding box center [376, 442] width 241 height 18
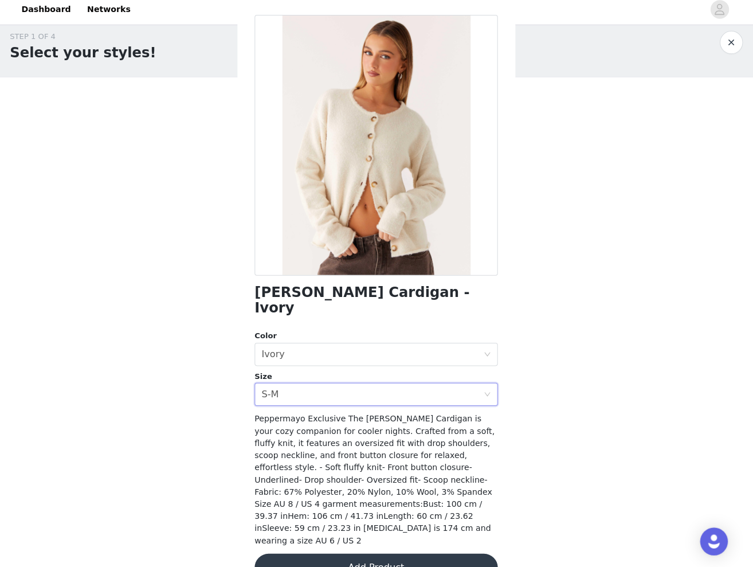
click at [345, 554] on button "Add Product" at bounding box center [376, 568] width 241 height 28
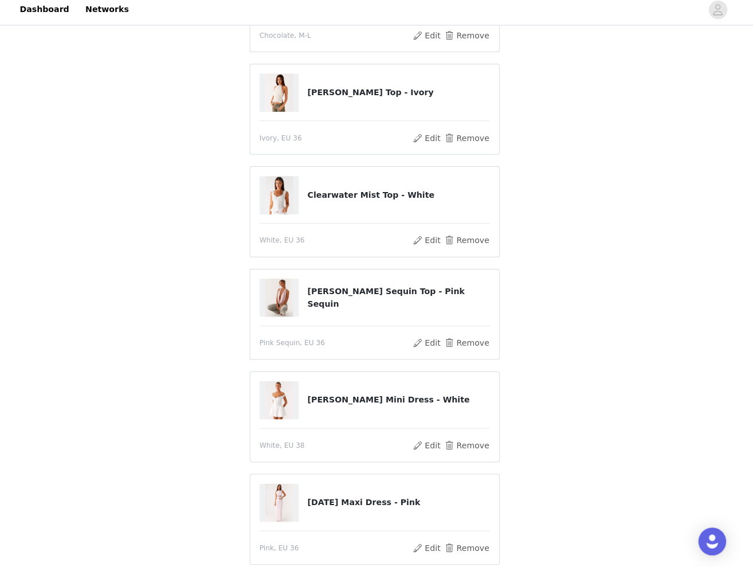
scroll to position [179, 0]
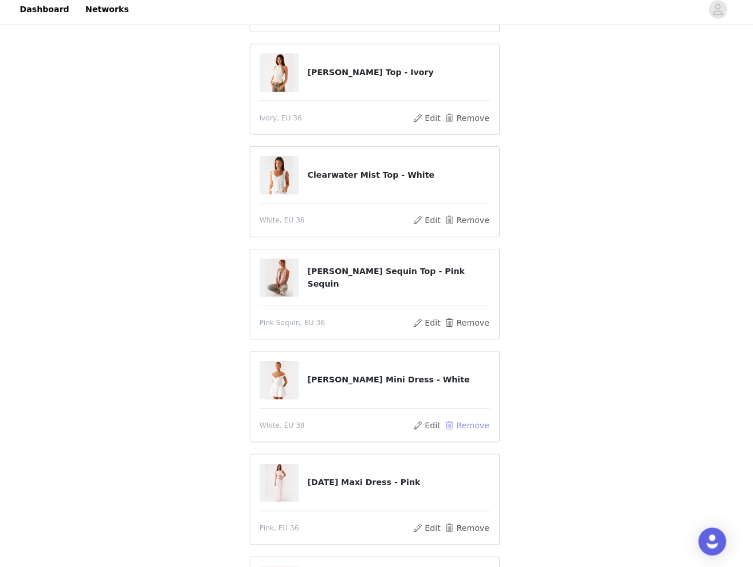
click at [450, 424] on button "Remove" at bounding box center [468, 427] width 46 height 14
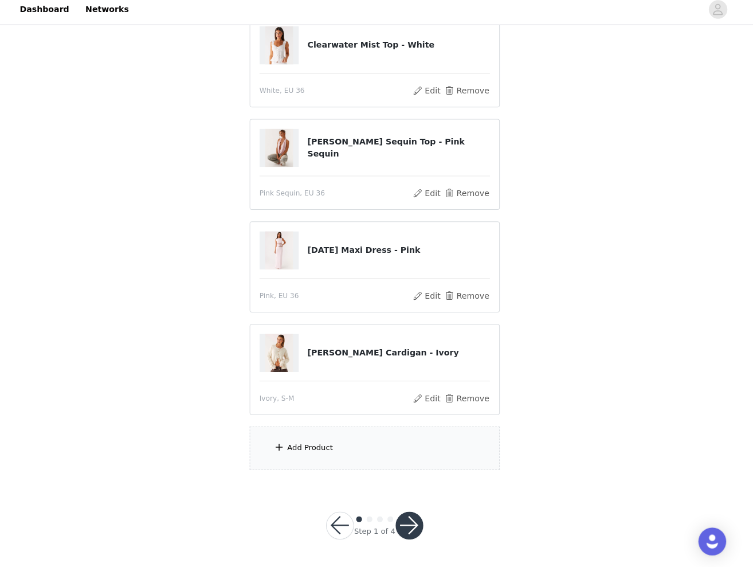
scroll to position [339, 0]
click at [315, 444] on div "Add Product" at bounding box center [312, 449] width 45 height 11
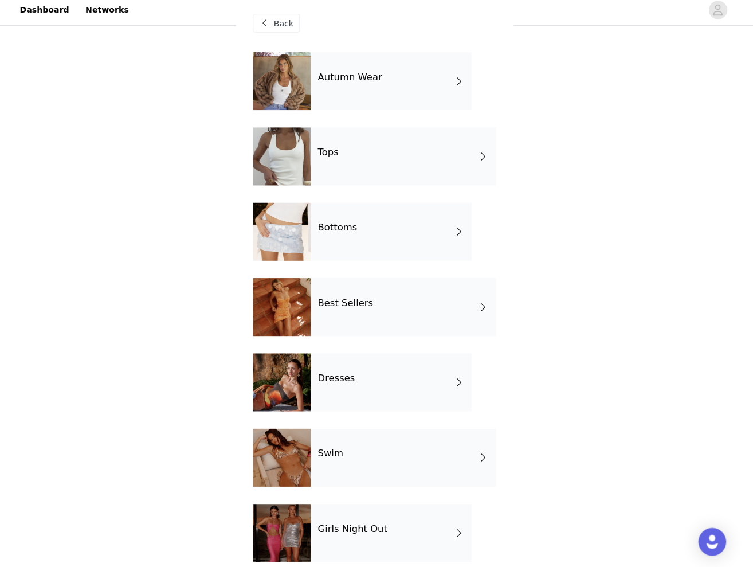
click at [345, 246] on div "Bottoms" at bounding box center [392, 234] width 159 height 57
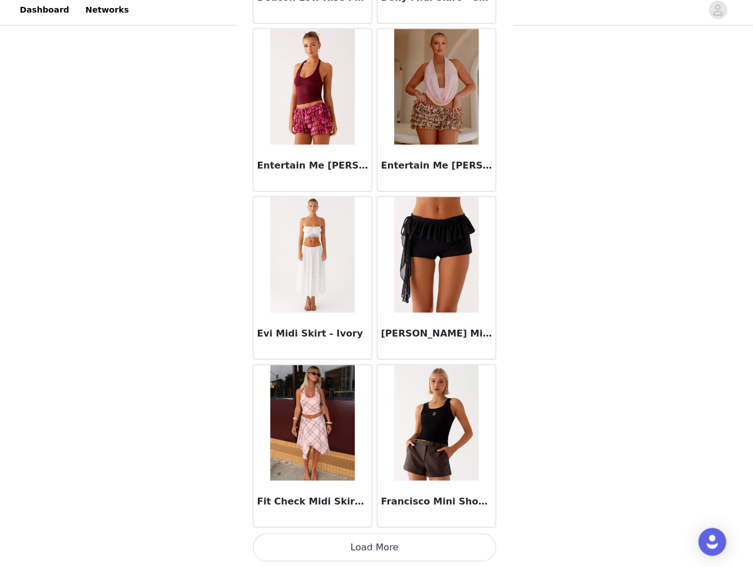
scroll to position [1187, 0]
click at [345, 538] on button "Load More" at bounding box center [376, 548] width 241 height 28
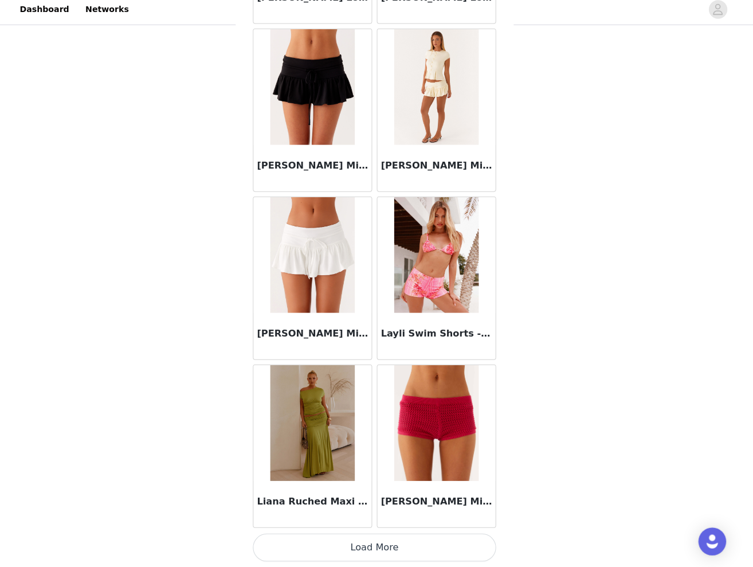
scroll to position [339, 0]
click at [373, 546] on button "Load More" at bounding box center [376, 548] width 241 height 28
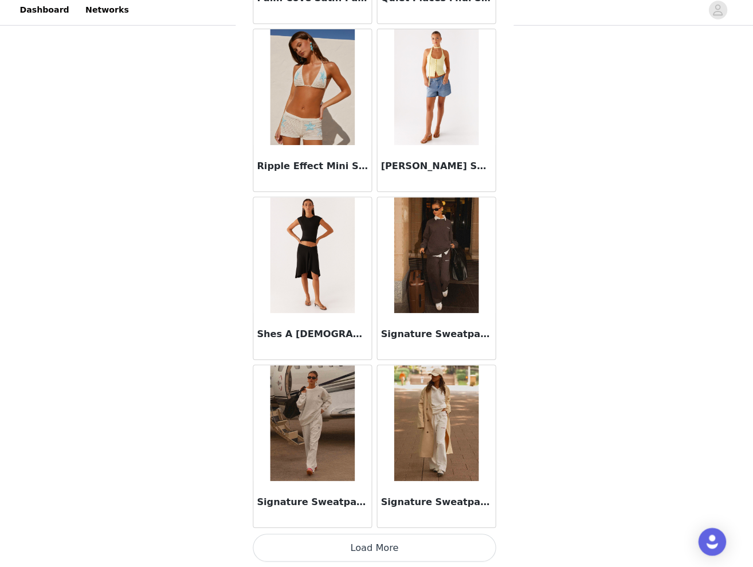
click at [382, 542] on button "Load More" at bounding box center [376, 548] width 241 height 28
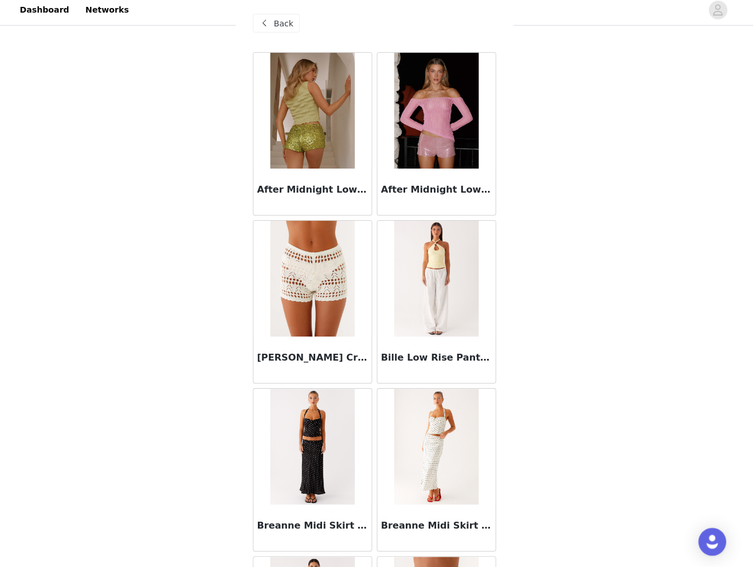
scroll to position [0, 0]
click at [280, 27] on span "Back" at bounding box center [286, 29] width 19 height 12
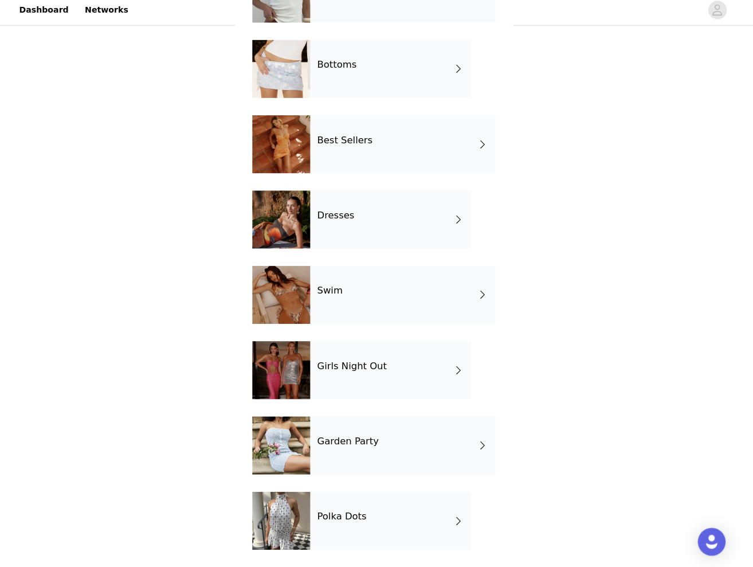
scroll to position [161, 0]
click at [396, 151] on div "Best Sellers" at bounding box center [404, 148] width 183 height 57
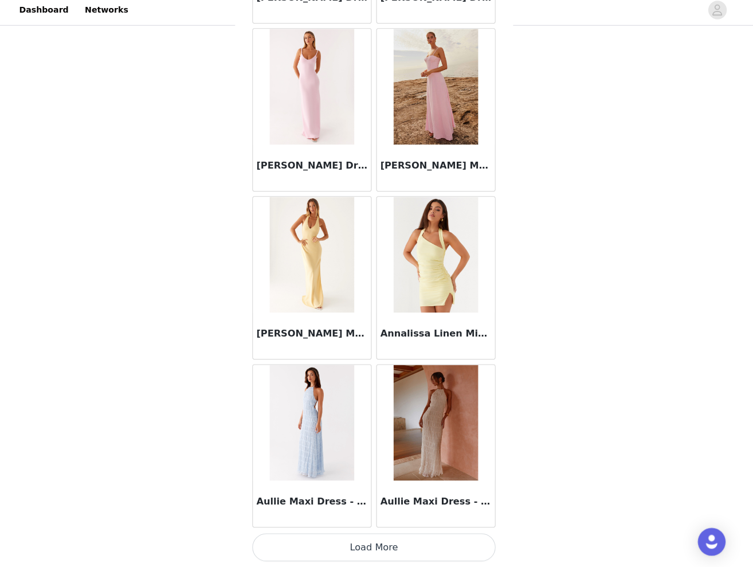
scroll to position [1187, 0]
click at [379, 542] on button "Load More" at bounding box center [376, 548] width 241 height 28
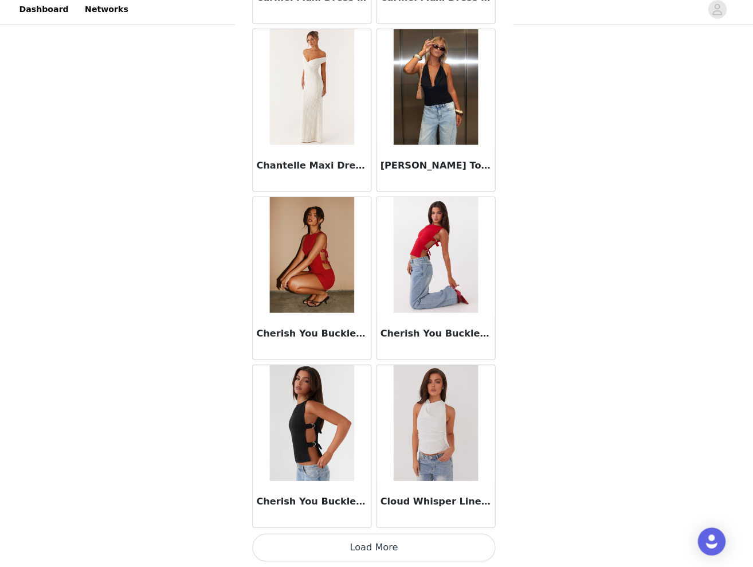
scroll to position [339, 0]
click at [373, 544] on button "Load More" at bounding box center [376, 548] width 241 height 28
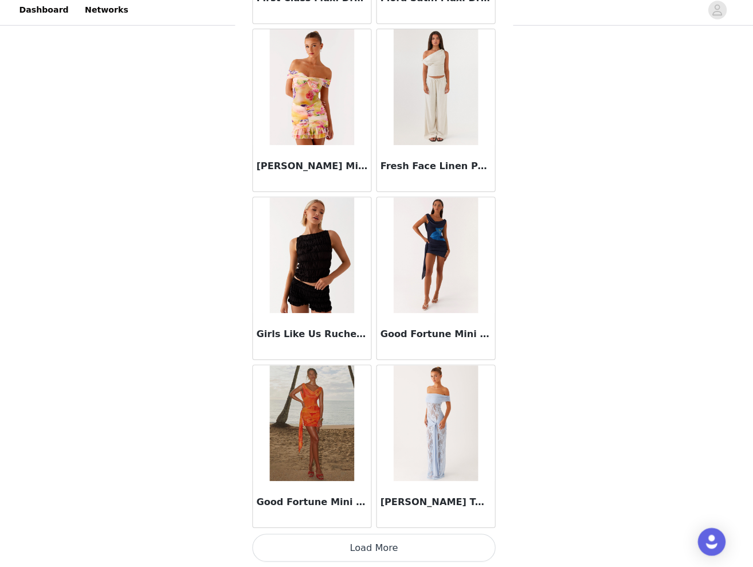
click at [373, 542] on button "Load More" at bounding box center [376, 548] width 241 height 28
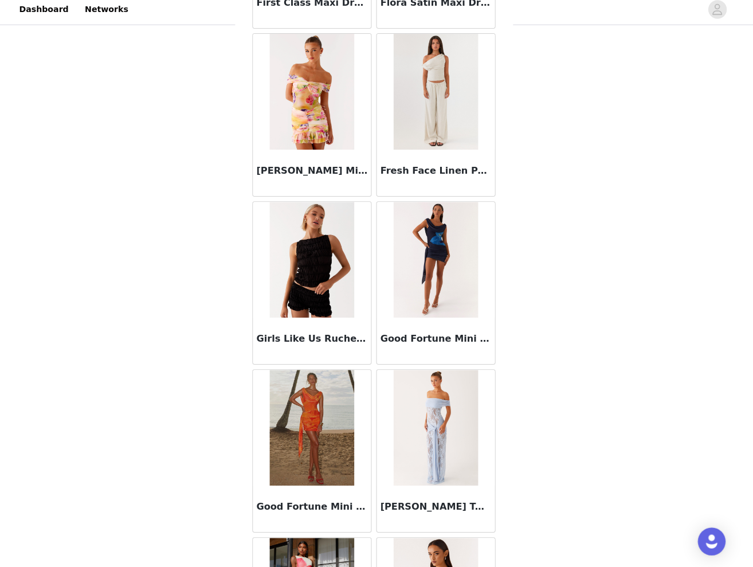
scroll to position [4590, 0]
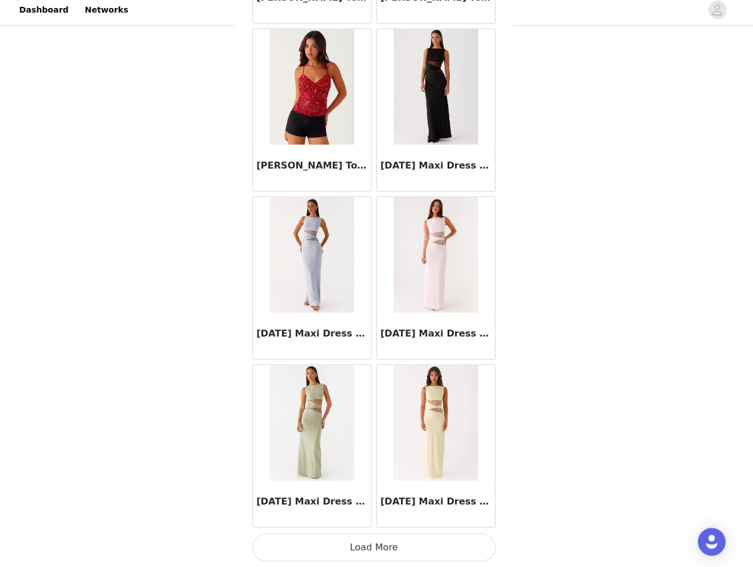
click at [378, 541] on button "Load More" at bounding box center [376, 548] width 241 height 28
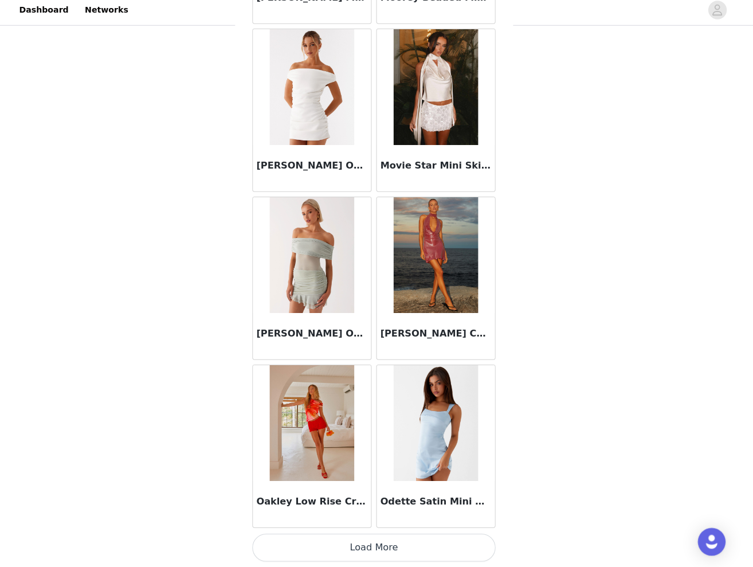
scroll to position [7835, 0]
click at [361, 547] on button "Load More" at bounding box center [376, 548] width 241 height 28
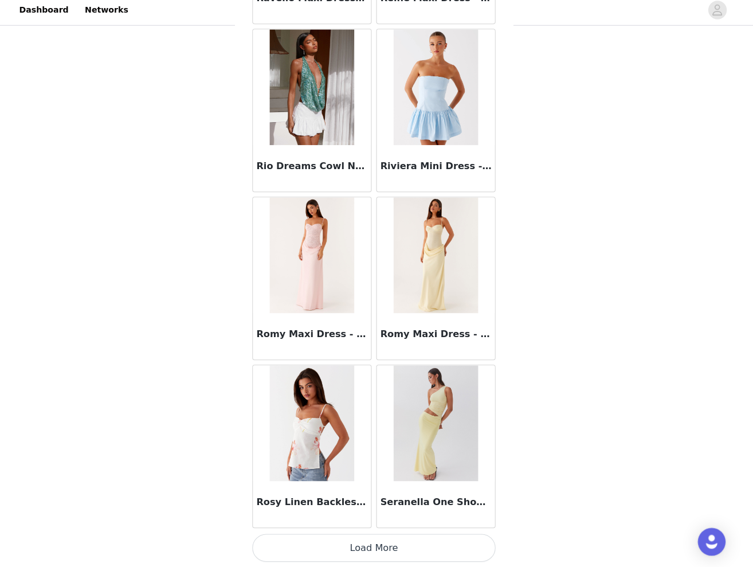
scroll to position [9497, 0]
click at [374, 546] on button "Load More" at bounding box center [376, 548] width 241 height 28
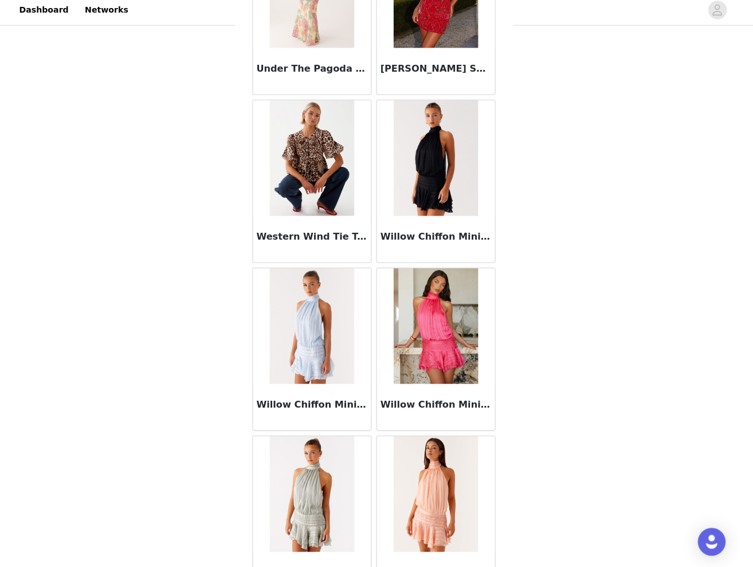
scroll to position [11078, 0]
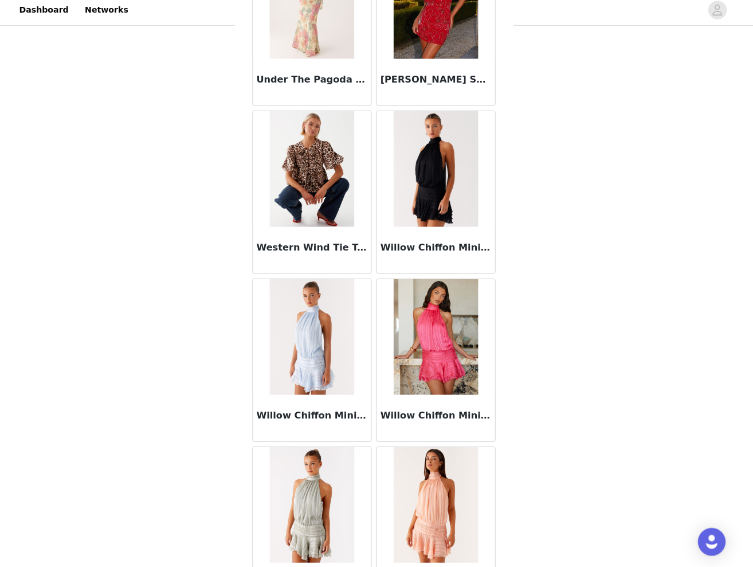
click at [429, 181] on img at bounding box center [437, 172] width 83 height 115
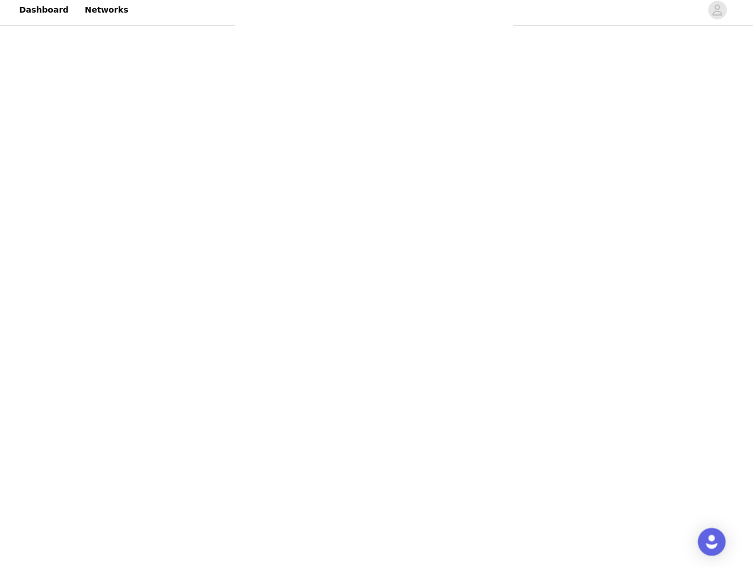
scroll to position [49, 0]
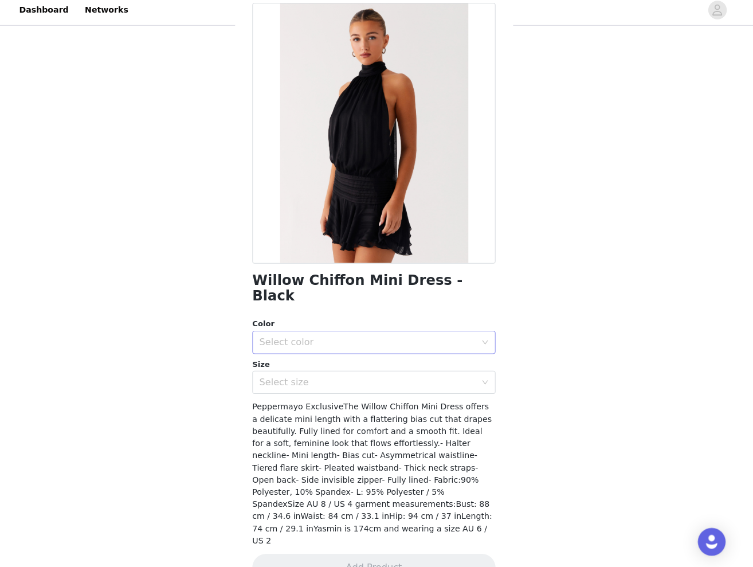
click at [333, 339] on div "Select color" at bounding box center [370, 344] width 214 height 11
click at [305, 344] on li "Black" at bounding box center [376, 353] width 241 height 18
click at [305, 378] on div "Select size" at bounding box center [370, 383] width 214 height 11
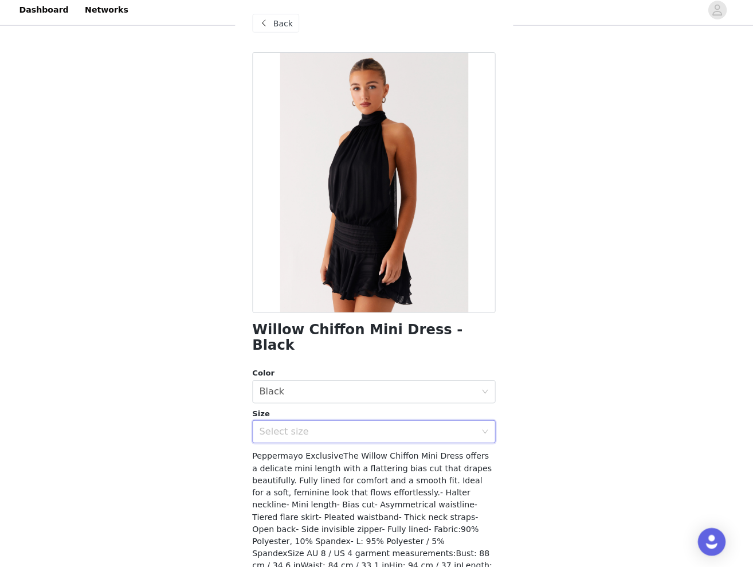
scroll to position [0, 0]
click at [279, 28] on span "Back" at bounding box center [286, 29] width 19 height 12
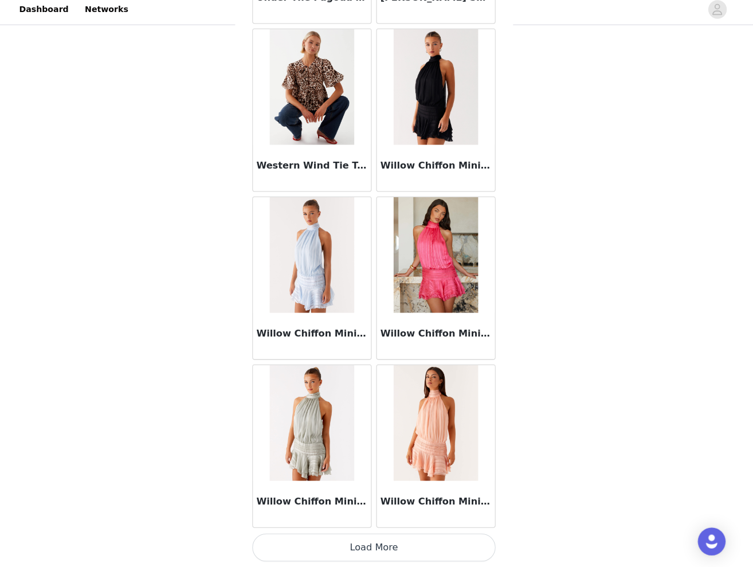
scroll to position [339, 0]
click at [374, 539] on button "Load More" at bounding box center [376, 548] width 241 height 28
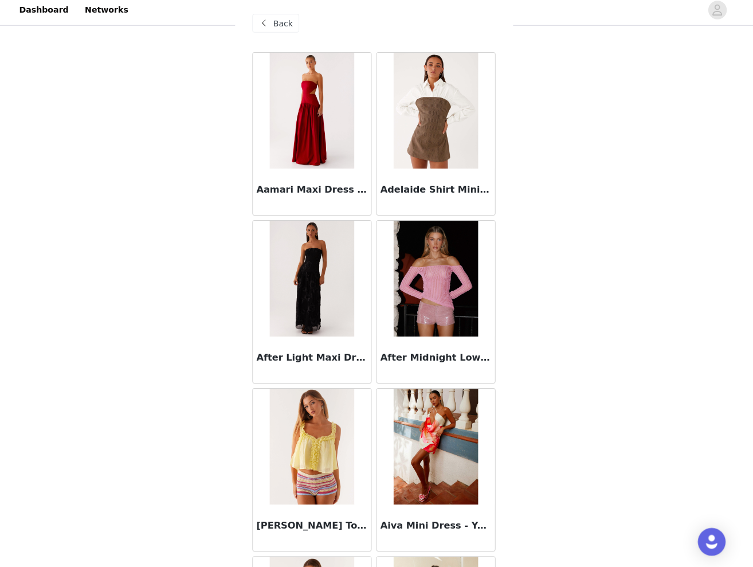
scroll to position [0, 0]
click at [277, 23] on span "Back" at bounding box center [286, 29] width 19 height 12
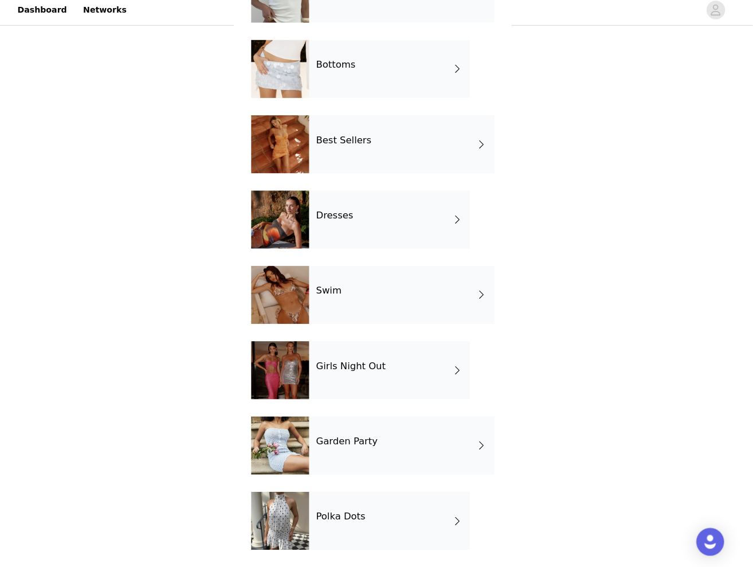
scroll to position [339, 0]
click at [369, 369] on div "Girls Night Out" at bounding box center [392, 371] width 159 height 57
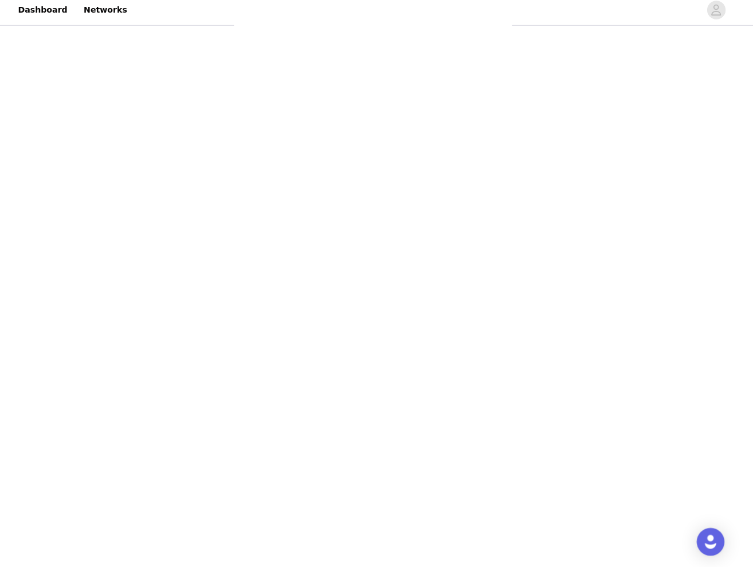
scroll to position [0, 0]
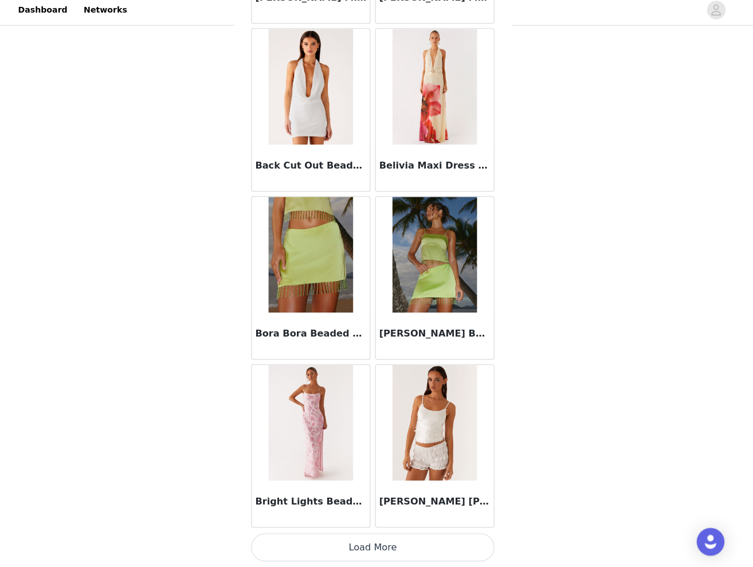
click at [381, 539] on button "Load More" at bounding box center [376, 548] width 241 height 28
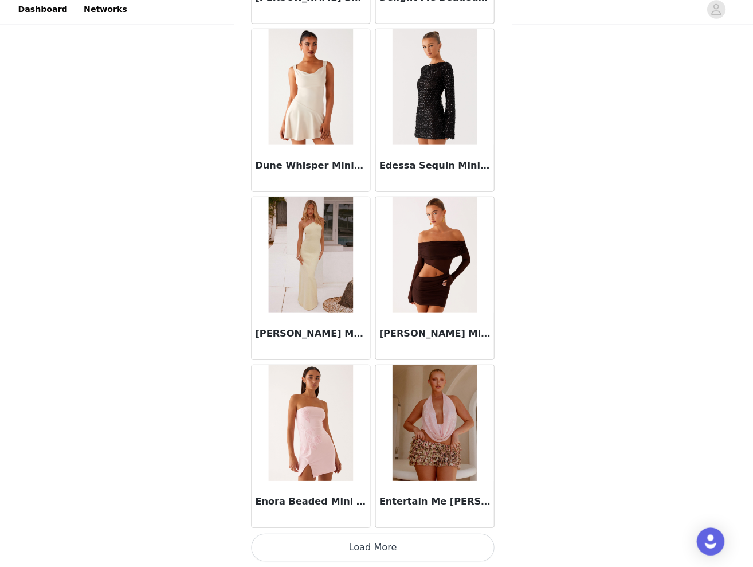
scroll to position [339, 0]
click at [370, 542] on button "Load More" at bounding box center [376, 548] width 241 height 28
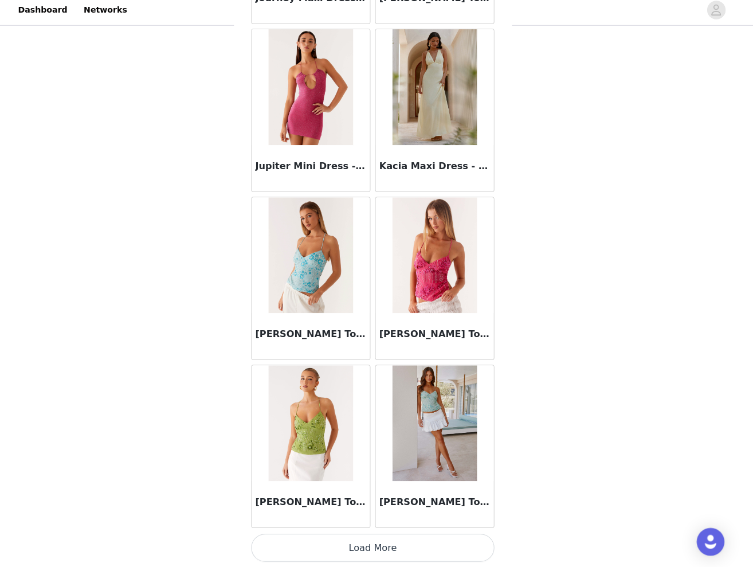
scroll to position [4511, 0]
click at [367, 547] on button "Load More" at bounding box center [376, 548] width 241 height 28
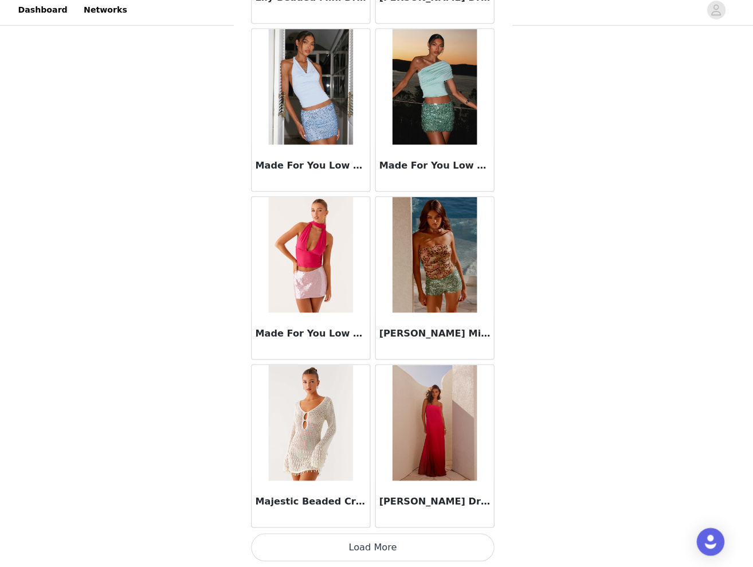
scroll to position [6173, 0]
click at [362, 541] on button "Load More" at bounding box center [376, 548] width 241 height 28
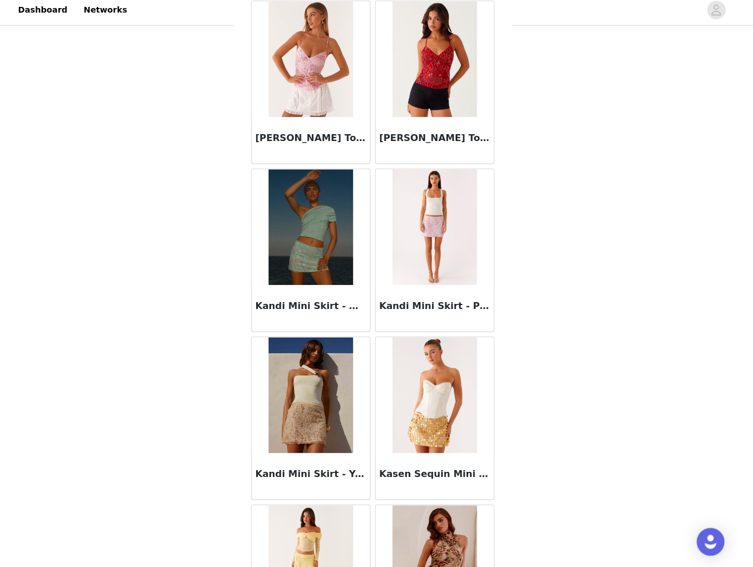
scroll to position [5005, 0]
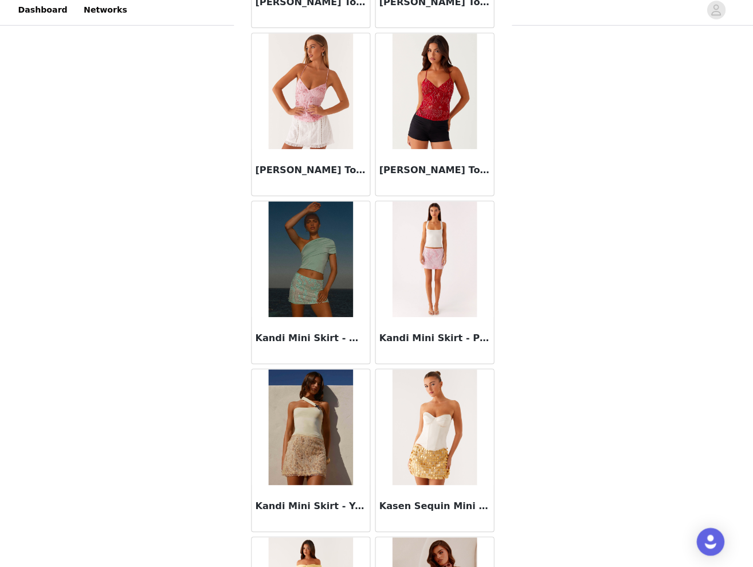
click at [439, 233] on img at bounding box center [437, 262] width 83 height 115
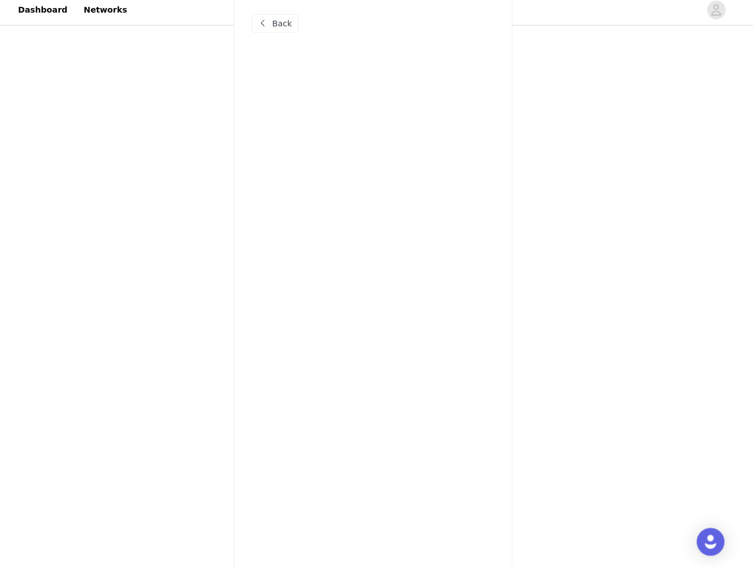
scroll to position [0, 0]
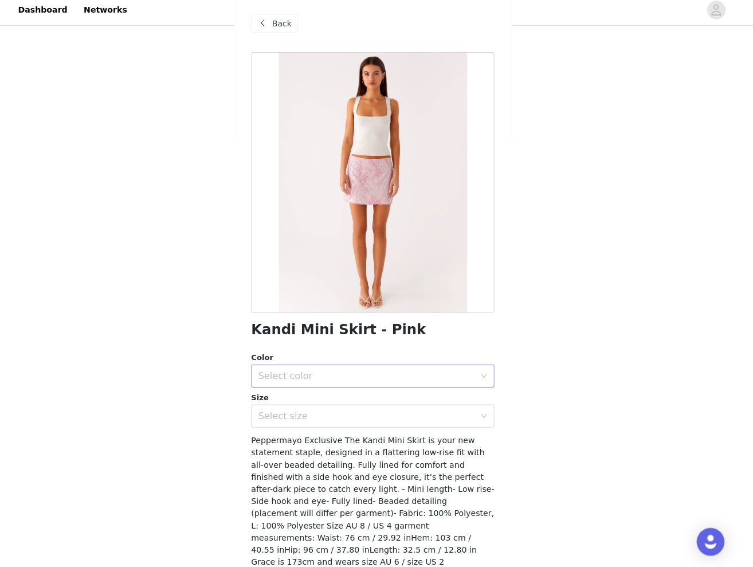
click at [336, 375] on div "Select color" at bounding box center [370, 377] width 214 height 11
click at [297, 397] on li "Pink" at bounding box center [376, 402] width 241 height 18
click at [296, 411] on div "Select size" at bounding box center [370, 416] width 214 height 11
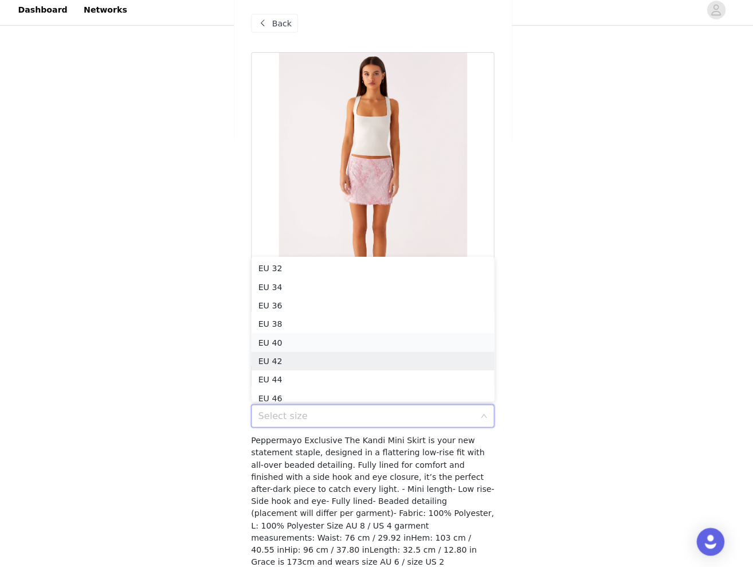
scroll to position [6, 0]
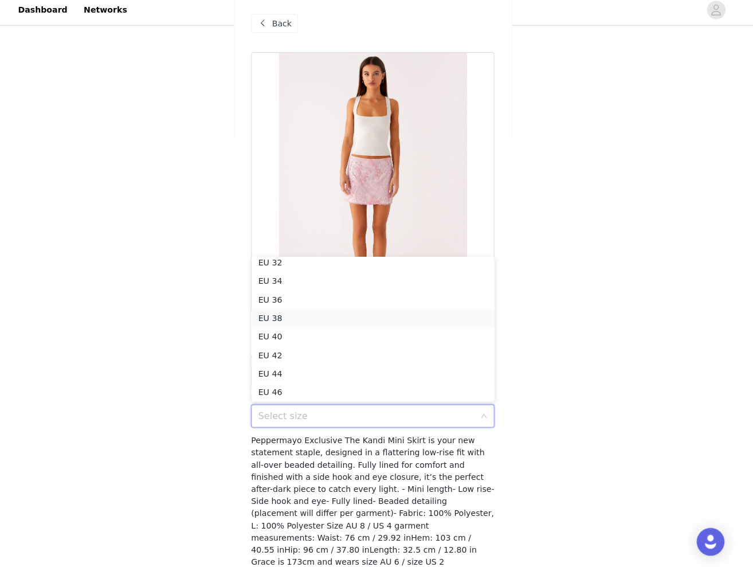
click at [285, 313] on li "EU 38" at bounding box center [376, 320] width 241 height 18
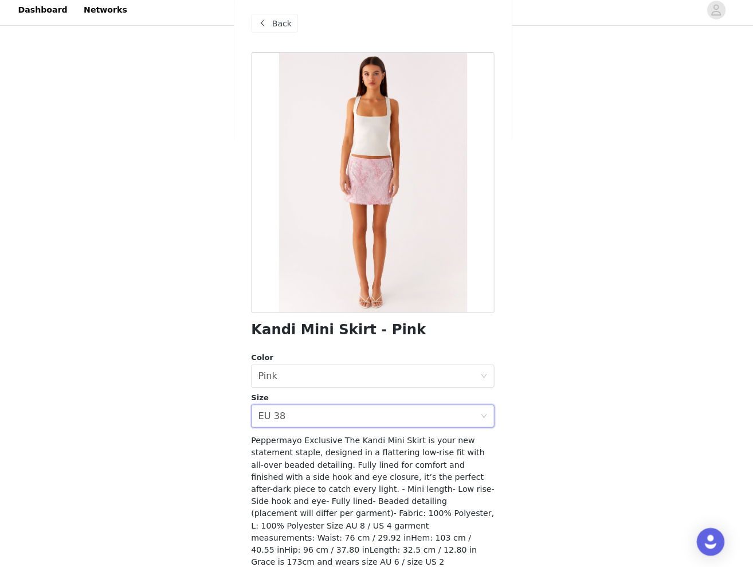
scroll to position [37, 0]
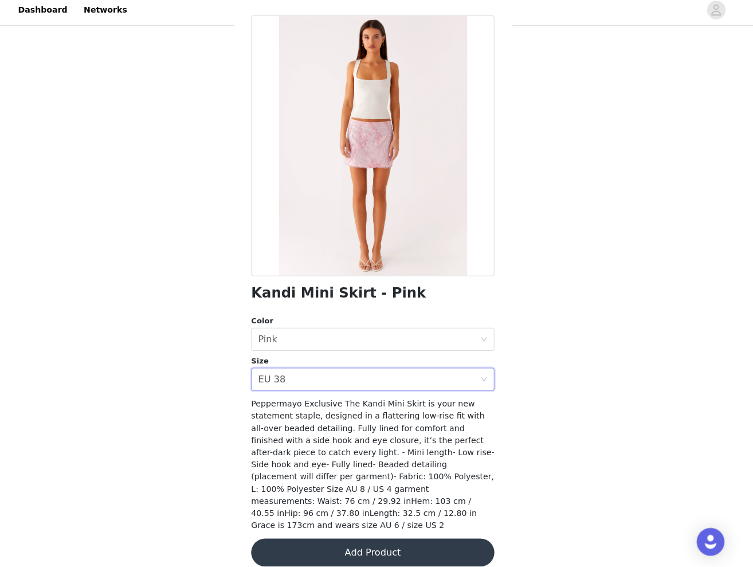
click at [379, 538] on button "Add Product" at bounding box center [376, 552] width 241 height 28
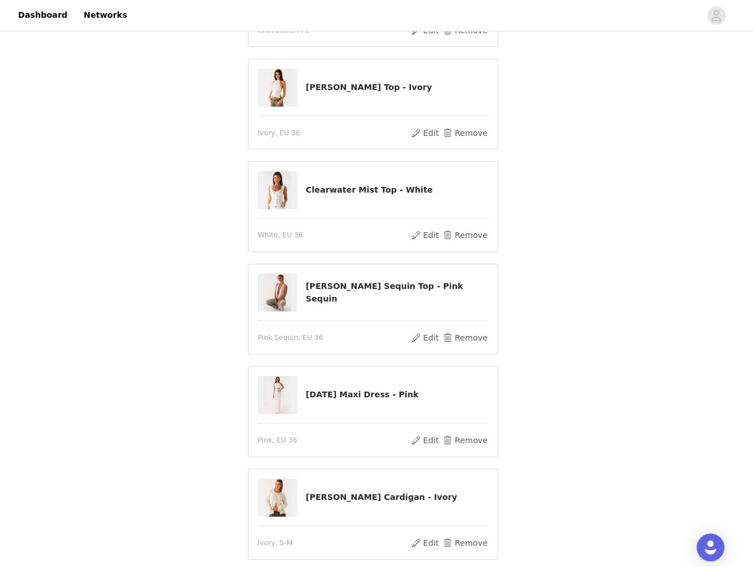
scroll to position [164, 0]
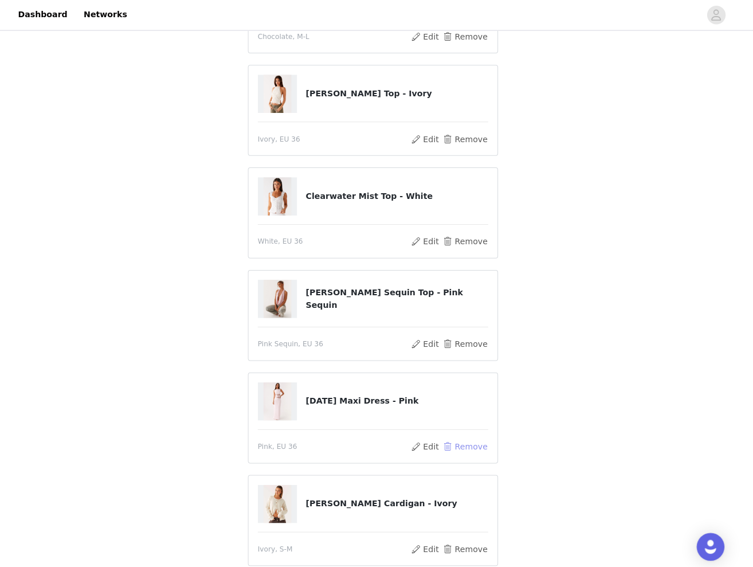
click at [460, 442] on button "Remove" at bounding box center [468, 443] width 46 height 14
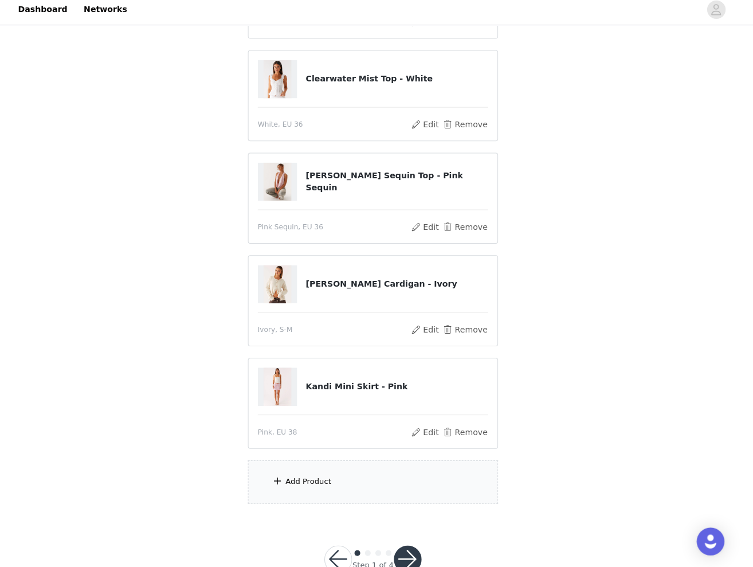
scroll to position [307, 0]
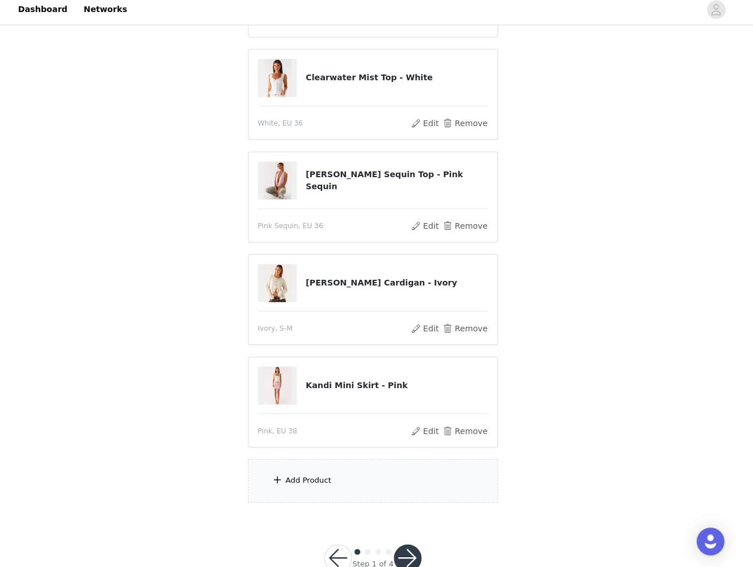
click at [300, 480] on div "Add Product" at bounding box center [312, 481] width 45 height 11
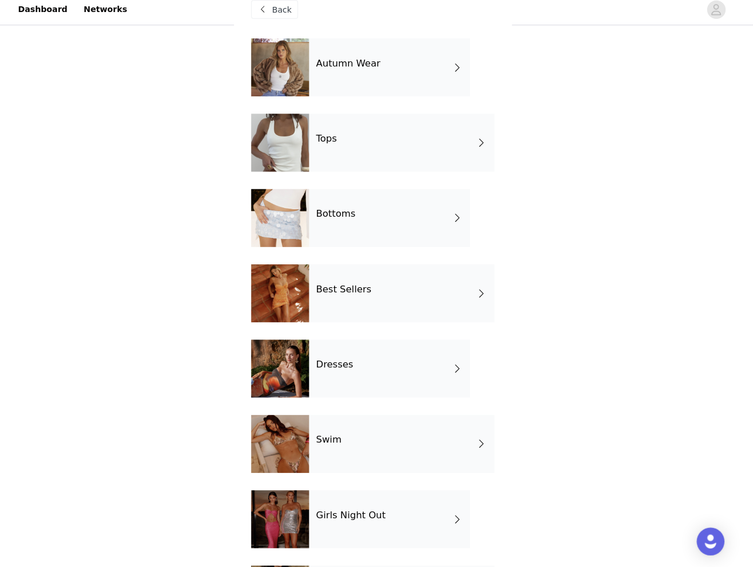
scroll to position [17, 0]
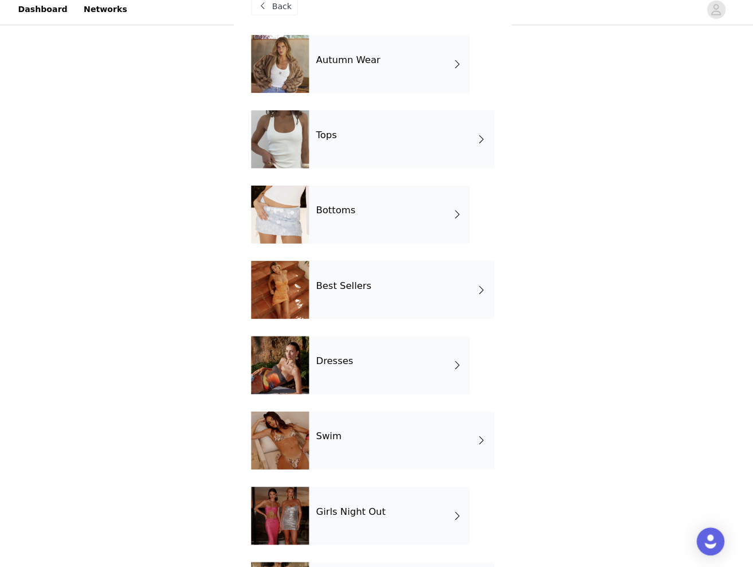
click at [383, 211] on div "Bottoms" at bounding box center [392, 218] width 159 height 57
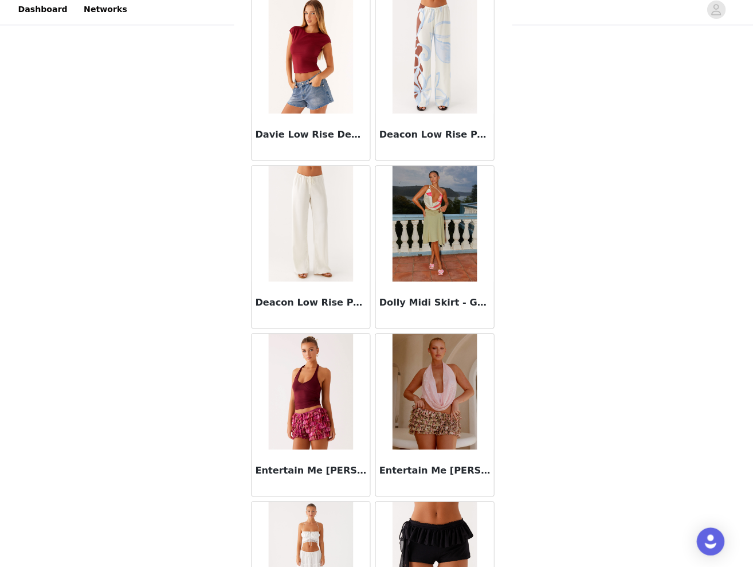
scroll to position [2, 0]
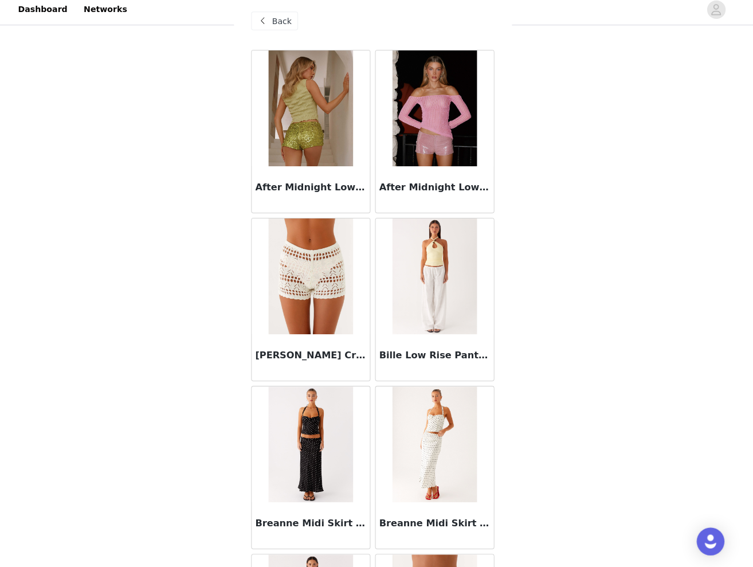
click at [286, 22] on span "Back" at bounding box center [286, 27] width 19 height 12
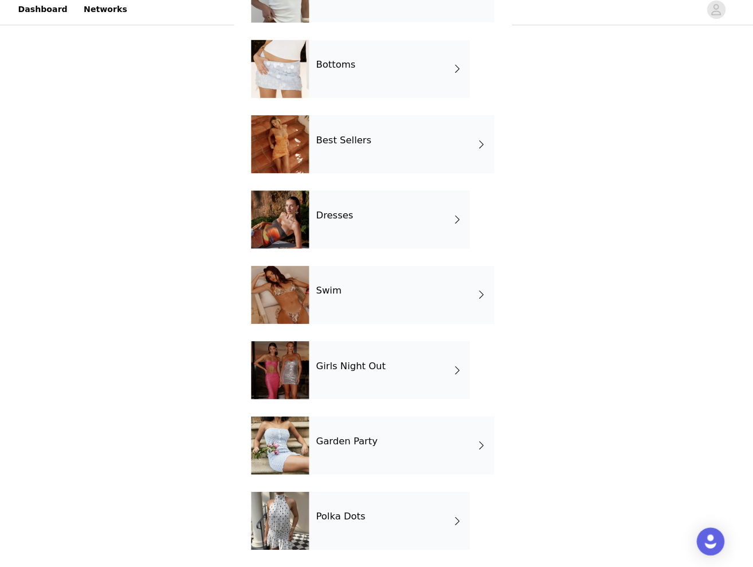
scroll to position [161, 0]
click at [360, 437] on h4 "Garden Party" at bounding box center [350, 442] width 61 height 10
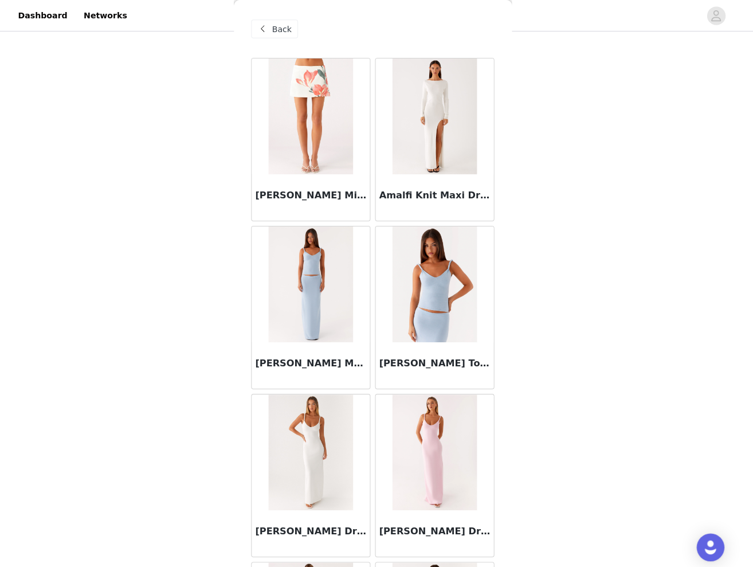
scroll to position [225, 0]
click at [278, 32] on span "Back" at bounding box center [286, 29] width 19 height 12
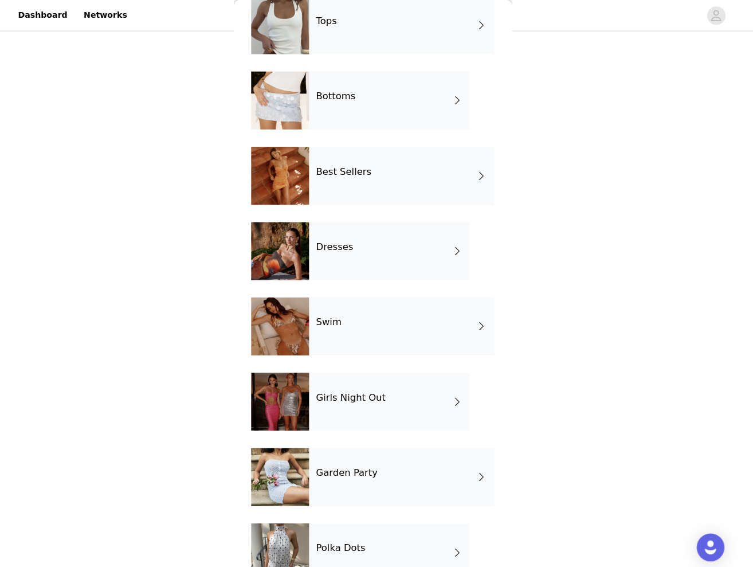
scroll to position [136, 0]
click at [370, 248] on div "Dresses" at bounding box center [392, 247] width 159 height 57
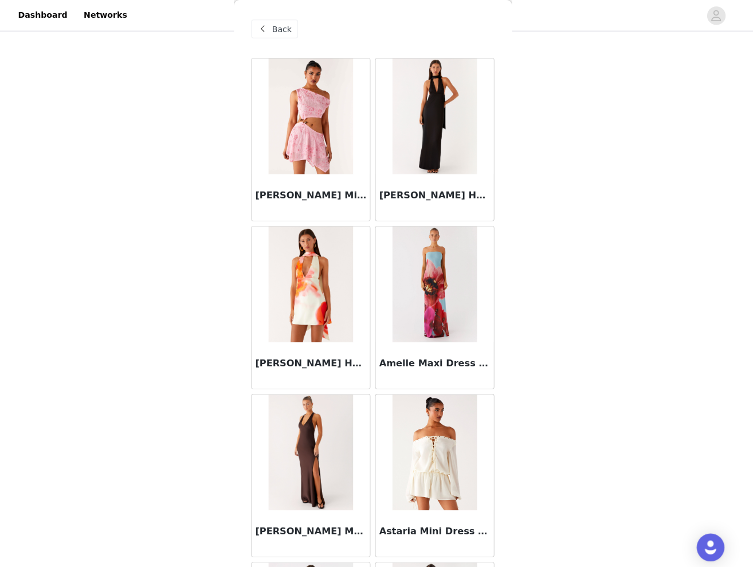
scroll to position [0, 0]
click at [277, 29] on span "Back" at bounding box center [286, 29] width 19 height 12
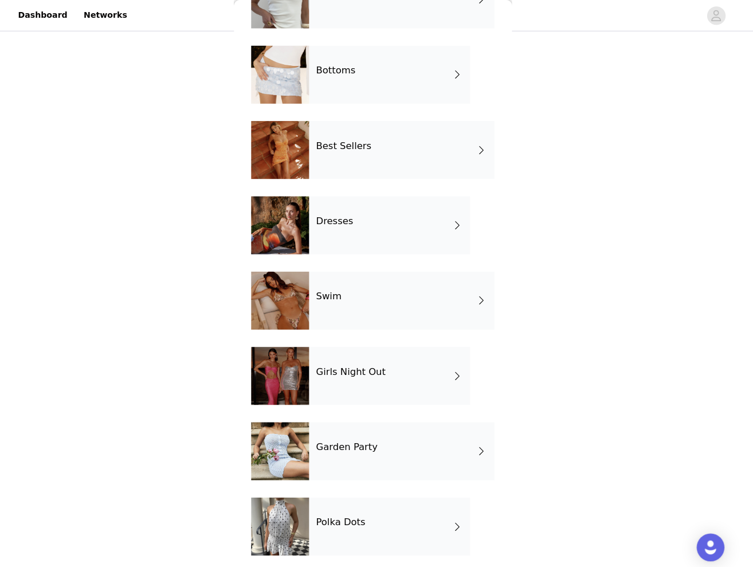
scroll to position [161, 0]
click at [371, 367] on h4 "Girls Night Out" at bounding box center [354, 368] width 69 height 10
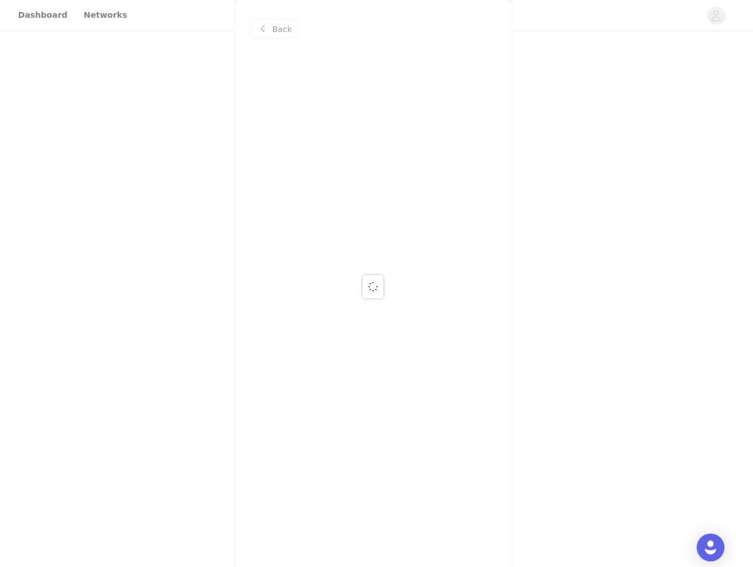
scroll to position [0, 0]
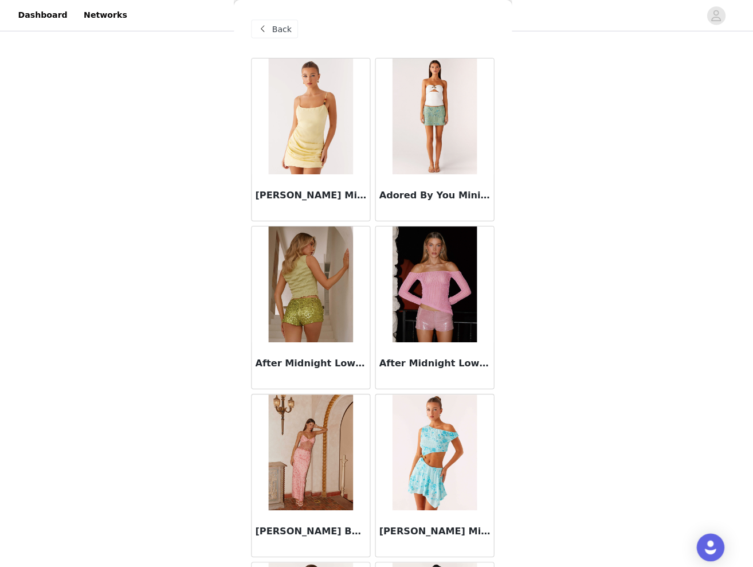
click at [277, 30] on span "Back" at bounding box center [286, 29] width 19 height 12
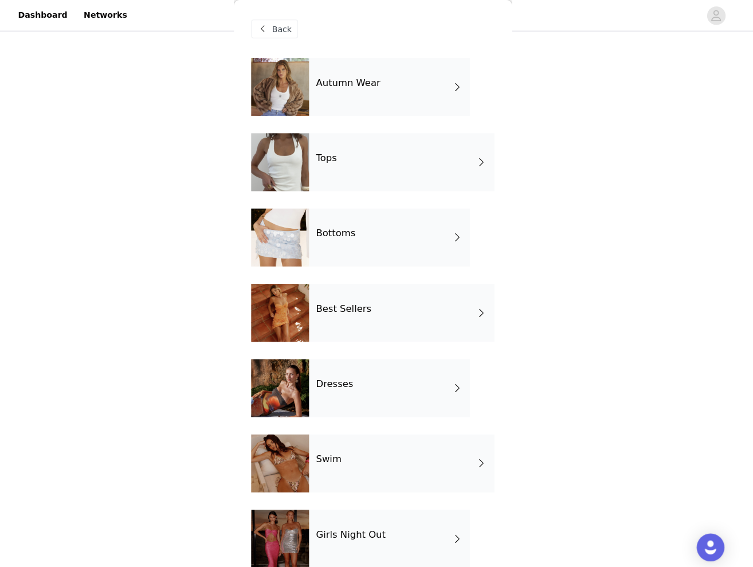
click at [339, 382] on h4 "Dresses" at bounding box center [338, 380] width 37 height 10
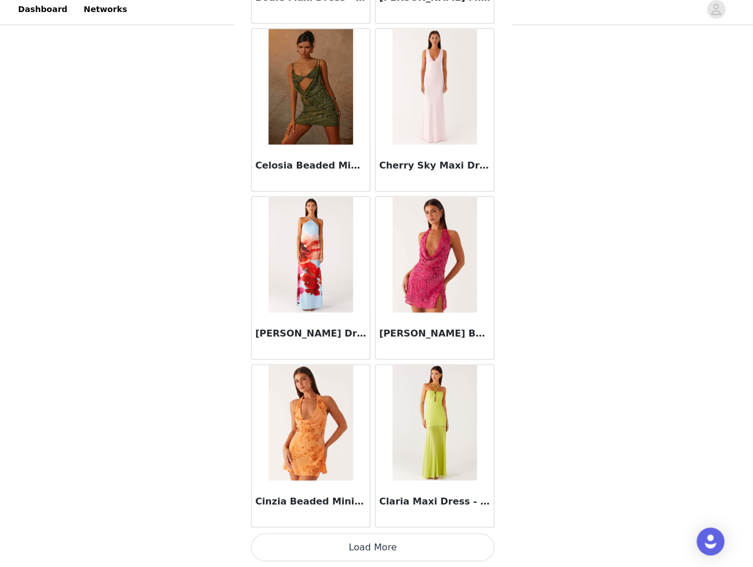
scroll to position [339, 0]
click at [363, 540] on button "Load More" at bounding box center [376, 548] width 241 height 28
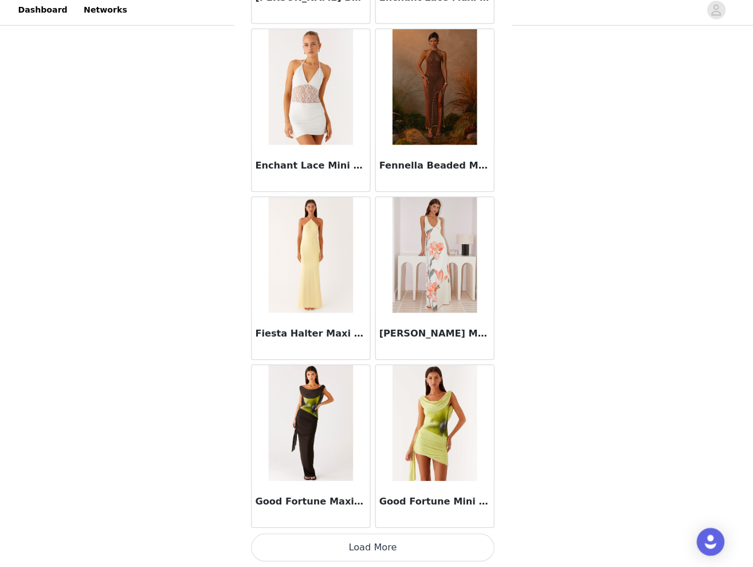
click at [377, 543] on button "Load More" at bounding box center [376, 548] width 241 height 28
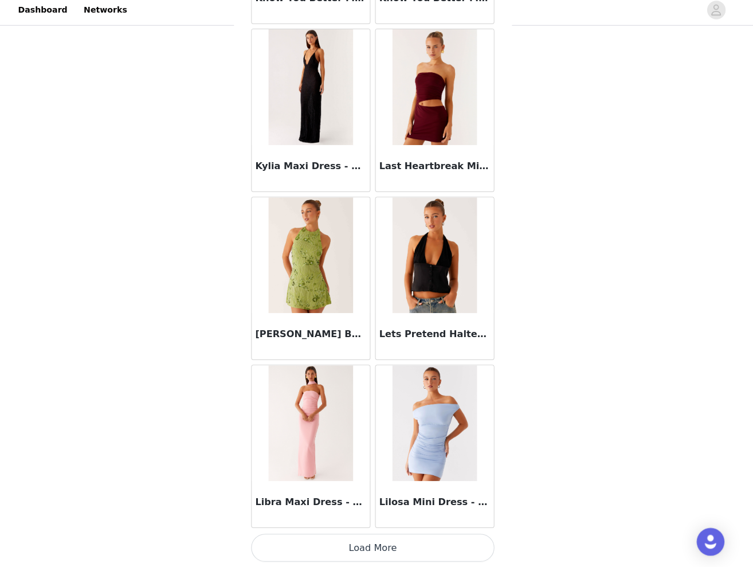
click at [380, 546] on button "Load More" at bounding box center [376, 548] width 241 height 28
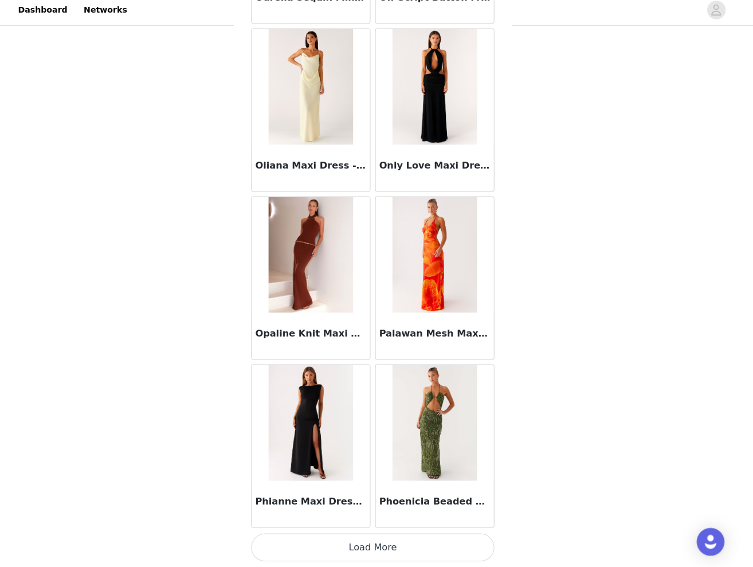
click at [375, 536] on button "Load More" at bounding box center [376, 548] width 241 height 28
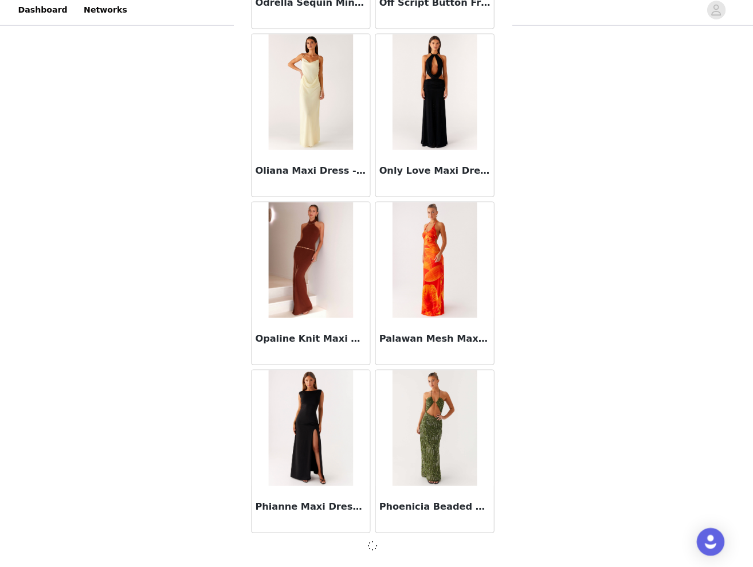
scroll to position [6168, 0]
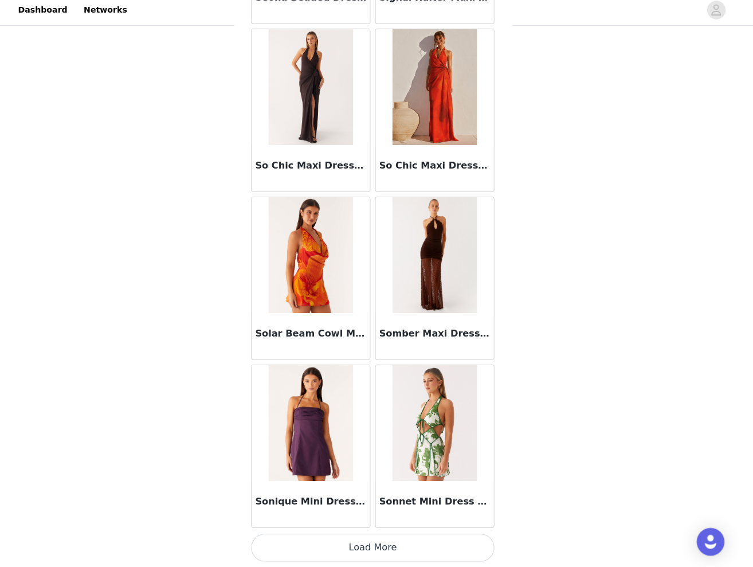
click at [368, 542] on button "Load More" at bounding box center [376, 548] width 241 height 28
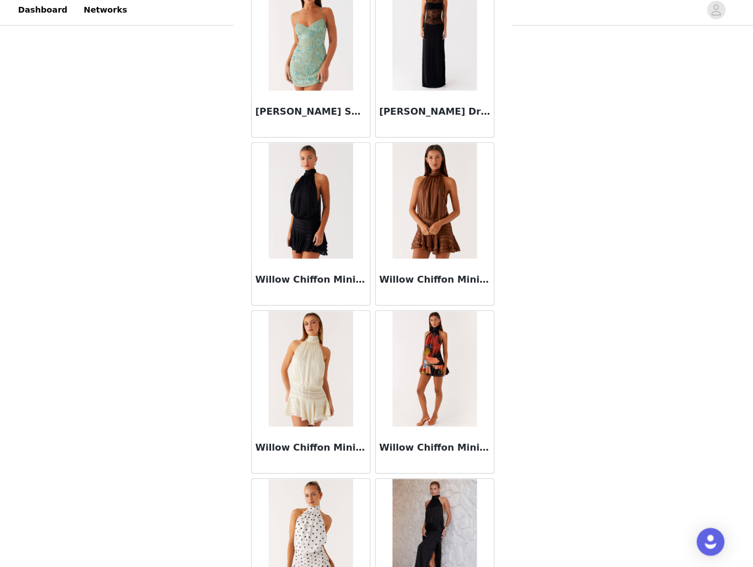
scroll to position [9052, 0]
click at [328, 368] on img at bounding box center [314, 370] width 83 height 115
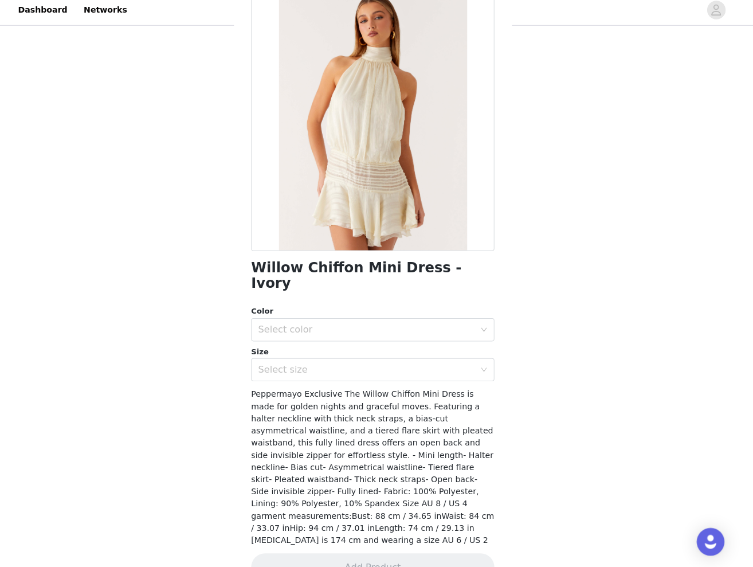
scroll to position [61, 0]
click at [364, 327] on div "Select color" at bounding box center [370, 332] width 214 height 11
click at [307, 332] on li "Ivory" at bounding box center [376, 341] width 241 height 18
click at [391, 366] on div "Select size" at bounding box center [370, 371] width 214 height 11
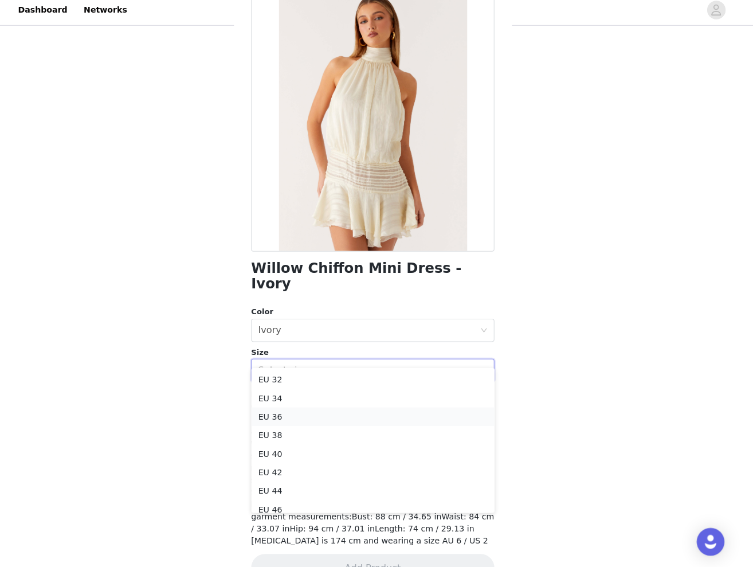
click at [320, 415] on li "EU 36" at bounding box center [376, 418] width 241 height 18
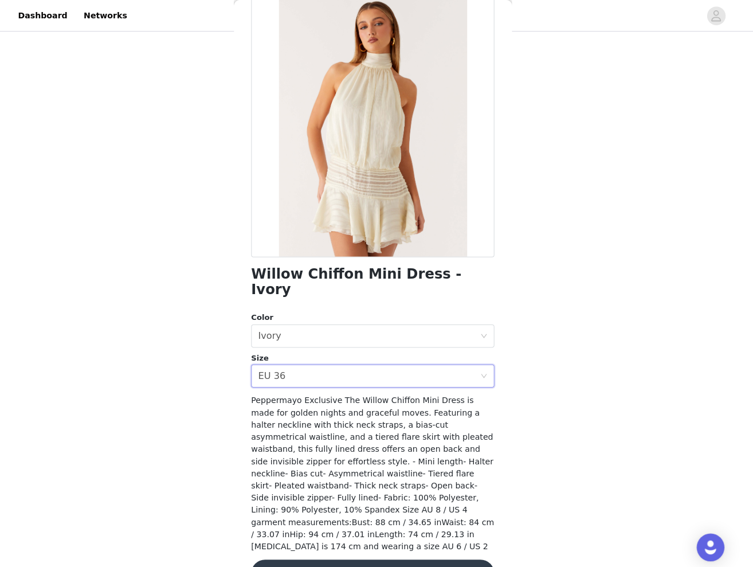
click at [378, 554] on button "Add Product" at bounding box center [376, 568] width 241 height 28
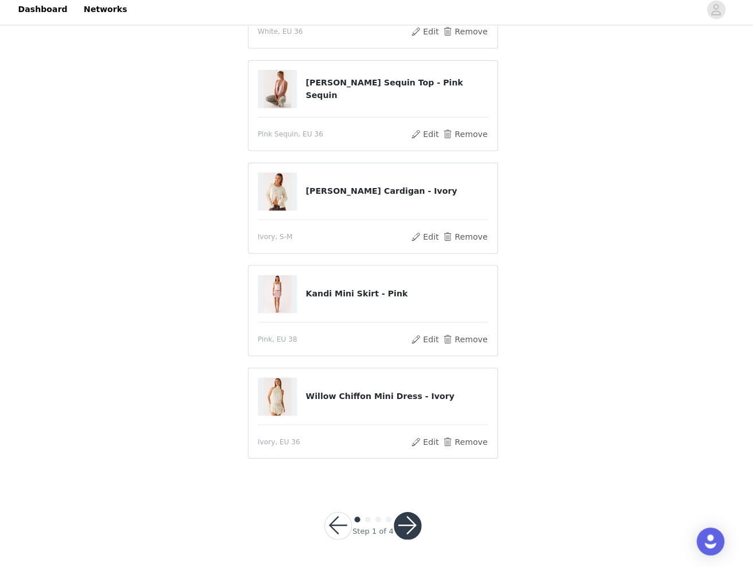
scroll to position [366, 0]
click at [405, 522] on button "button" at bounding box center [411, 526] width 28 height 28
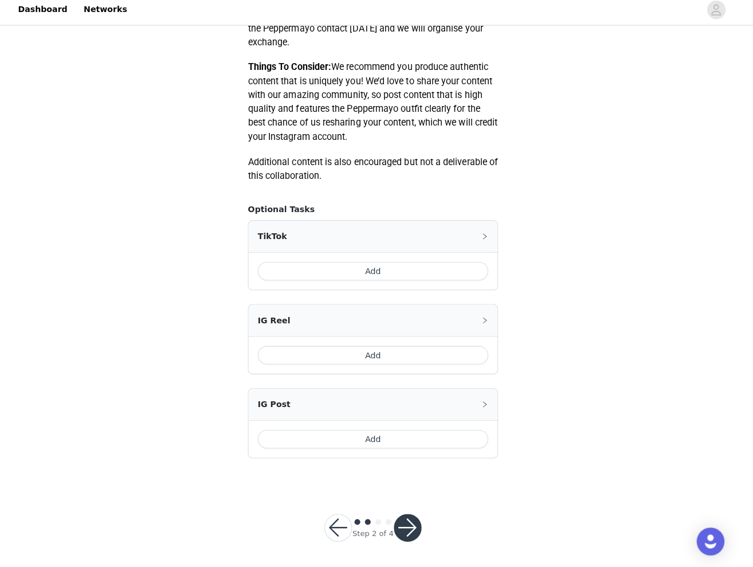
scroll to position [547, 0]
click at [403, 521] on button "button" at bounding box center [411, 528] width 28 height 28
click at [402, 521] on button "button" at bounding box center [411, 528] width 28 height 28
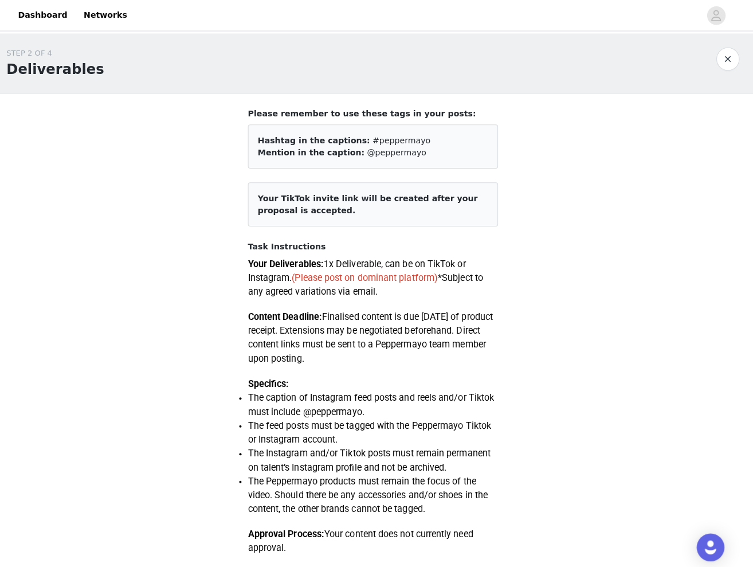
scroll to position [0, 0]
click at [364, 241] on h4 "Task Instructions" at bounding box center [377, 244] width 248 height 12
click at [350, 278] on span "(Please post on dominant platform)" at bounding box center [368, 274] width 144 height 11
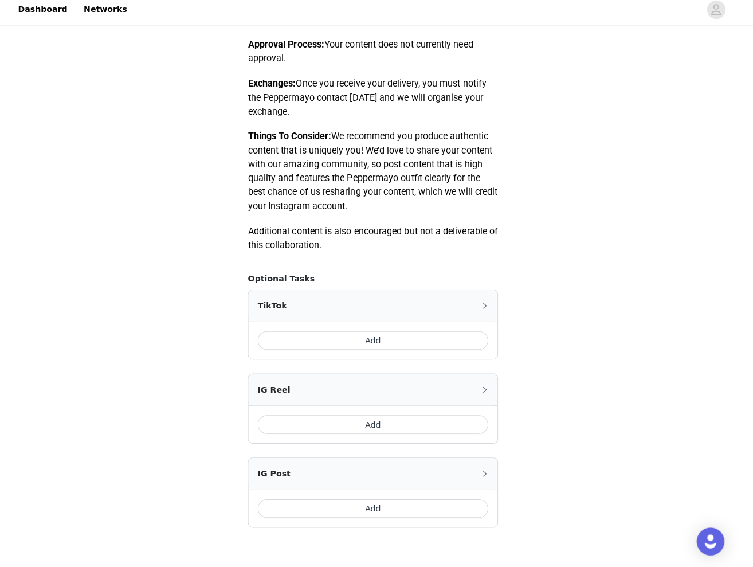
scroll to position [507, 0]
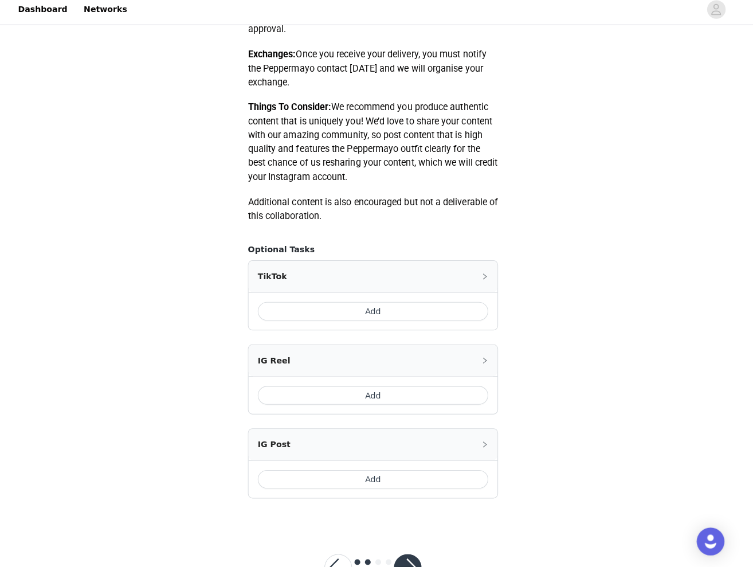
click at [411, 434] on div "IG Post" at bounding box center [376, 445] width 246 height 31
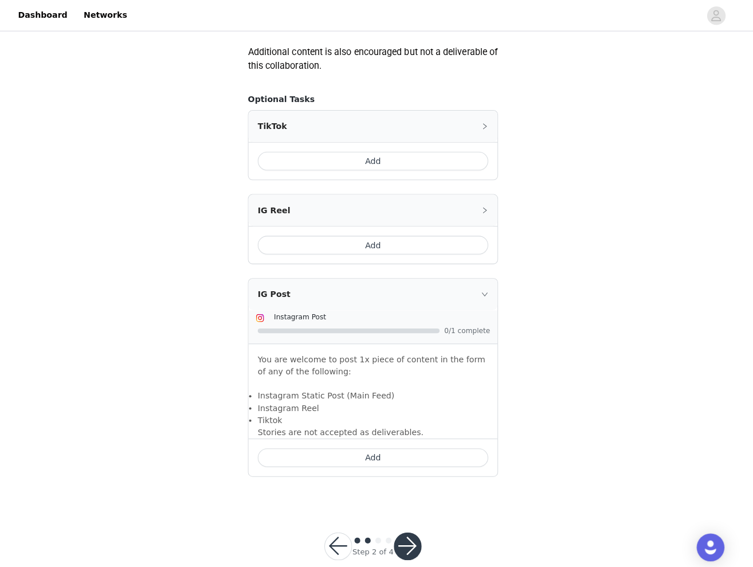
scroll to position [656, 0]
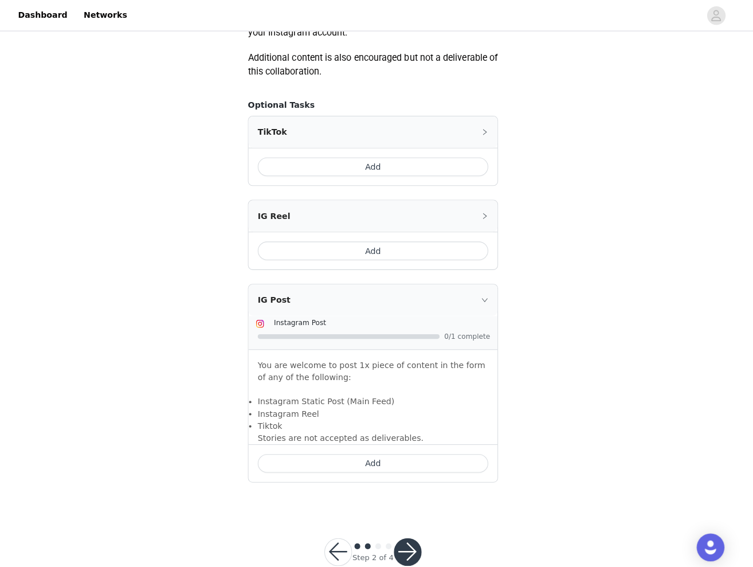
click at [484, 210] on icon "icon: right" at bounding box center [487, 213] width 7 height 7
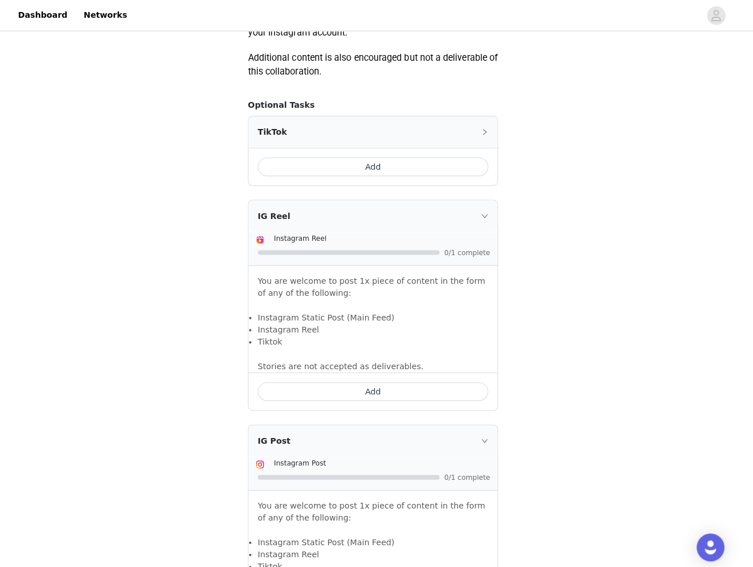
click at [370, 385] on button "Add" at bounding box center [376, 387] width 228 height 18
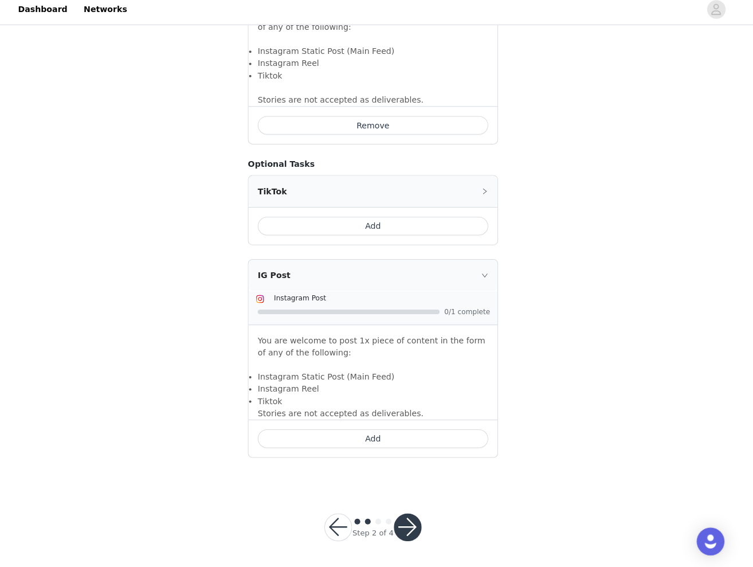
scroll to position [830, 0]
click at [406, 517] on button "button" at bounding box center [411, 528] width 28 height 28
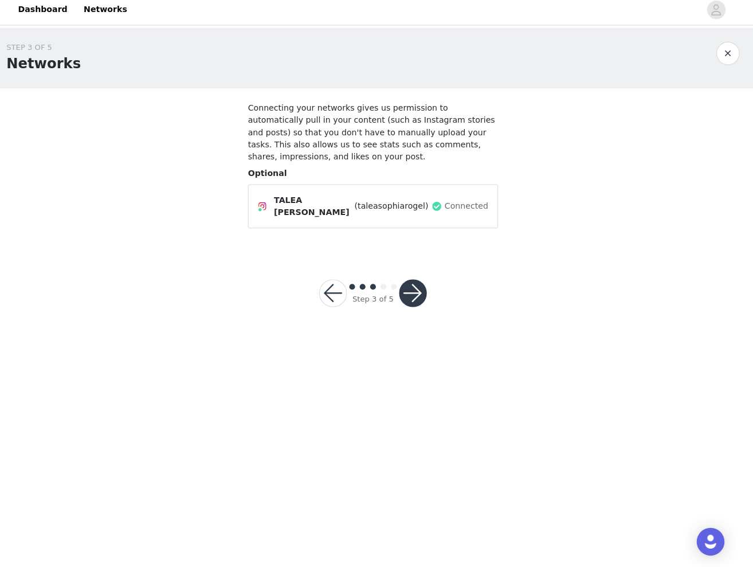
click at [415, 292] on button "button" at bounding box center [416, 296] width 28 height 28
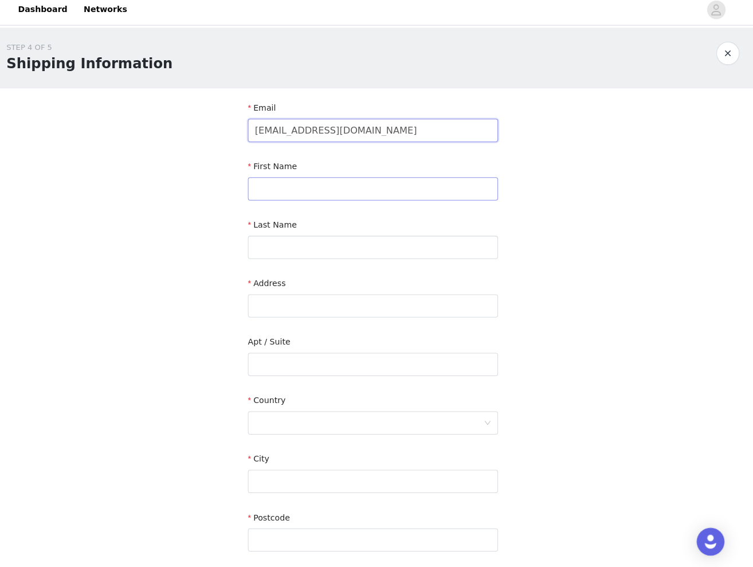
type input "[EMAIL_ADDRESS][DOMAIN_NAME]"
type input "[PERSON_NAME]"
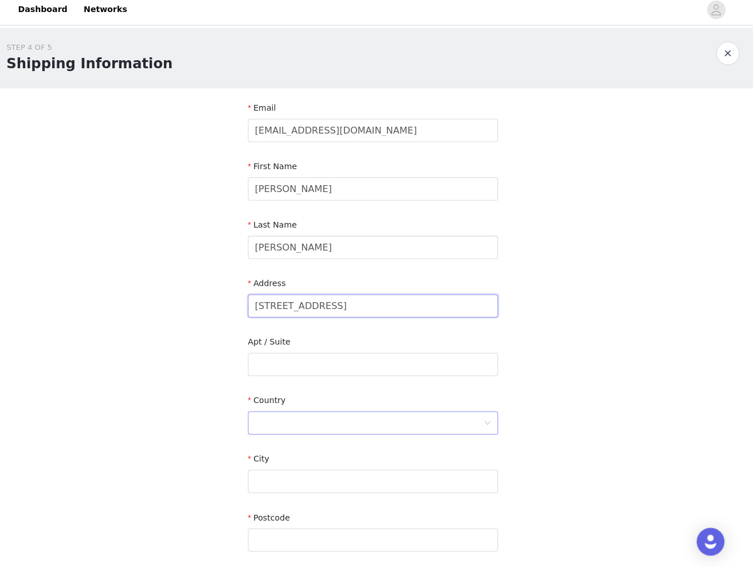
type input "[STREET_ADDRESS]"
click at [272, 420] on div at bounding box center [373, 424] width 226 height 22
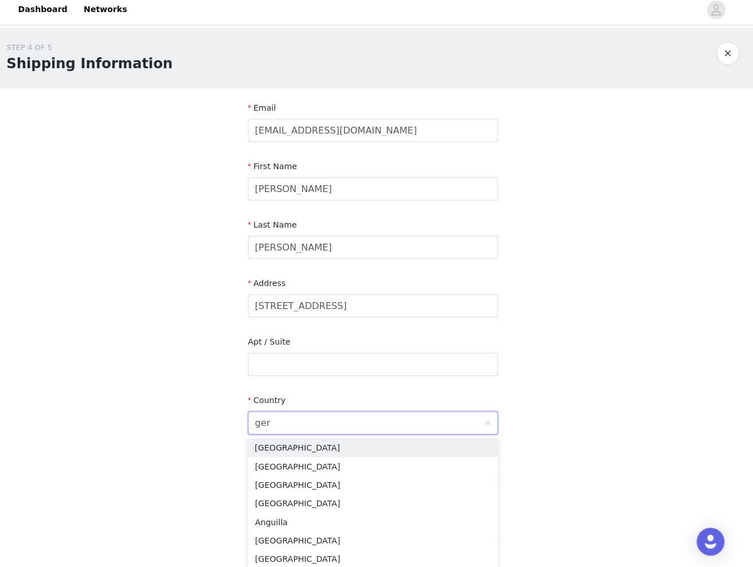
type input "germ"
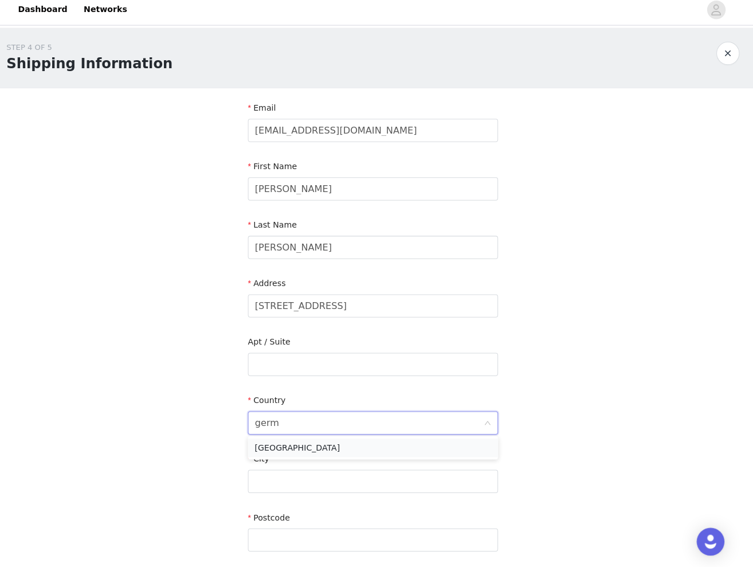
click at [273, 441] on li "[GEOGRAPHIC_DATA]" at bounding box center [377, 449] width 248 height 18
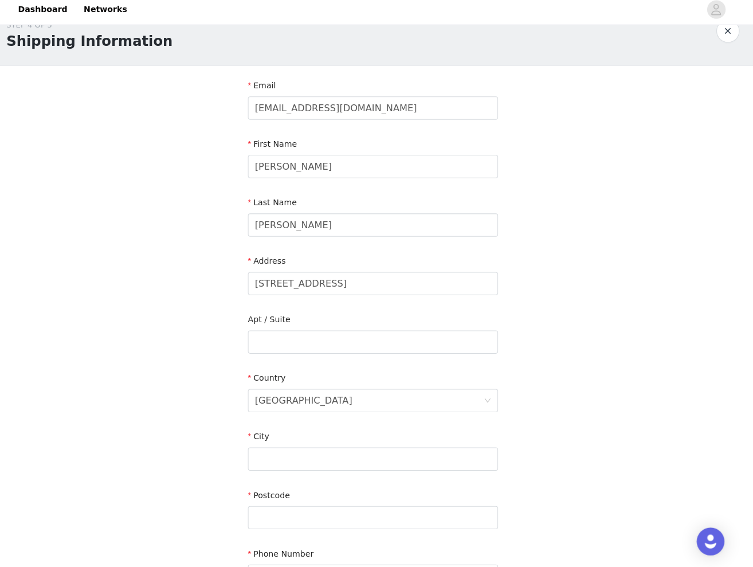
scroll to position [33, 0]
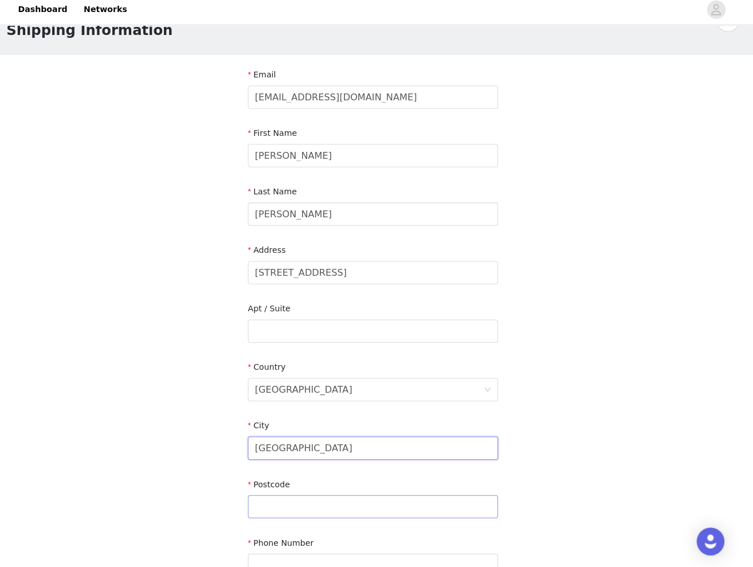
type input "[GEOGRAPHIC_DATA]"
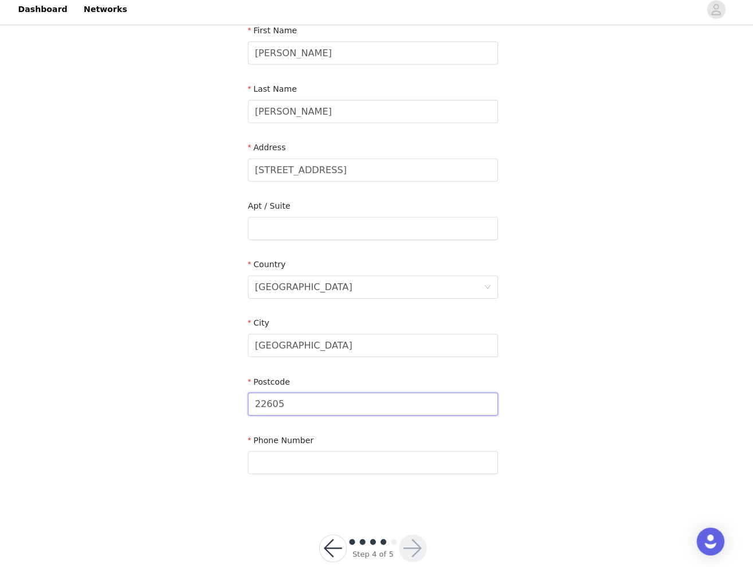
scroll to position [146, 0]
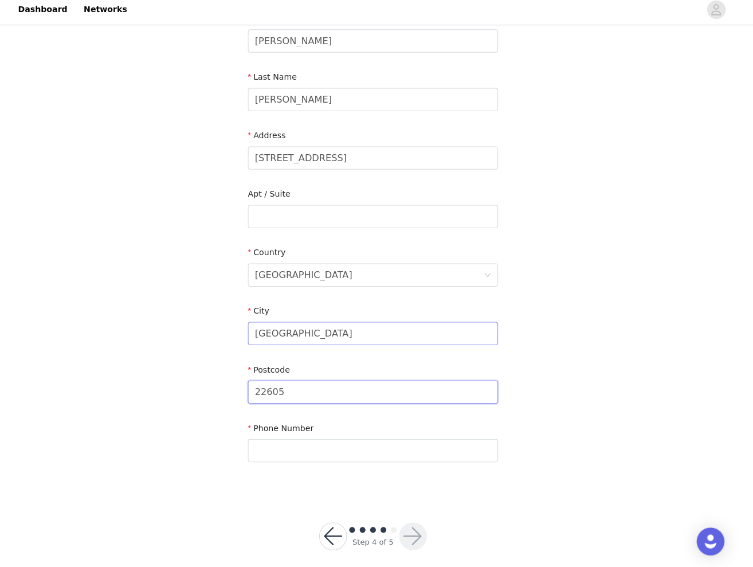
type input "22605"
click at [256, 328] on input "[GEOGRAPHIC_DATA]" at bounding box center [377, 335] width 248 height 23
type input "[GEOGRAPHIC_DATA]"
type input "[PHONE_NUMBER]"
click at [405, 529] on button "button" at bounding box center [416, 537] width 28 height 28
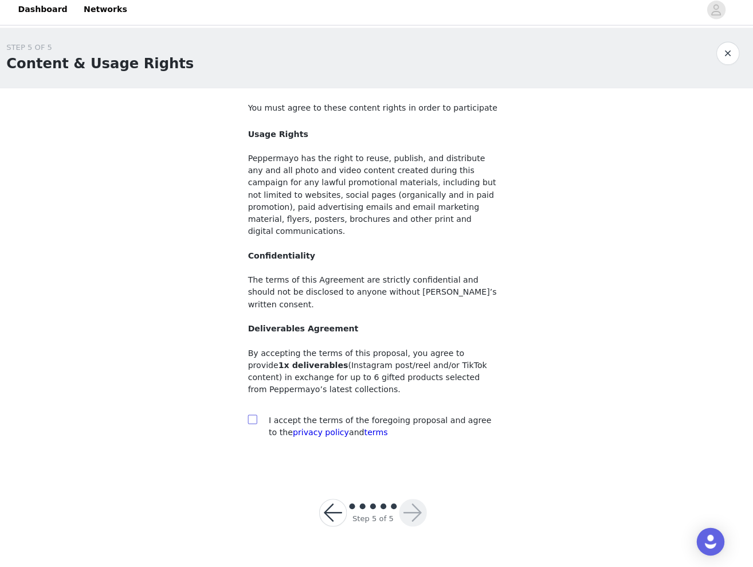
click at [253, 416] on input "checkbox" at bounding box center [257, 420] width 8 height 8
checkbox input "true"
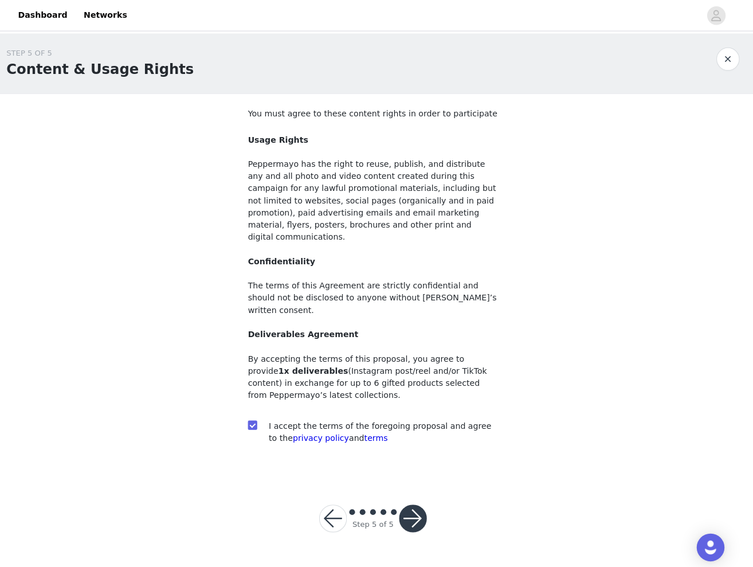
click at [406, 499] on button "button" at bounding box center [416, 513] width 28 height 28
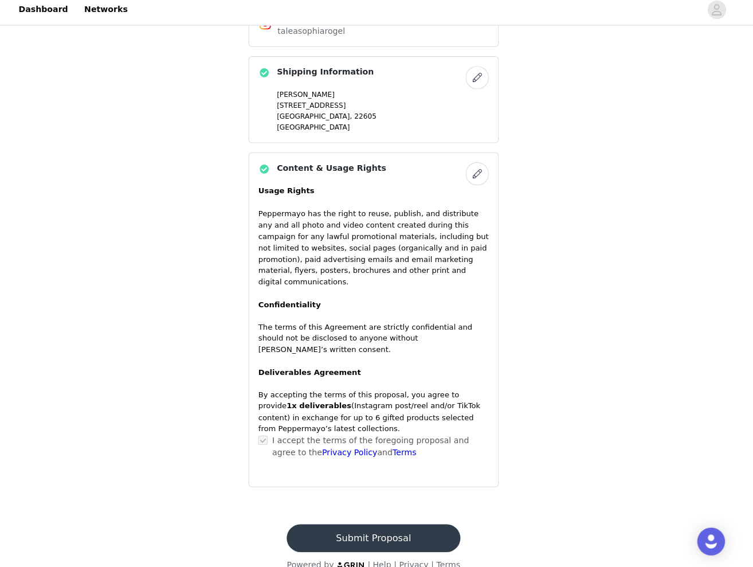
scroll to position [869, 0]
click at [358, 524] on button "Submit Proposal" at bounding box center [376, 538] width 171 height 28
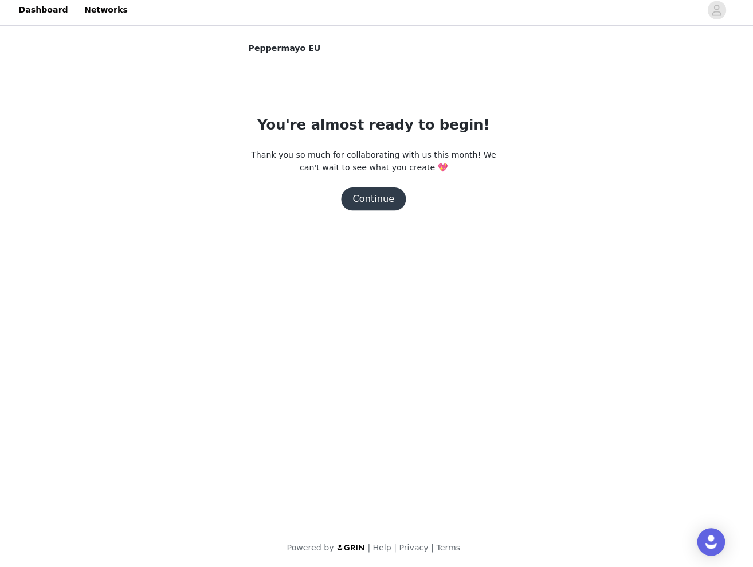
scroll to position [0, 0]
click at [374, 201] on button "Continue" at bounding box center [376, 202] width 64 height 23
